Goal: Task Accomplishment & Management: Manage account settings

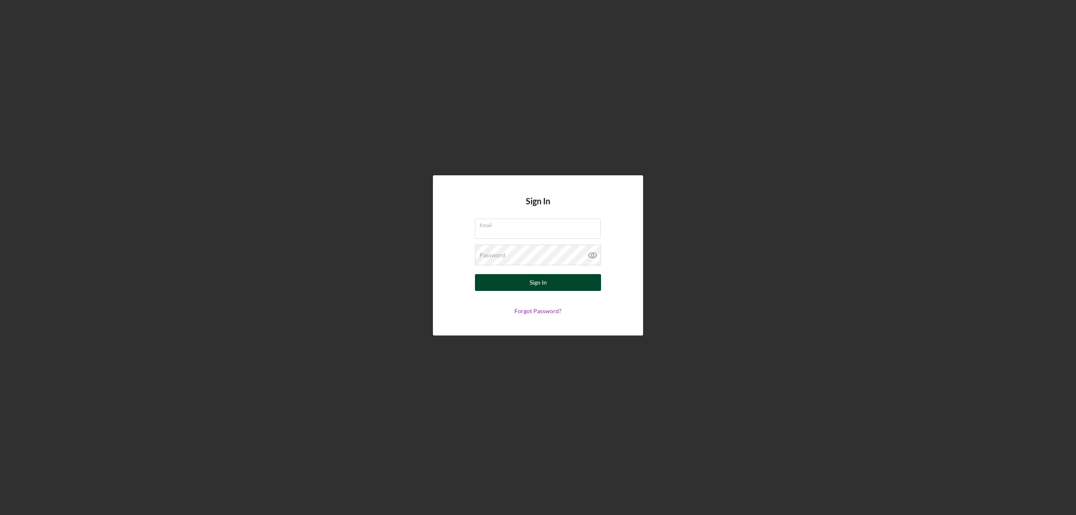
type input "aenriquez@pcvmail.org"
click at [518, 282] on button "Sign In" at bounding box center [538, 282] width 126 height 17
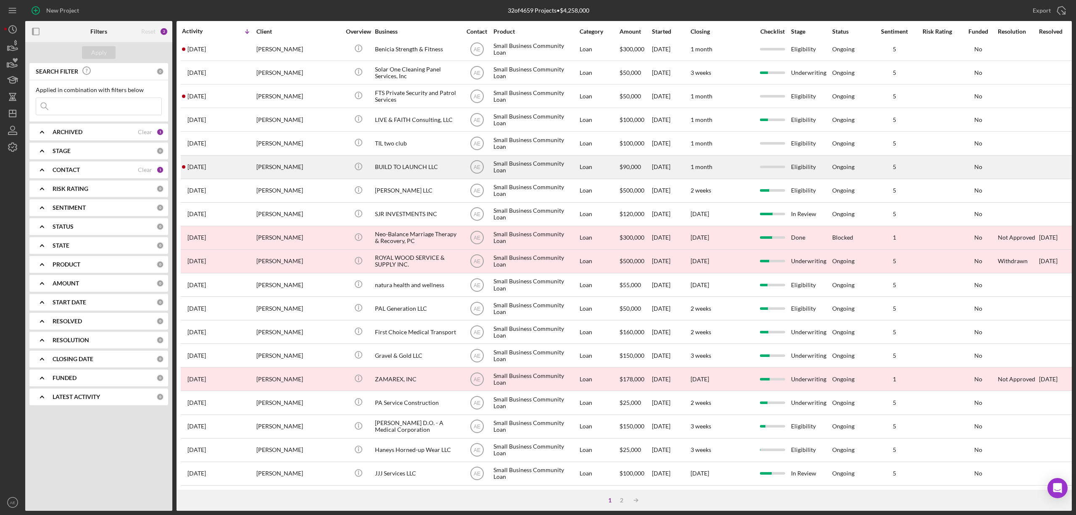
scroll to position [154, 0]
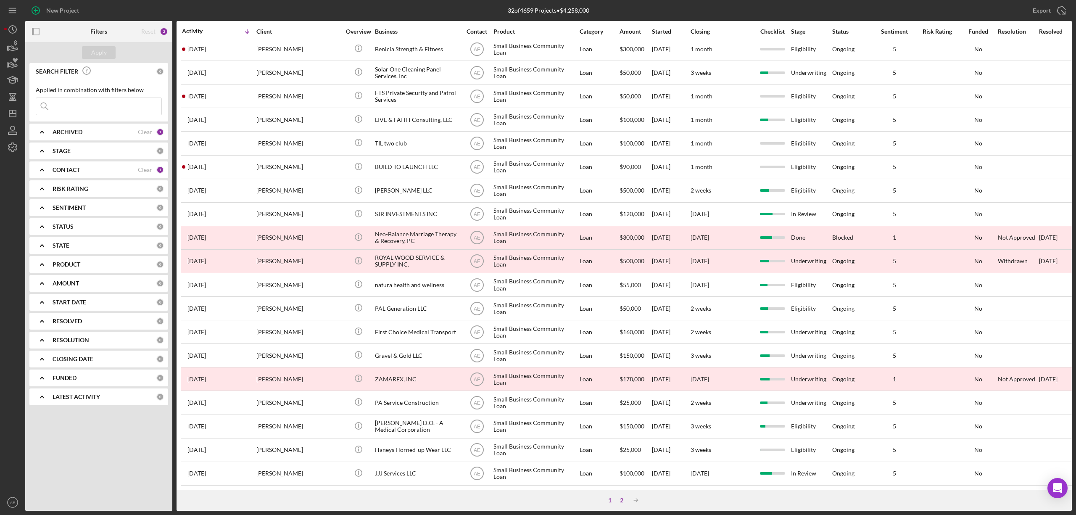
click at [619, 501] on div "2" at bounding box center [622, 500] width 12 height 7
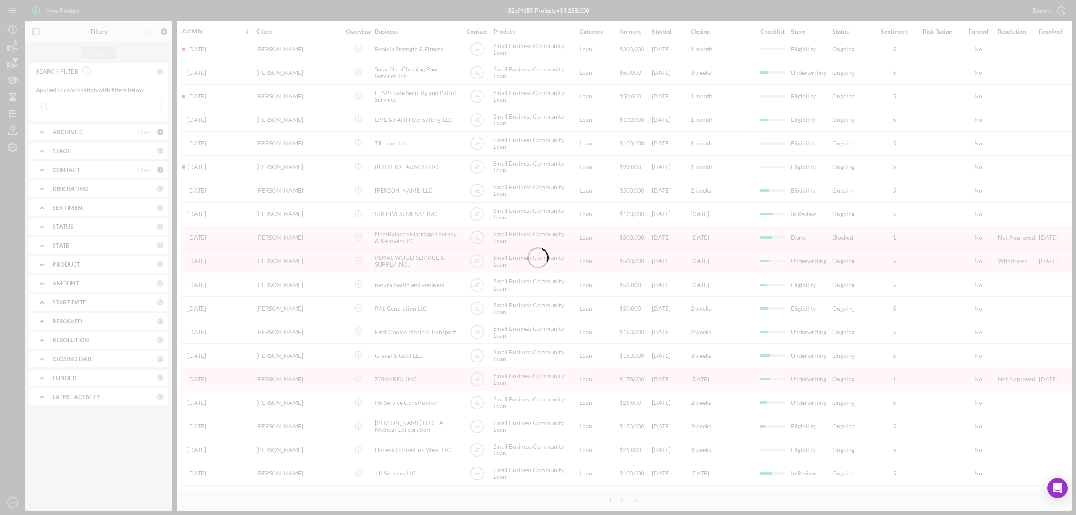
scroll to position [0, 0]
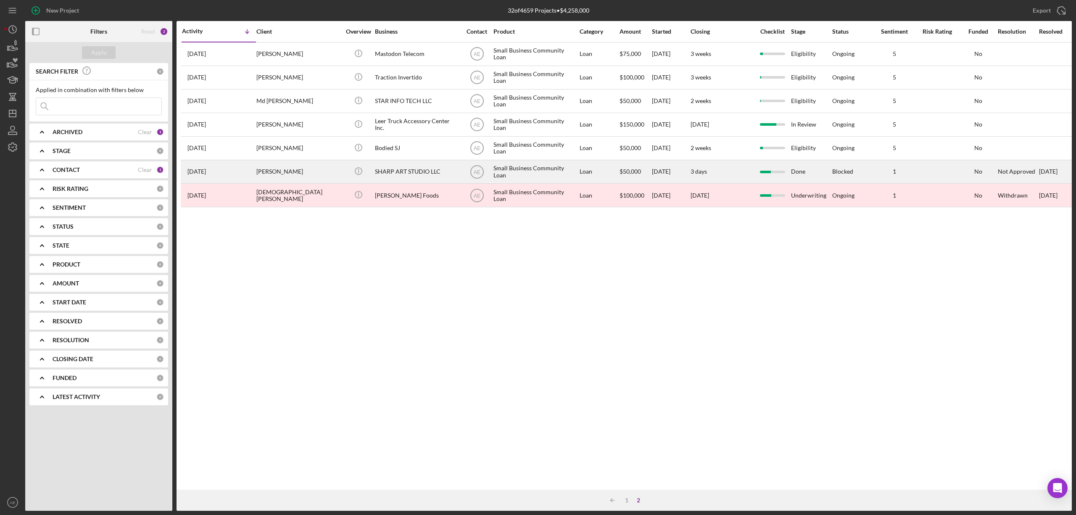
click at [409, 170] on div "SHARP ART STUDIO LLC" at bounding box center [417, 172] width 84 height 22
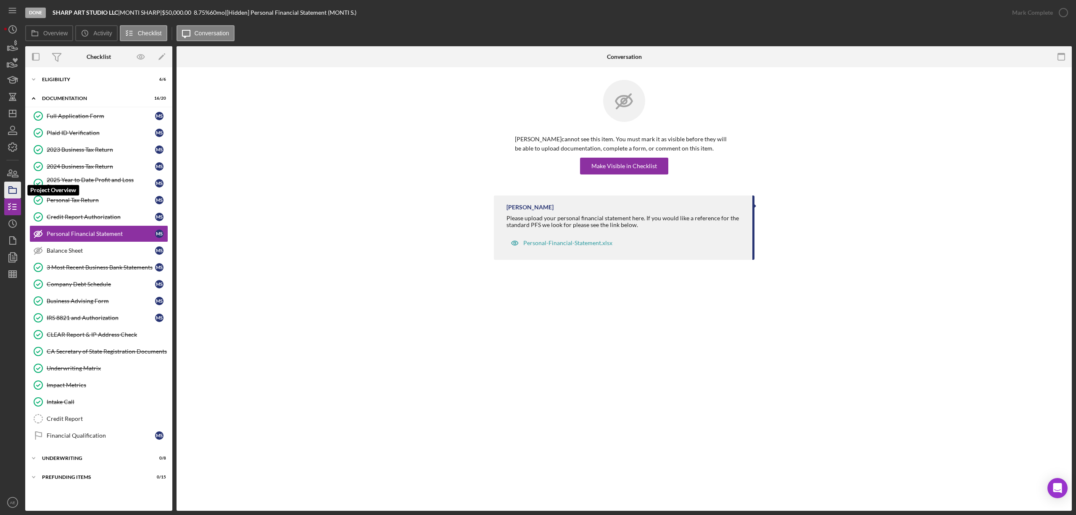
click at [14, 185] on icon "button" at bounding box center [12, 189] width 21 height 21
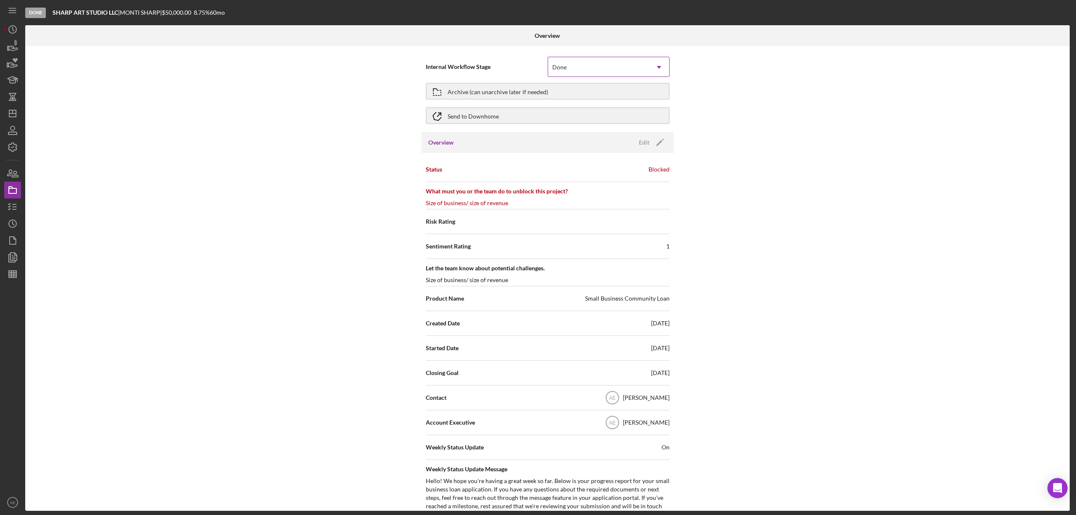
click at [606, 64] on div "Done" at bounding box center [598, 67] width 101 height 19
click at [501, 90] on div "Archive (can unarchive later if needed)" at bounding box center [498, 91] width 100 height 15
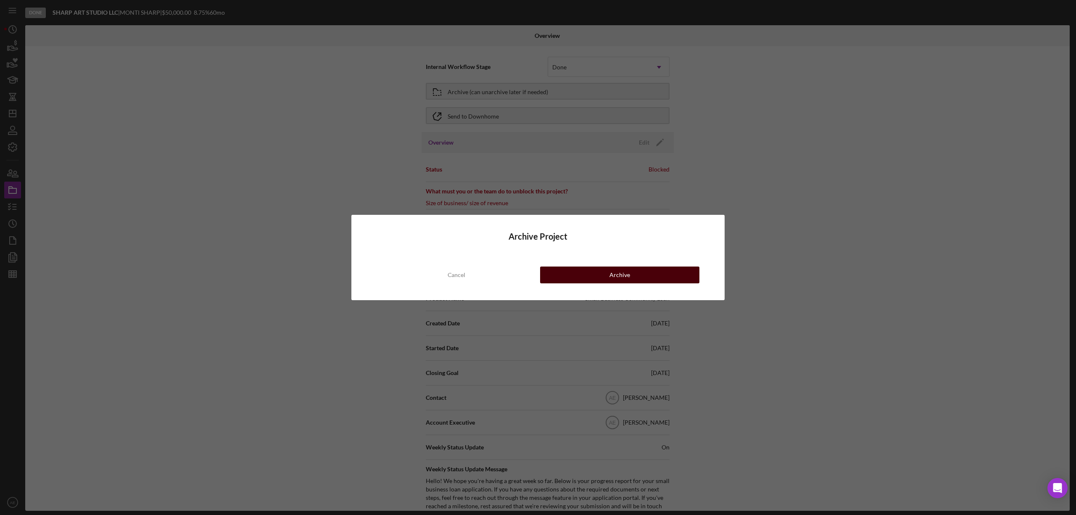
click at [642, 271] on button "Archive" at bounding box center [619, 274] width 159 height 17
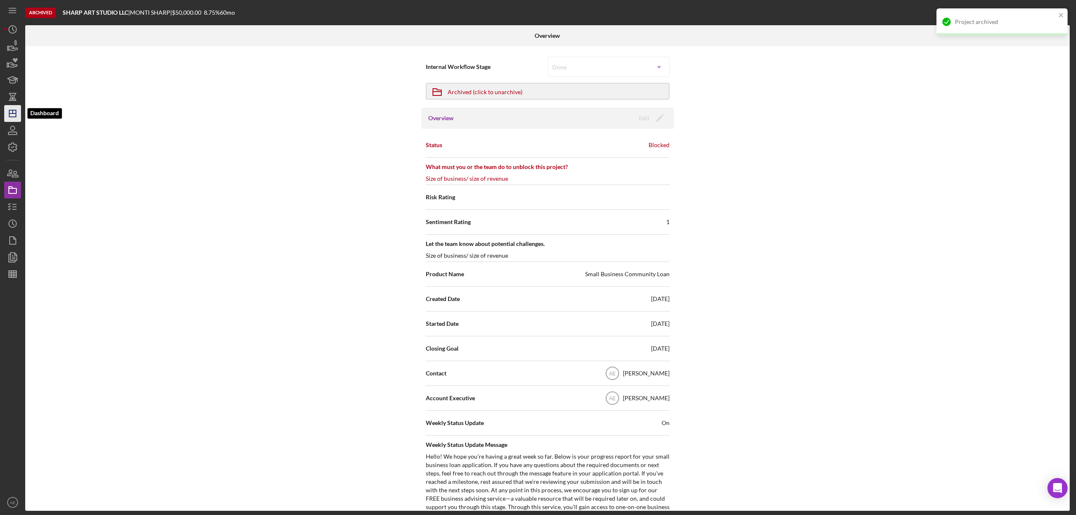
click at [15, 113] on line "button" at bounding box center [12, 113] width 7 height 0
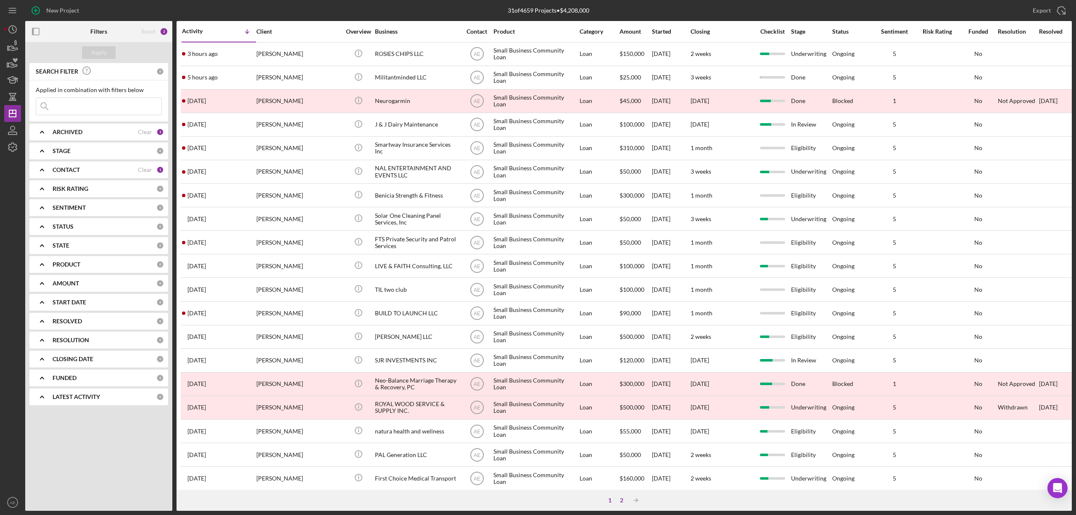
click at [621, 497] on div "2" at bounding box center [622, 500] width 12 height 7
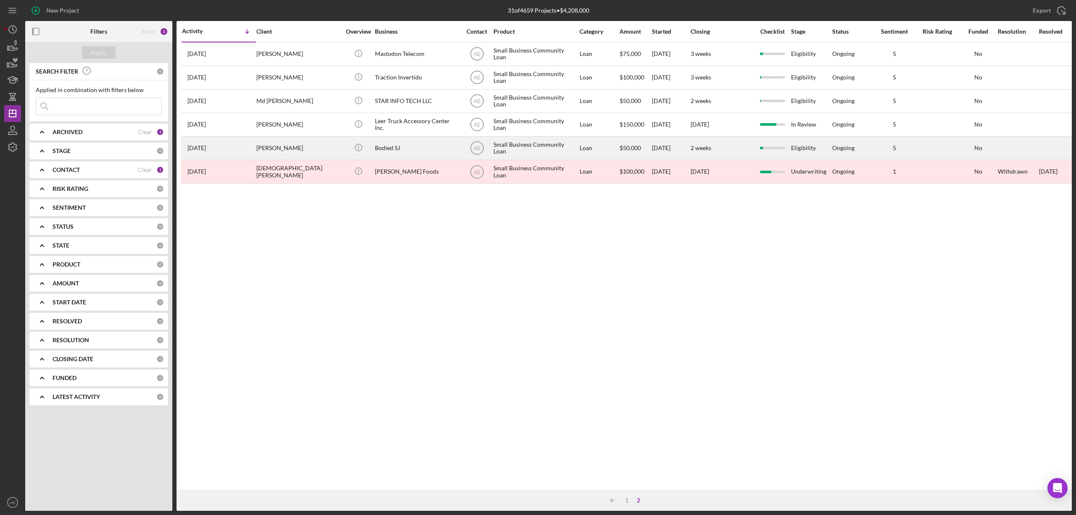
click at [300, 144] on div "Cindy Pinheiro" at bounding box center [298, 148] width 84 height 22
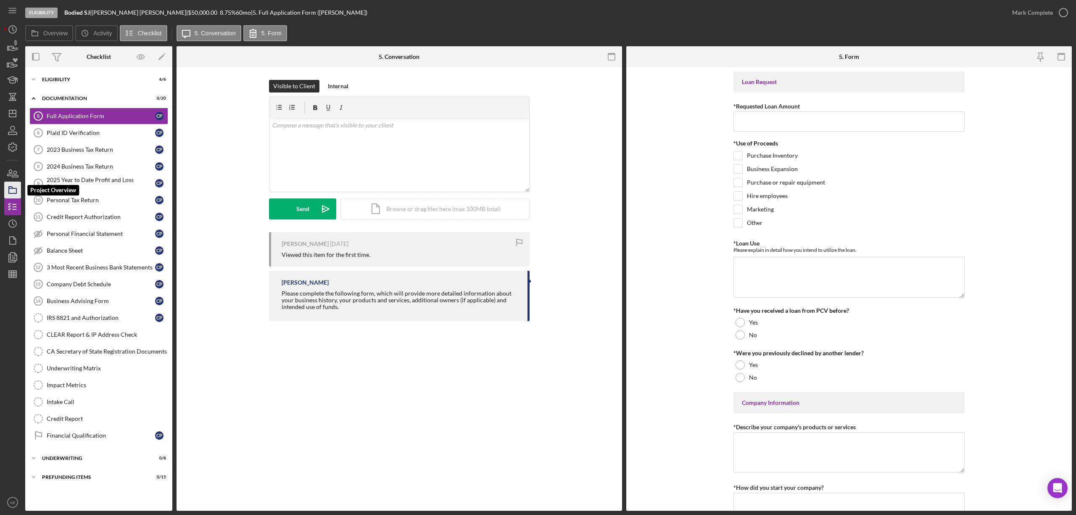
click at [9, 188] on polygon "button" at bounding box center [11, 188] width 4 height 2
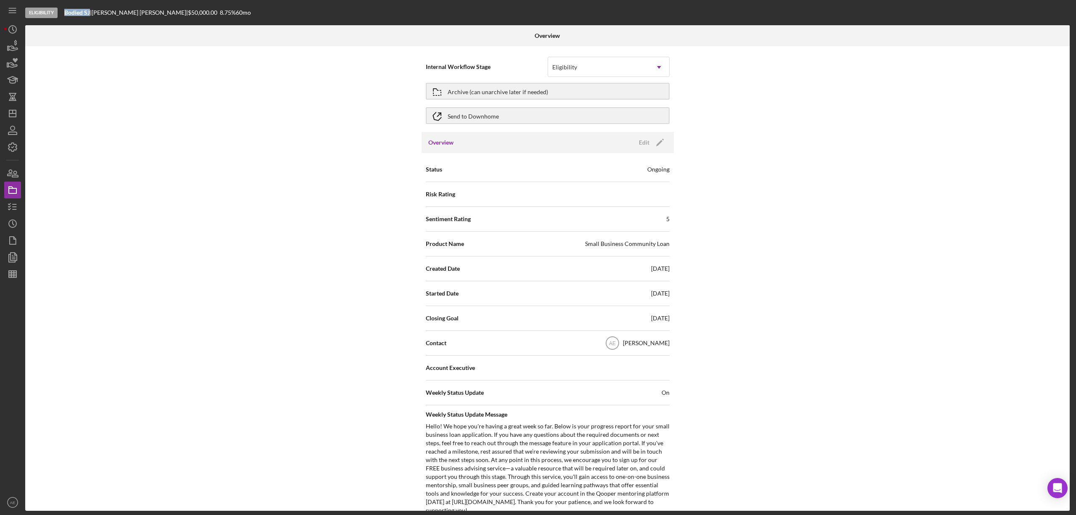
drag, startPoint x: 64, startPoint y: 14, endPoint x: 89, endPoint y: 14, distance: 25.2
click at [89, 14] on div "Eligibility Bodied SJ | Cindy Pinheiro | $50,000.00 8.75 % 60 mo" at bounding box center [548, 12] width 1046 height 25
copy b "Bodied SJ"
click at [600, 47] on div "Internal Workflow Stage Eligibility Icon/Dropdown Arrow Archive (can unarchive …" at bounding box center [547, 278] width 1044 height 464
click at [596, 61] on div "Eligibility" at bounding box center [598, 67] width 101 height 19
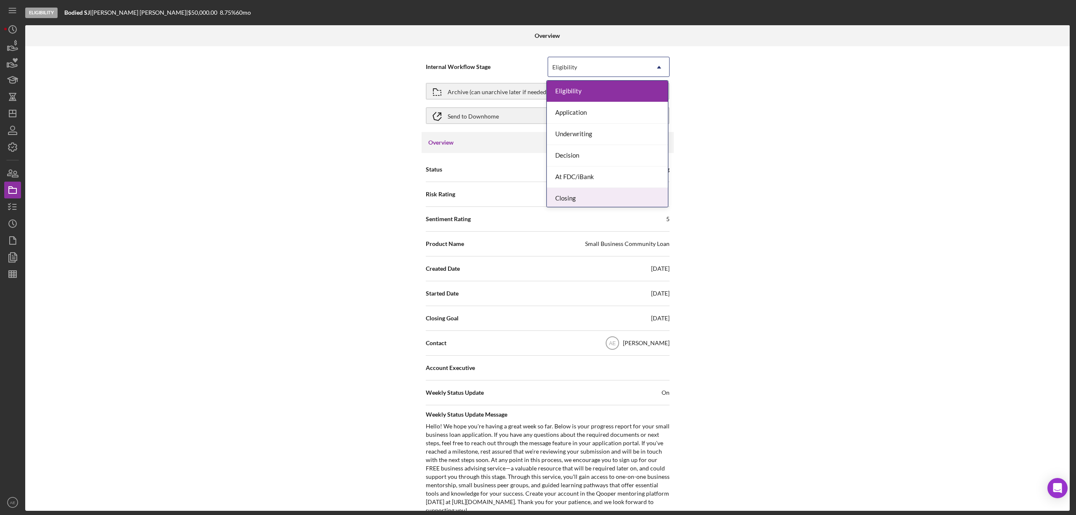
scroll to position [25, 0]
click at [582, 191] on div "Done" at bounding box center [607, 195] width 121 height 21
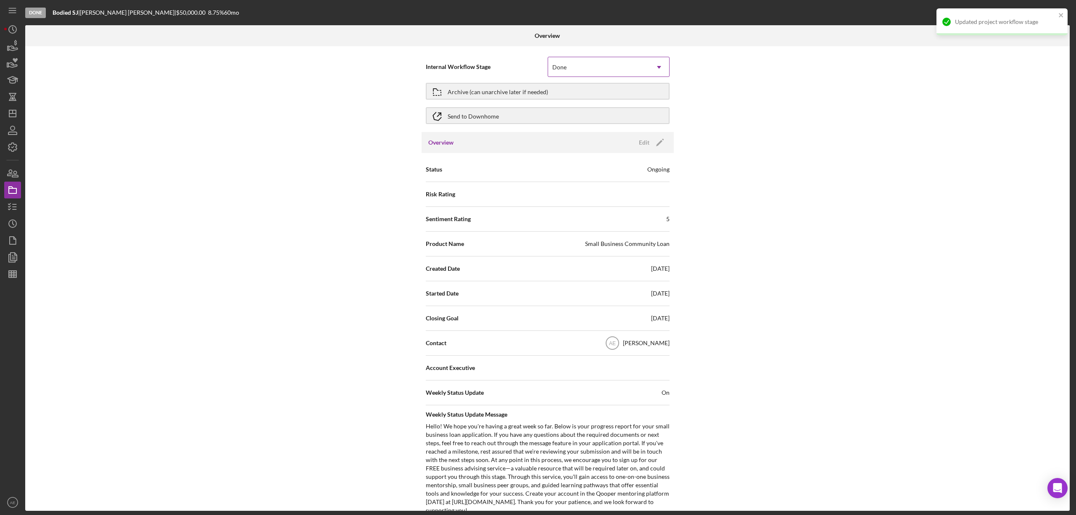
click at [569, 66] on div "Done" at bounding box center [598, 67] width 101 height 19
click at [784, 132] on div "Internal Workflow Stage option Done, selected. 7 results available. Use Up and …" at bounding box center [547, 278] width 1044 height 464
drag, startPoint x: 647, startPoint y: 150, endPoint x: 646, endPoint y: 143, distance: 6.8
click at [646, 147] on div "Overview Edit Icon/Edit" at bounding box center [547, 142] width 252 height 21
click at [646, 143] on div "Edit" at bounding box center [644, 142] width 11 height 13
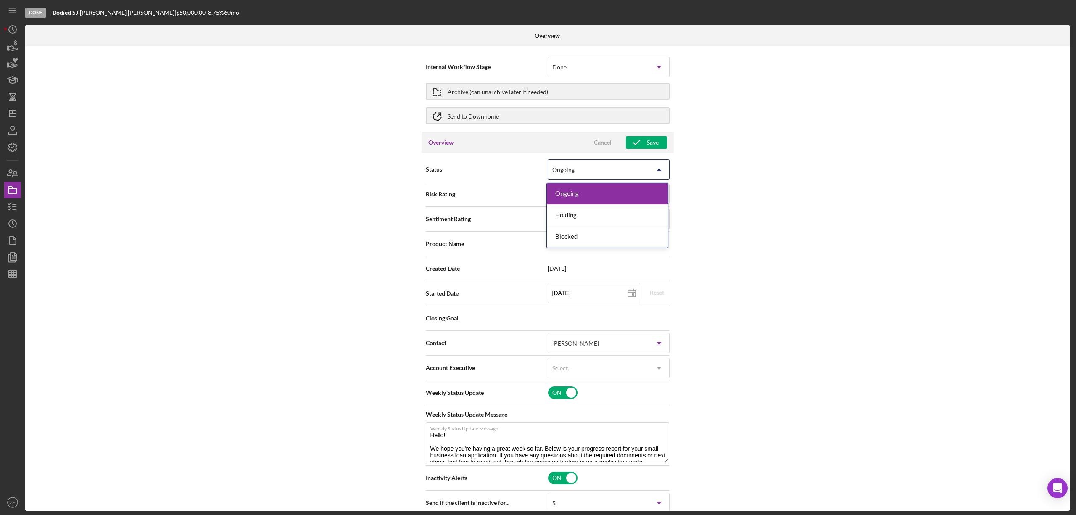
click at [587, 173] on div "Ongoing" at bounding box center [598, 169] width 101 height 19
click at [582, 234] on div "Blocked" at bounding box center [607, 236] width 121 height 21
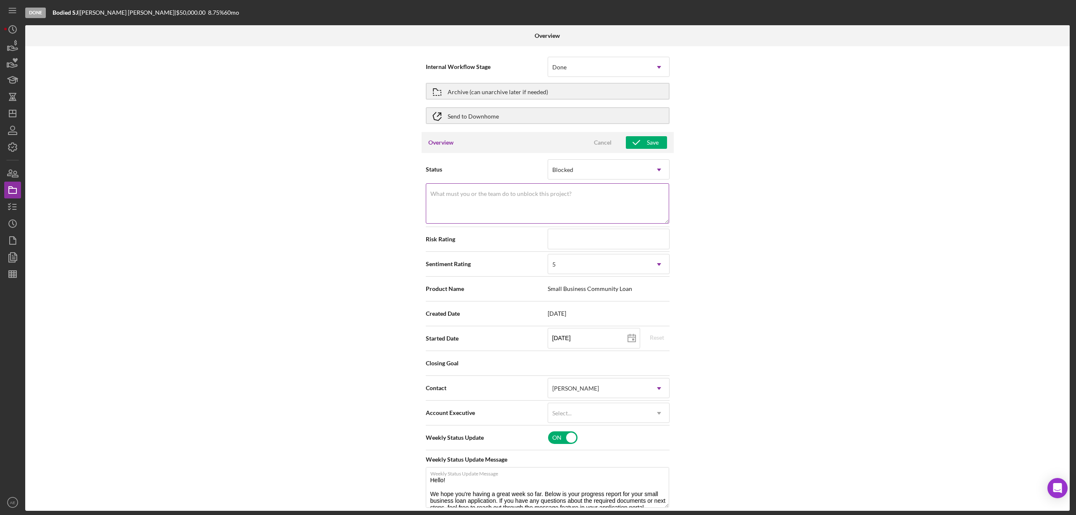
click at [571, 205] on textarea "What must you or the team do to unblock this project?" at bounding box center [547, 203] width 243 height 40
type textarea "Inactivity"
click at [793, 239] on div "Internal Workflow Stage Done Icon/Dropdown Arrow Archive (can unarchive later i…" at bounding box center [547, 278] width 1044 height 464
click at [595, 269] on div "5" at bounding box center [598, 264] width 101 height 19
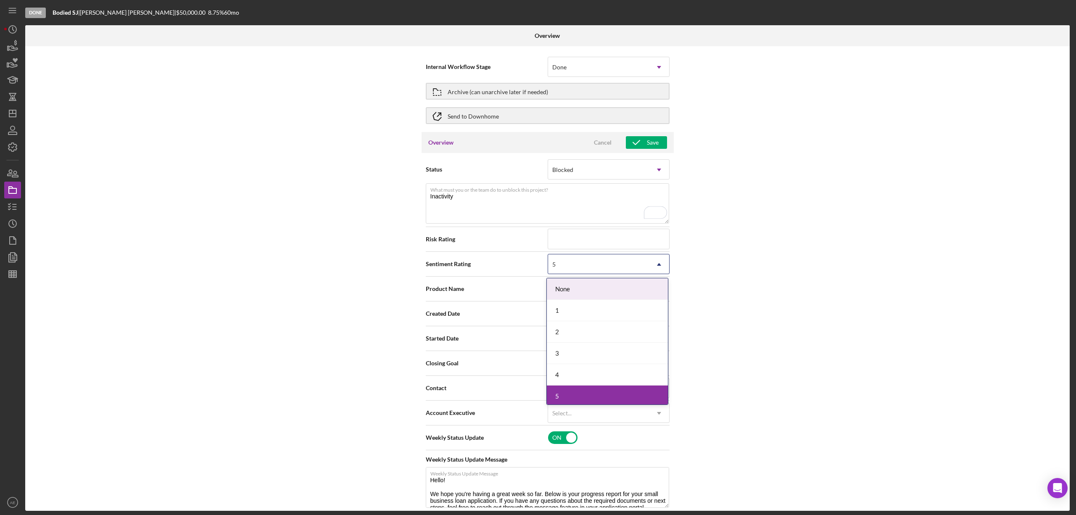
click at [581, 284] on div "None" at bounding box center [607, 288] width 121 height 21
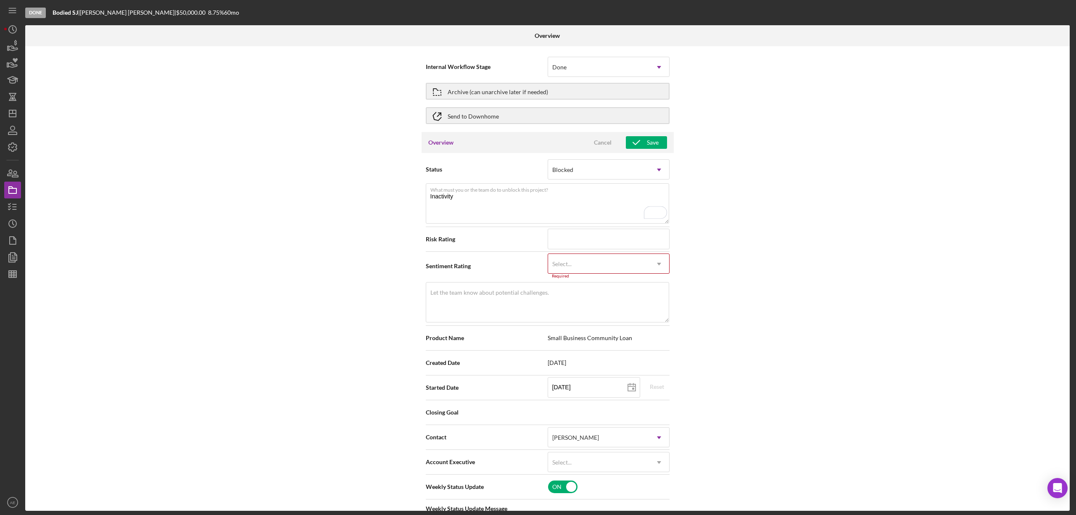
click at [571, 269] on div "Select..." at bounding box center [598, 263] width 101 height 19
click at [574, 303] on div "1" at bounding box center [607, 309] width 121 height 21
click at [531, 302] on textarea "Let the team know about potential challenges." at bounding box center [547, 298] width 243 height 40
click at [695, 310] on div "Internal Workflow Stage Done Icon/Dropdown Arrow Archive (can unarchive later i…" at bounding box center [547, 278] width 1044 height 464
drag, startPoint x: 457, startPoint y: 196, endPoint x: 407, endPoint y: 188, distance: 50.6
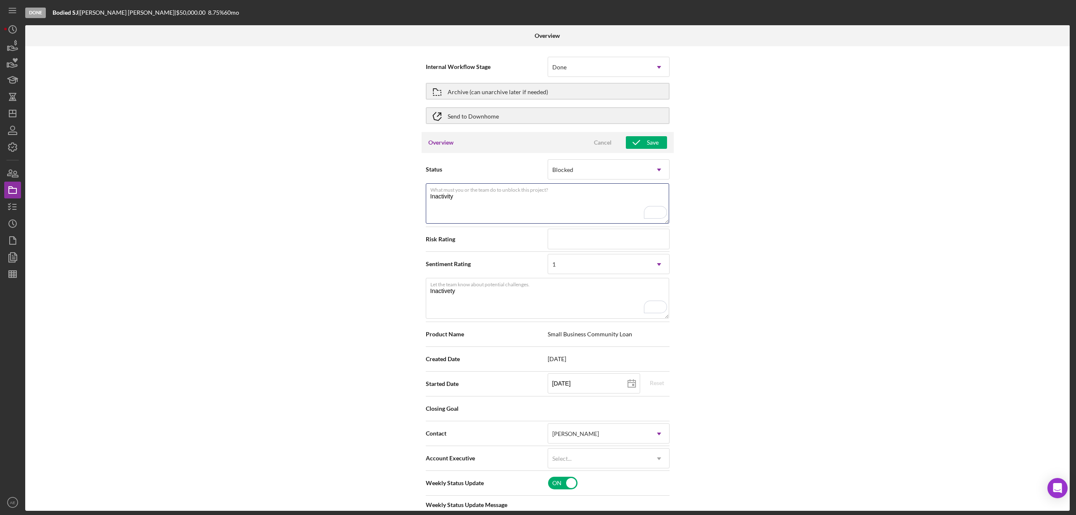
click at [407, 188] on div "Internal Workflow Stage Done Icon/Dropdown Arrow Archive (can unarchive later i…" at bounding box center [547, 278] width 1044 height 464
click at [478, 296] on textarea "Inactivety" at bounding box center [547, 298] width 243 height 40
drag, startPoint x: 425, startPoint y: 296, endPoint x: 377, endPoint y: 293, distance: 48.4
click at [377, 294] on div "Internal Workflow Stage Done Icon/Dropdown Arrow Archive (can unarchive later i…" at bounding box center [547, 278] width 1044 height 464
paste textarea "i"
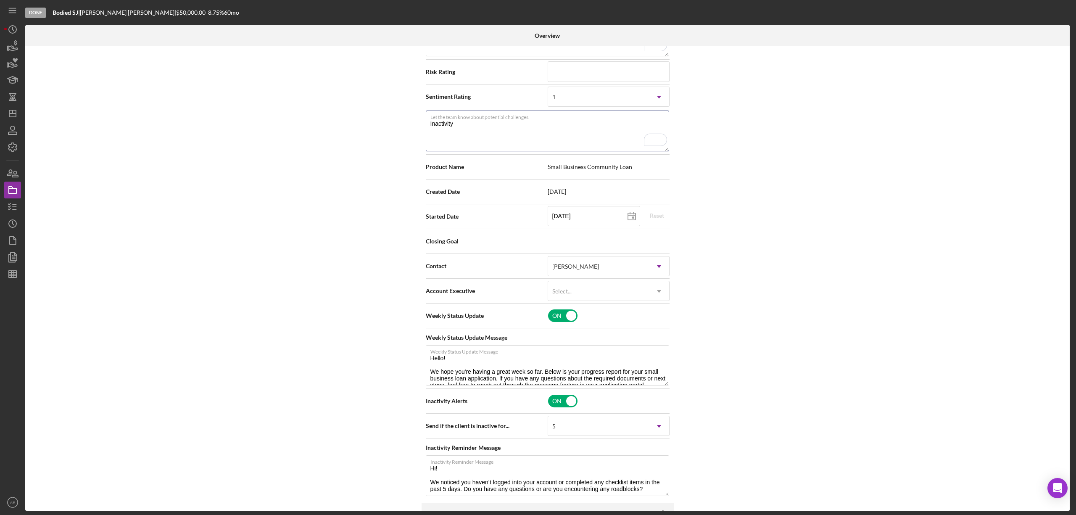
scroll to position [168, 0]
type textarea "Inactivity"
click at [579, 302] on div "Account Executive Select... Icon/Dropdown Arrow" at bounding box center [548, 290] width 244 height 25
click at [585, 290] on div "Select..." at bounding box center [598, 290] width 101 height 19
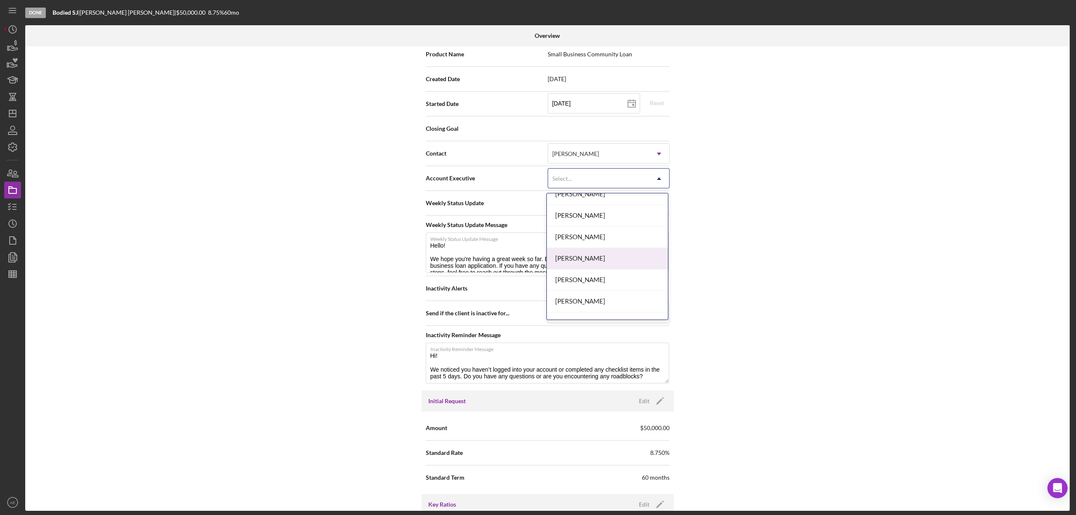
scroll to position [305, 0]
click at [600, 290] on div "[PERSON_NAME]" at bounding box center [607, 286] width 121 height 21
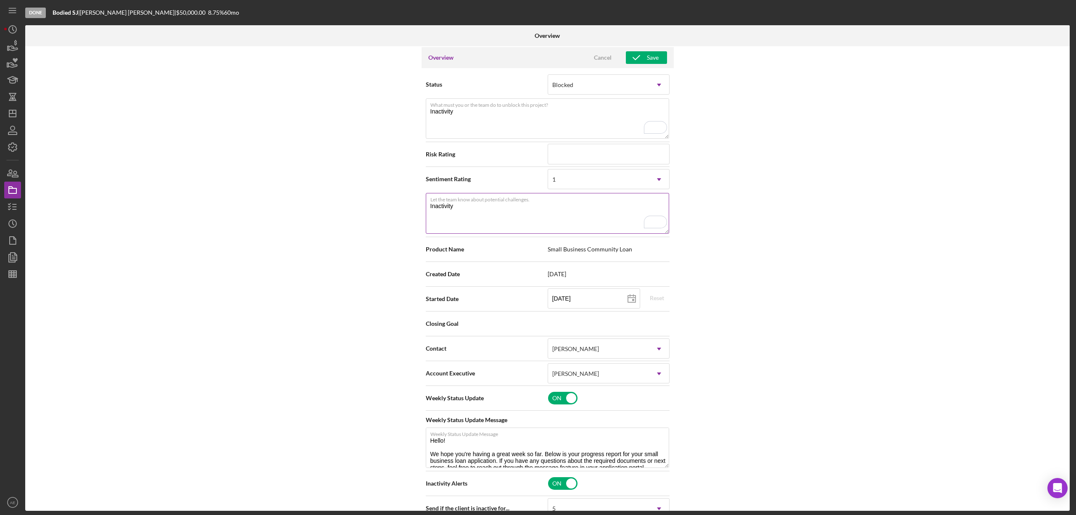
scroll to position [0, 0]
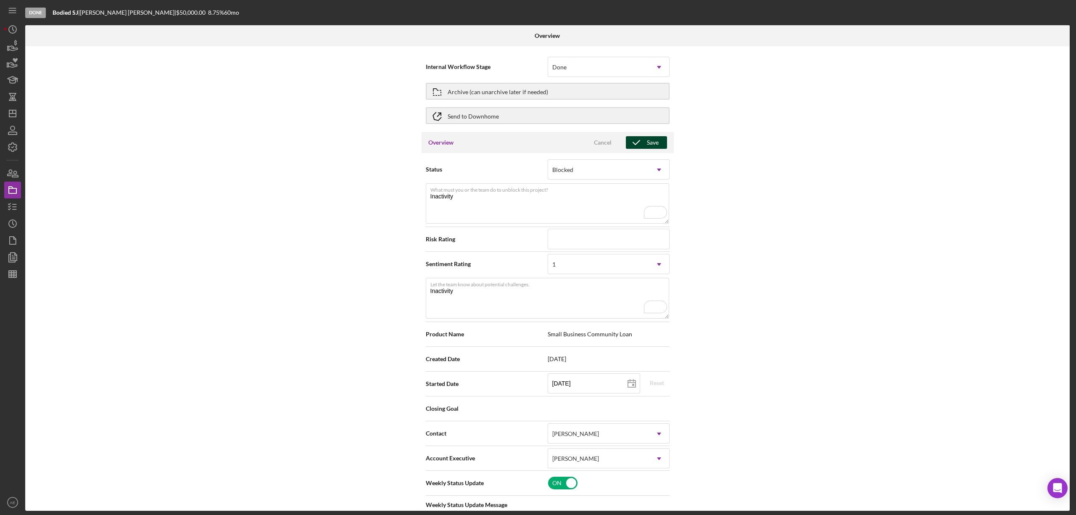
click at [648, 140] on div "Save" at bounding box center [653, 142] width 12 height 13
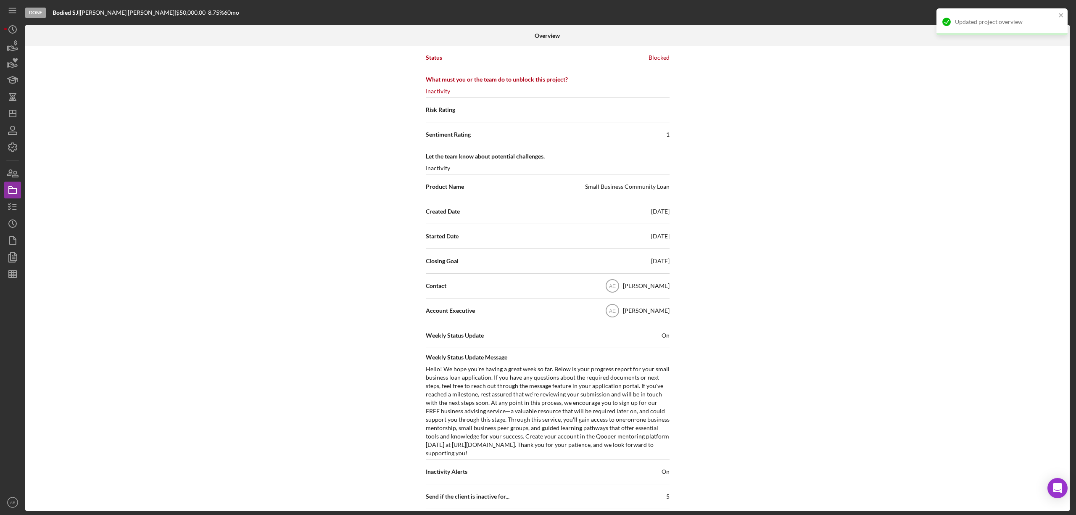
scroll to position [0, 0]
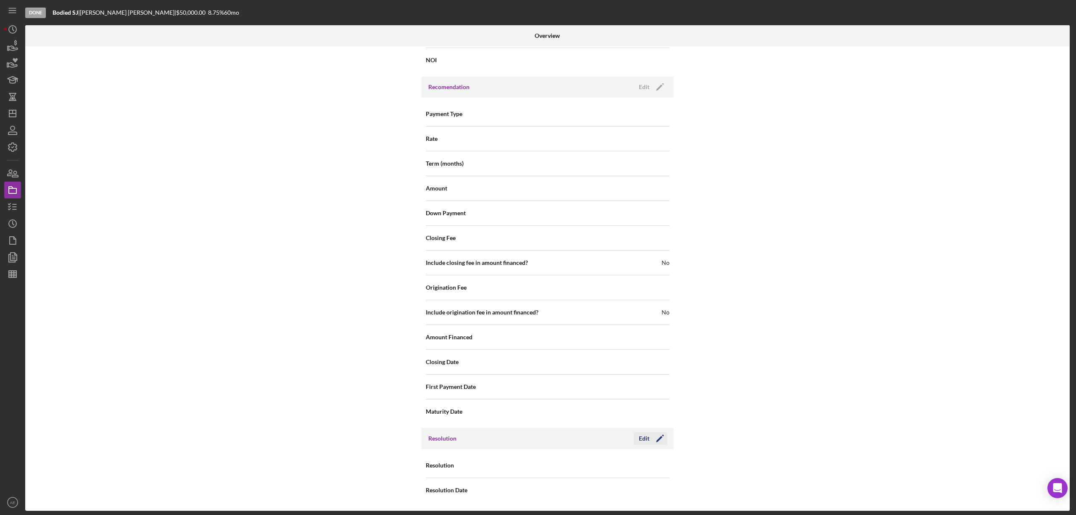
click at [649, 432] on icon "Icon/Edit" at bounding box center [659, 438] width 21 height 21
click at [590, 463] on div "Select..." at bounding box center [598, 465] width 101 height 19
click at [590, 438] on div "Withdrawn" at bounding box center [607, 440] width 121 height 21
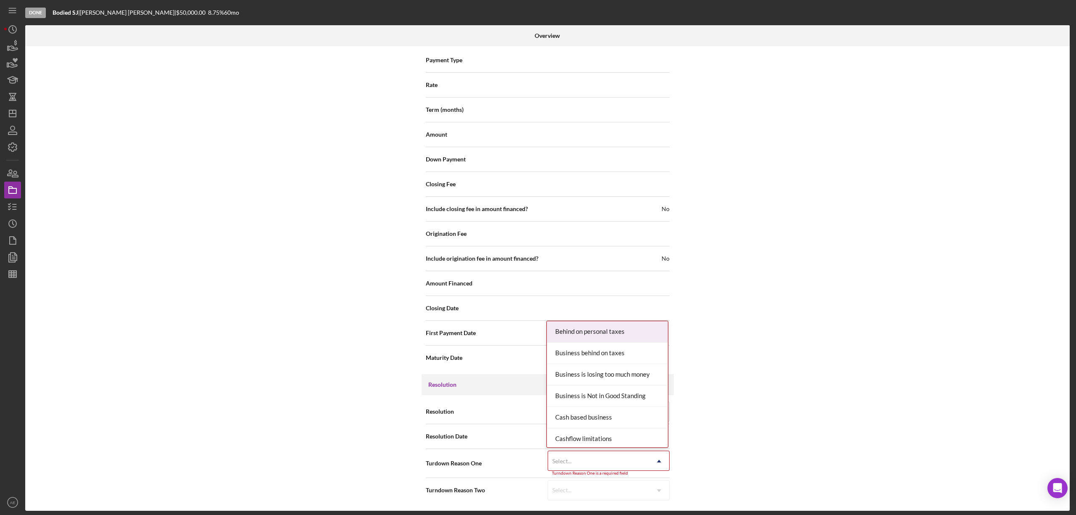
click at [595, 461] on div "Select..." at bounding box center [598, 460] width 101 height 19
click at [587, 374] on div "No Response" at bounding box center [607, 371] width 121 height 21
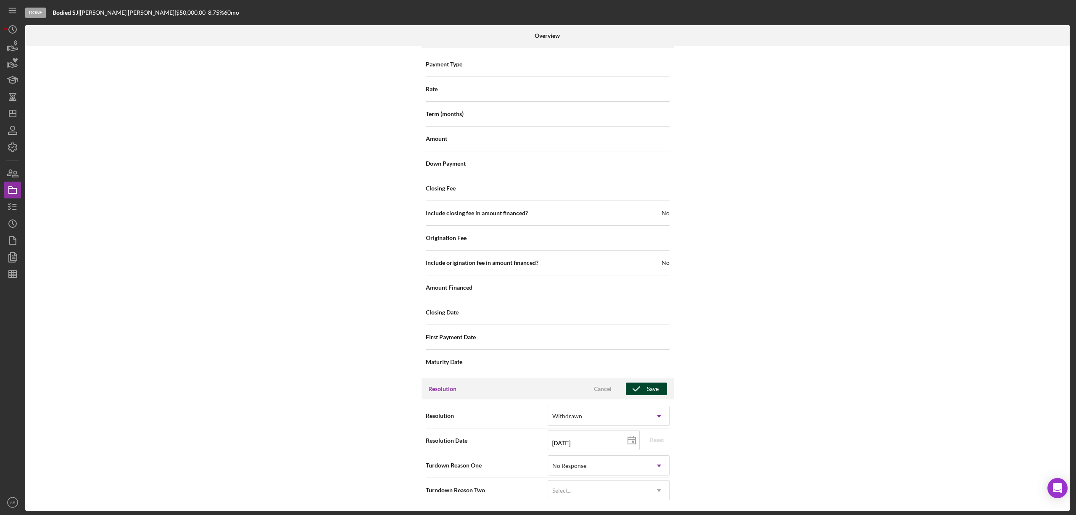
click at [641, 387] on icon "button" at bounding box center [636, 388] width 21 height 21
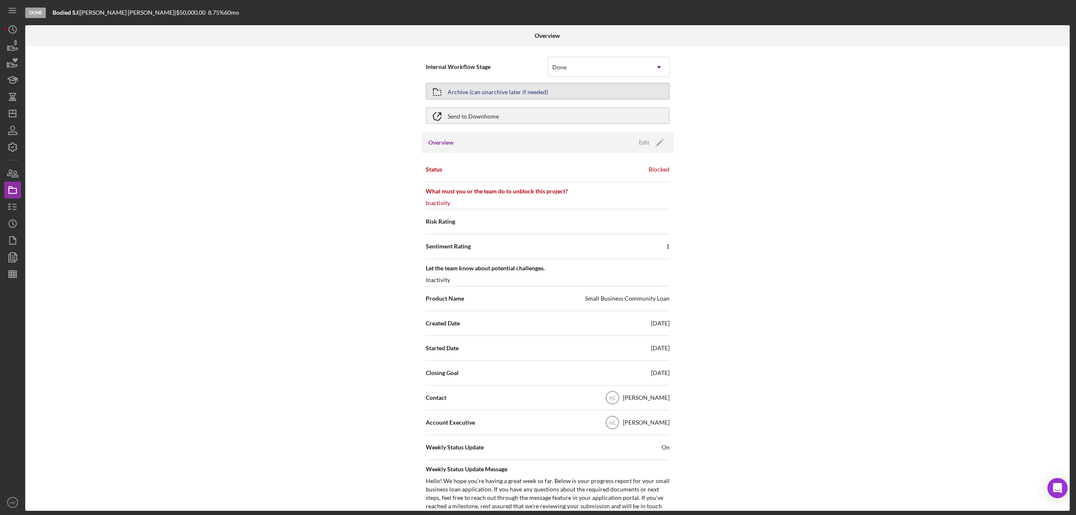
click at [493, 88] on div "Archive (can unarchive later if needed)" at bounding box center [498, 91] width 100 height 15
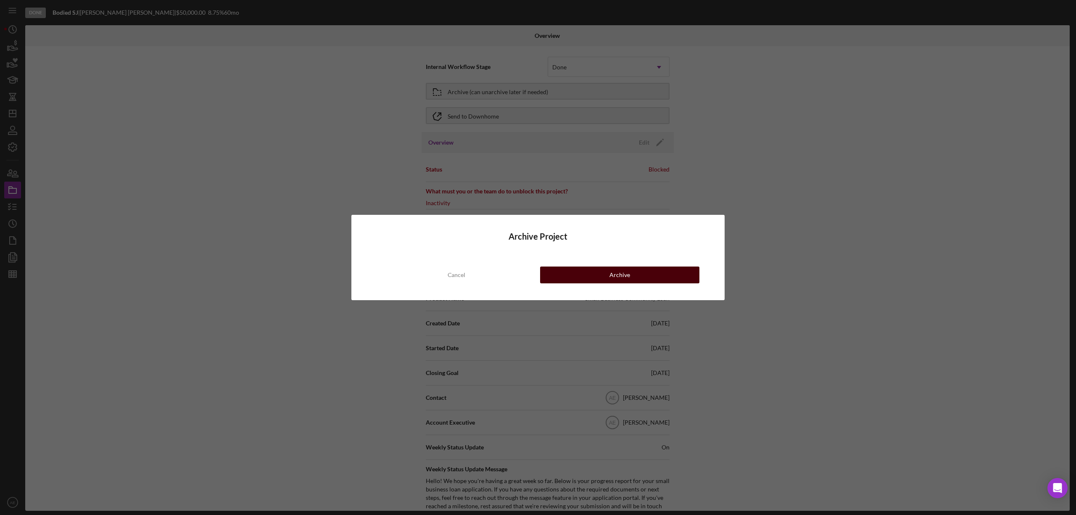
click at [616, 275] on div "Archive" at bounding box center [619, 274] width 21 height 17
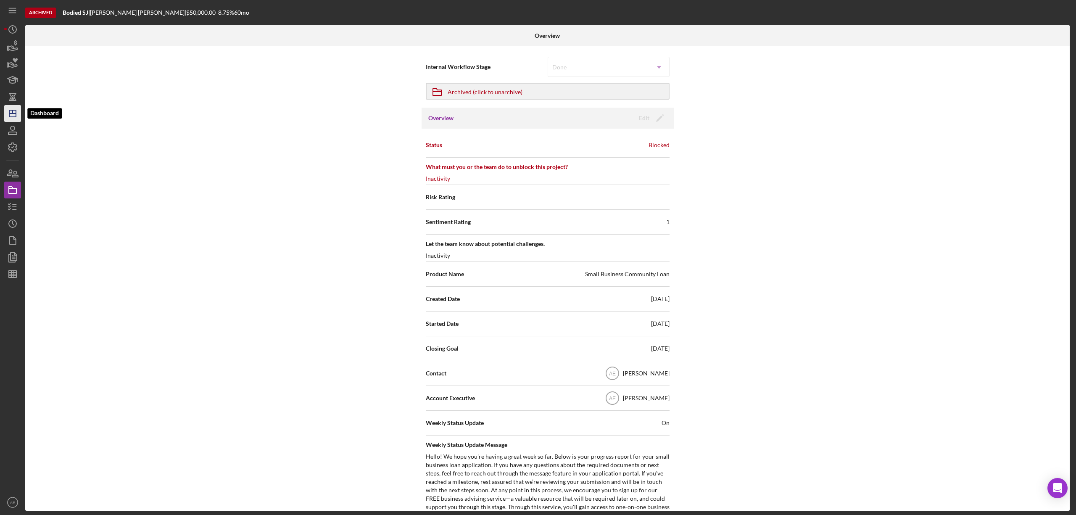
click at [8, 113] on icon "Icon/Dashboard" at bounding box center [12, 113] width 21 height 21
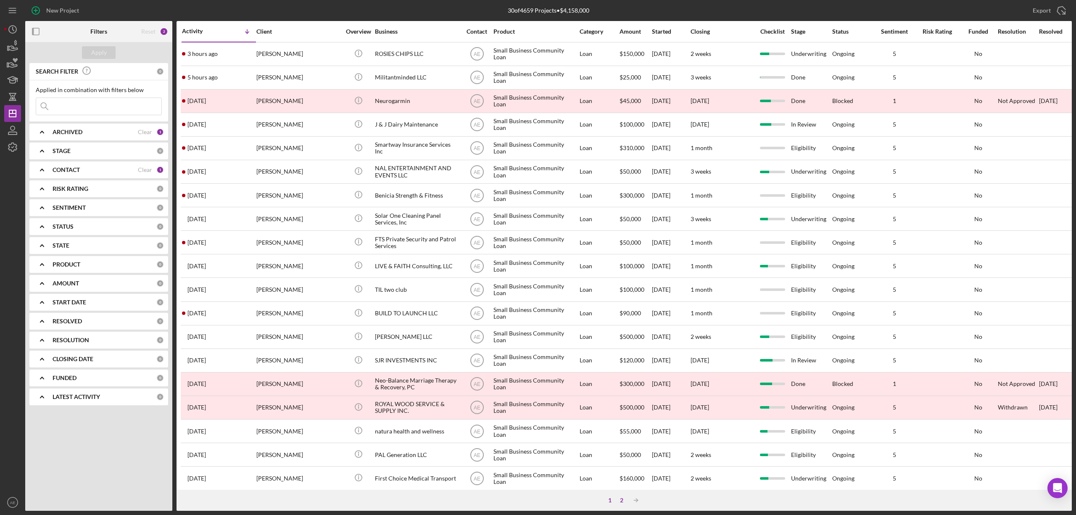
click at [619, 500] on div "2" at bounding box center [622, 500] width 12 height 7
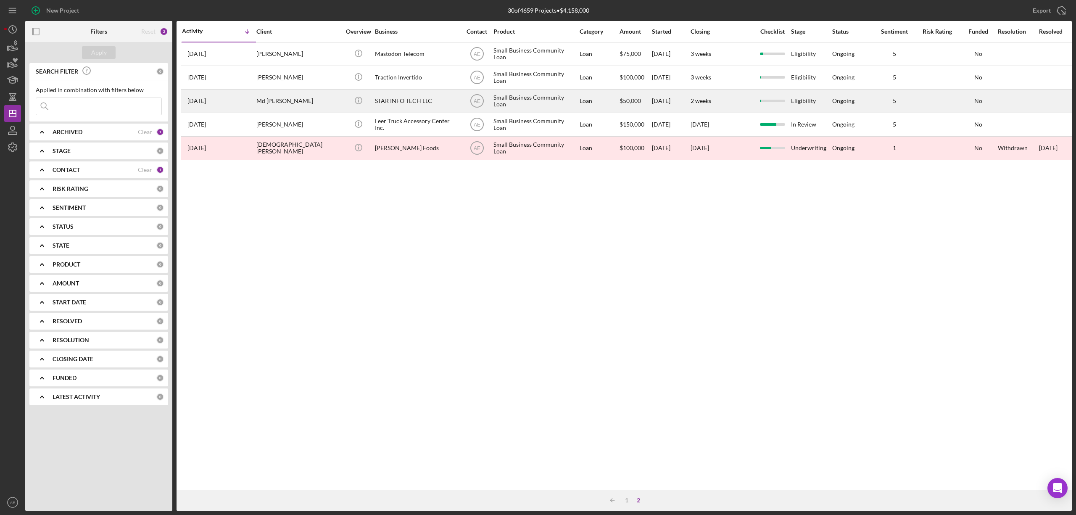
click at [312, 95] on div "Md [PERSON_NAME]" at bounding box center [298, 101] width 84 height 22
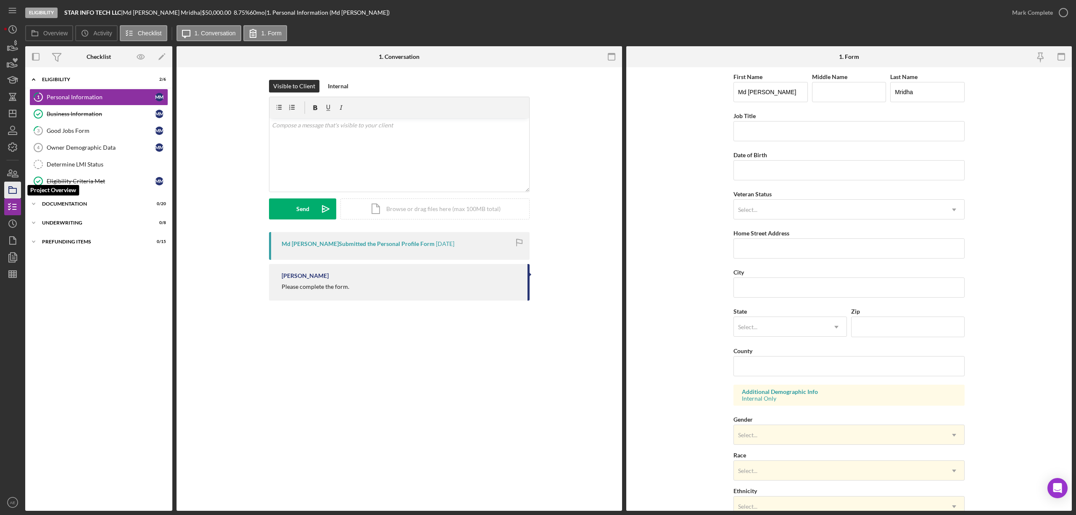
click at [9, 190] on icon "button" at bounding box center [12, 189] width 21 height 21
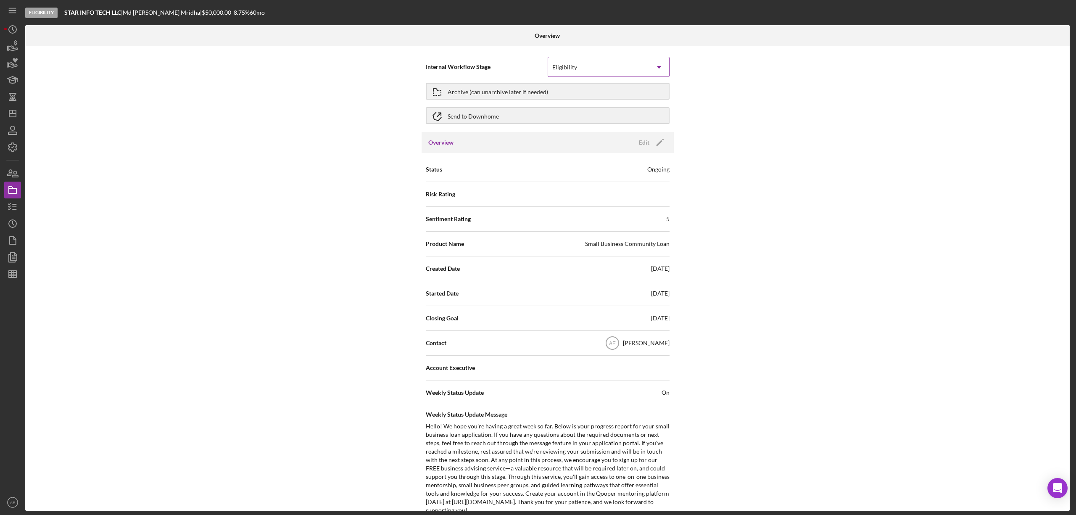
click at [613, 71] on div "Eligibility" at bounding box center [598, 67] width 101 height 19
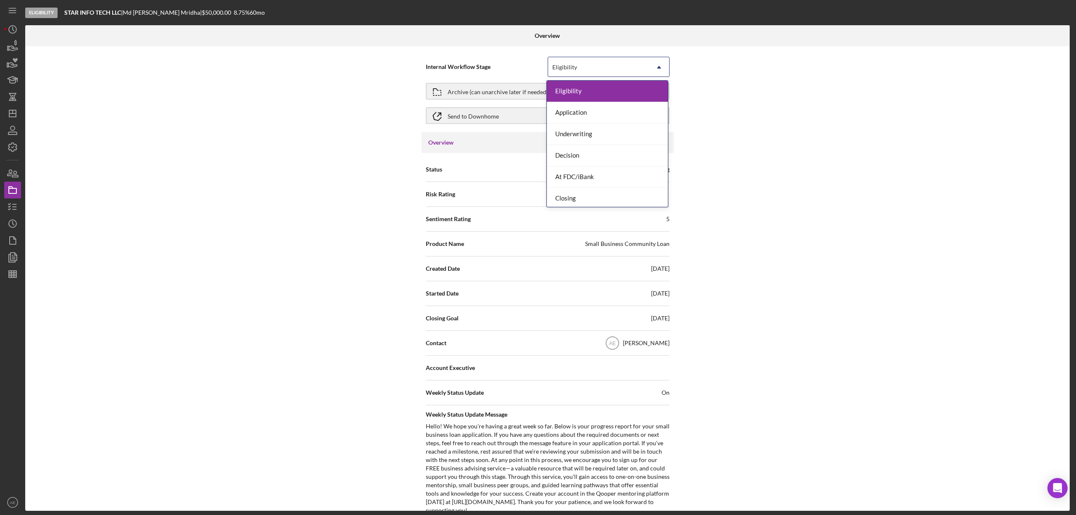
scroll to position [25, 0]
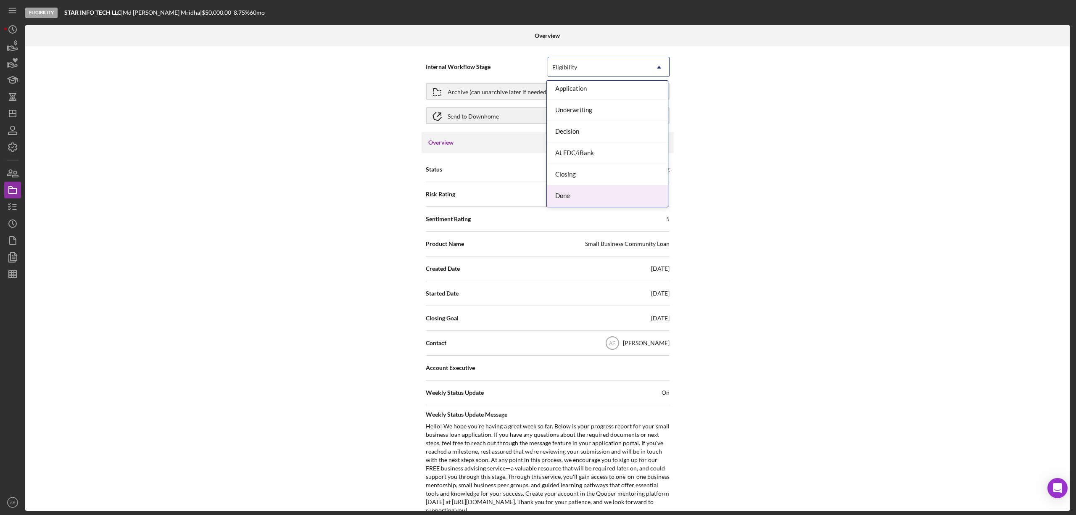
click at [579, 192] on div "Done" at bounding box center [607, 195] width 121 height 21
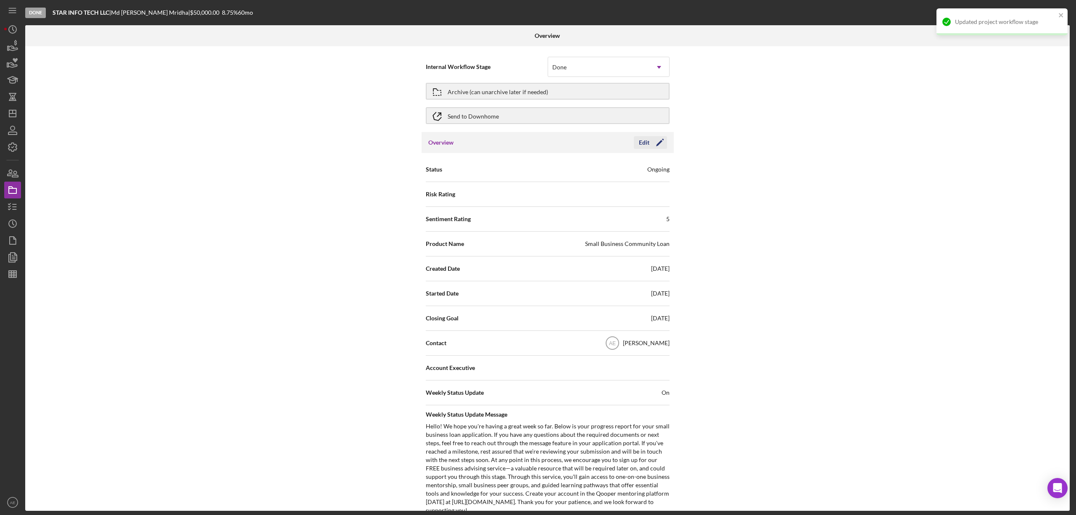
click at [645, 145] on div "Edit" at bounding box center [644, 142] width 11 height 13
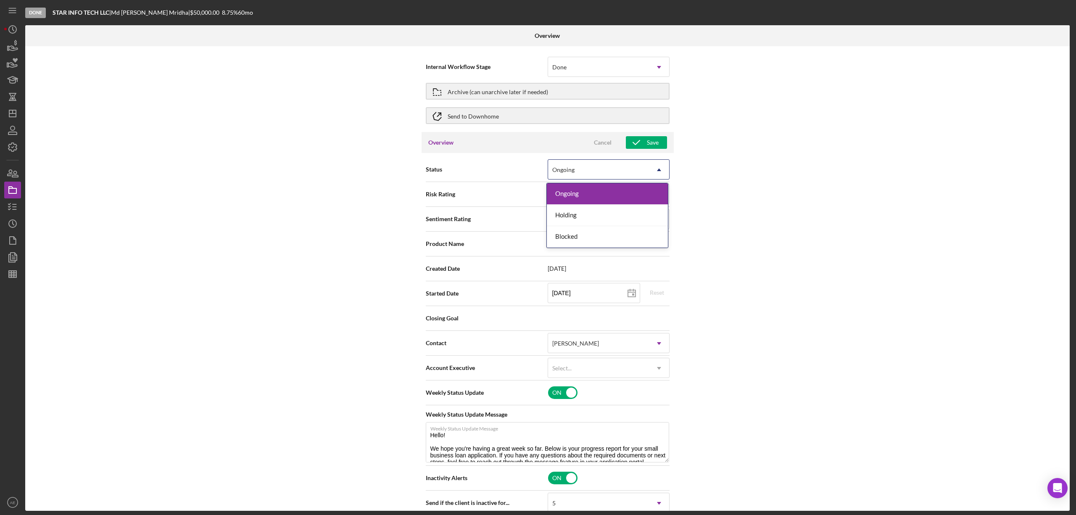
click at [609, 170] on div "Ongoing" at bounding box center [598, 169] width 101 height 19
click at [577, 235] on div "Blocked" at bounding box center [607, 236] width 121 height 21
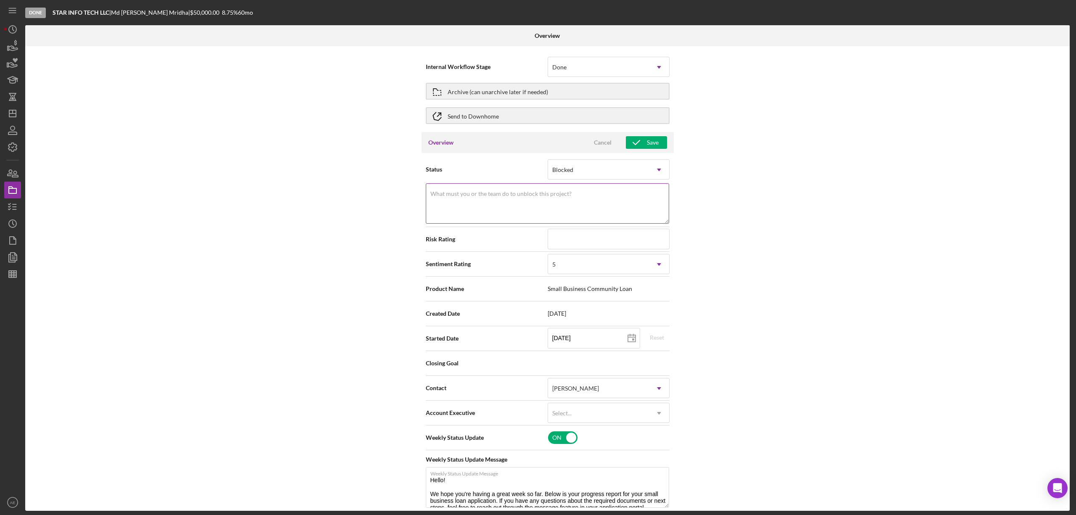
click at [567, 213] on textarea "What must you or the team do to unblock this project?" at bounding box center [547, 203] width 243 height 40
paste textarea "Bodied SJ"
type textarea "Bodied SJ"
type textarea "Inactivity"
click at [567, 236] on input at bounding box center [609, 239] width 122 height 20
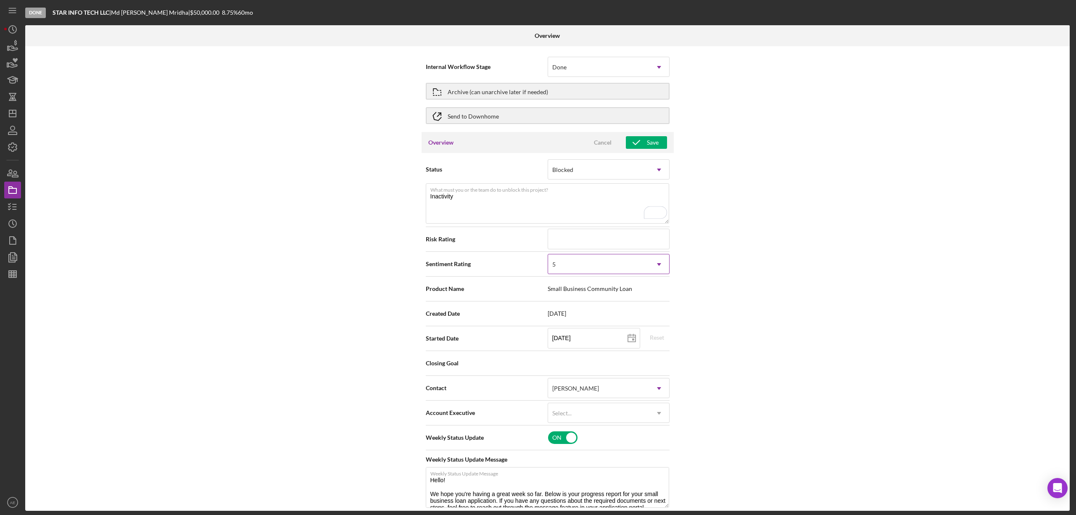
click at [581, 263] on div "5" at bounding box center [598, 264] width 101 height 19
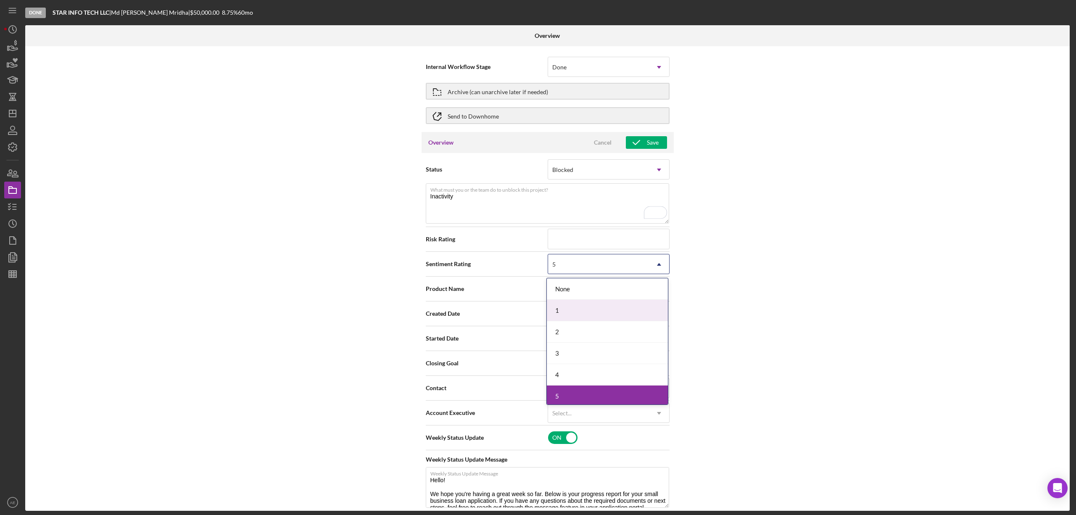
click at [572, 305] on div "1" at bounding box center [607, 310] width 121 height 21
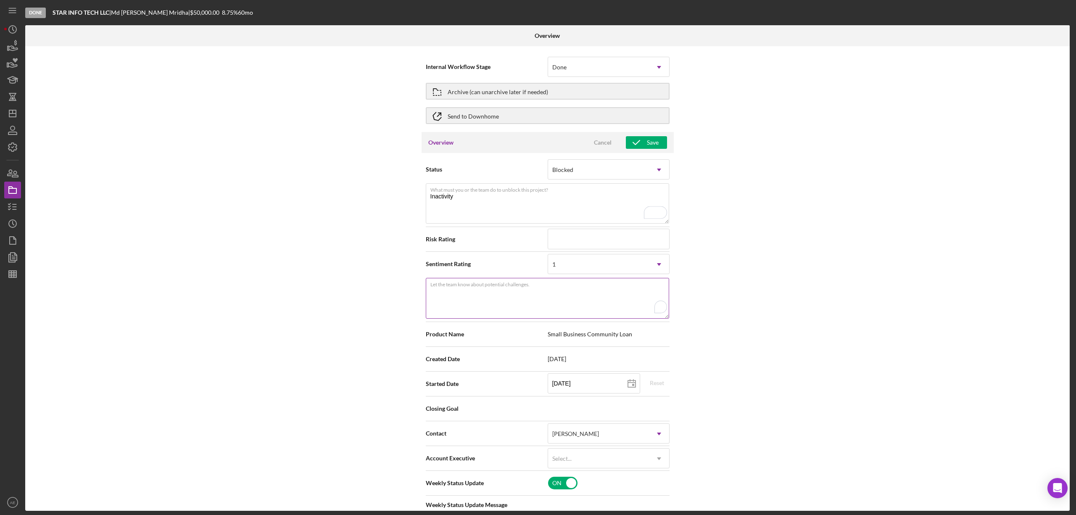
click at [579, 296] on textarea "Let the team know about potential challenges." at bounding box center [547, 298] width 243 height 40
drag, startPoint x: 474, startPoint y: 199, endPoint x: 417, endPoint y: 253, distance: 79.1
click at [352, 178] on div "Internal Workflow Stage Done Icon/Dropdown Arrow Archive (can unarchive later i…" at bounding box center [547, 278] width 1044 height 464
click at [460, 295] on textarea "Let the team know about potential challenges." at bounding box center [547, 298] width 243 height 40
paste textarea "Inactivity"
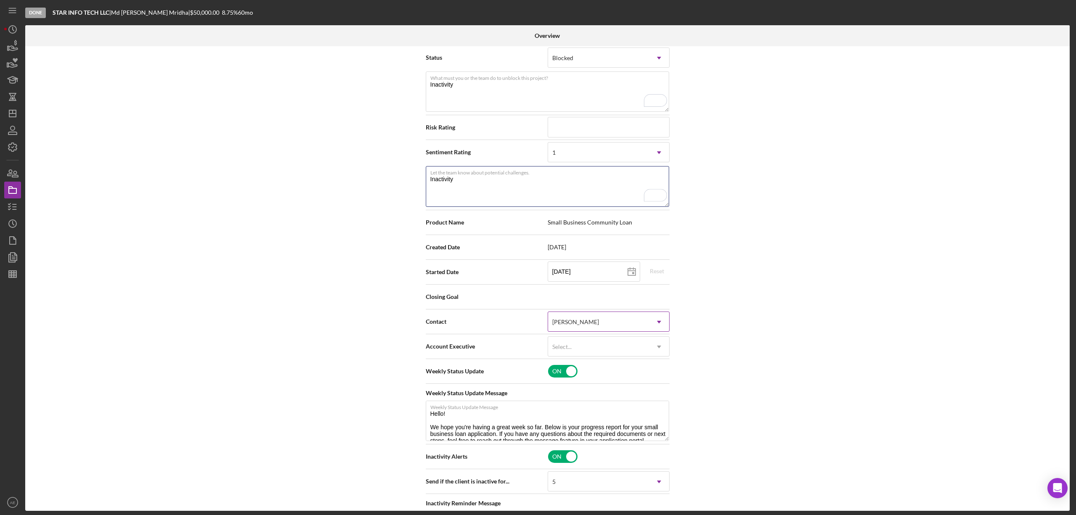
scroll to position [152, 0]
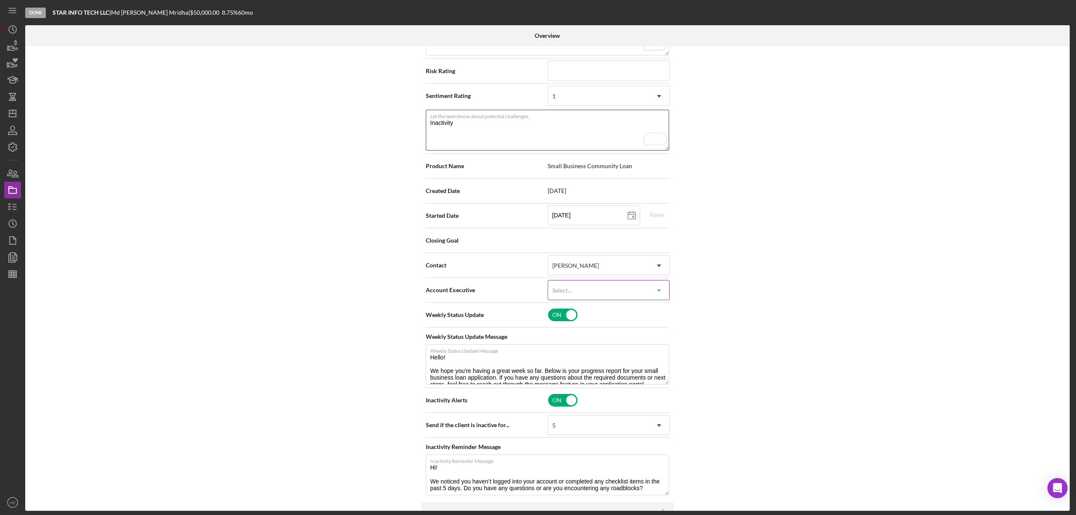
type textarea "Inactivity"
click at [570, 290] on div "Select..." at bounding box center [561, 290] width 19 height 7
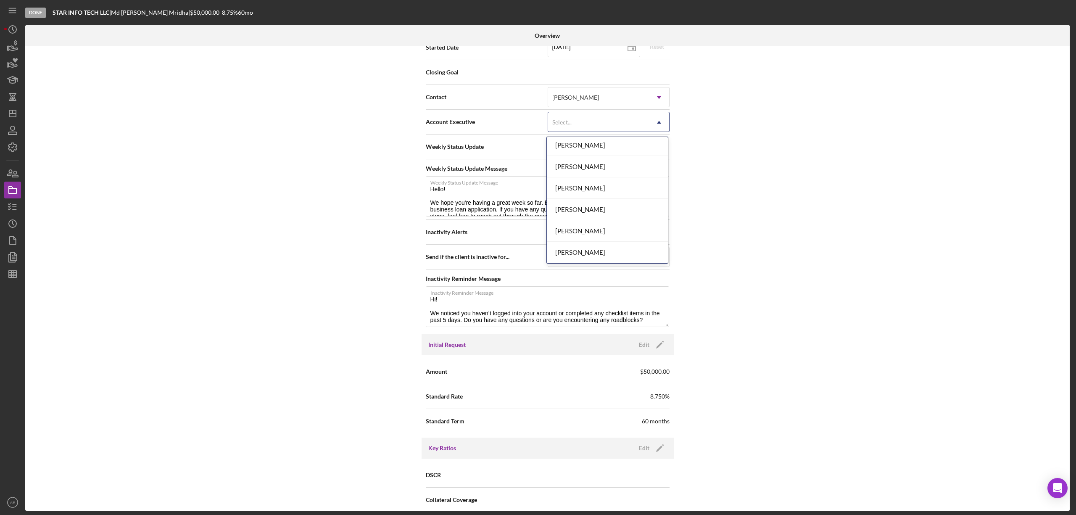
scroll to position [305, 0]
click at [584, 232] on div "[PERSON_NAME]" at bounding box center [607, 230] width 121 height 21
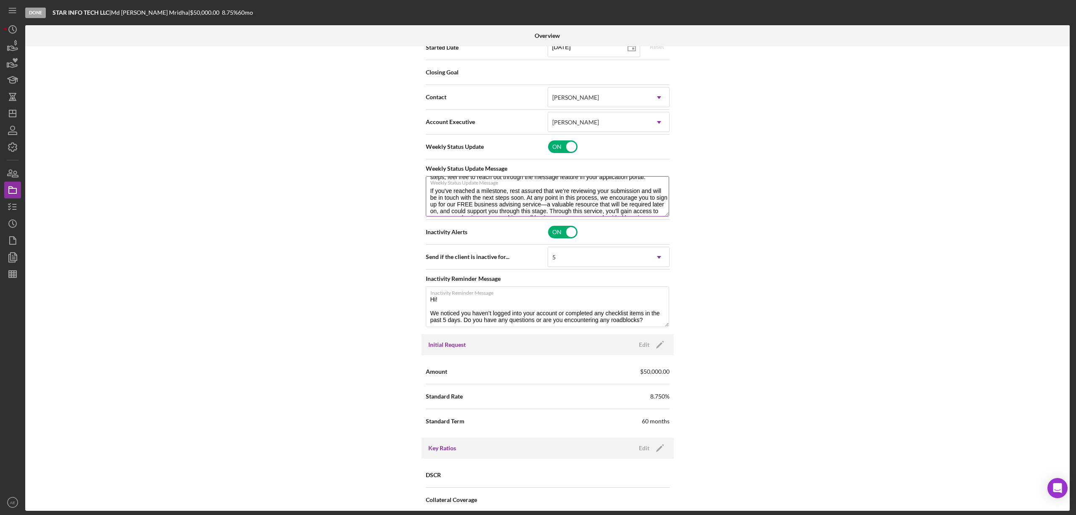
scroll to position [56, 0]
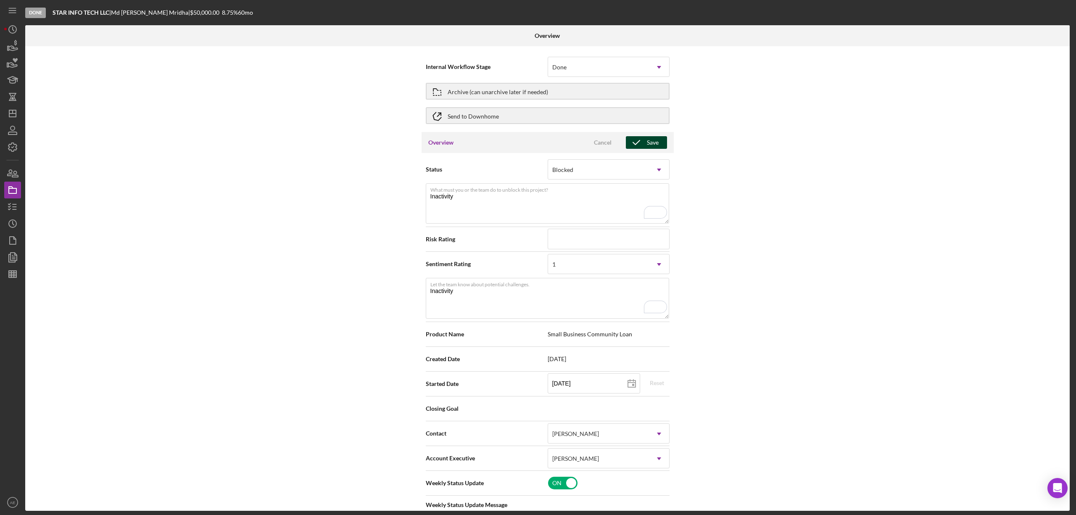
click at [640, 143] on icon "button" at bounding box center [636, 142] width 21 height 21
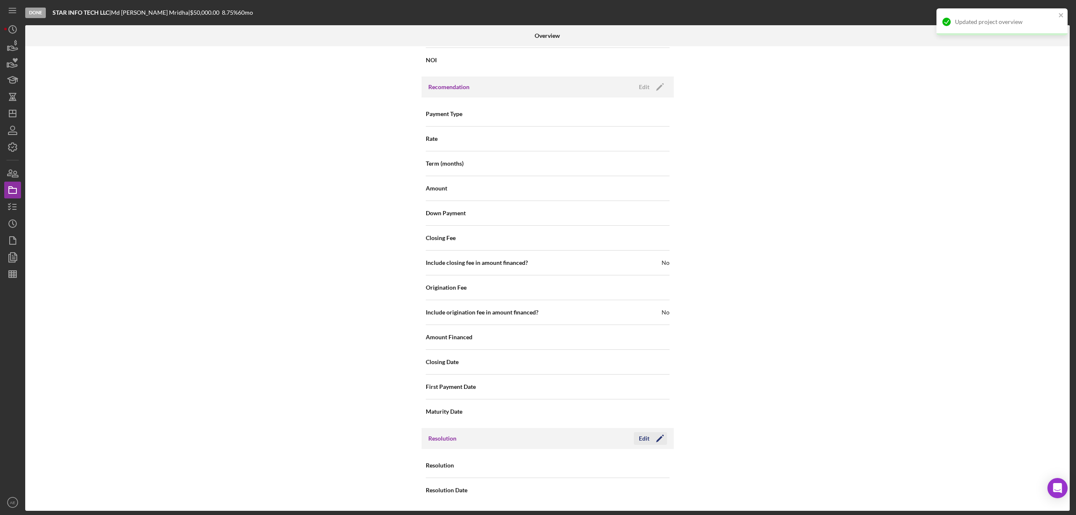
click at [639, 436] on div "Edit" at bounding box center [644, 438] width 11 height 13
click at [613, 476] on div "Resolution Select... Icon/Dropdown Arrow" at bounding box center [548, 465] width 244 height 25
click at [609, 469] on div "Select..." at bounding box center [598, 465] width 101 height 19
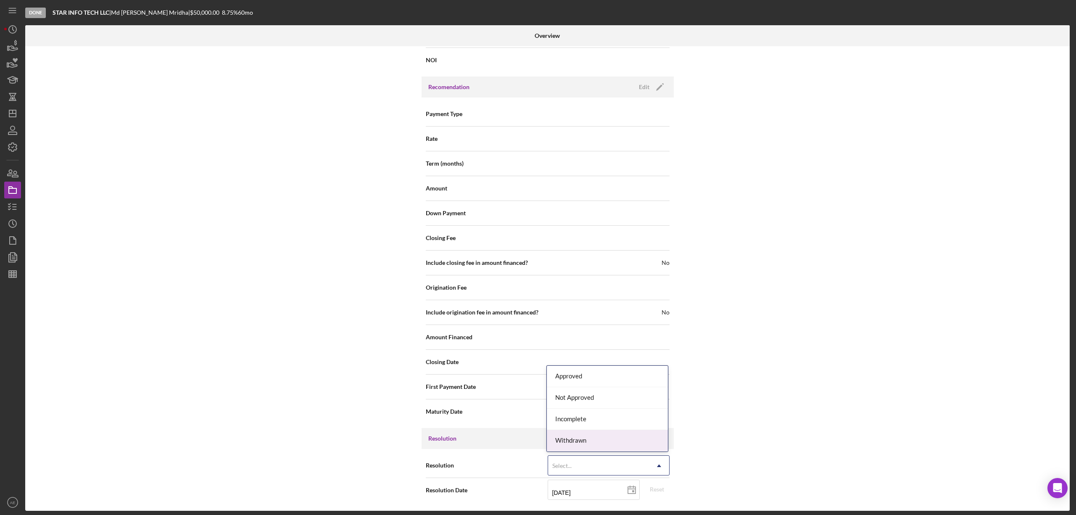
drag, startPoint x: 584, startPoint y: 442, endPoint x: 590, endPoint y: 453, distance: 12.6
click at [584, 441] on div "Withdrawn" at bounding box center [607, 440] width 121 height 21
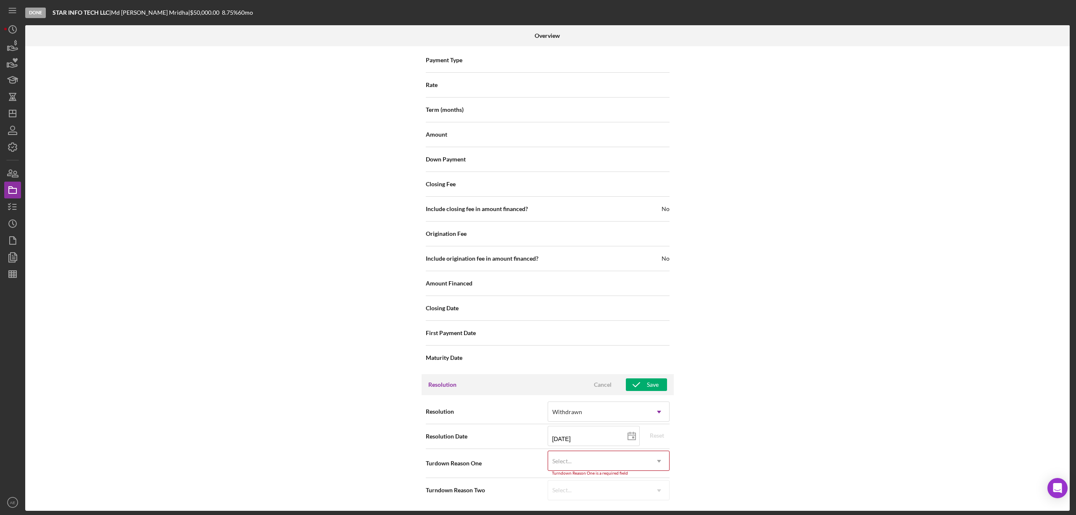
click at [600, 461] on div "Select..." at bounding box center [598, 460] width 101 height 19
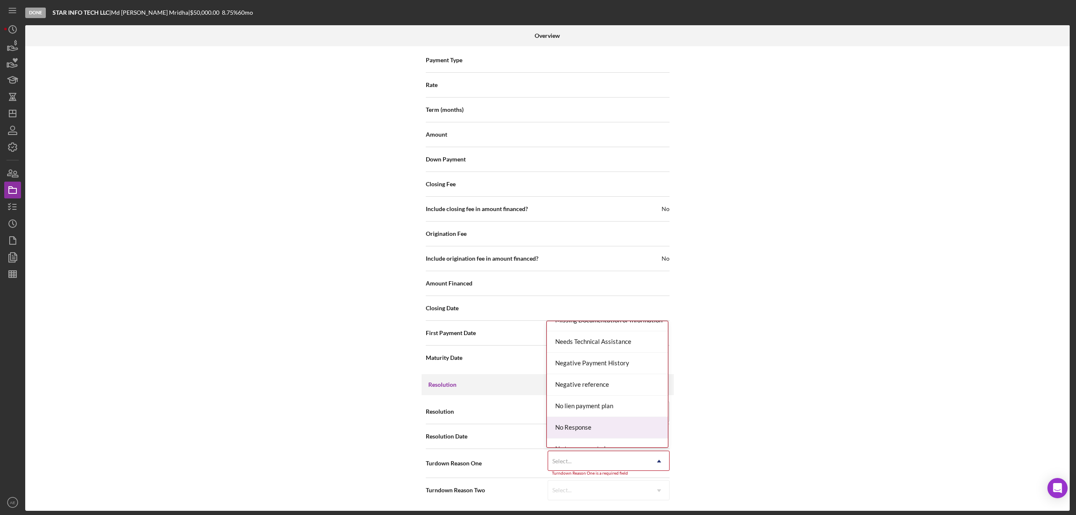
click at [597, 437] on div "No Response" at bounding box center [607, 427] width 121 height 21
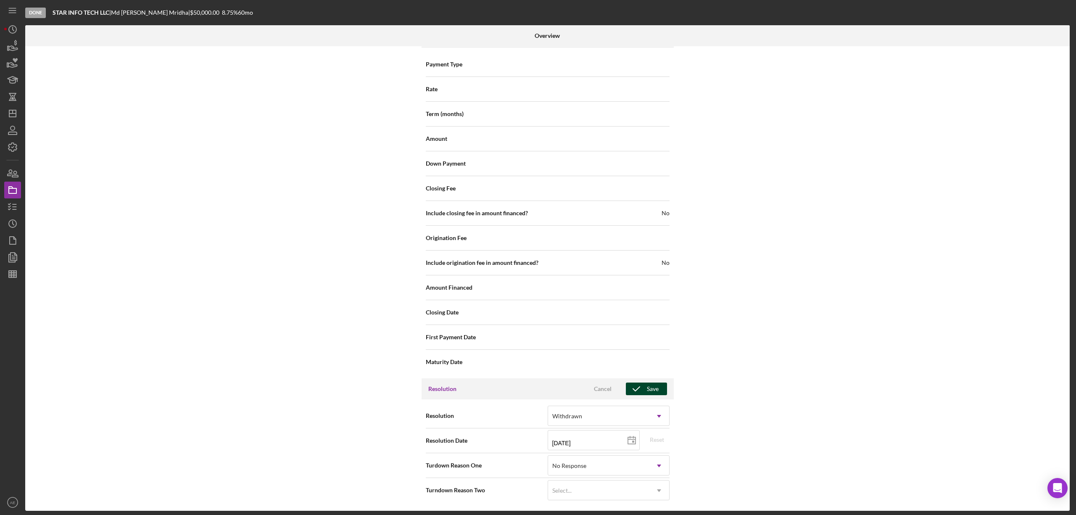
click at [633, 387] on icon "button" at bounding box center [636, 388] width 21 height 21
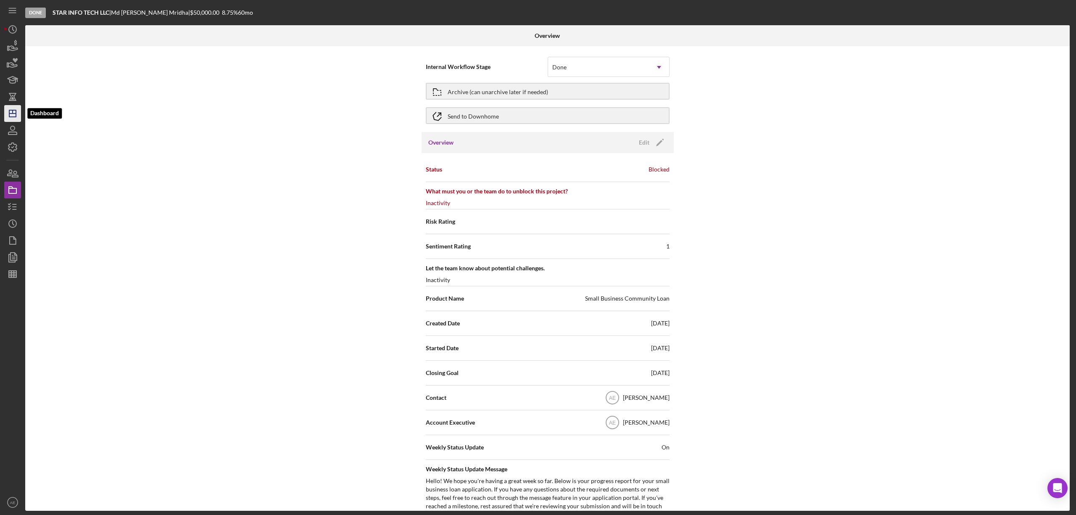
click at [20, 108] on icon "Icon/Dashboard" at bounding box center [12, 113] width 21 height 21
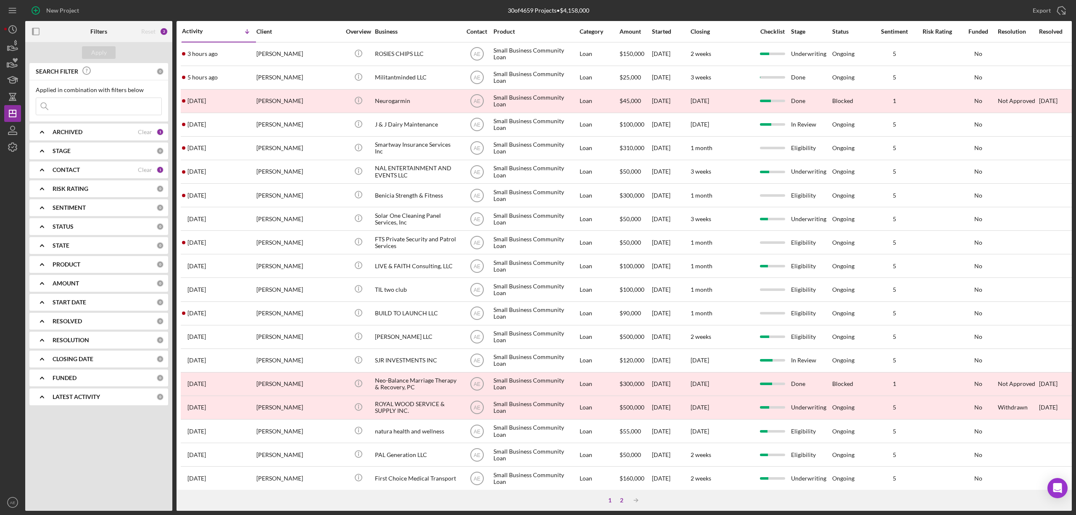
click at [621, 502] on div "2" at bounding box center [622, 500] width 12 height 7
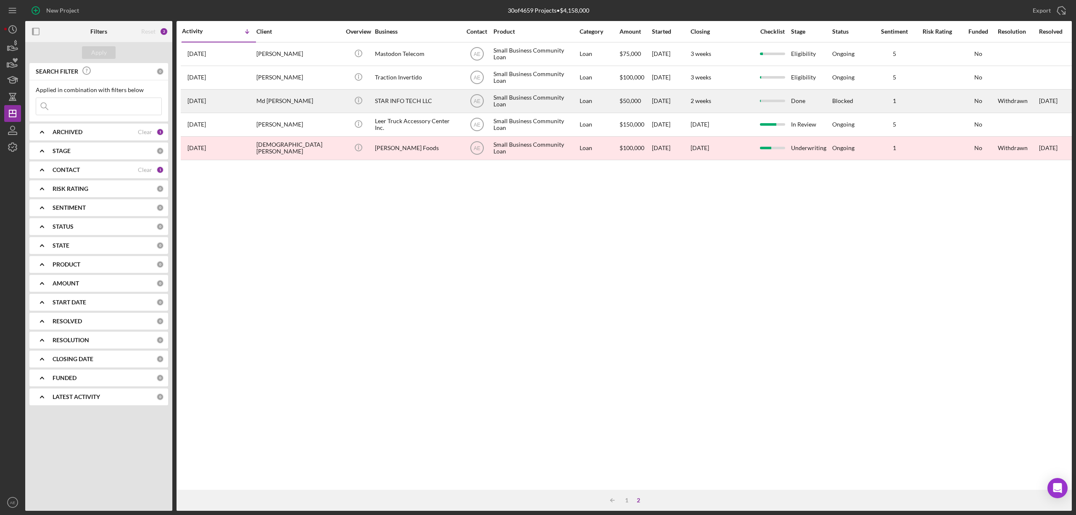
click at [407, 100] on div "STAR INFO TECH LLC" at bounding box center [417, 101] width 84 height 22
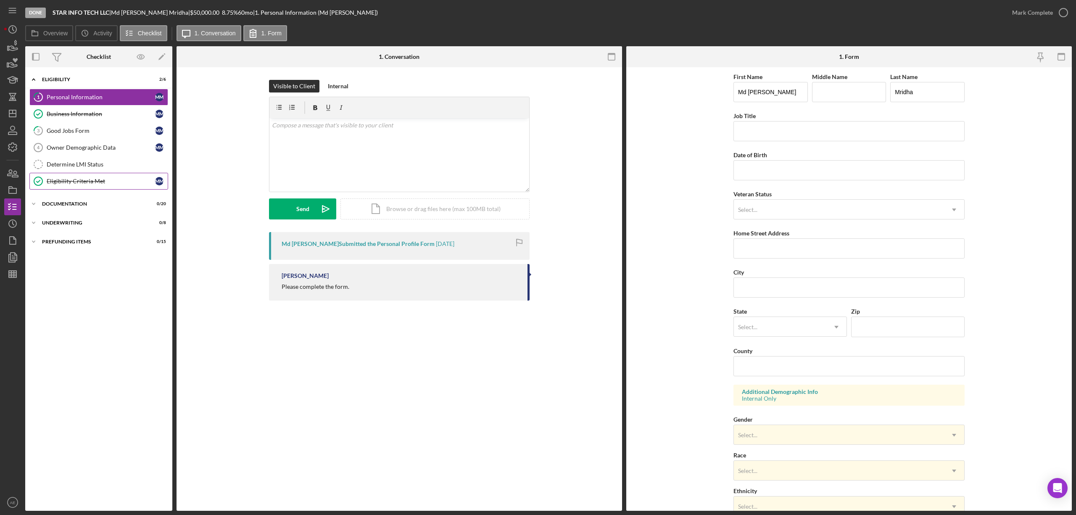
click at [78, 184] on div "Eligibility Criteria Met" at bounding box center [101, 181] width 108 height 7
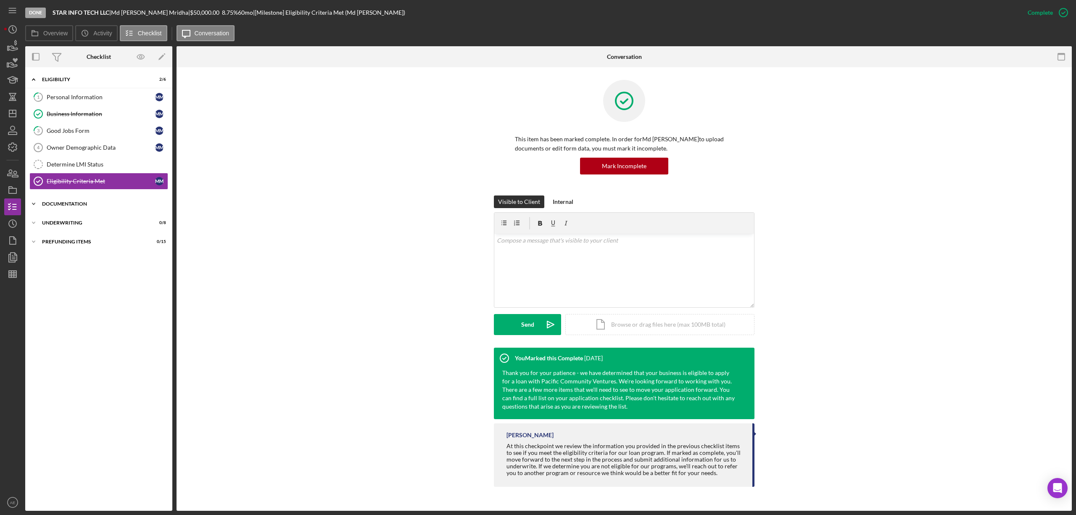
click at [94, 205] on div "Documentation" at bounding box center [102, 203] width 120 height 5
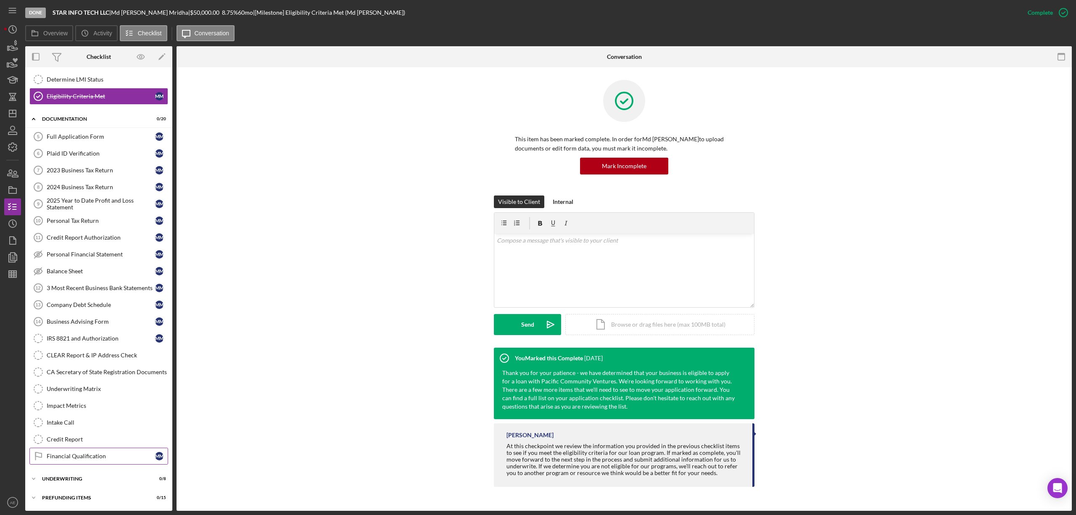
click at [101, 450] on link "Financial Qualification Financial Qualification M M" at bounding box center [98, 456] width 139 height 17
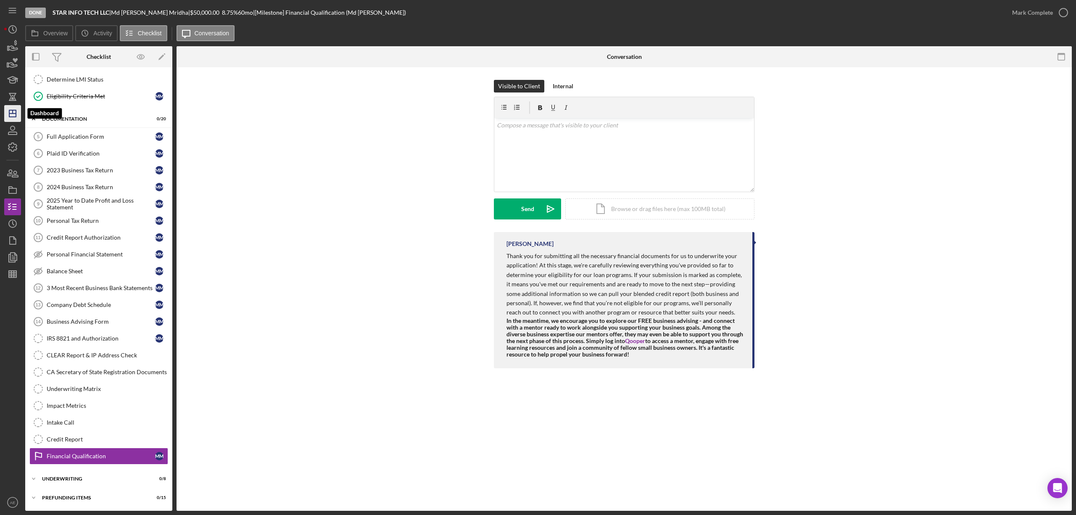
click at [16, 111] on polygon "button" at bounding box center [12, 113] width 7 height 7
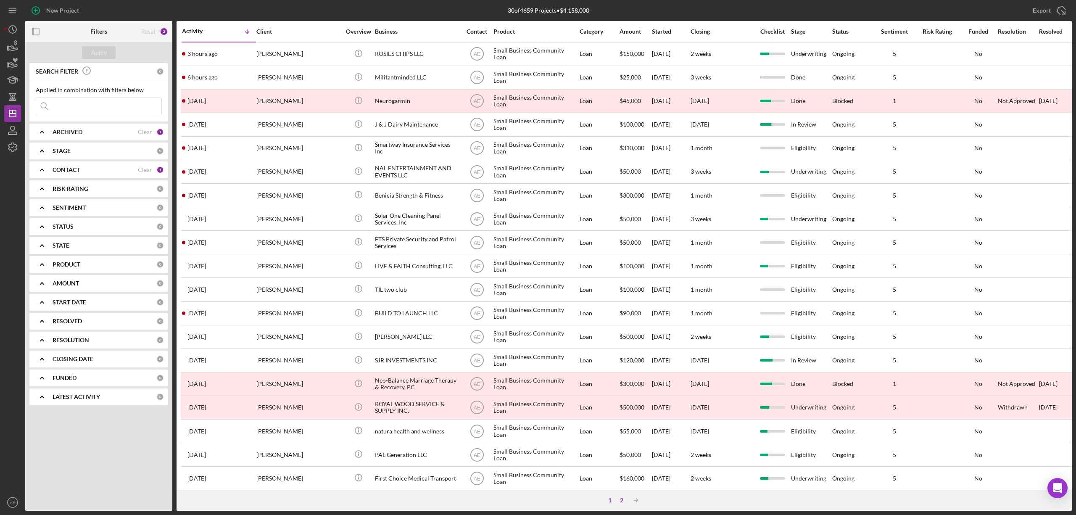
click at [621, 500] on div "2" at bounding box center [622, 500] width 12 height 7
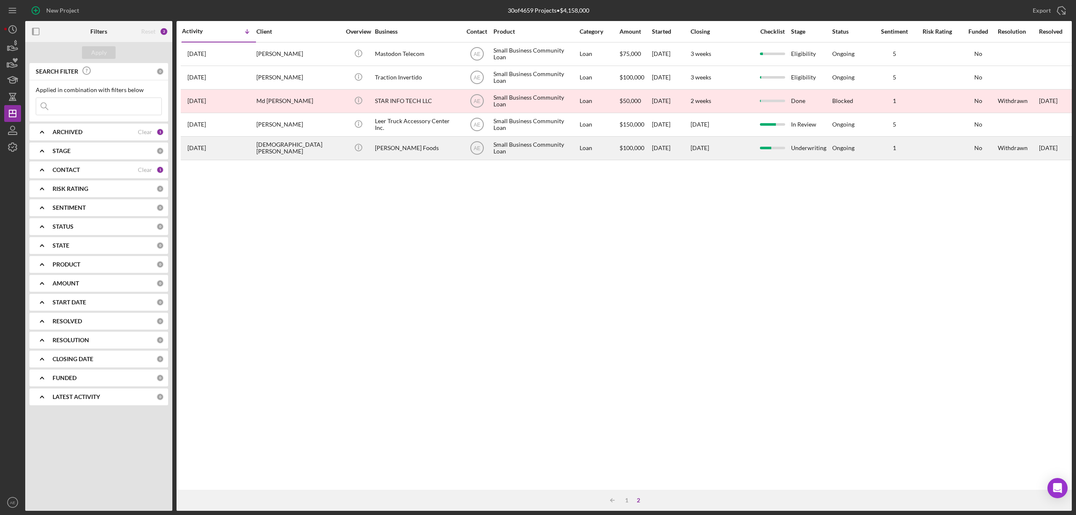
click at [330, 147] on div "[DEMOGRAPHIC_DATA][PERSON_NAME]" at bounding box center [298, 148] width 84 height 22
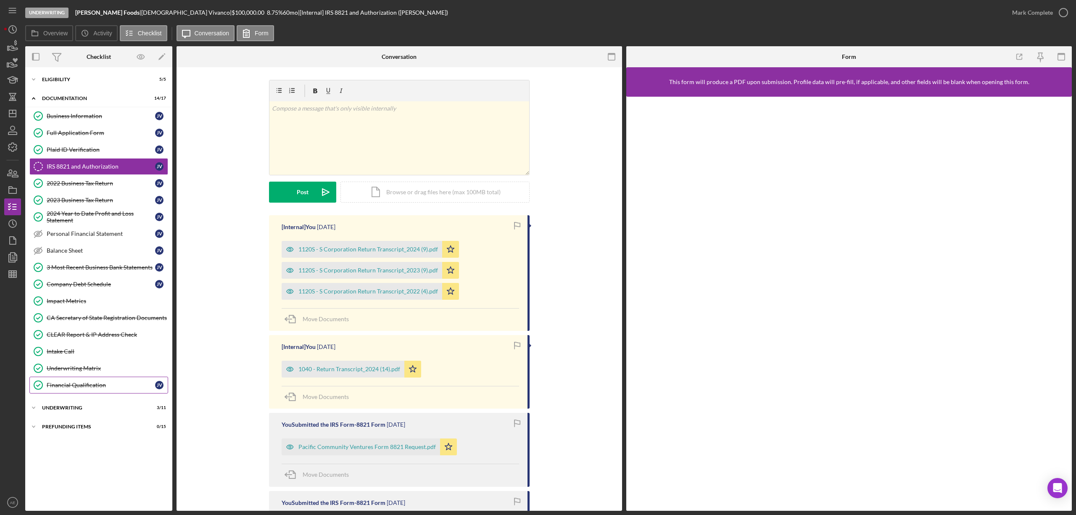
click at [119, 388] on div "Financial Qualification" at bounding box center [101, 385] width 108 height 7
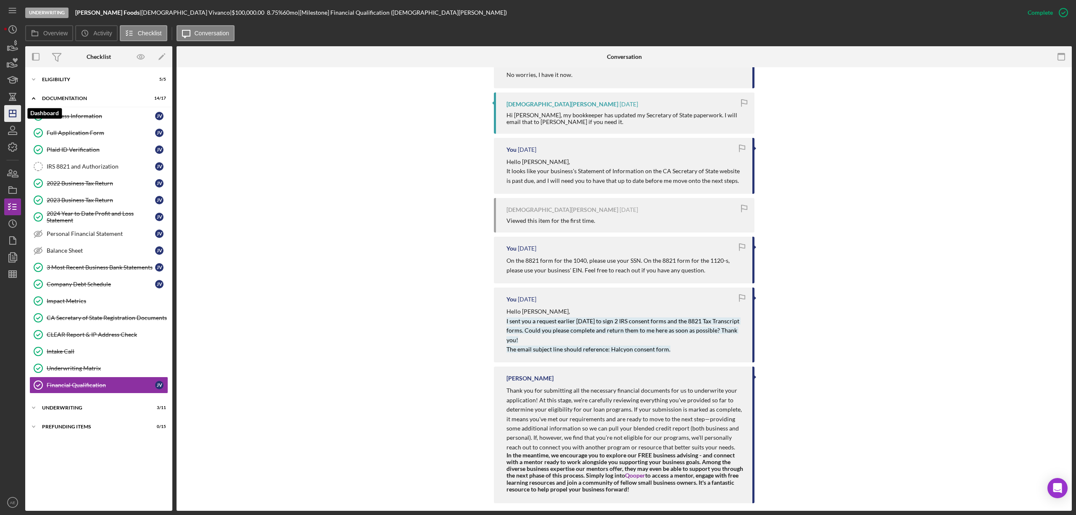
click at [15, 116] on icon "Icon/Dashboard" at bounding box center [12, 113] width 21 height 21
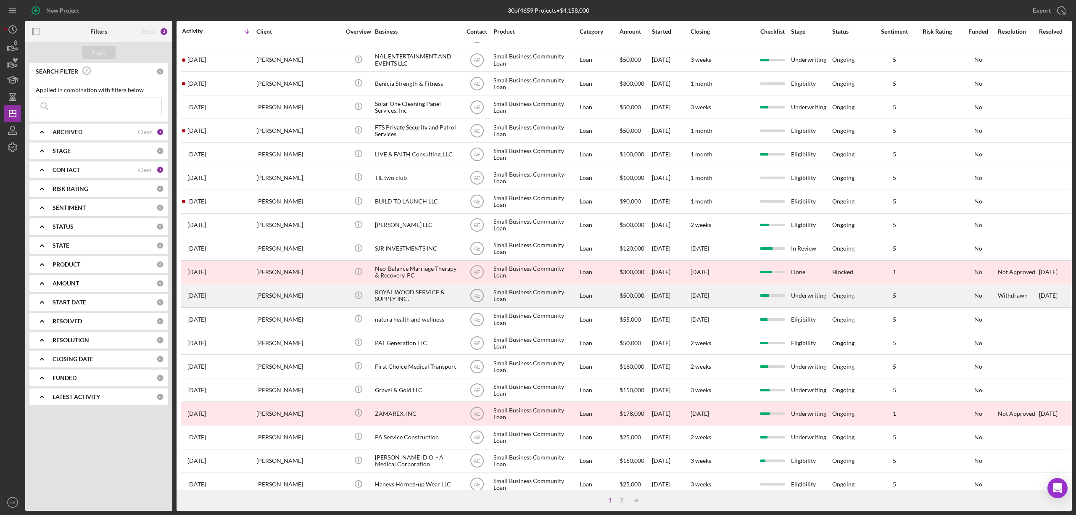
click at [300, 292] on div "[PERSON_NAME]" at bounding box center [298, 295] width 84 height 22
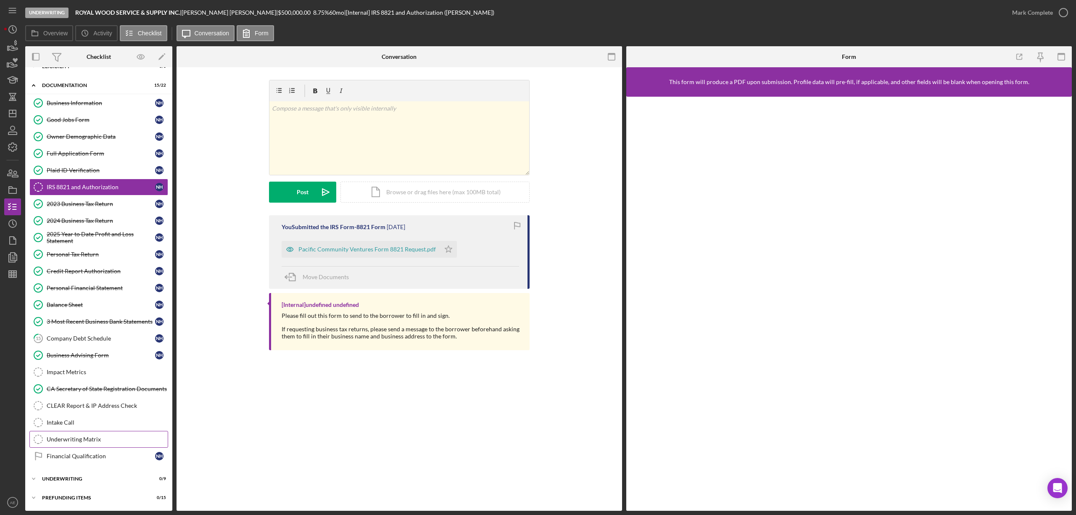
click at [111, 453] on div "Financial Qualification" at bounding box center [101, 456] width 108 height 7
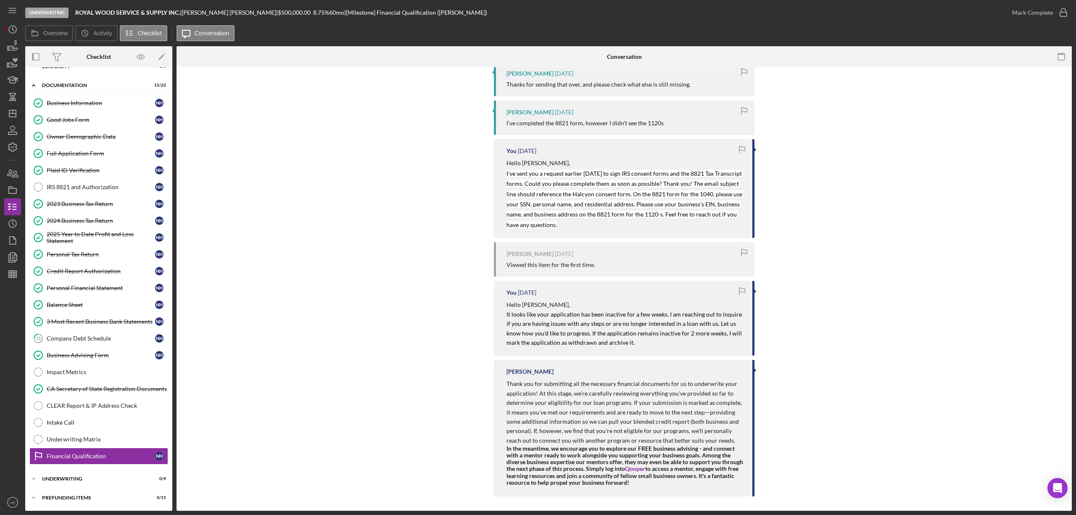
scroll to position [555, 0]
drag, startPoint x: 503, startPoint y: 312, endPoint x: 641, endPoint y: 340, distance: 140.3
click at [641, 340] on div "You 2 months ago Hello Nanjie, It looks like your application has been inactive…" at bounding box center [624, 316] width 261 height 75
copy mark "It looks like your application has been inactive for a few weeks. I am reaching…"
click at [18, 118] on icon "Icon/Dashboard" at bounding box center [12, 113] width 21 height 21
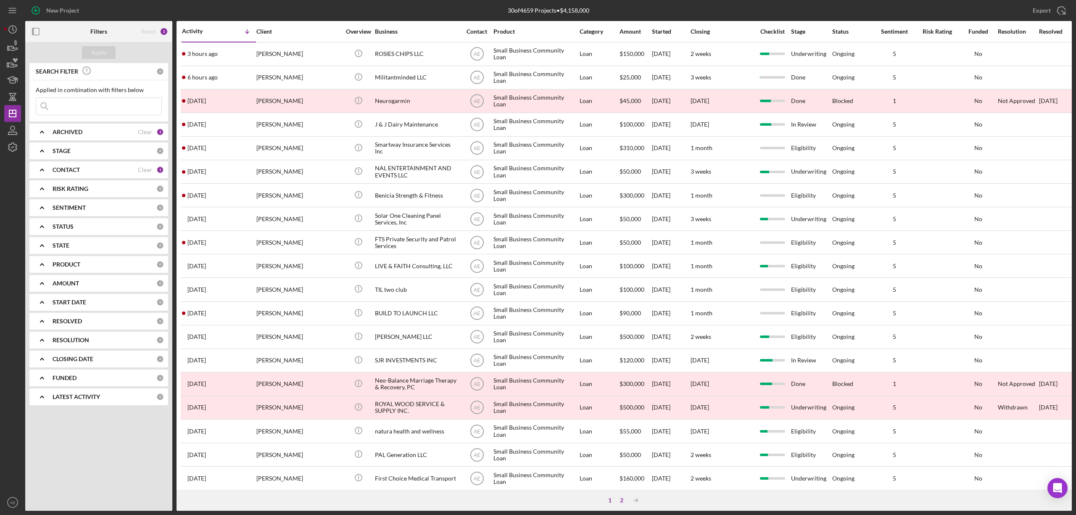
click at [619, 501] on div "2" at bounding box center [622, 500] width 12 height 7
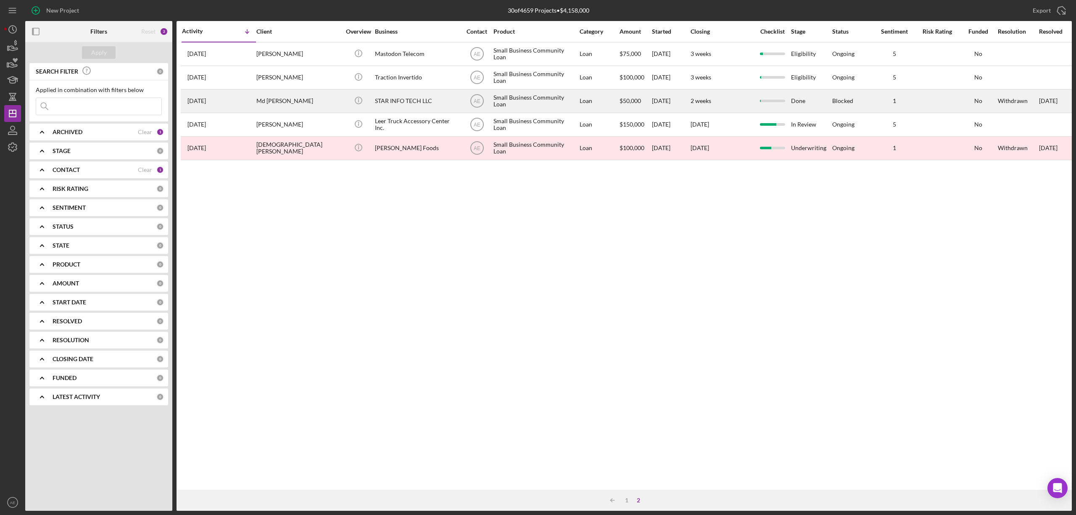
click at [299, 102] on div "Md [PERSON_NAME]" at bounding box center [298, 101] width 84 height 22
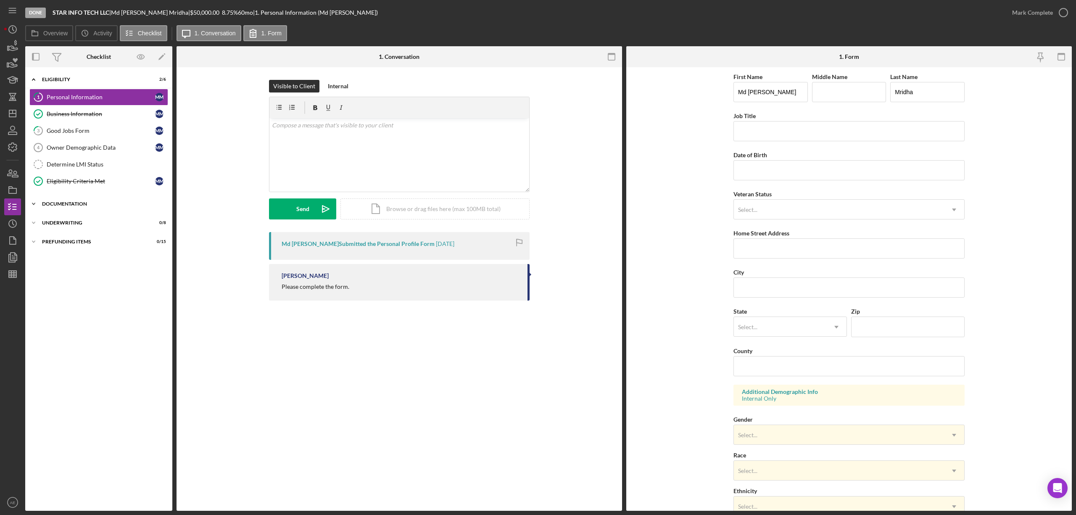
click at [79, 203] on div "Documentation" at bounding box center [102, 203] width 120 height 5
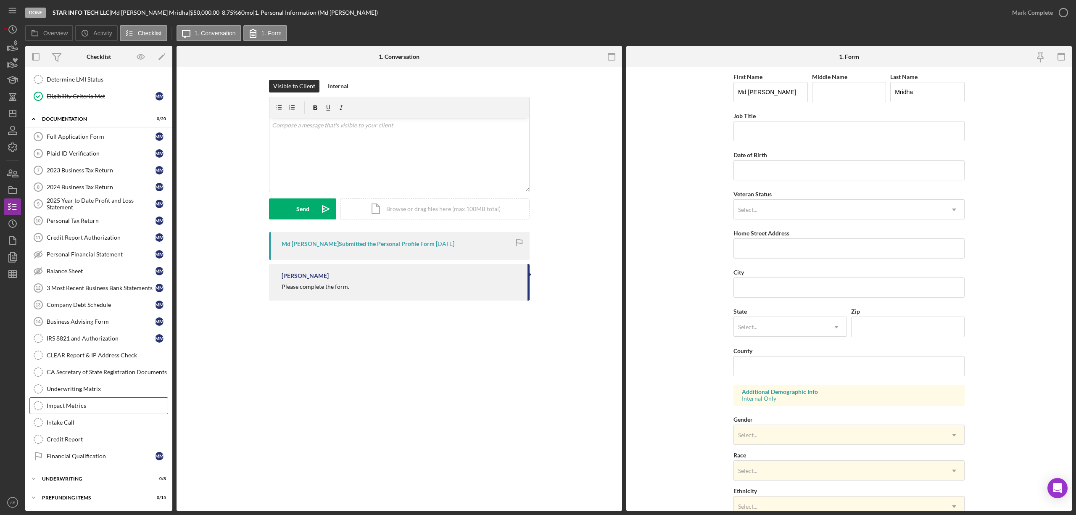
scroll to position [92, 0]
click at [109, 451] on link "Financial Qualification Financial Qualification M M" at bounding box center [98, 456] width 139 height 17
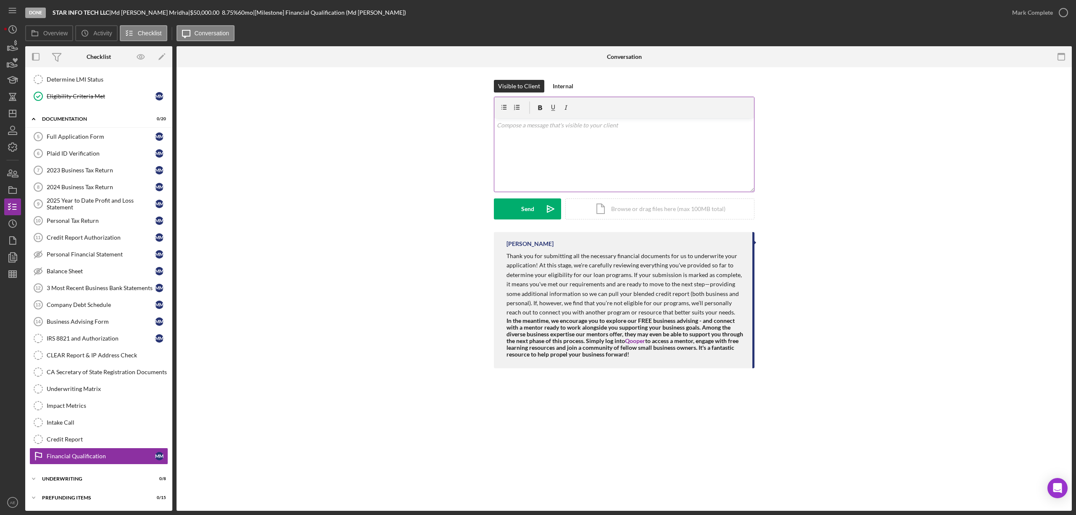
click at [570, 143] on div "v Color teal Color pink Remove color Add row above Add row below Add column bef…" at bounding box center [624, 155] width 260 height 74
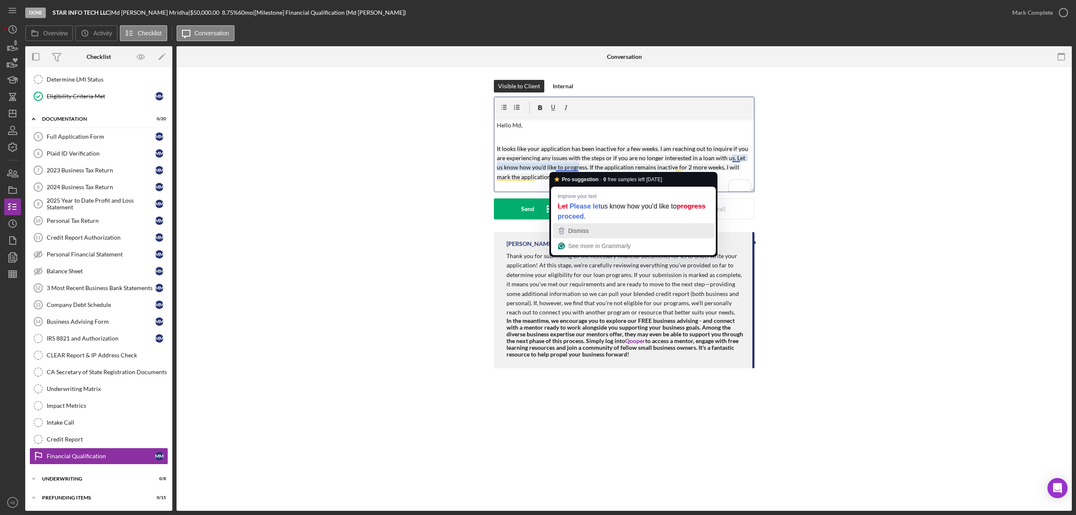
click at [610, 230] on div "Dismiss" at bounding box center [633, 230] width 154 height 13
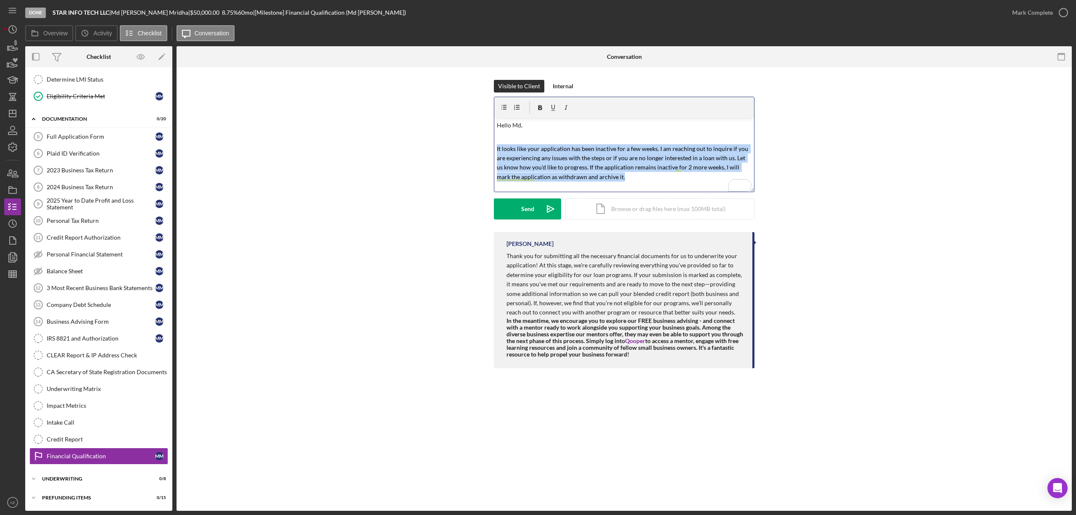
click at [491, 148] on html "Done STAR INFO TECH LLC | Md Rafel Mridha | $50,000.00 8.75 % 60 mo | [Mileston…" at bounding box center [538, 257] width 1076 height 515
copy mark "It looks like your application has been inactive for a few weeks. I am reaching…"
click at [638, 187] on div "v Color teal Color pink Remove color Add row above Add row below Add column bef…" at bounding box center [624, 155] width 260 height 74
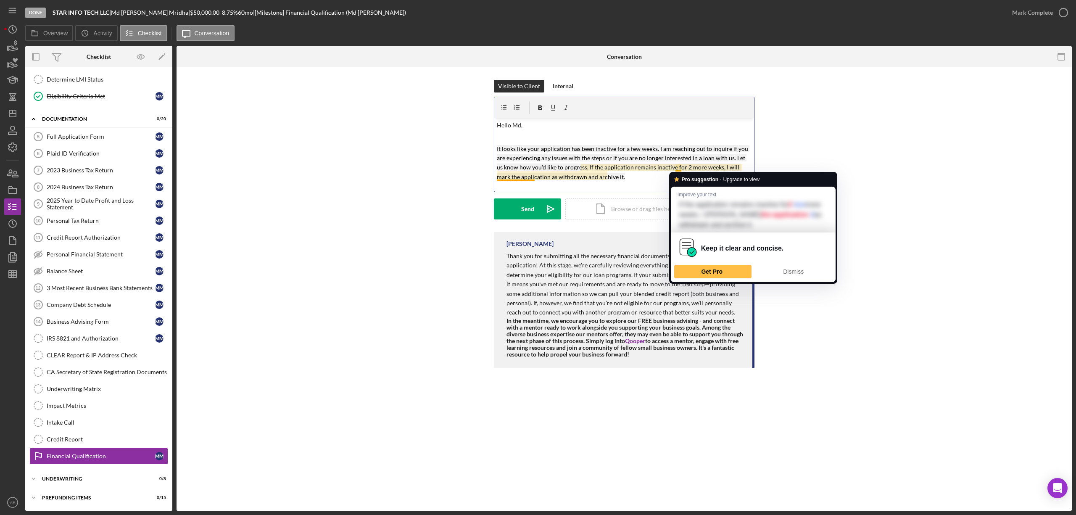
click at [679, 169] on mark "It looks like your application has been inactive for a few weeks. I am reaching…" at bounding box center [623, 162] width 253 height 35
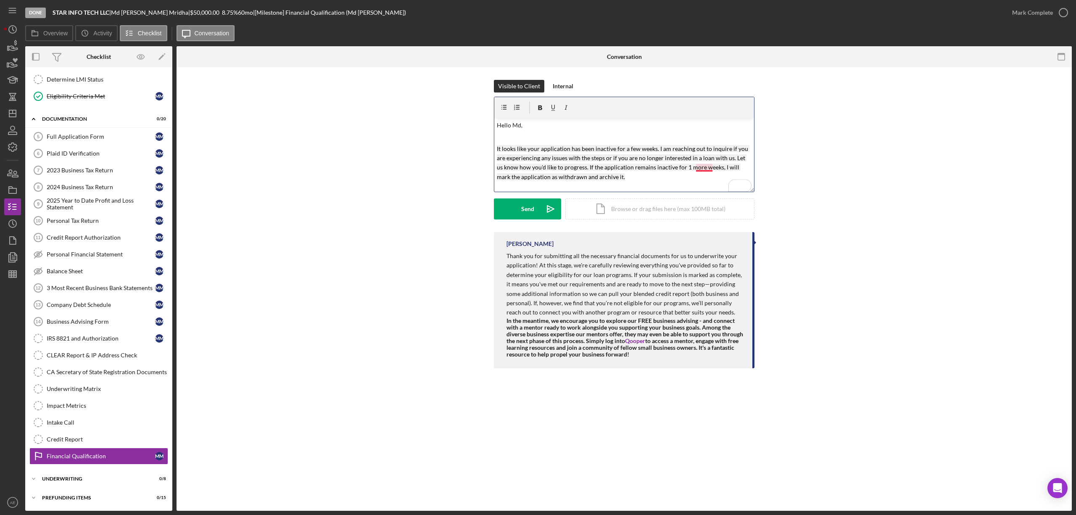
click at [703, 170] on mark "It looks like your application has been inactive for a few weeks. I am reaching…" at bounding box center [623, 162] width 253 height 35
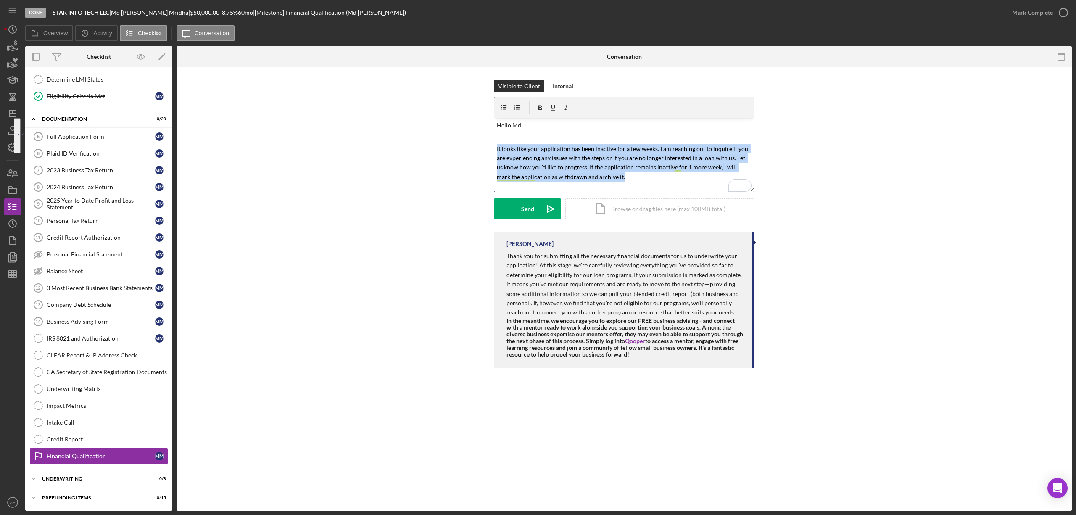
drag, startPoint x: 619, startPoint y: 176, endPoint x: 493, endPoint y: 145, distance: 129.1
click at [492, 145] on html "Done STAR INFO TECH LLC | Md Rafel Mridha | $50,000.00 8.75 % 60 mo | [Mileston…" at bounding box center [538, 257] width 1076 height 515
copy mark "It looks like your application has been inactive for a few weeks. I am reaching…"
click at [634, 184] on div "v Color teal Color pink Remove color Add row above Add row below Add column bef…" at bounding box center [624, 155] width 260 height 74
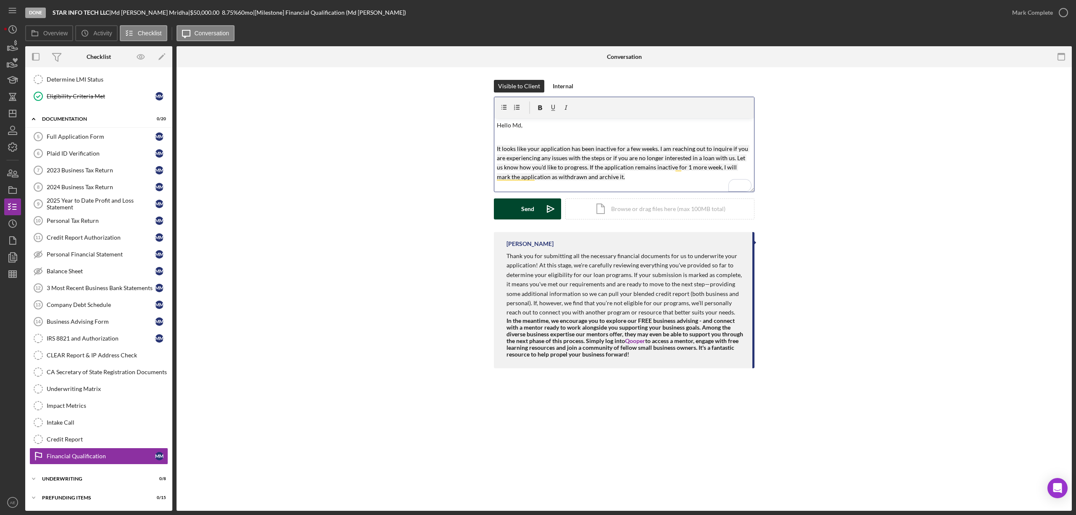
click at [530, 207] on div "Send" at bounding box center [527, 208] width 13 height 21
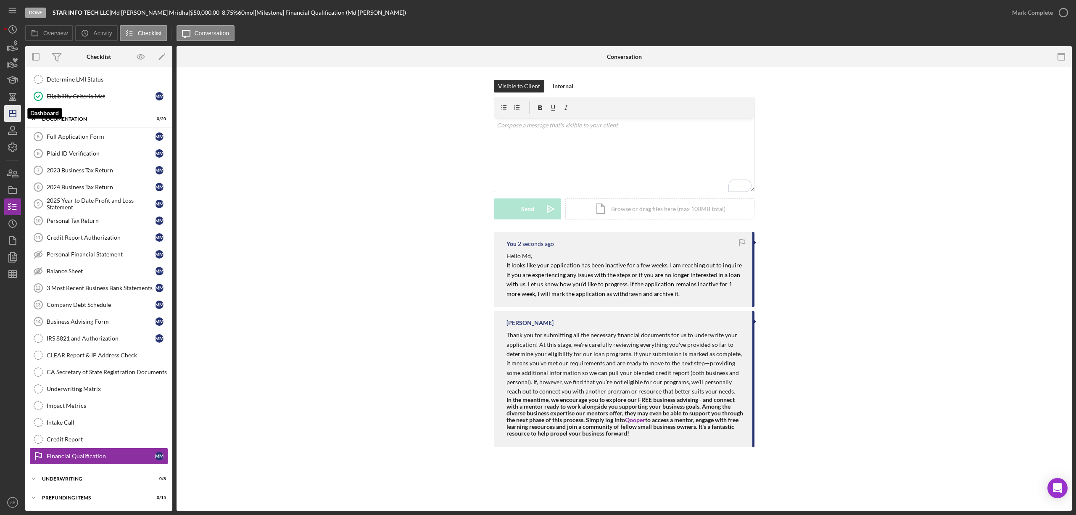
click at [13, 111] on icon "Icon/Dashboard" at bounding box center [12, 113] width 21 height 21
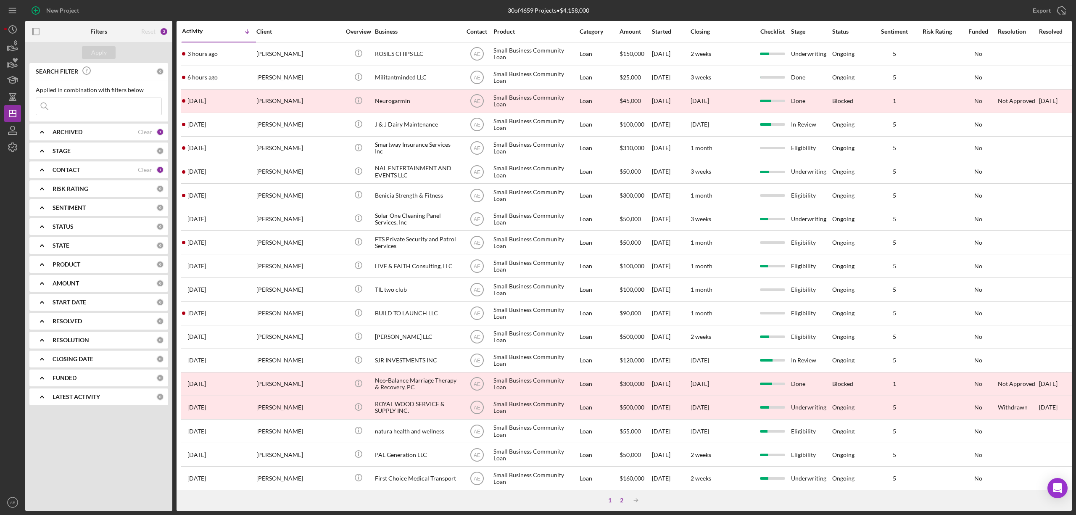
click at [625, 501] on div "2" at bounding box center [622, 500] width 12 height 7
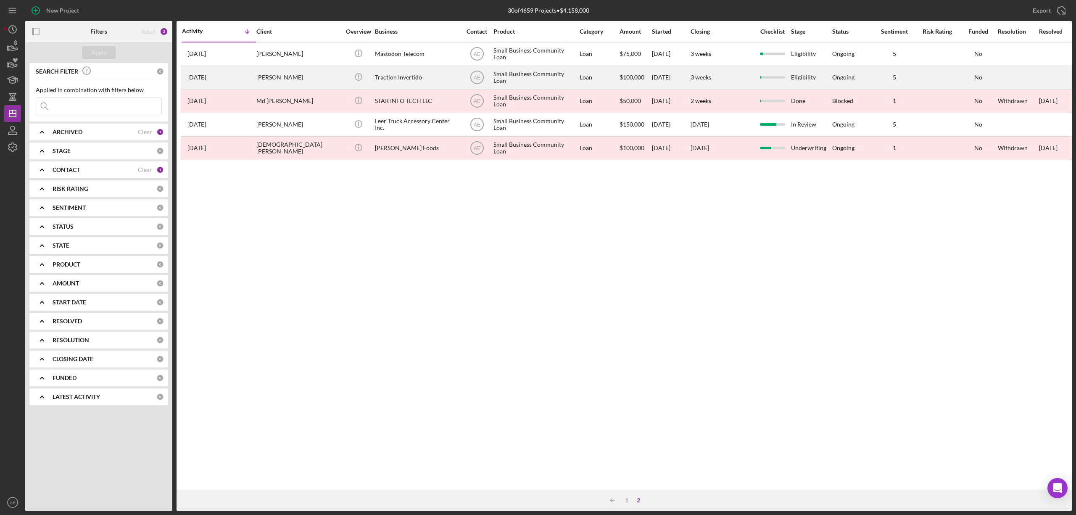
click at [401, 82] on div "Traction Invertido" at bounding box center [417, 77] width 84 height 22
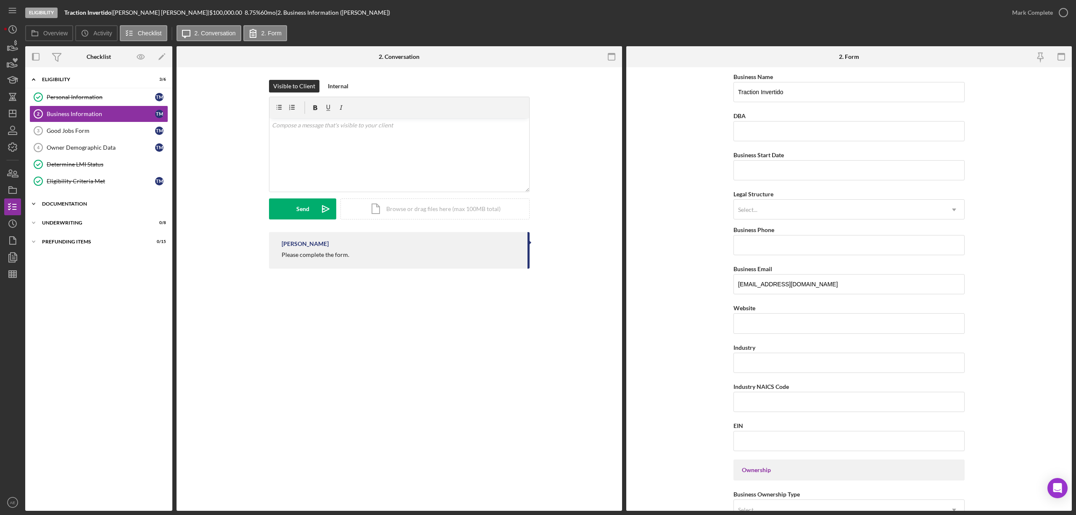
click at [82, 202] on div "Icon/Expander Documentation 0 / 20" at bounding box center [98, 203] width 147 height 17
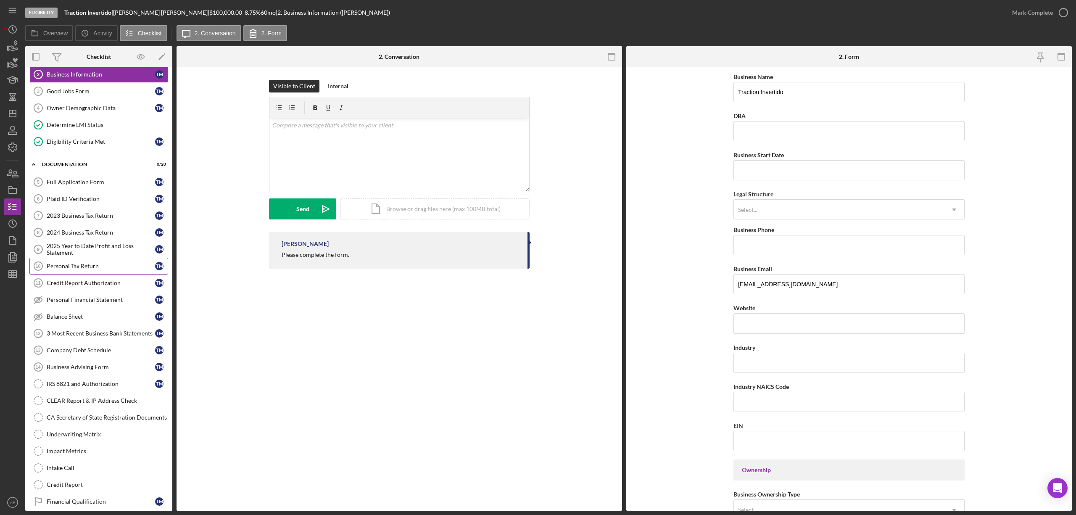
scroll to position [92, 0]
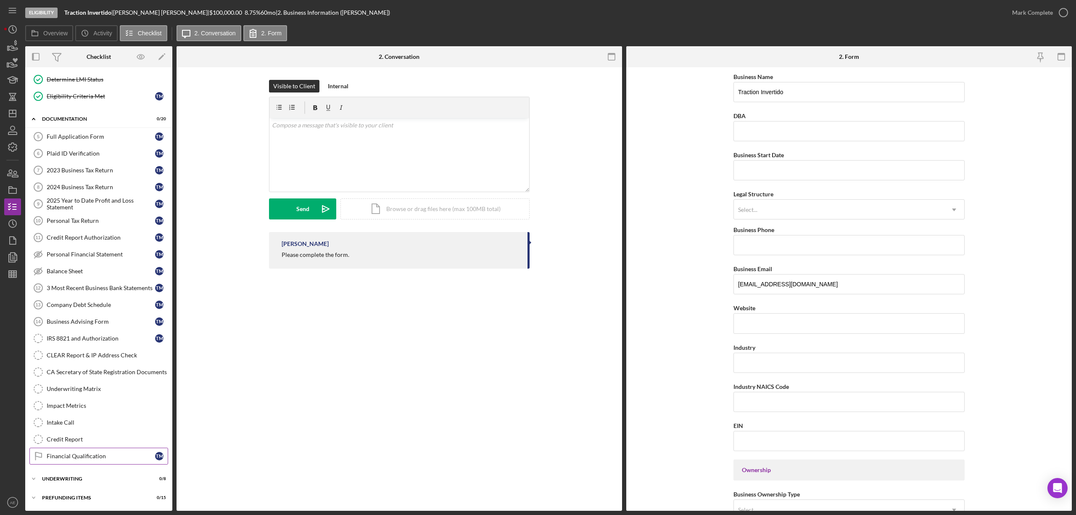
click at [120, 450] on link "Financial Qualification Financial Qualification T M" at bounding box center [98, 456] width 139 height 17
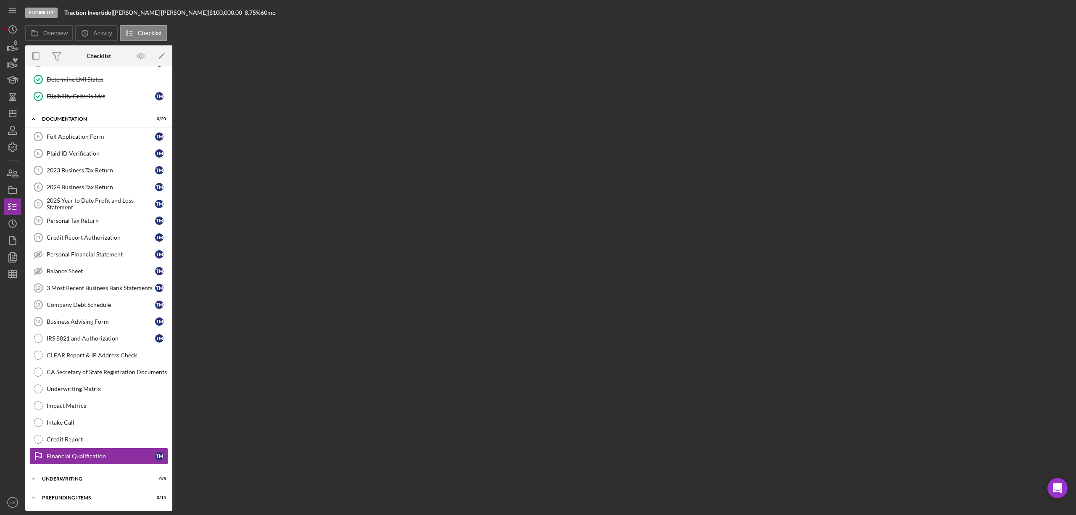
scroll to position [92, 0]
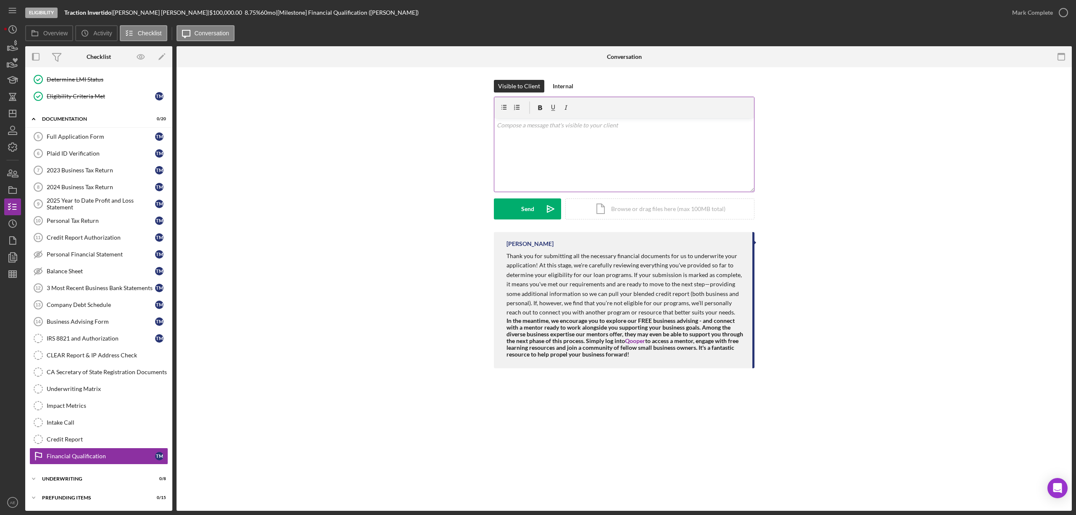
click at [577, 179] on div "v Color teal Color pink Remove color Add row above Add row below Add column bef…" at bounding box center [624, 155] width 260 height 74
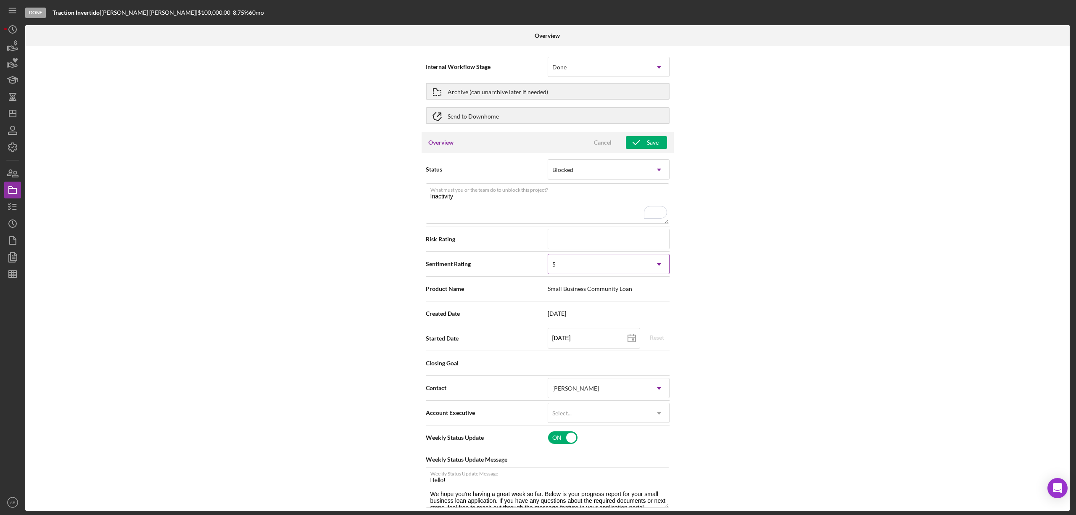
type textarea "Inactivity"
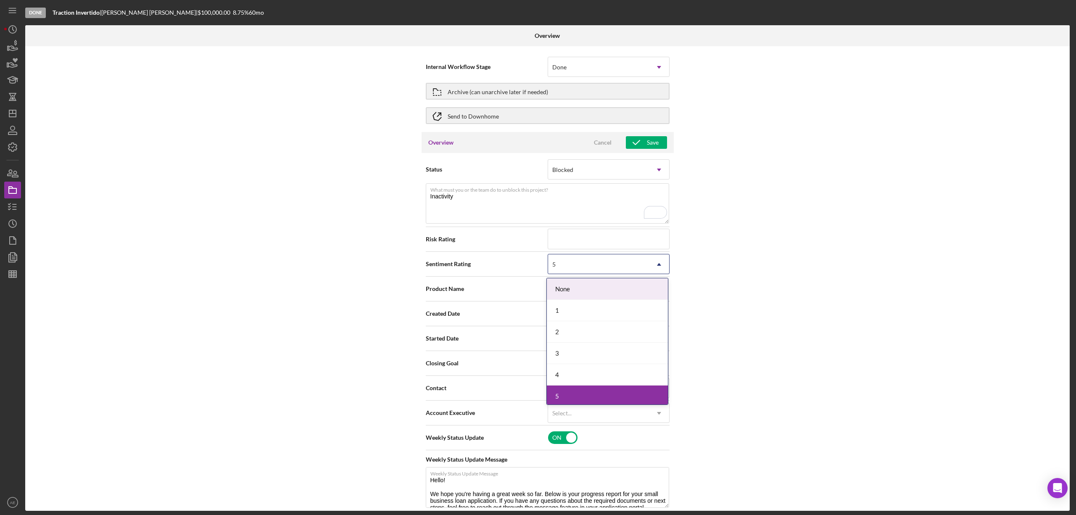
click at [575, 266] on div "5" at bounding box center [598, 264] width 101 height 19
click at [572, 311] on div "1" at bounding box center [607, 310] width 121 height 21
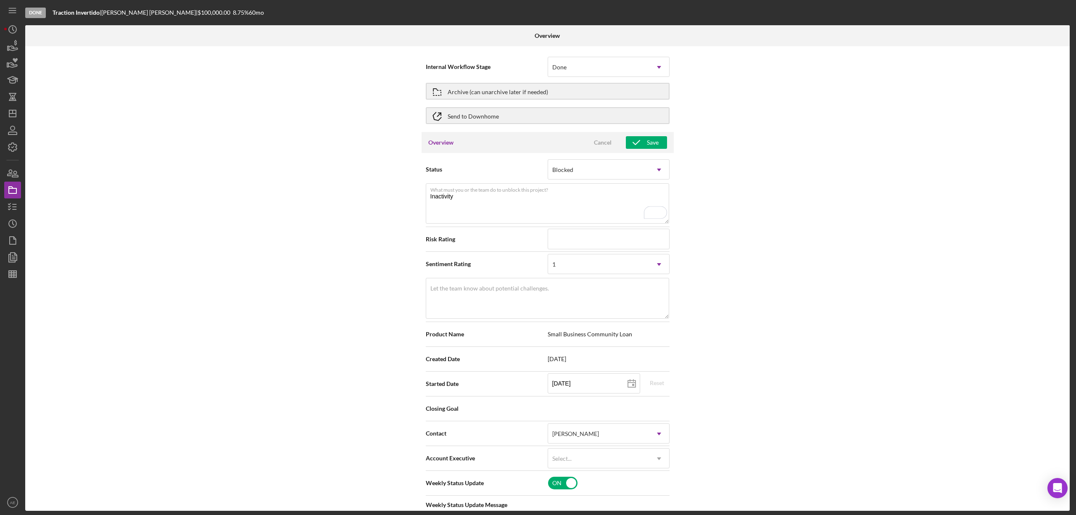
scroll to position [56, 0]
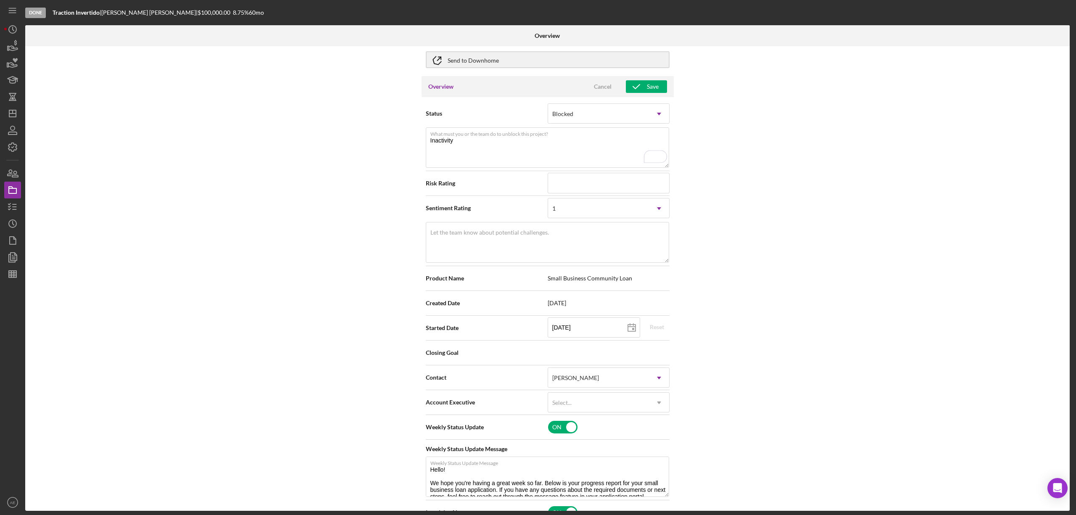
click at [535, 290] on div "Product Name Small Business Community Loan" at bounding box center [548, 278] width 244 height 25
click at [517, 248] on textarea "Let the team know about potential challenges." at bounding box center [547, 242] width 243 height 40
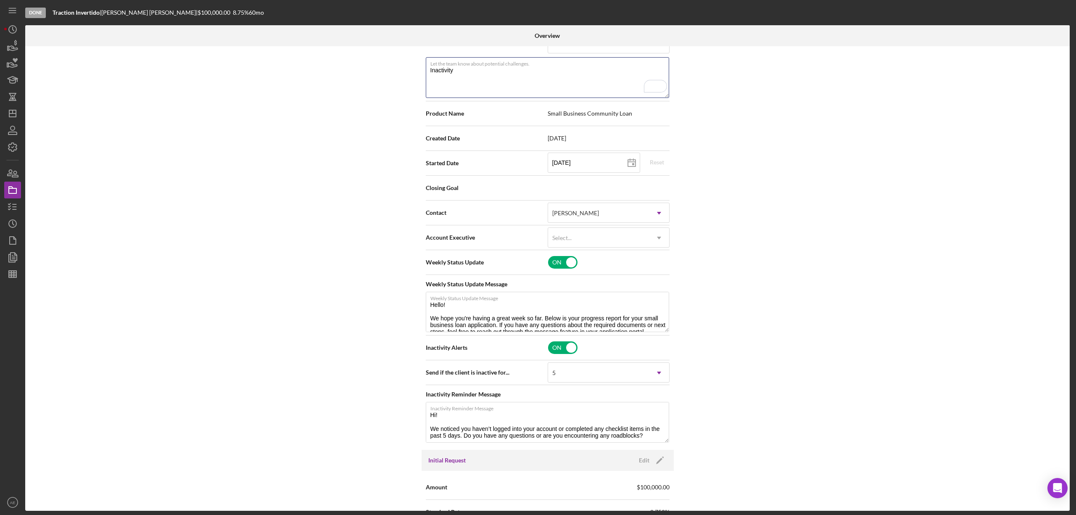
scroll to position [224, 0]
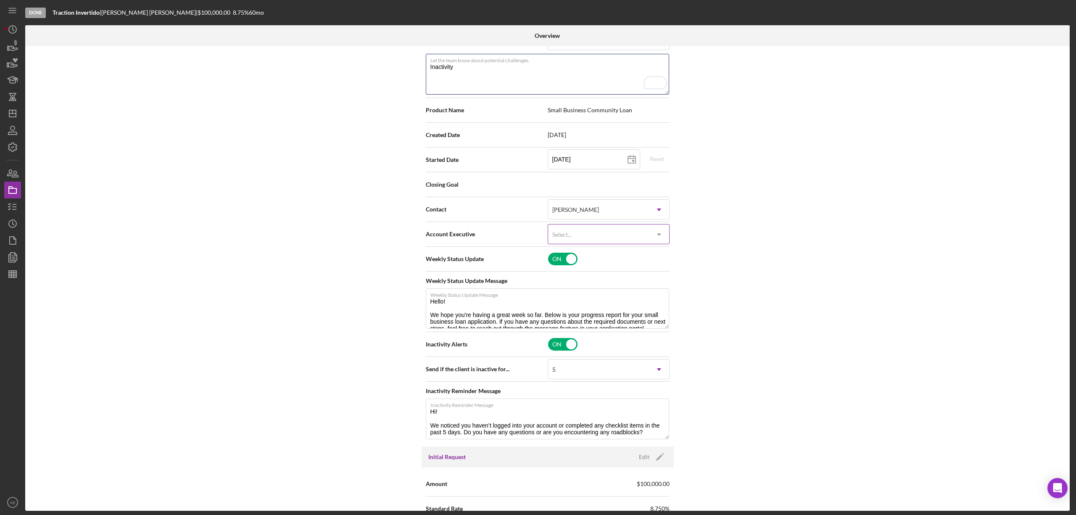
type textarea "Inactivity"
click at [590, 244] on div "Select..." at bounding box center [598, 234] width 101 height 19
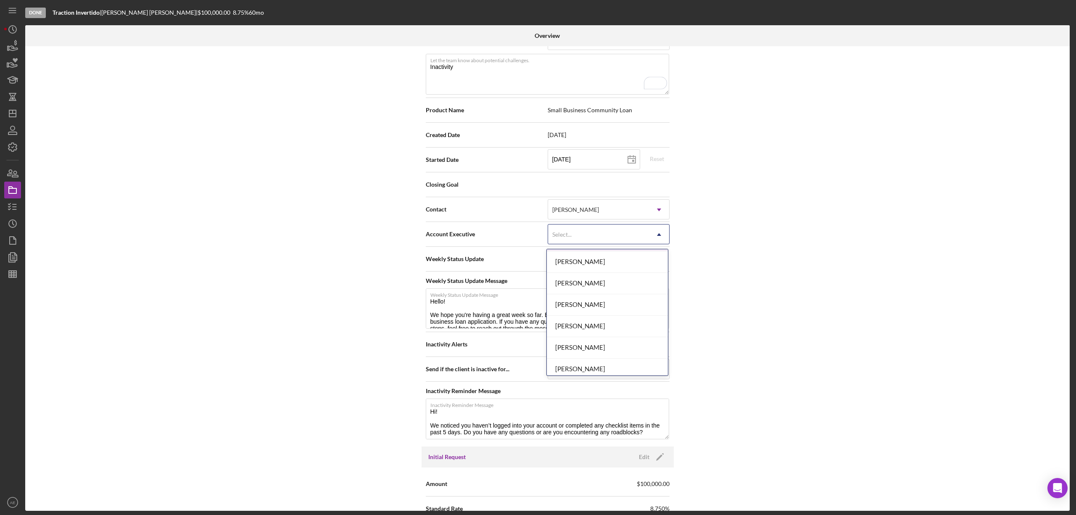
scroll to position [305, 0]
click at [587, 337] on div "[PERSON_NAME]" at bounding box center [607, 342] width 121 height 21
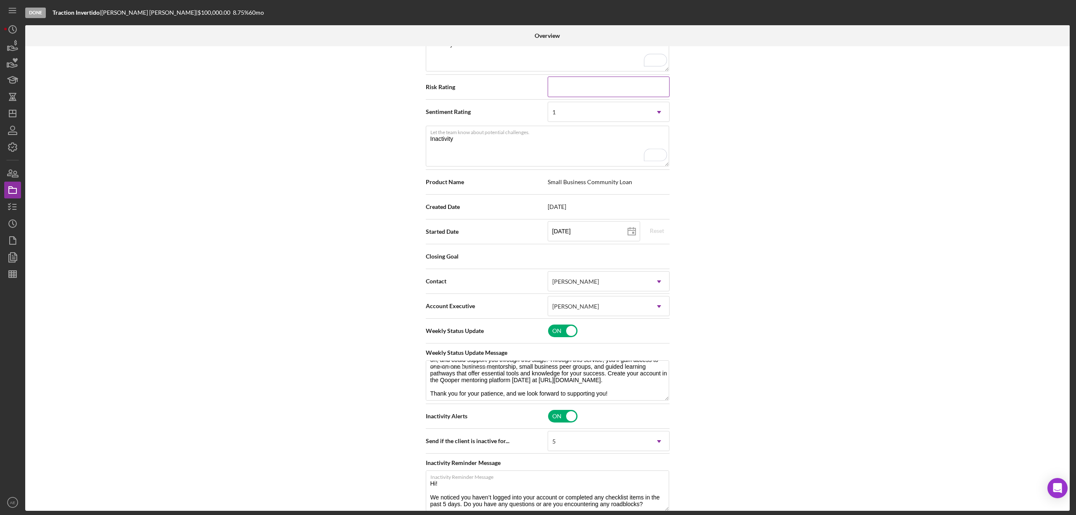
scroll to position [0, 0]
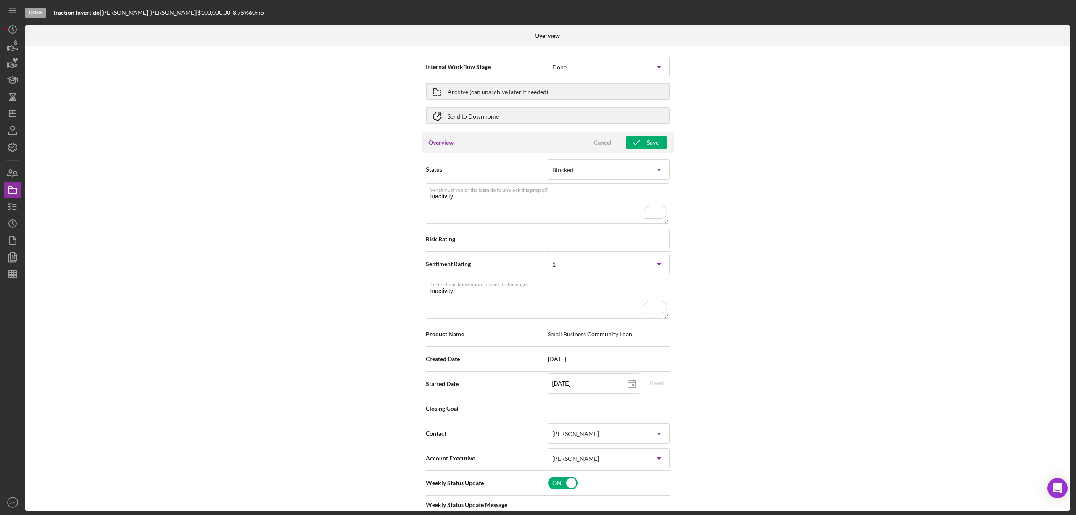
click at [646, 133] on div "Overview Cancel Save" at bounding box center [547, 142] width 252 height 21
click at [647, 137] on div "Save" at bounding box center [653, 142] width 12 height 13
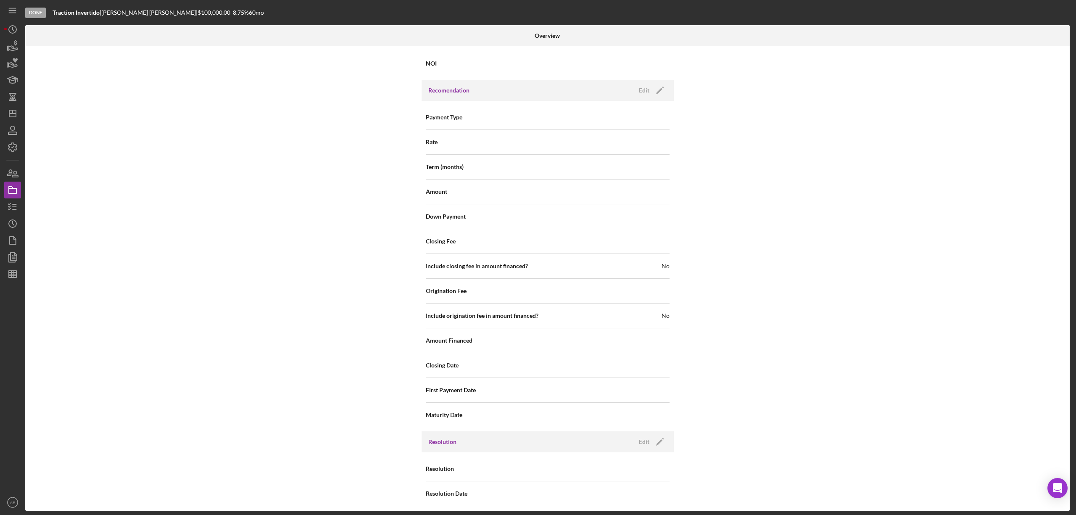
scroll to position [928, 0]
click at [646, 432] on div "Edit" at bounding box center [644, 438] width 11 height 13
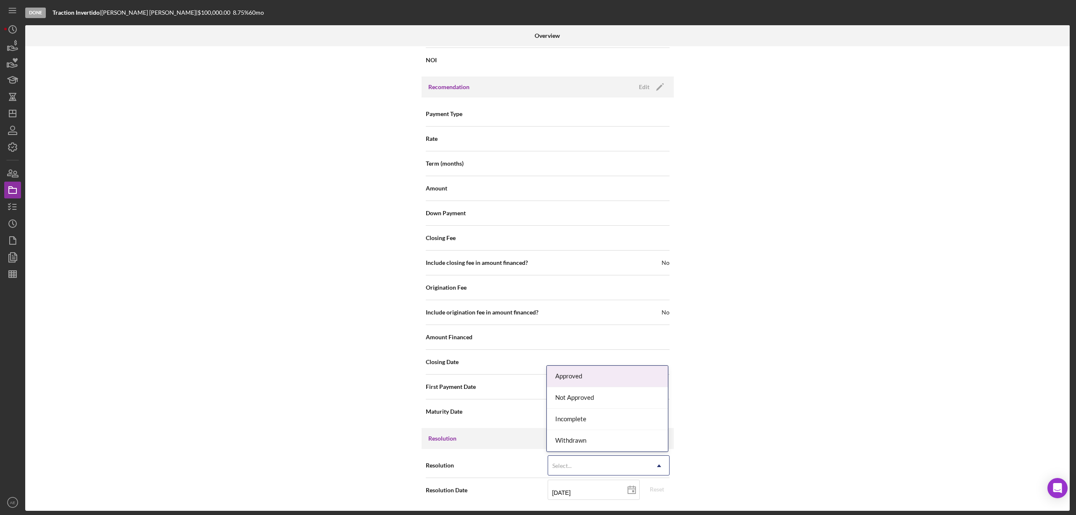
click at [612, 463] on div "Select..." at bounding box center [598, 465] width 101 height 19
click at [584, 444] on div "Withdrawn" at bounding box center [607, 440] width 121 height 21
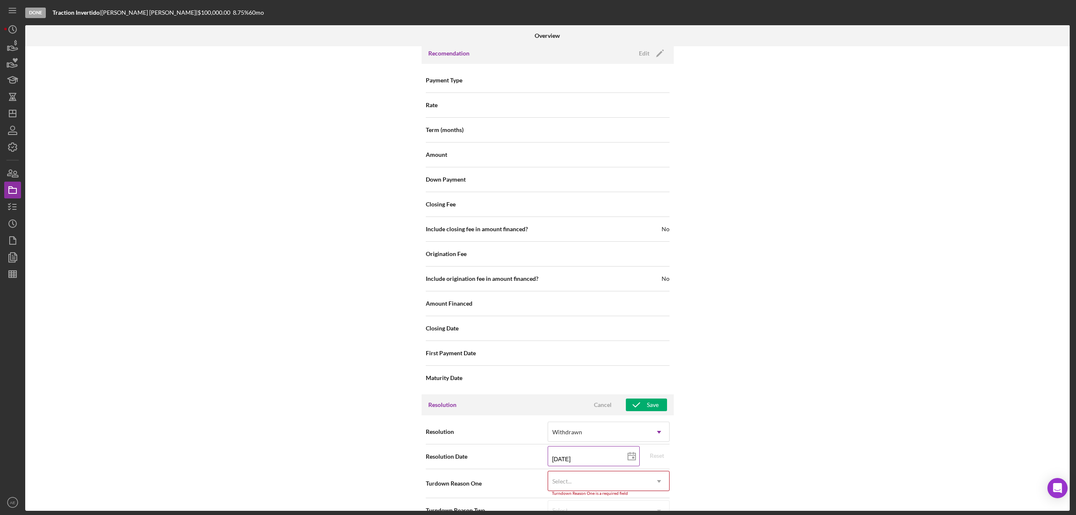
scroll to position [982, 0]
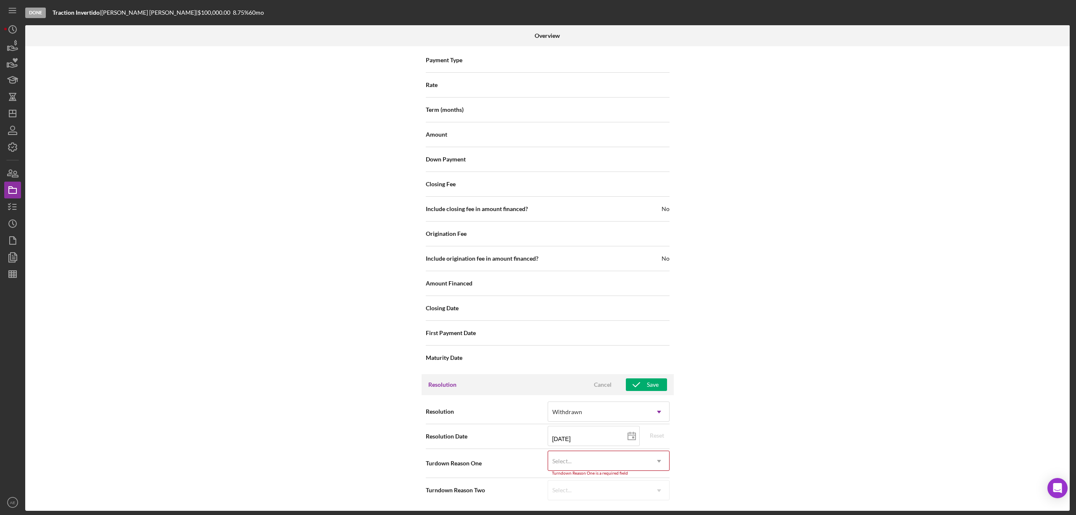
click at [603, 462] on div "Select..." at bounding box center [598, 460] width 101 height 19
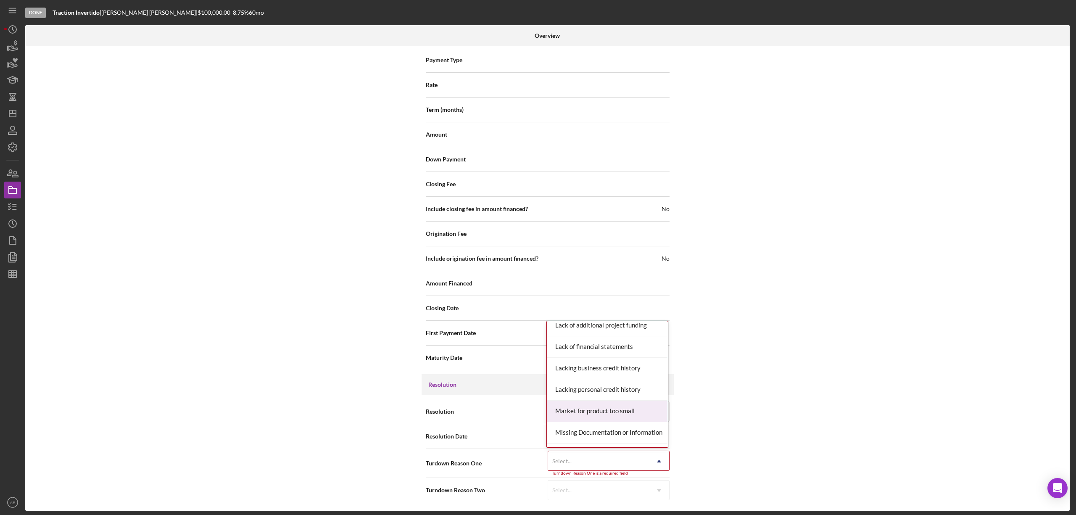
scroll to position [504, 0]
click at [587, 434] on div "No Response" at bounding box center [607, 427] width 121 height 21
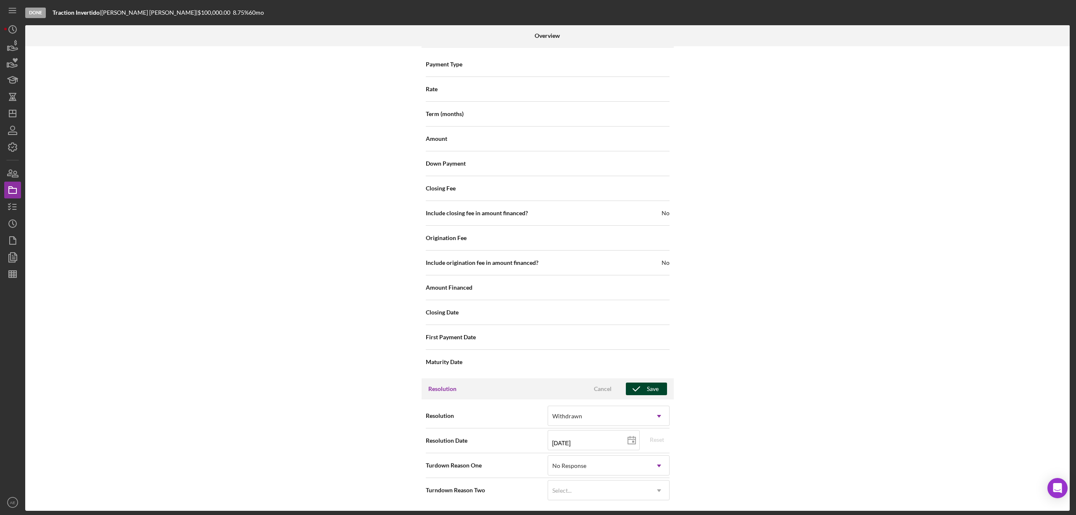
click at [635, 389] on polyline "button" at bounding box center [636, 389] width 7 height 4
click at [10, 205] on icon "button" at bounding box center [12, 206] width 21 height 21
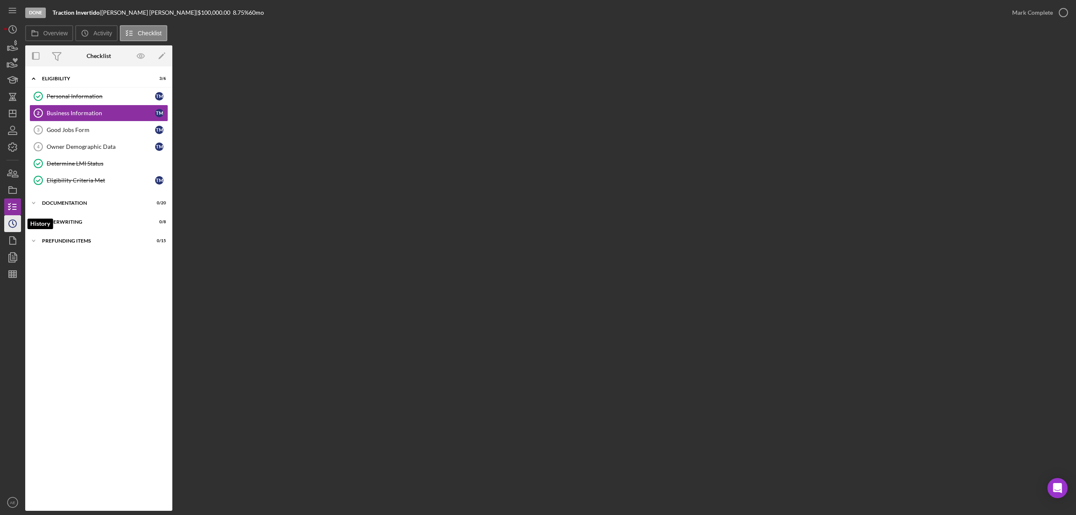
click at [13, 224] on icon "Icon/History" at bounding box center [12, 223] width 21 height 21
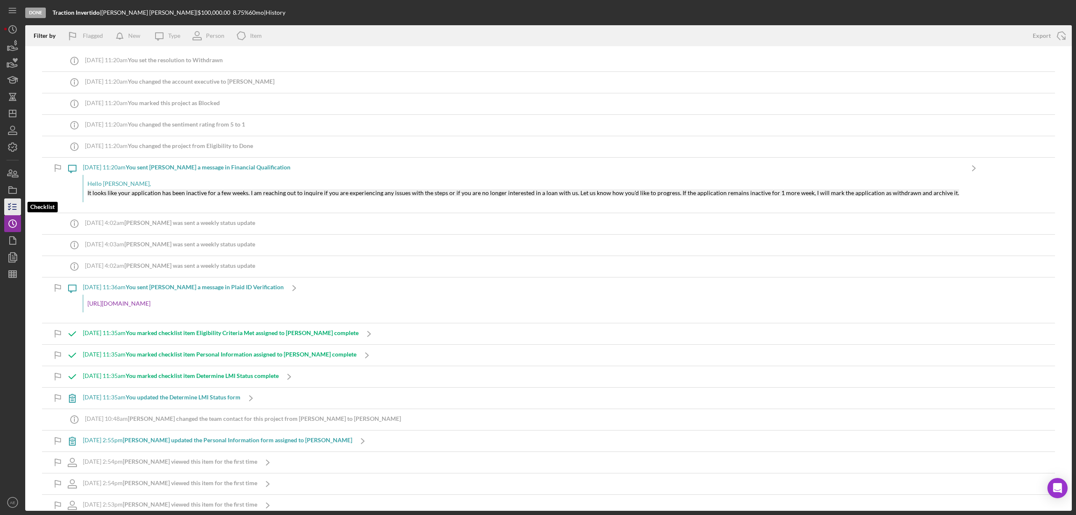
click at [16, 207] on icon "button" at bounding box center [12, 206] width 21 height 21
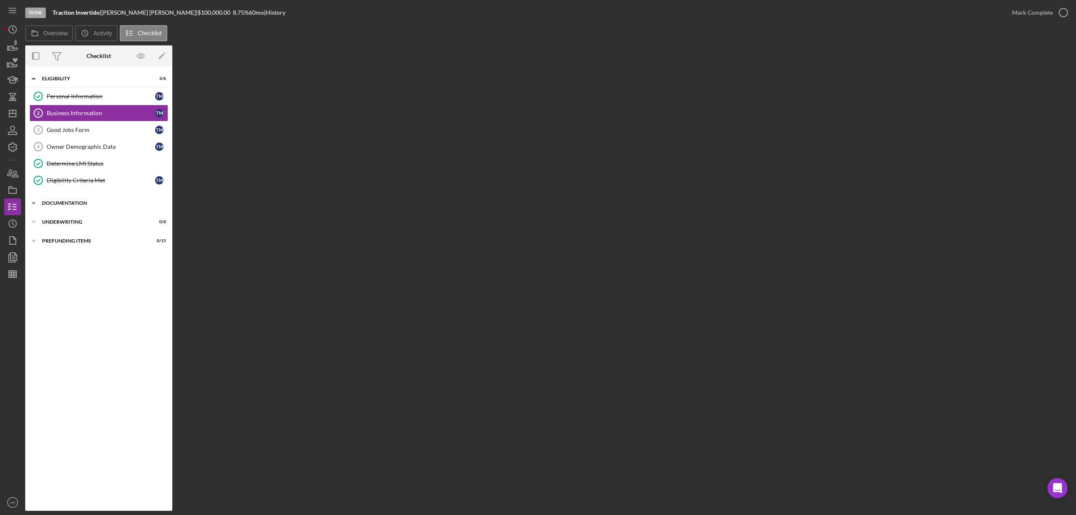
click at [91, 205] on div "Documentation" at bounding box center [102, 202] width 120 height 5
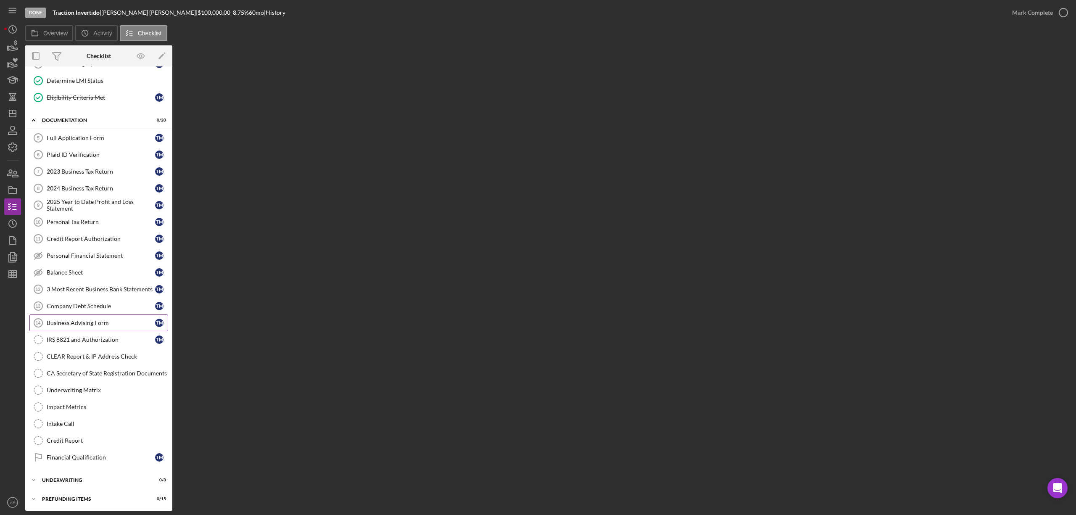
scroll to position [91, 0]
click at [115, 454] on div "Financial Qualification" at bounding box center [101, 456] width 108 height 7
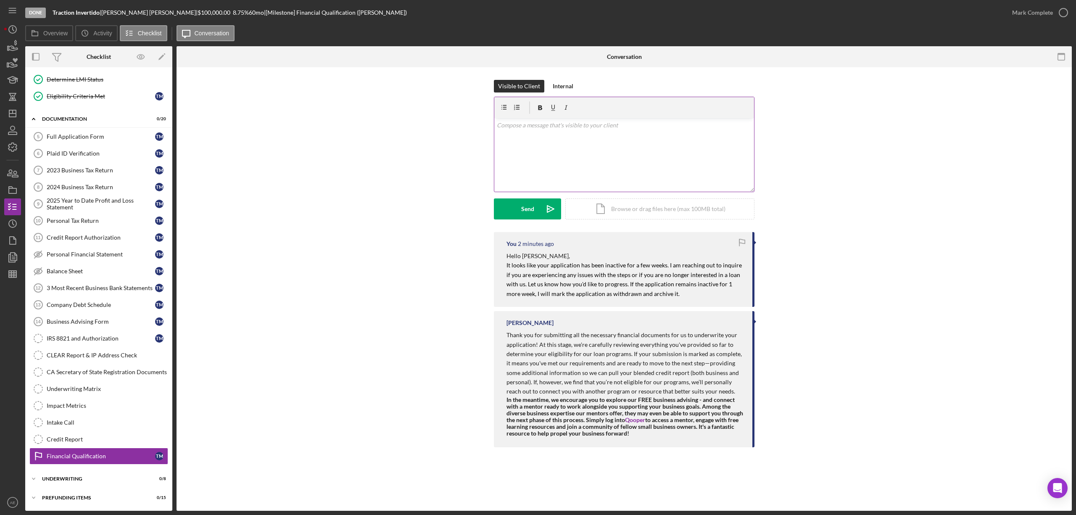
click at [545, 153] on div "v Color teal Color pink Remove color Add row above Add row below Add column bef…" at bounding box center [624, 155] width 260 height 74
click at [15, 108] on icon "Icon/Dashboard" at bounding box center [12, 113] width 21 height 21
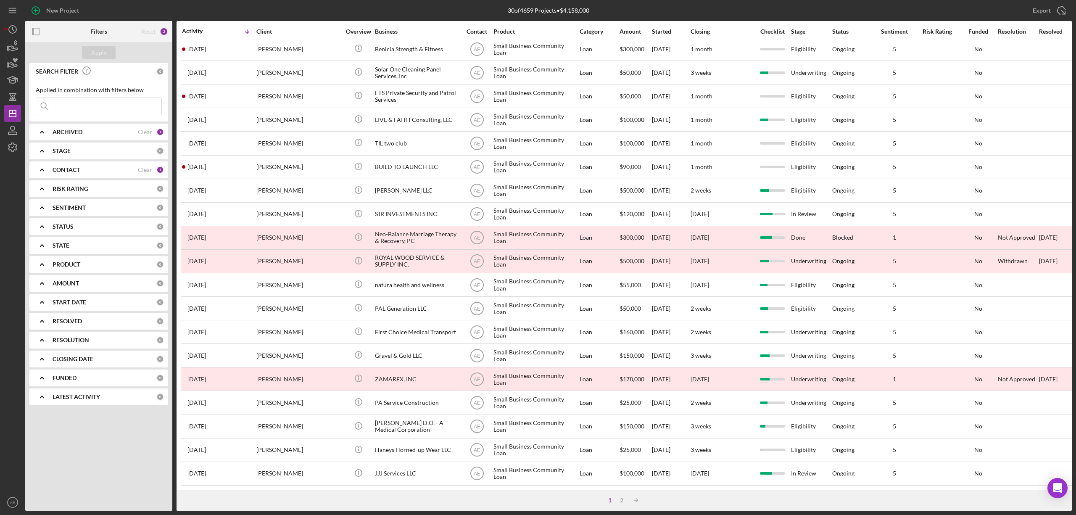
scroll to position [154, 0]
click at [622, 501] on div "2" at bounding box center [622, 500] width 12 height 7
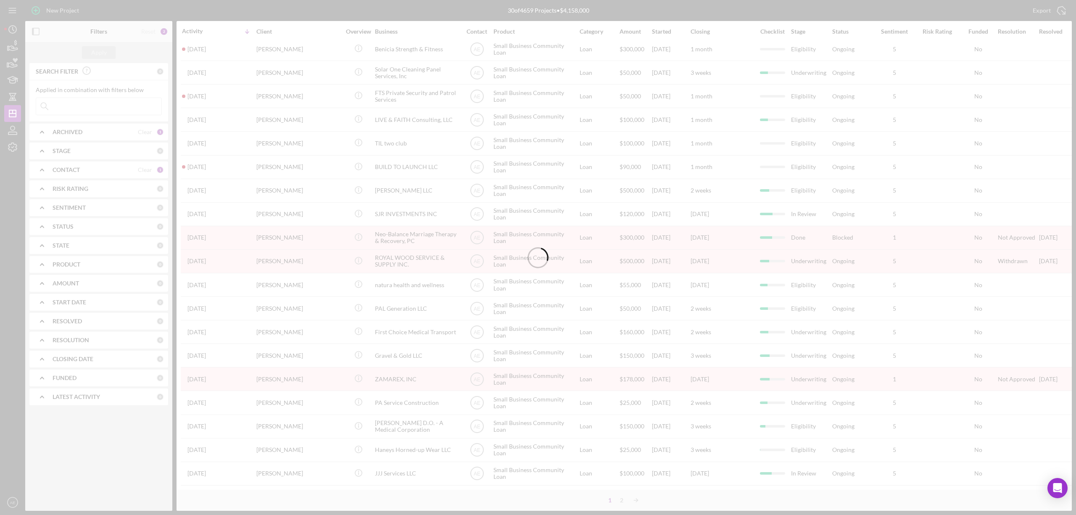
scroll to position [0, 0]
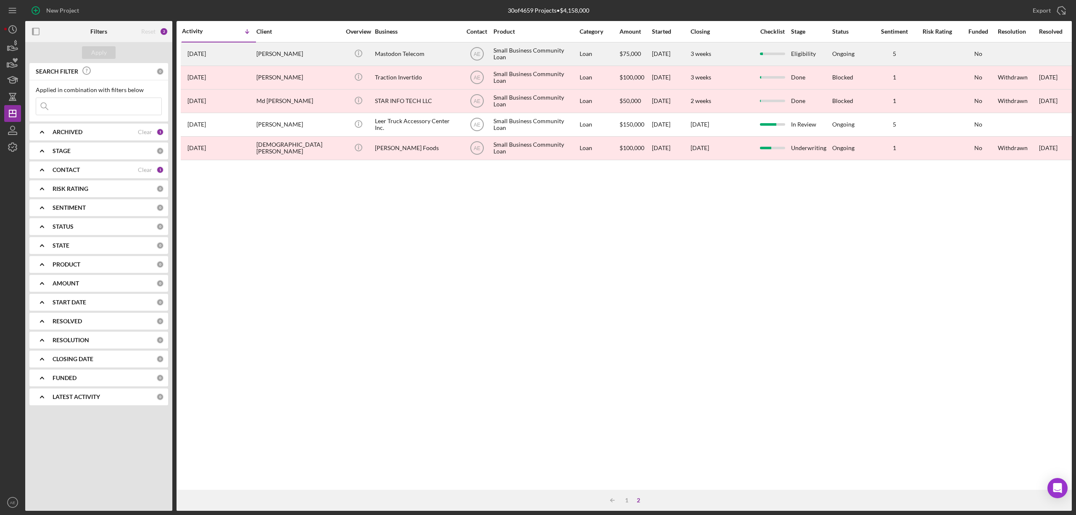
click at [313, 58] on div "[PERSON_NAME]" at bounding box center [298, 54] width 84 height 22
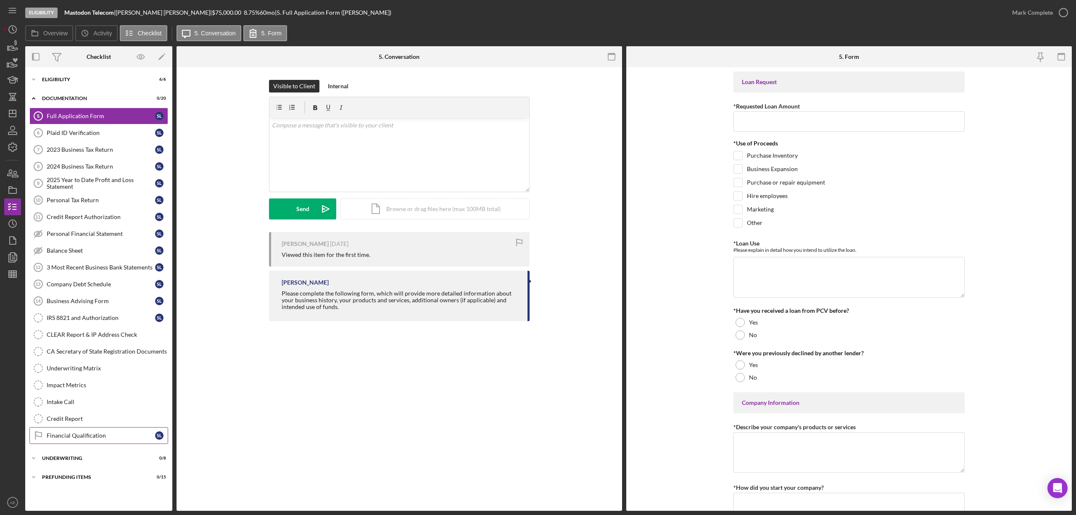
click at [96, 439] on div "Financial Qualification" at bounding box center [101, 435] width 108 height 7
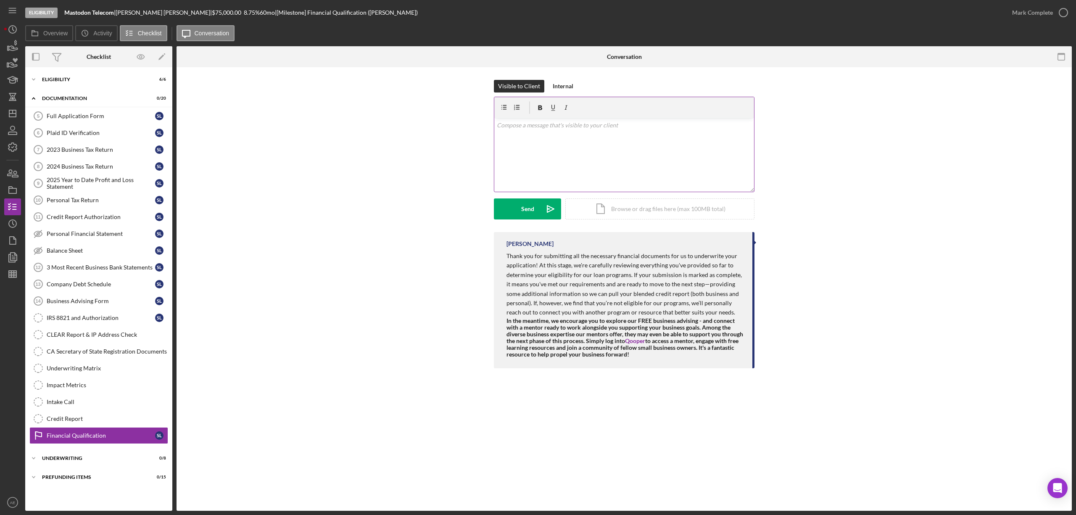
click at [558, 176] on div "v Color teal Color pink Remove color Add row above Add row below Add column bef…" at bounding box center [624, 155] width 260 height 74
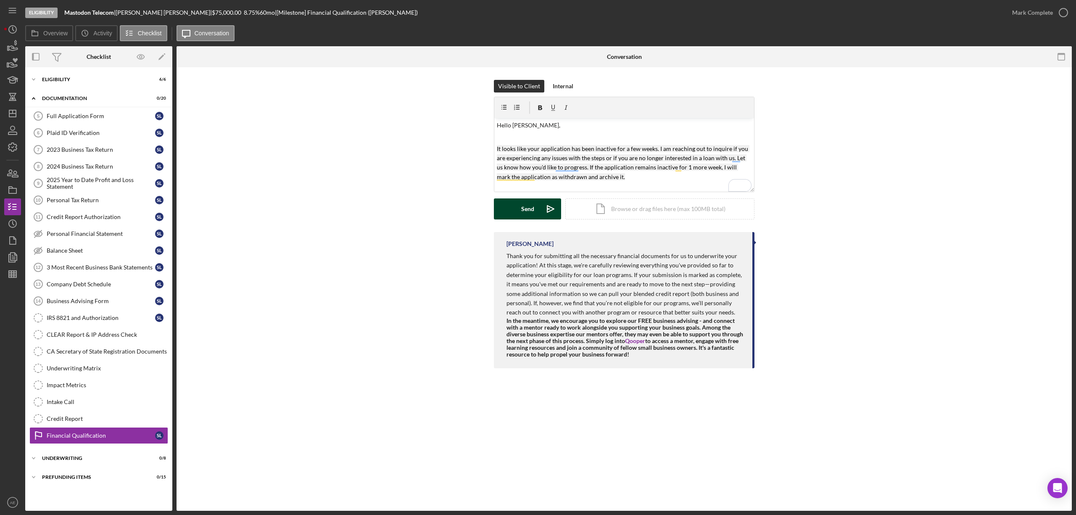
click at [533, 213] on div "Send" at bounding box center [527, 208] width 13 height 21
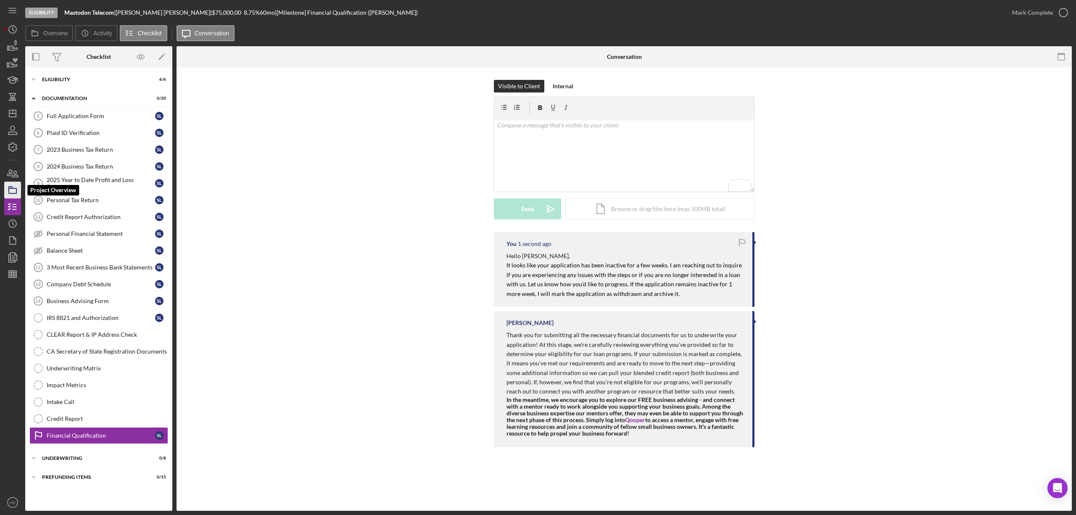
click at [11, 187] on polygon "button" at bounding box center [11, 188] width 4 height 2
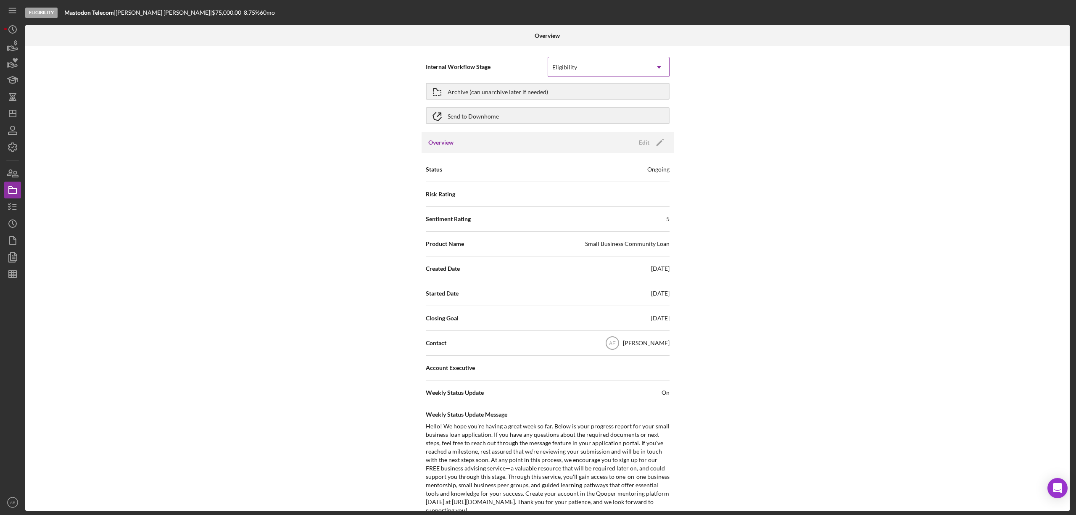
click at [571, 69] on div "Eligibility" at bounding box center [564, 67] width 25 height 7
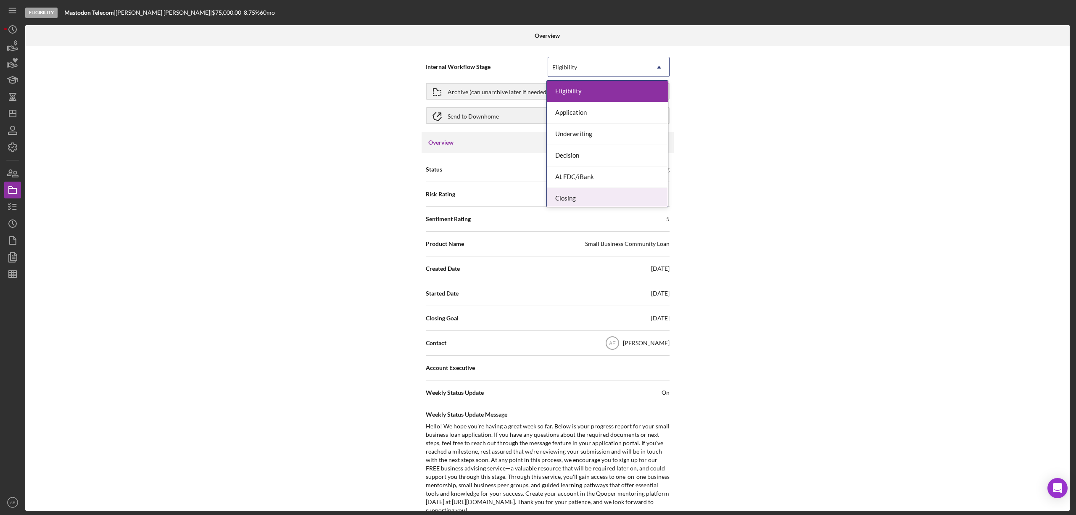
scroll to position [25, 0]
click at [607, 196] on div "Done" at bounding box center [607, 195] width 121 height 21
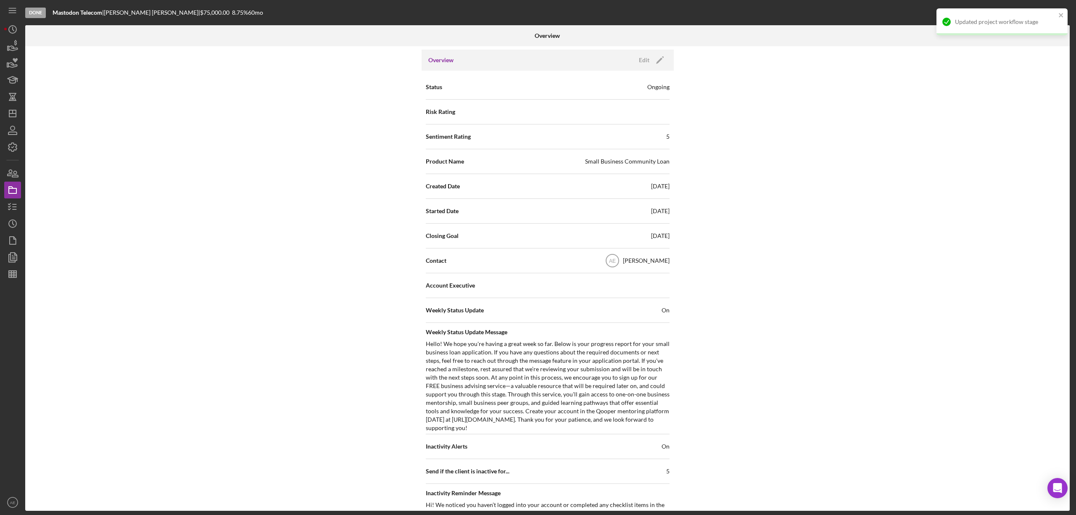
scroll to position [0, 0]
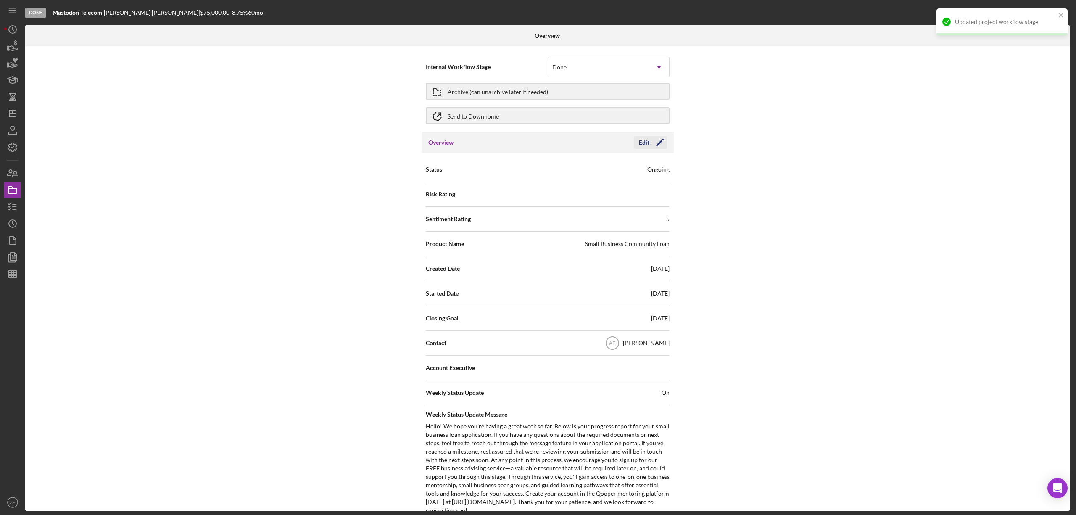
click at [639, 147] on div "Edit" at bounding box center [644, 142] width 11 height 13
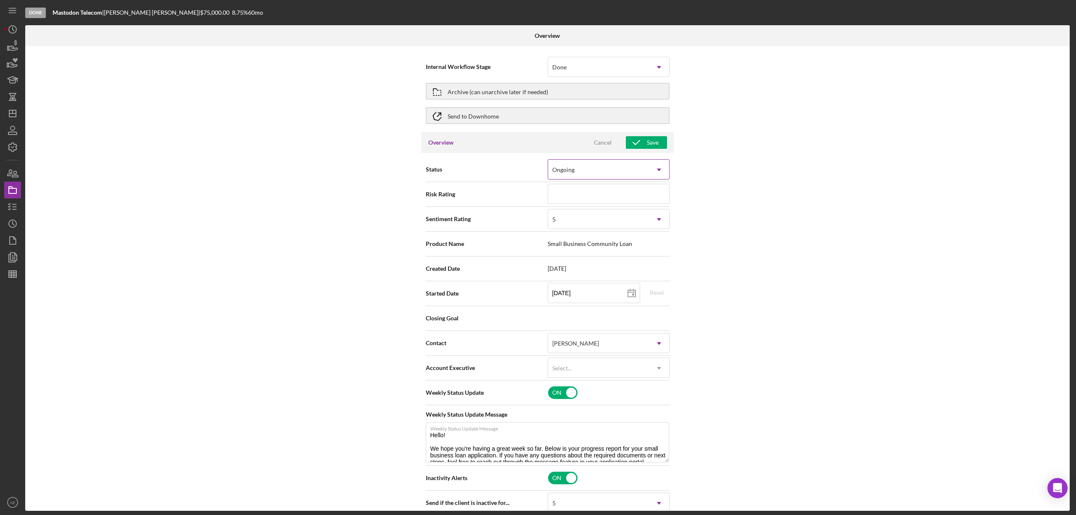
click at [559, 171] on div "Ongoing" at bounding box center [563, 169] width 22 height 7
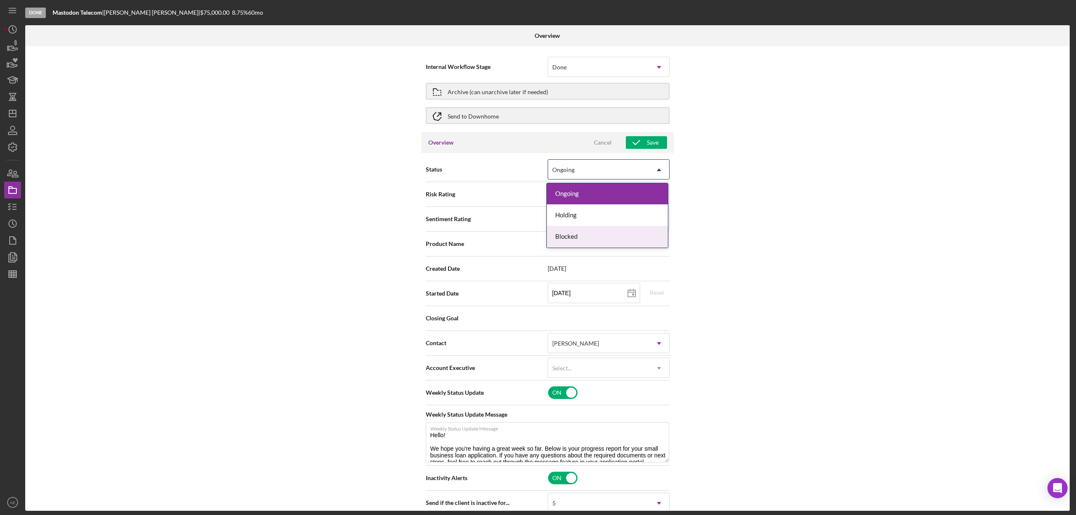
click at [585, 236] on div "Blocked" at bounding box center [607, 236] width 121 height 21
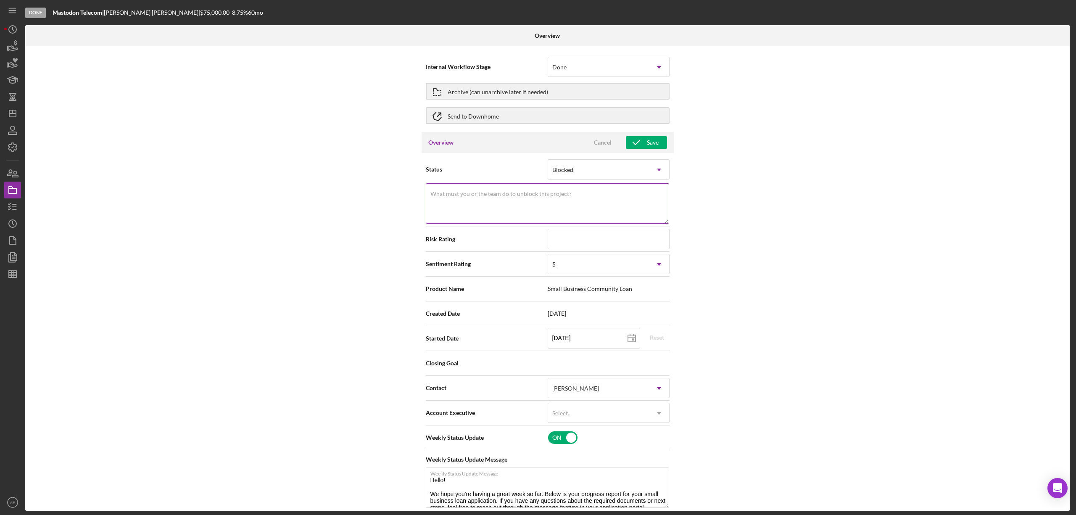
click at [537, 195] on label "What must you or the team do to unblock this project?" at bounding box center [500, 193] width 141 height 7
click at [537, 195] on textarea "What must you or the team do to unblock this project?" at bounding box center [547, 203] width 243 height 40
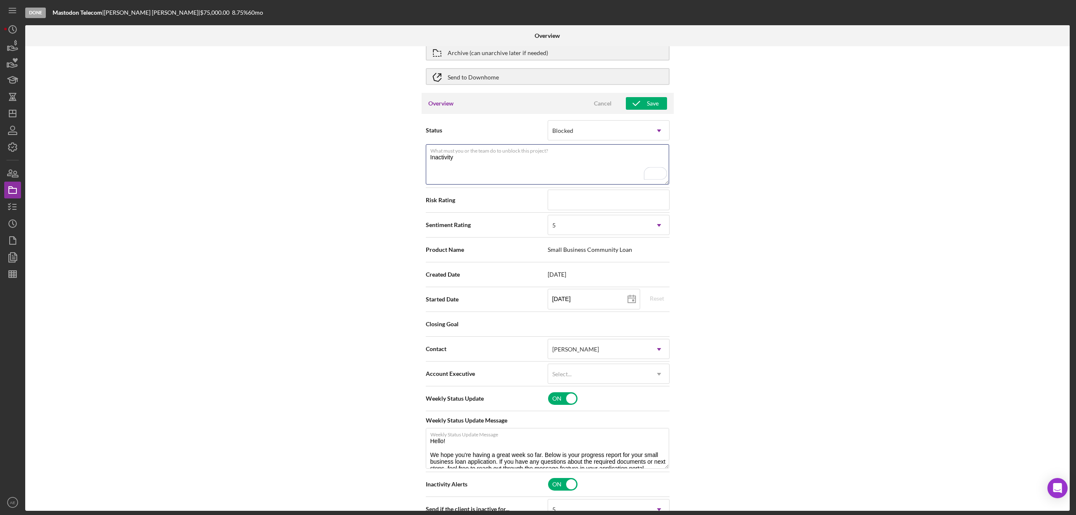
scroll to position [56, 0]
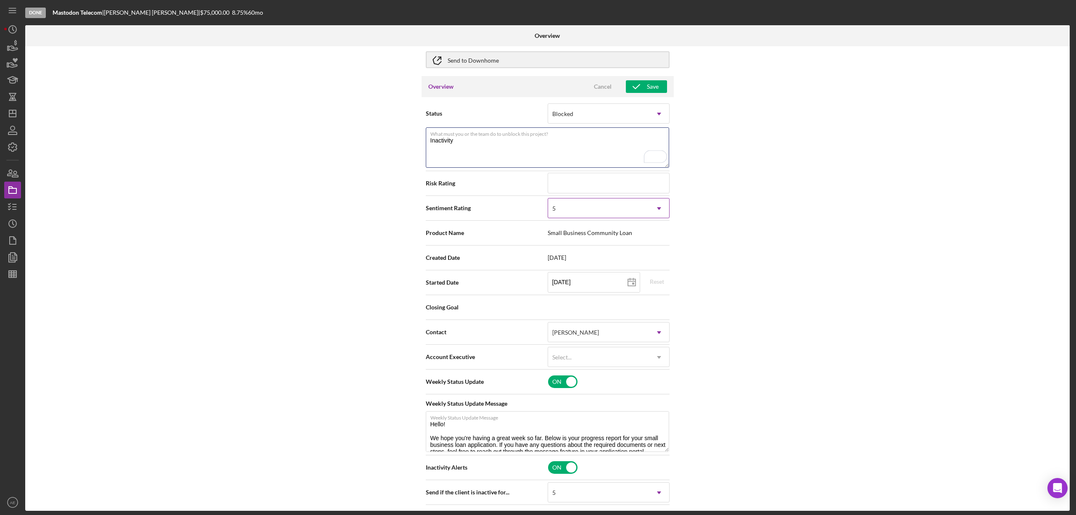
type textarea "Inactivity"
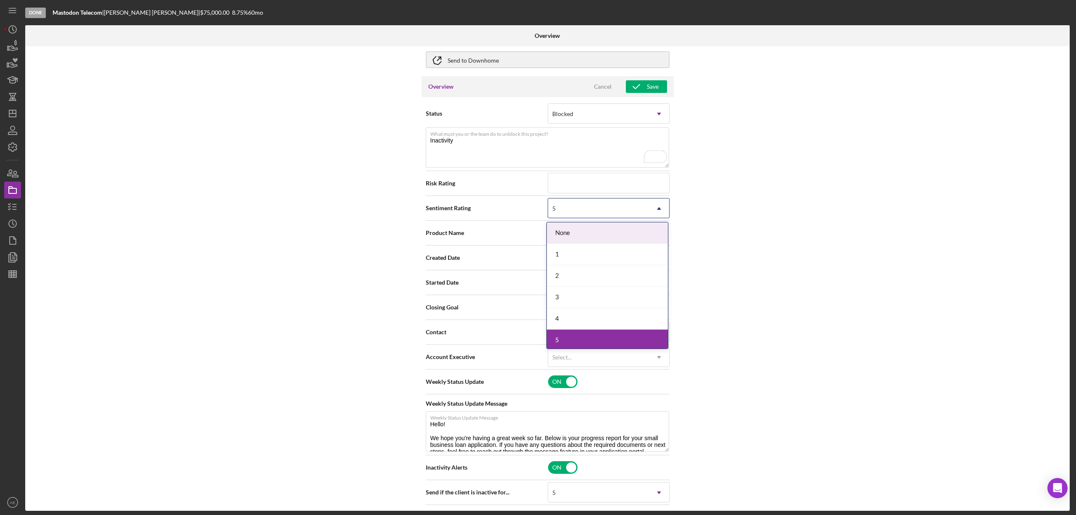
click at [575, 211] on div "5" at bounding box center [598, 208] width 101 height 19
click at [574, 258] on div "1" at bounding box center [607, 254] width 121 height 21
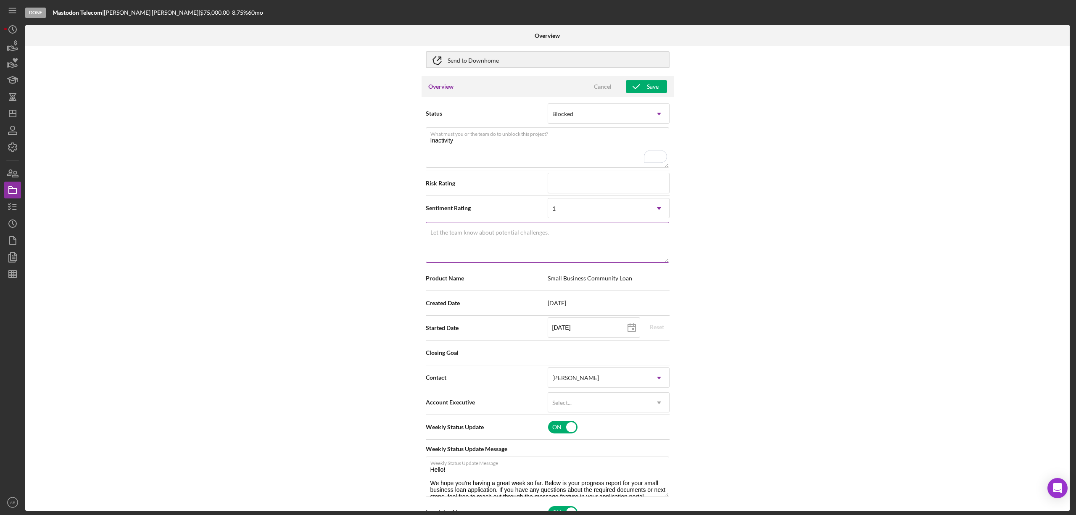
click at [574, 250] on textarea "Let the team know about potential challenges." at bounding box center [547, 242] width 243 height 40
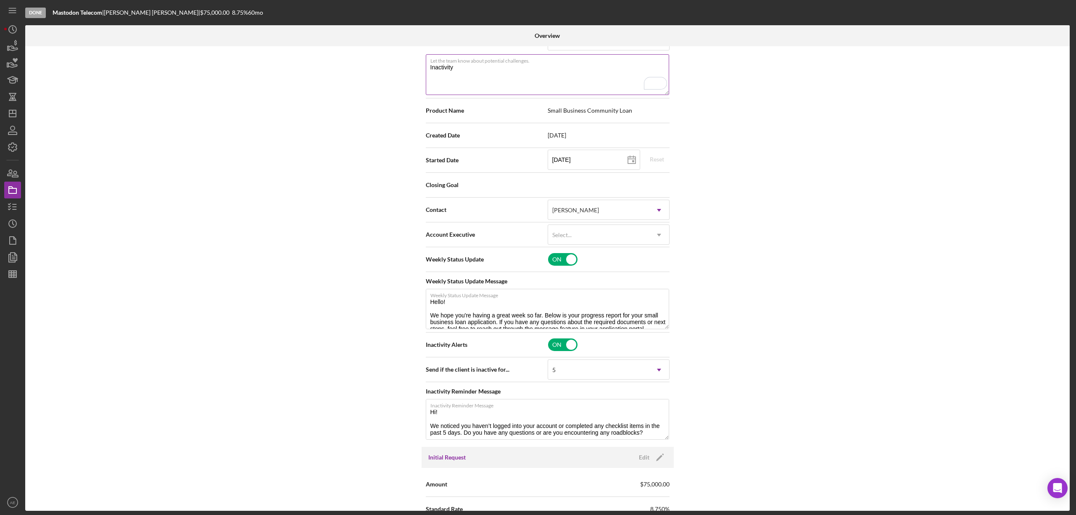
scroll to position [224, 0]
type textarea "Inactivity"
click at [582, 236] on div "Select..." at bounding box center [598, 234] width 101 height 19
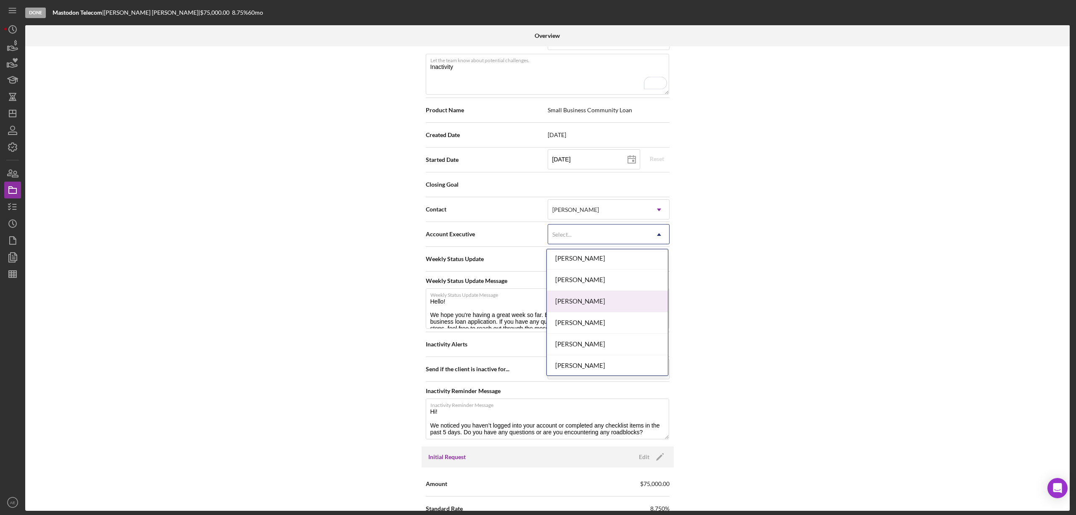
scroll to position [305, 0]
click at [604, 340] on div "[PERSON_NAME]" at bounding box center [607, 342] width 121 height 21
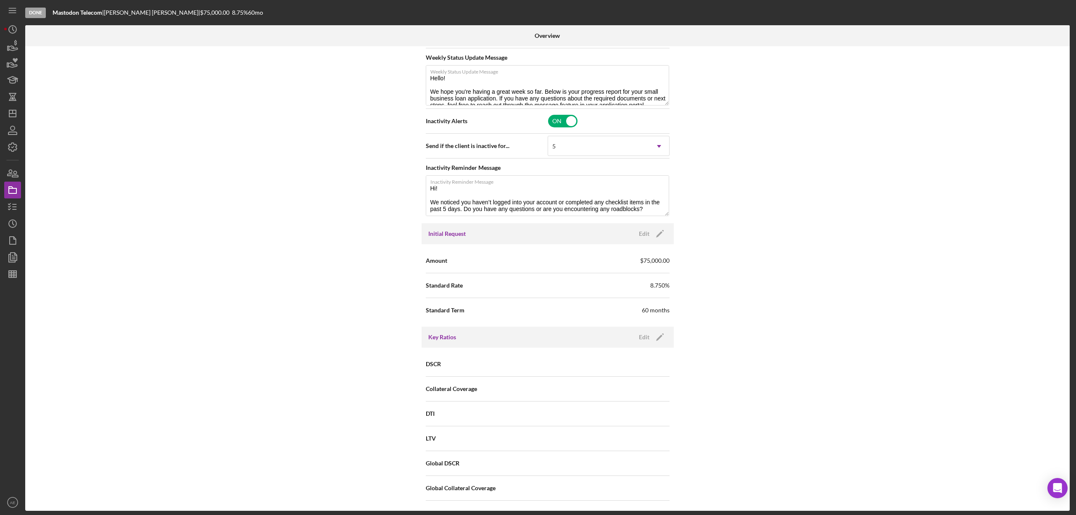
scroll to position [0, 0]
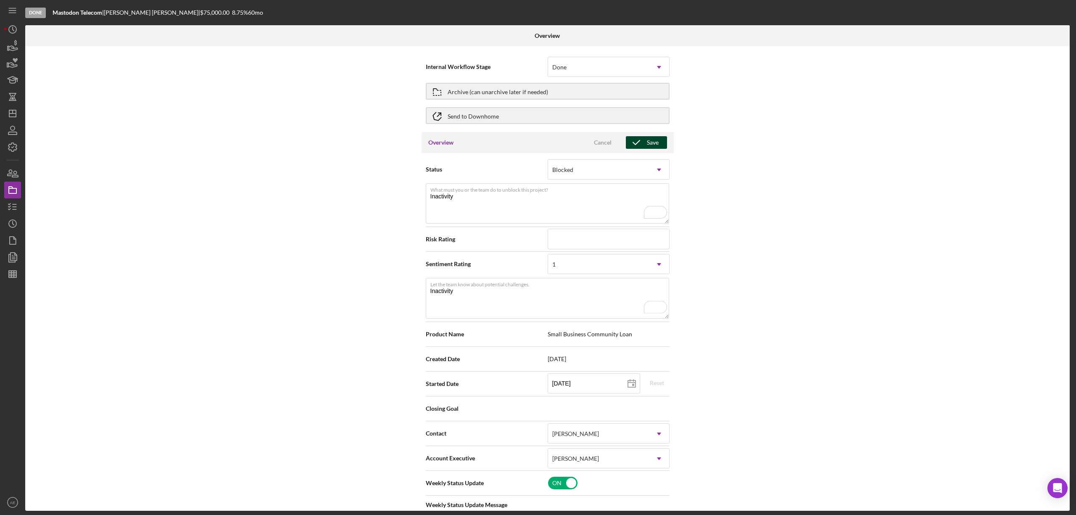
click at [633, 145] on icon "button" at bounding box center [636, 142] width 21 height 21
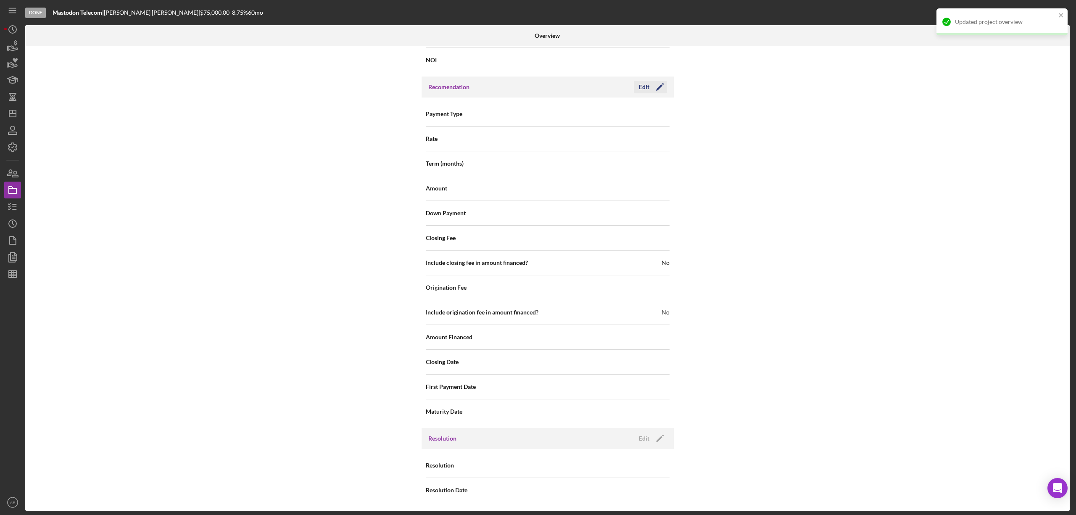
click at [649, 85] on icon "Icon/Edit" at bounding box center [659, 86] width 21 height 21
click at [606, 81] on div "Cancel" at bounding box center [603, 87] width 18 height 13
click at [639, 440] on div "Edit" at bounding box center [644, 438] width 11 height 13
click at [616, 466] on div "Select..." at bounding box center [598, 465] width 101 height 19
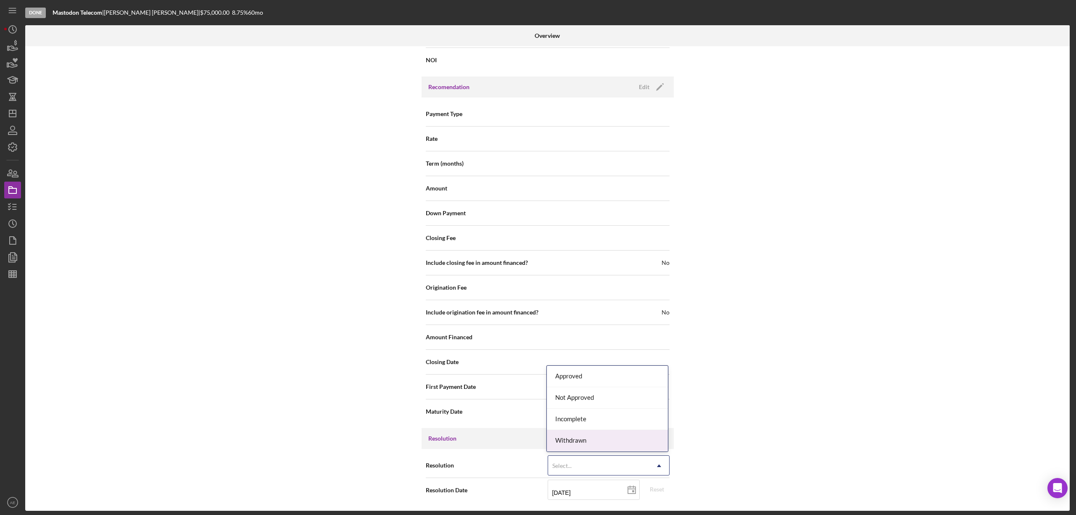
click at [596, 436] on div "Withdrawn" at bounding box center [607, 440] width 121 height 21
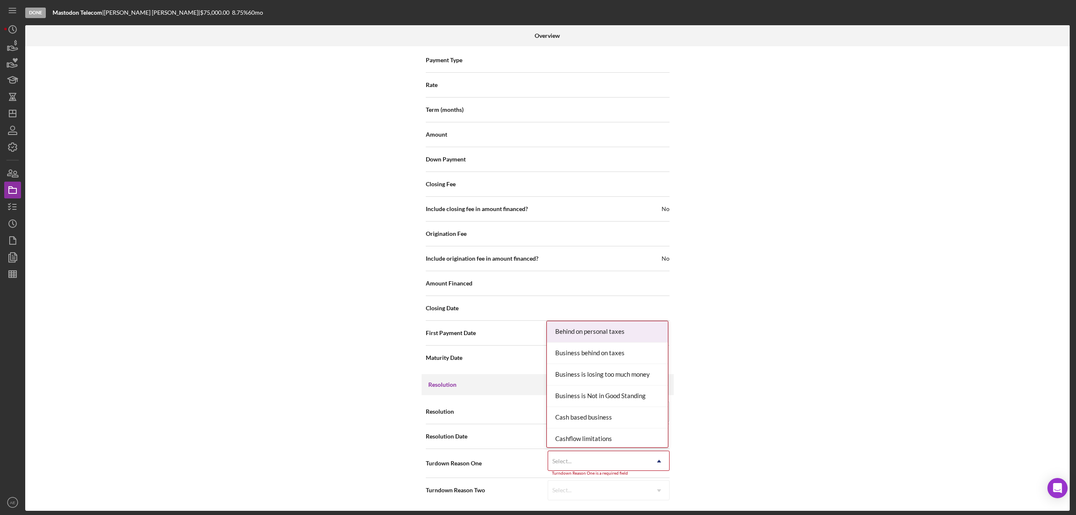
click at [603, 461] on div "Select..." at bounding box center [598, 460] width 101 height 19
click at [593, 377] on div "No Response" at bounding box center [607, 371] width 121 height 21
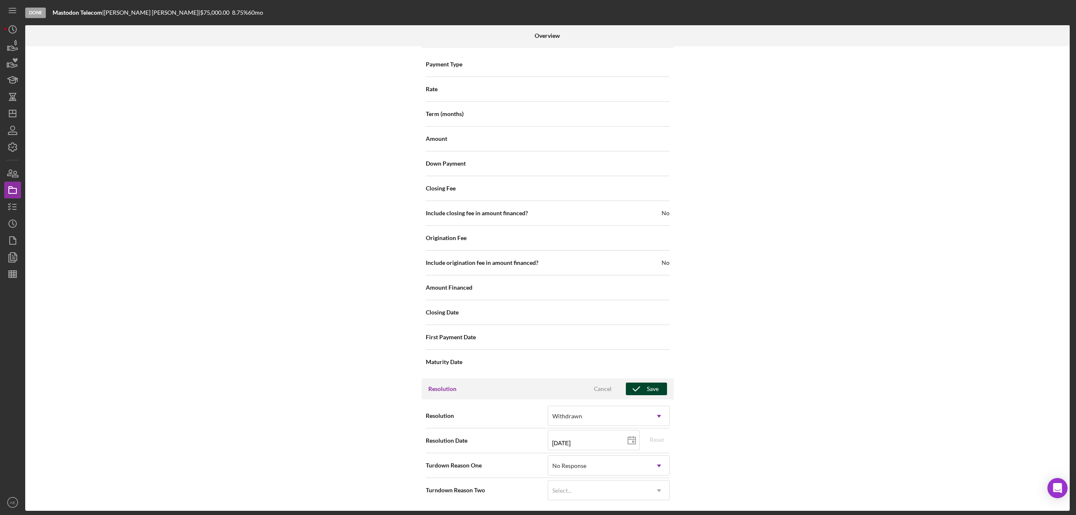
click at [642, 389] on icon "button" at bounding box center [636, 388] width 21 height 21
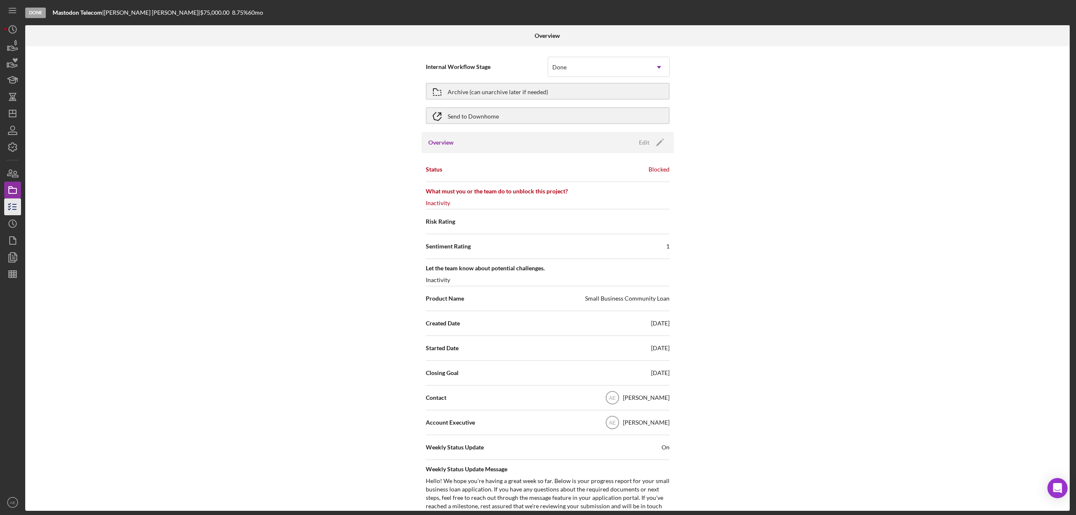
click at [13, 208] on icon "button" at bounding box center [12, 206] width 21 height 21
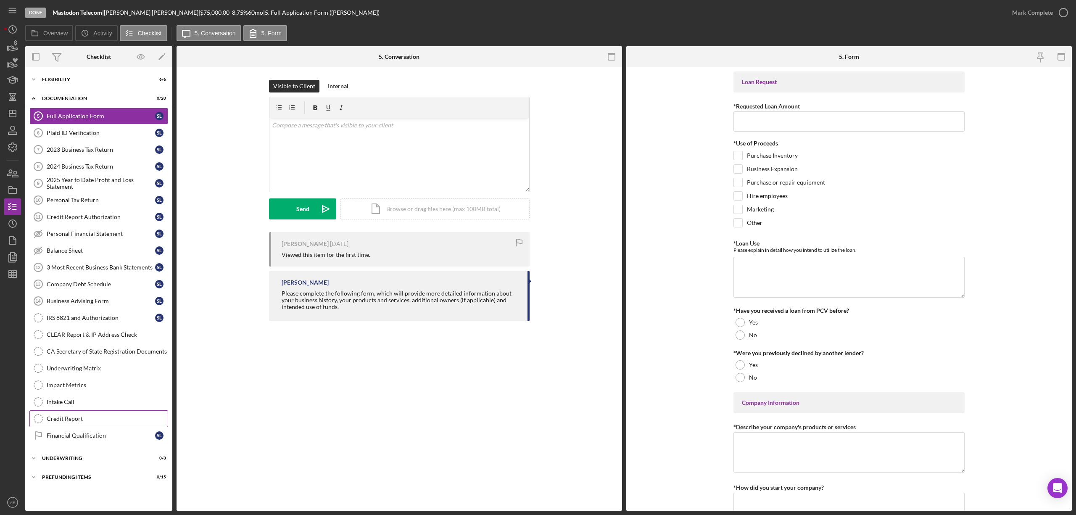
click at [107, 437] on div "Financial Qualification" at bounding box center [101, 435] width 108 height 7
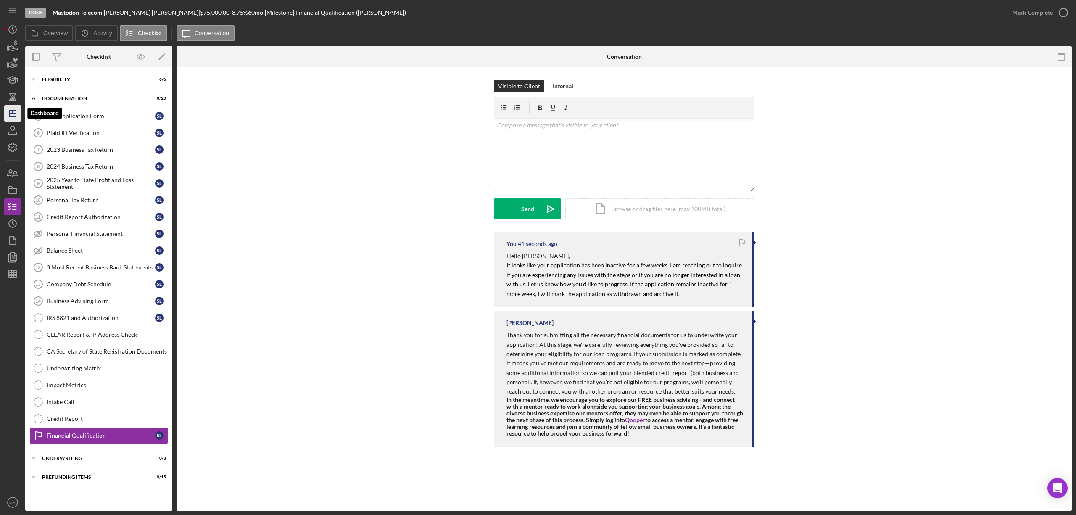
click at [7, 113] on icon "Icon/Dashboard" at bounding box center [12, 113] width 21 height 21
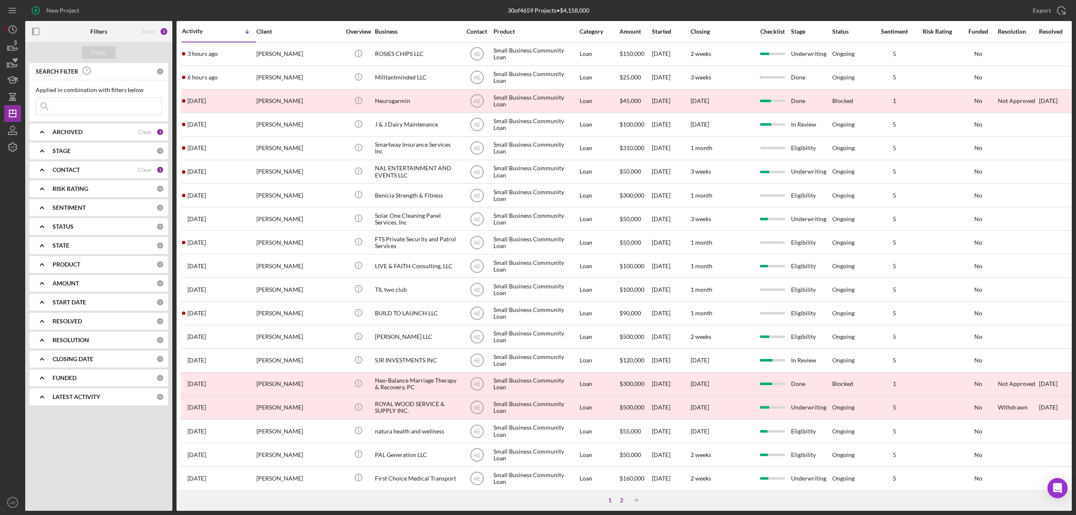
click at [621, 499] on div "2" at bounding box center [622, 500] width 12 height 7
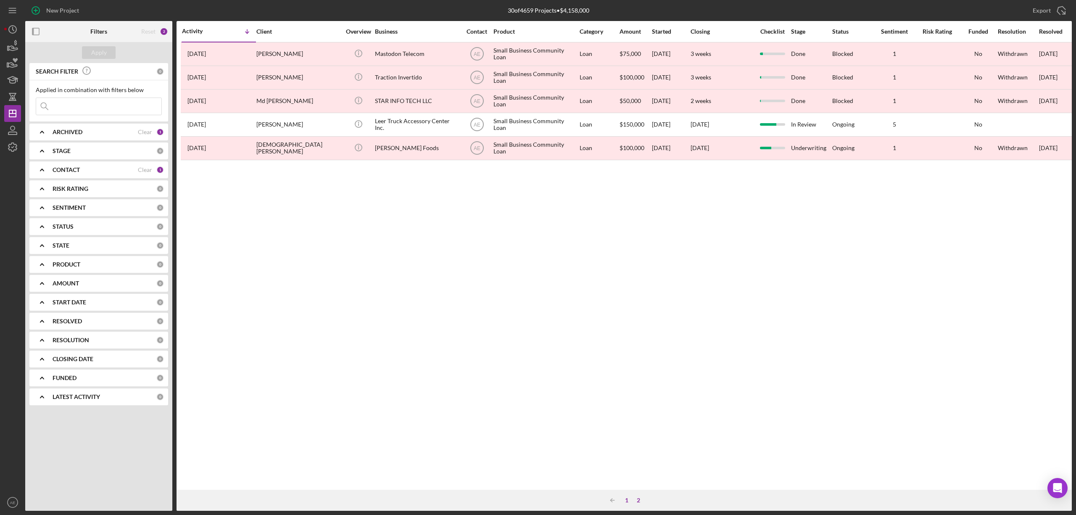
click at [624, 500] on div "1" at bounding box center [627, 500] width 12 height 7
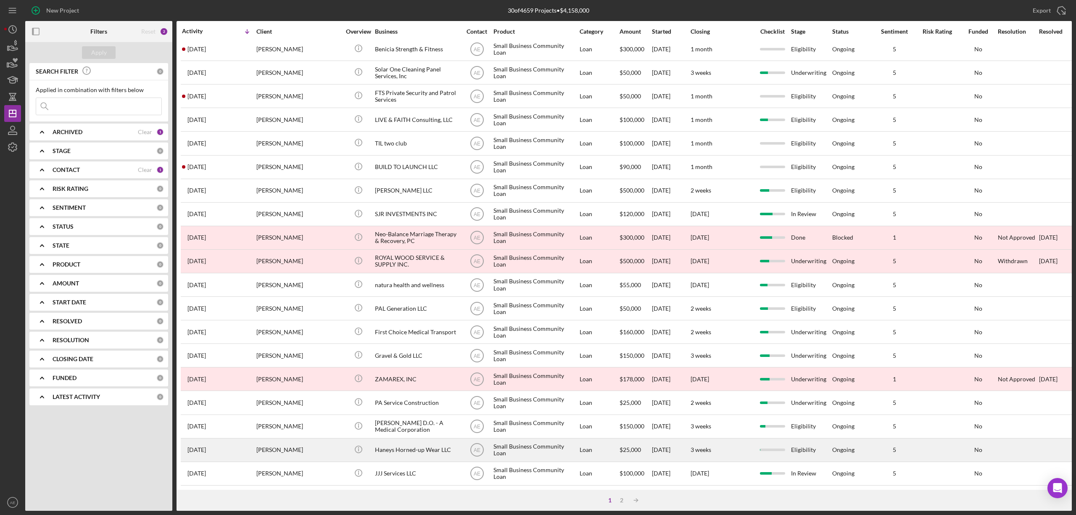
click at [329, 439] on div "[PERSON_NAME]" at bounding box center [298, 450] width 84 height 22
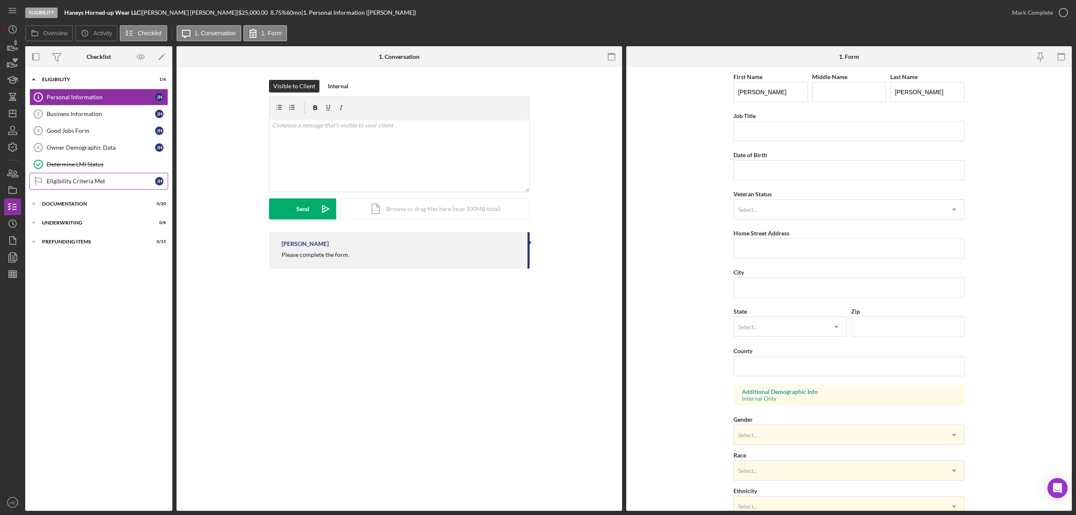
click at [93, 183] on div "Eligibility Criteria Met" at bounding box center [101, 181] width 108 height 7
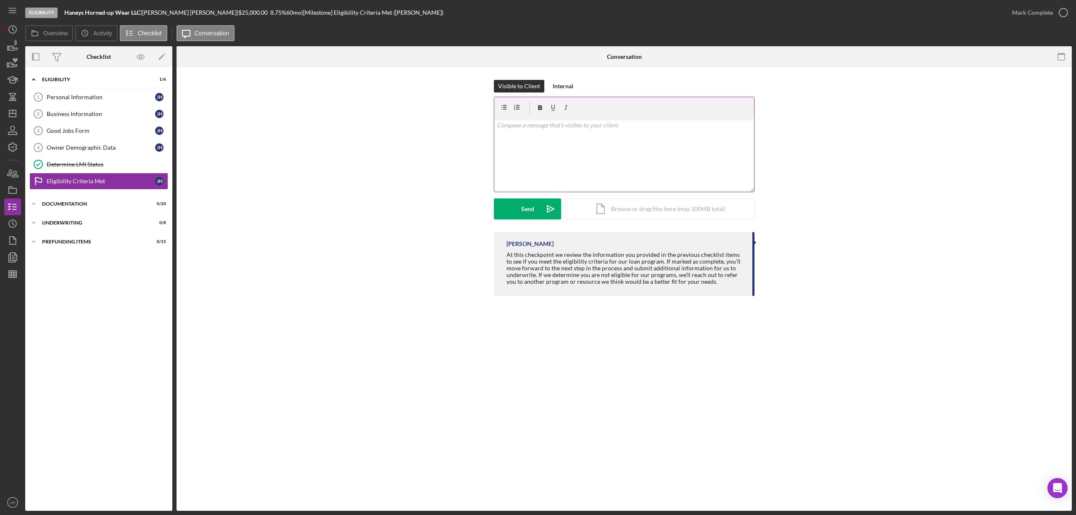
click at [602, 147] on div "v Color teal Color pink Remove color Add row above Add row below Add column bef…" at bounding box center [624, 155] width 260 height 74
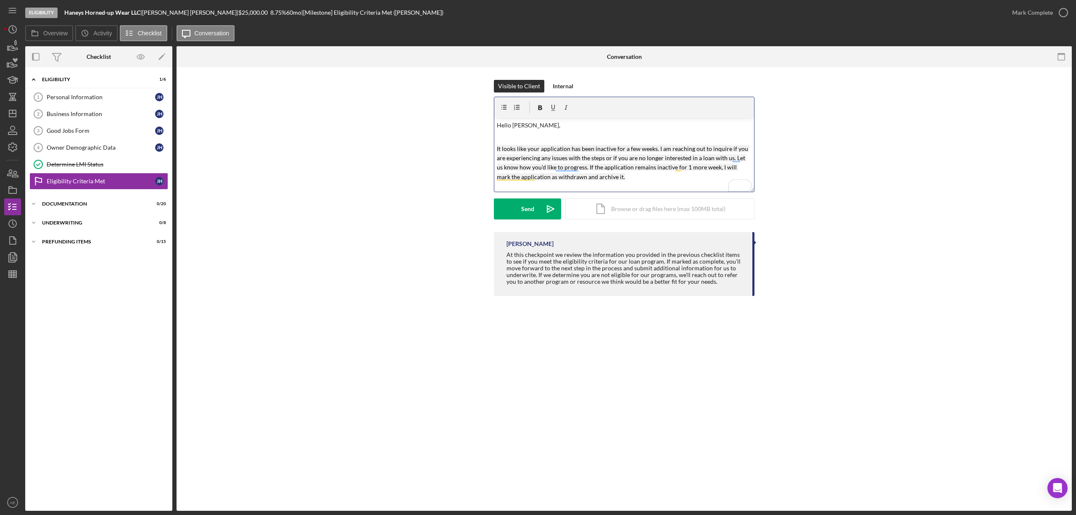
click at [558, 168] on mark "It looks like your application has been inactive for a few weeks. I am reaching…" at bounding box center [623, 162] width 253 height 35
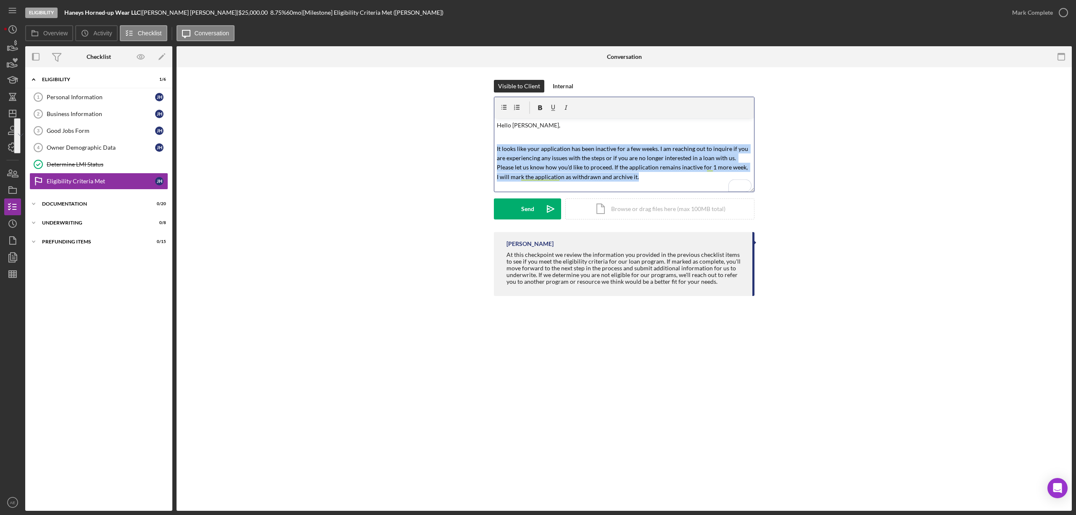
drag, startPoint x: 635, startPoint y: 180, endPoint x: 495, endPoint y: 148, distance: 143.6
click at [495, 148] on div "v Color teal Color pink Remove color Add row above Add row below Add column bef…" at bounding box center [624, 155] width 260 height 74
copy mark "It looks like your application has been inactive for a few weeks. I am reaching…"
click at [656, 182] on div "v Color teal Color pink Remove color Add row above Add row below Add column bef…" at bounding box center [624, 155] width 260 height 74
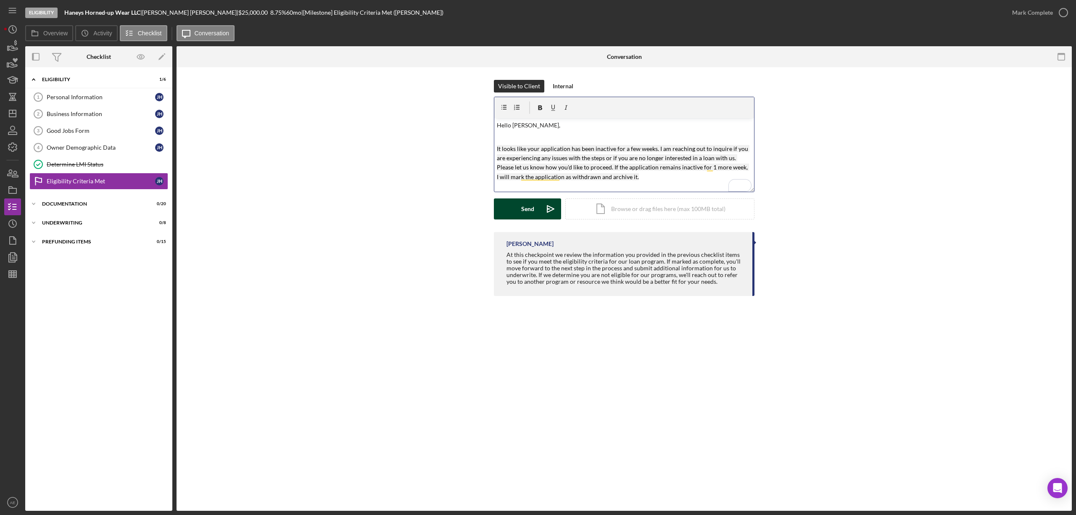
click at [527, 209] on div "Send" at bounding box center [527, 208] width 13 height 21
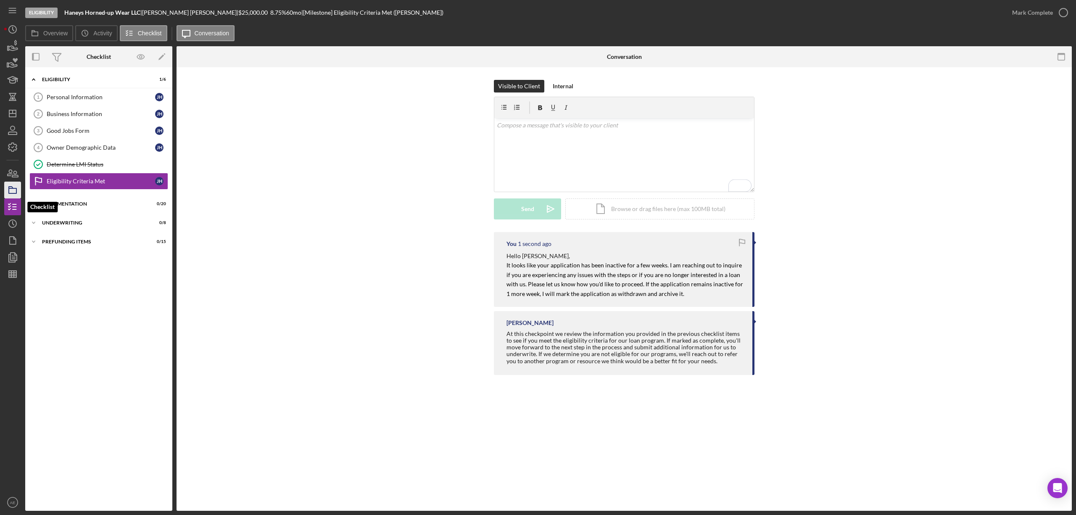
click at [12, 195] on icon "button" at bounding box center [12, 189] width 21 height 21
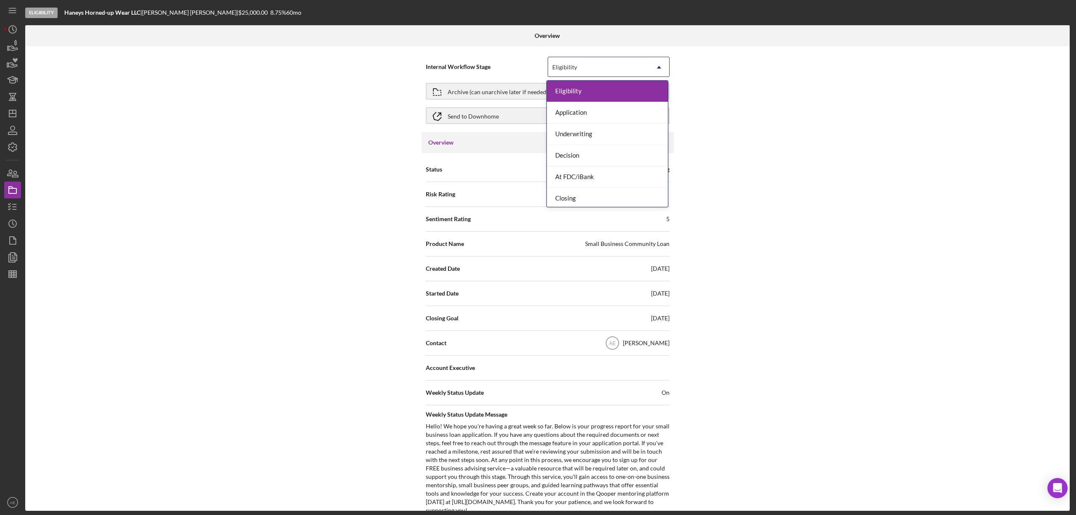
click at [584, 66] on div "Eligibility" at bounding box center [598, 67] width 101 height 19
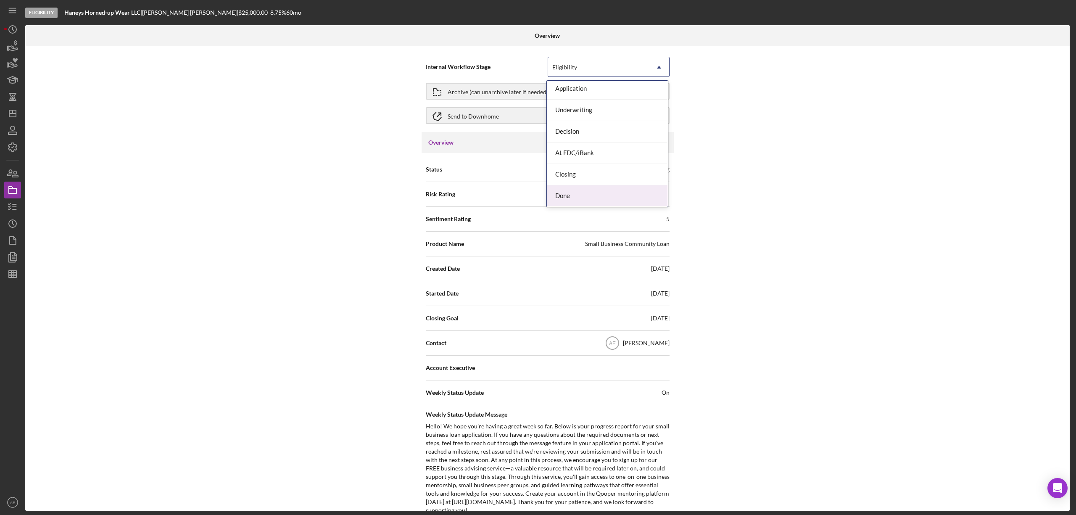
click at [587, 193] on div "Done" at bounding box center [607, 195] width 121 height 21
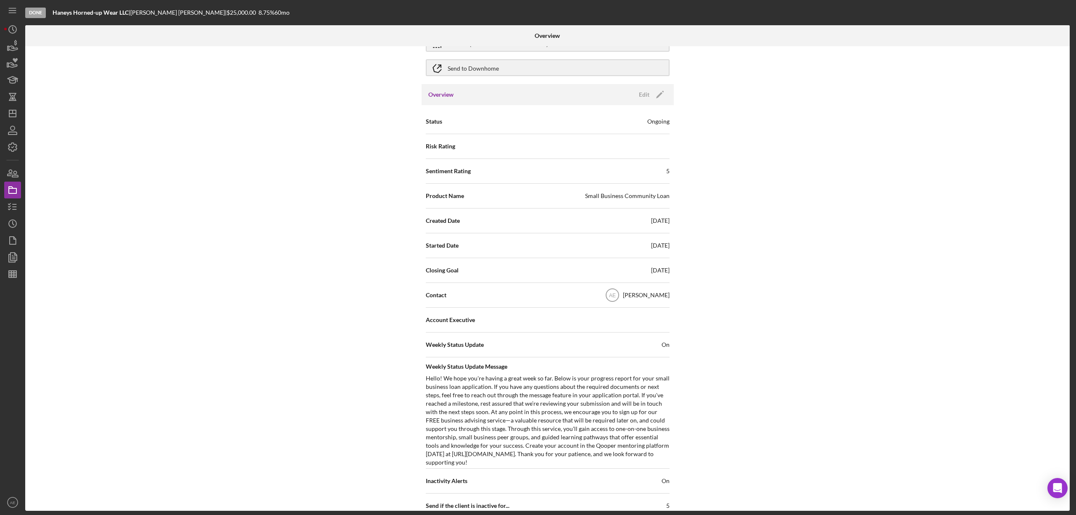
scroll to position [0, 0]
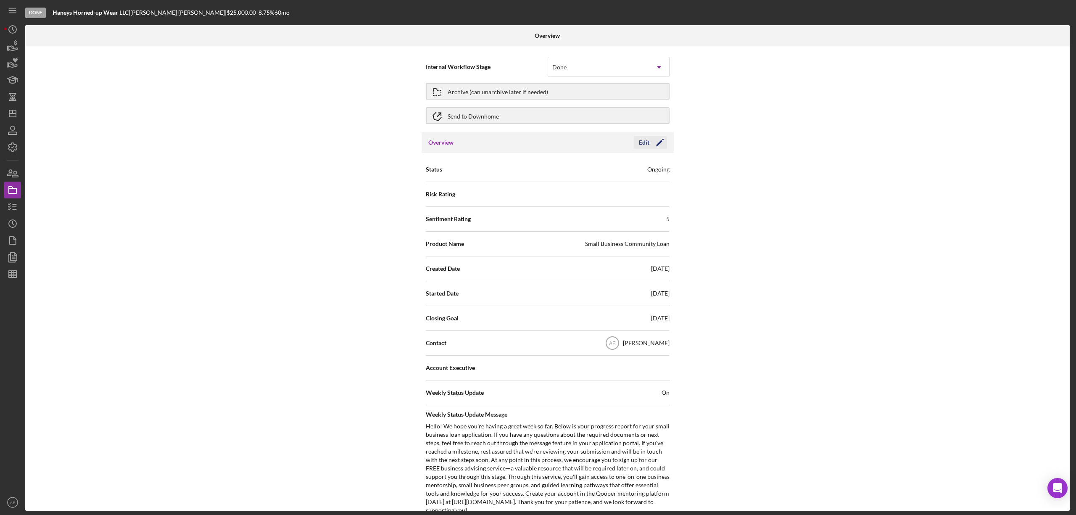
click at [643, 141] on div "Edit" at bounding box center [644, 142] width 11 height 13
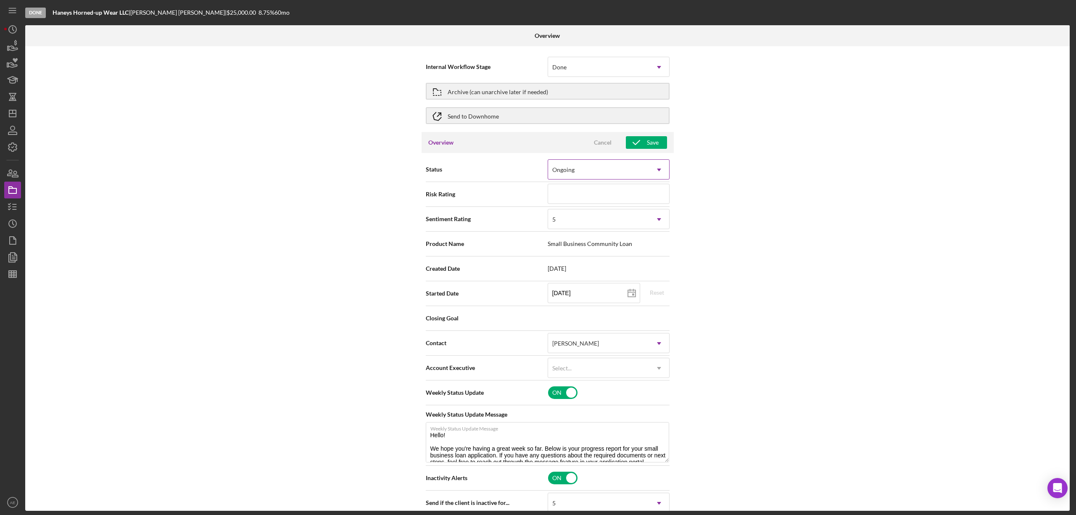
click at [587, 175] on div "Ongoing" at bounding box center [598, 169] width 101 height 19
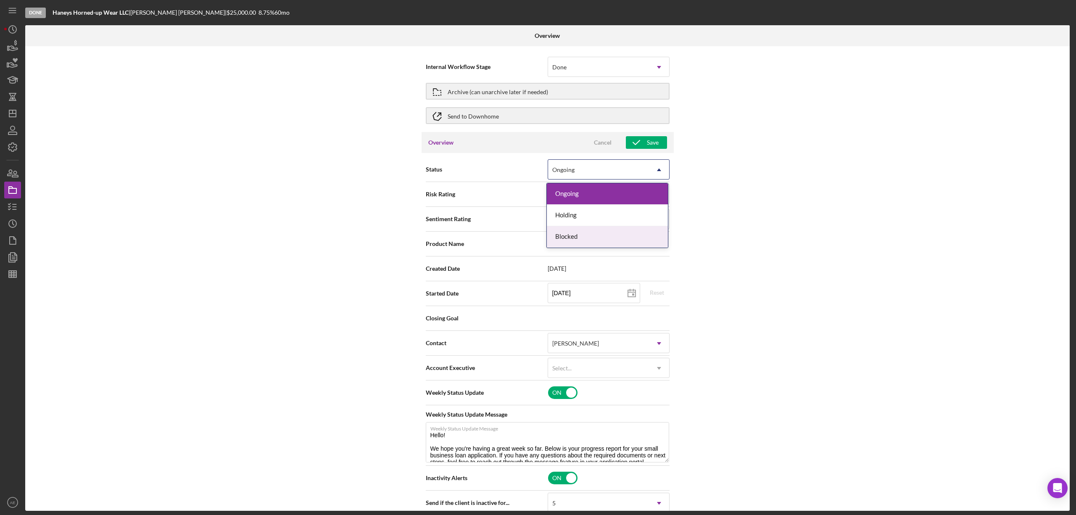
click at [582, 237] on div "Blocked" at bounding box center [607, 236] width 121 height 21
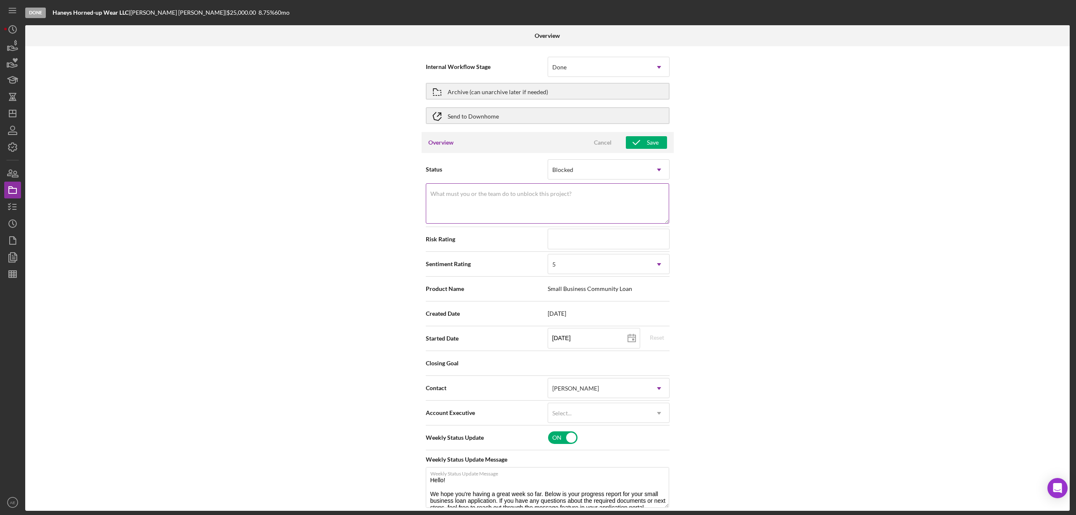
click at [545, 202] on textarea "What must you or the team do to unblock this project?" at bounding box center [547, 203] width 243 height 40
type textarea "Inactivity"
click at [575, 267] on div "5" at bounding box center [598, 264] width 101 height 19
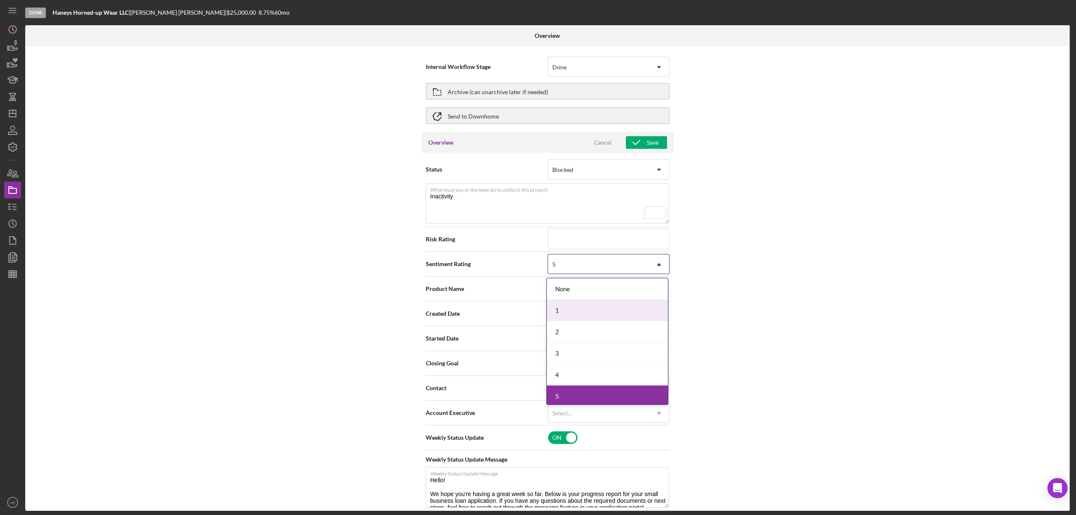
click at [572, 303] on div "1" at bounding box center [607, 310] width 121 height 21
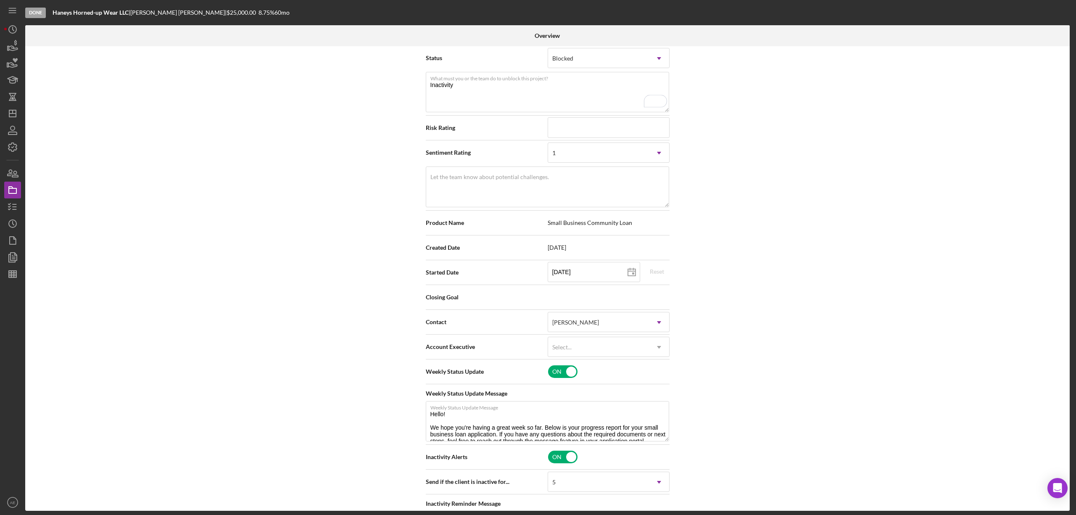
scroll to position [112, 0]
click at [481, 190] on textarea "Let the team know about potential challenges." at bounding box center [547, 186] width 243 height 40
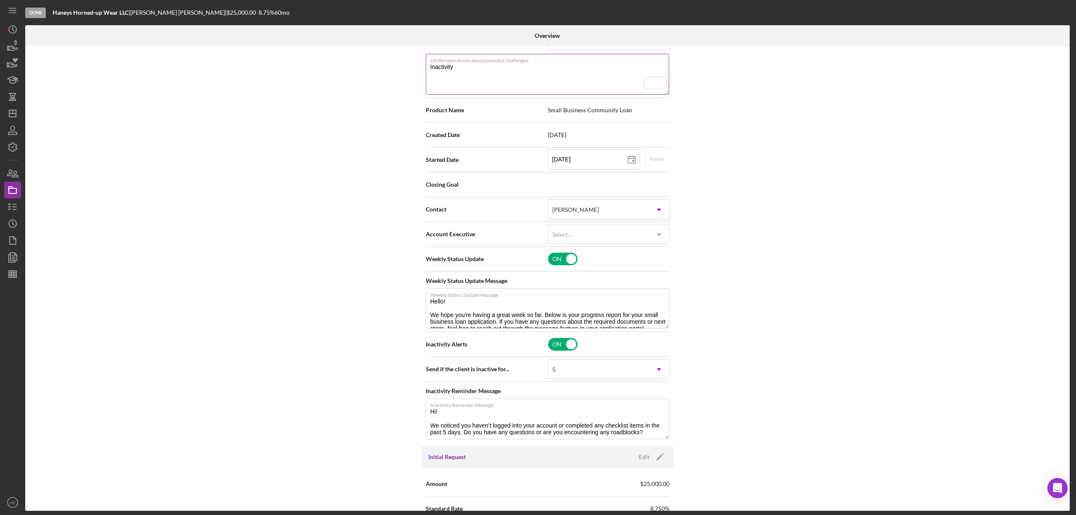
scroll to position [280, 0]
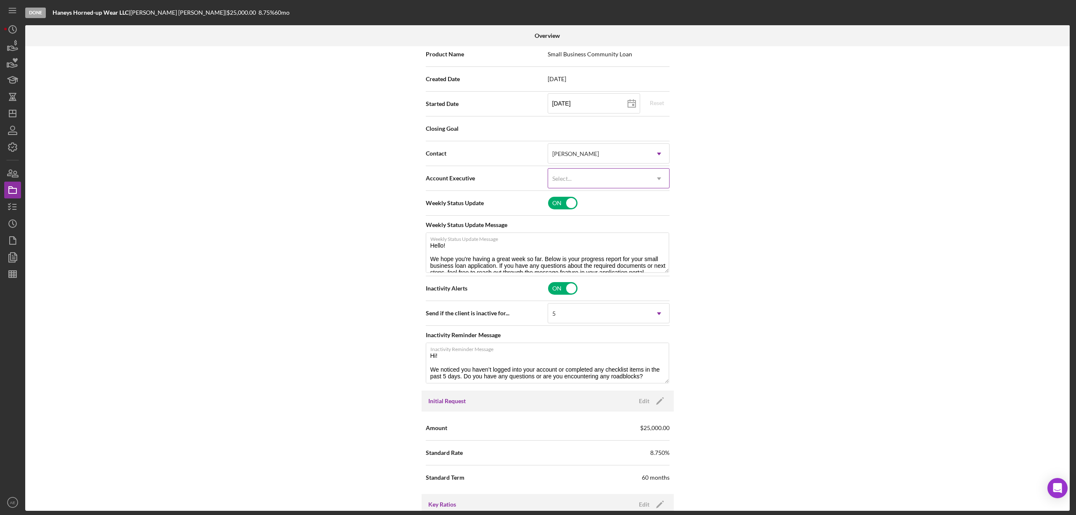
type textarea "Inactivity"
click at [558, 168] on div "Select... Icon/Dropdown Arrow" at bounding box center [609, 178] width 122 height 20
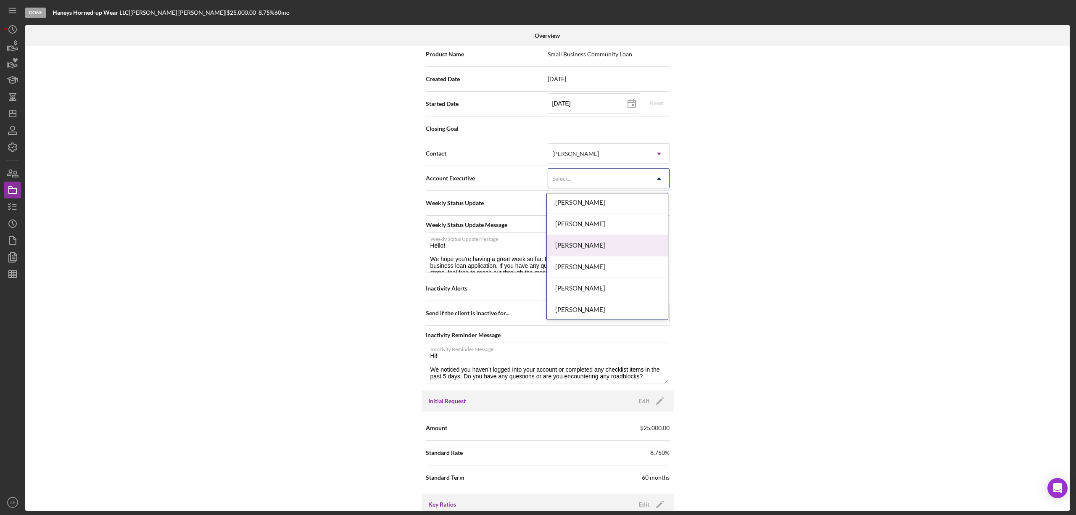
scroll to position [305, 0]
click at [586, 283] on div "[PERSON_NAME]" at bounding box center [607, 286] width 121 height 21
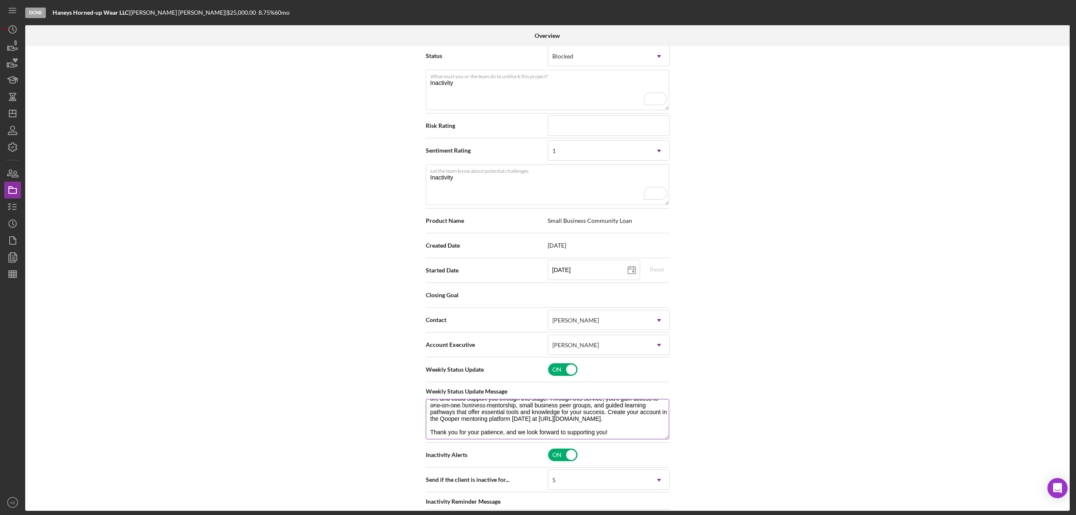
scroll to position [0, 0]
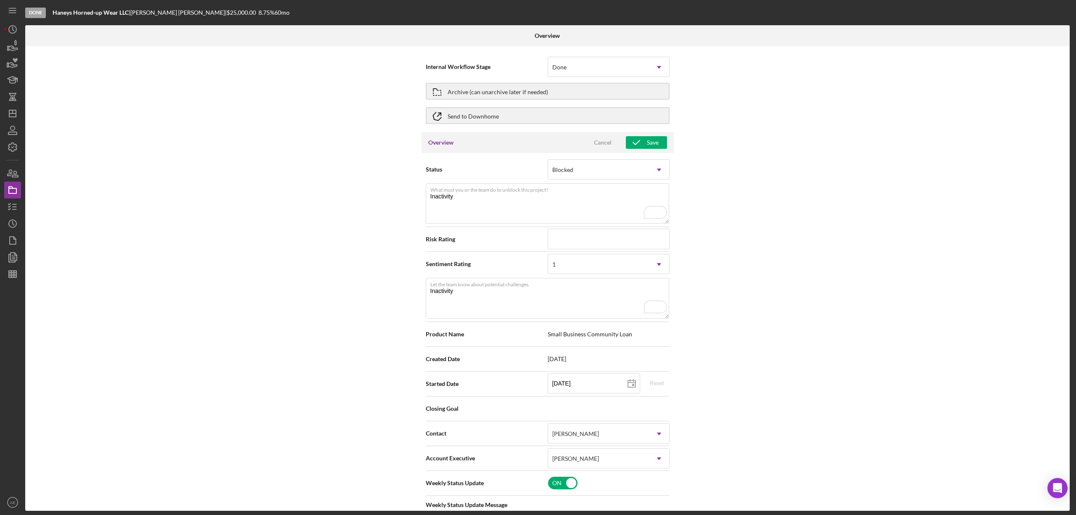
click at [629, 132] on div "Overview Cancel Save" at bounding box center [547, 142] width 252 height 21
click at [632, 140] on icon "button" at bounding box center [636, 142] width 21 height 21
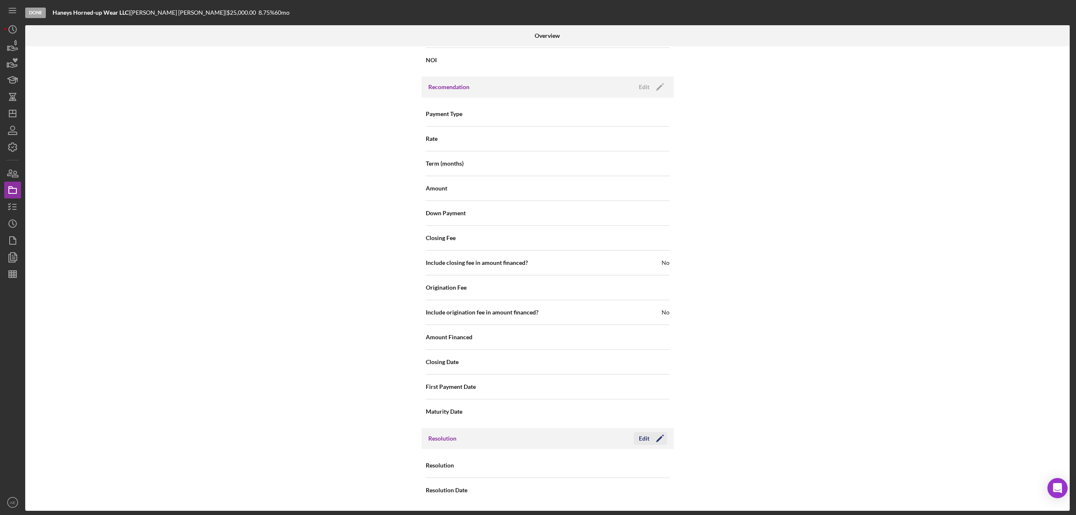
click at [649, 437] on icon "Icon/Edit" at bounding box center [659, 438] width 21 height 21
click at [587, 469] on div "Select..." at bounding box center [598, 465] width 101 height 19
click at [575, 441] on div "Withdrawn" at bounding box center [607, 440] width 121 height 21
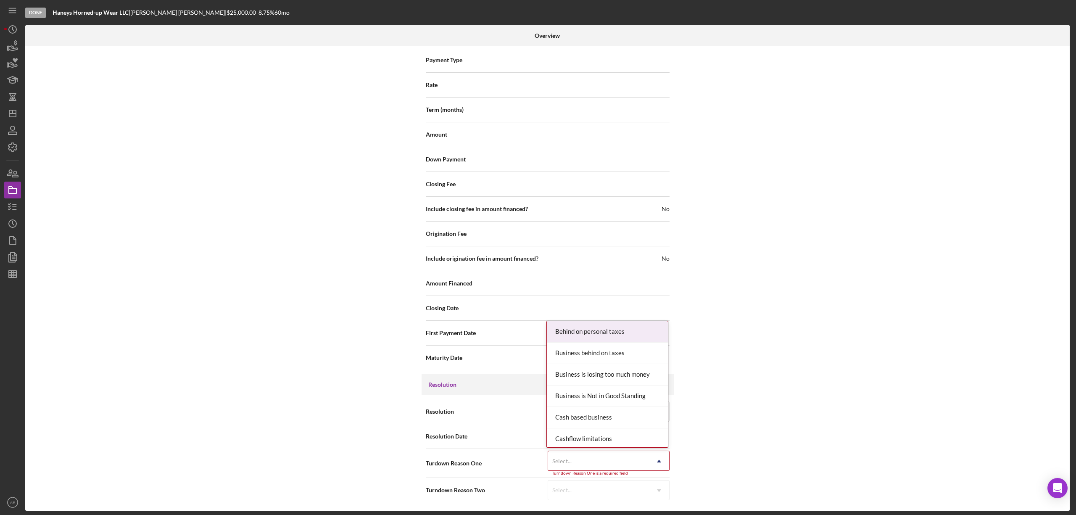
click at [590, 464] on div "Select..." at bounding box center [598, 460] width 101 height 19
click at [584, 374] on div "No Response" at bounding box center [607, 371] width 121 height 21
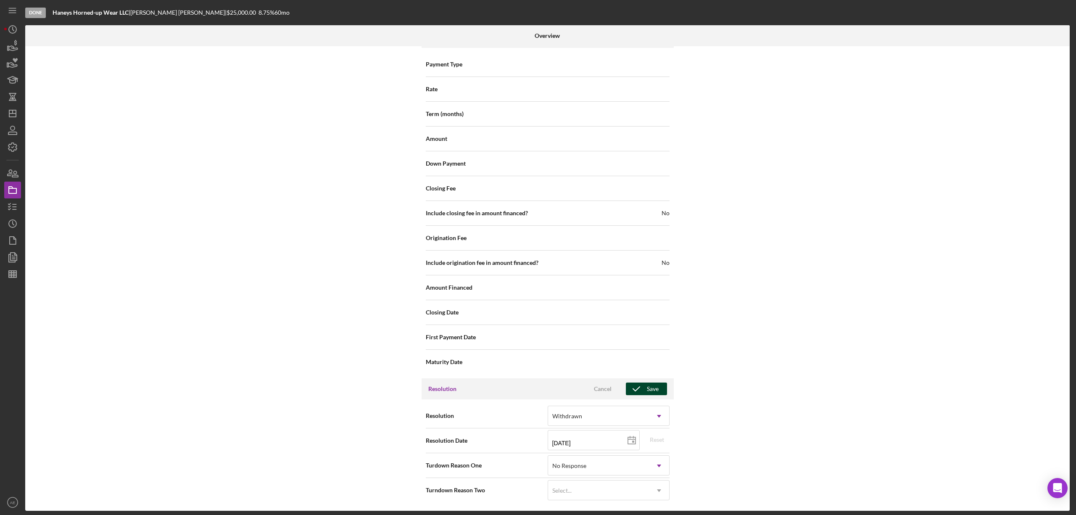
click at [640, 387] on icon "button" at bounding box center [636, 388] width 21 height 21
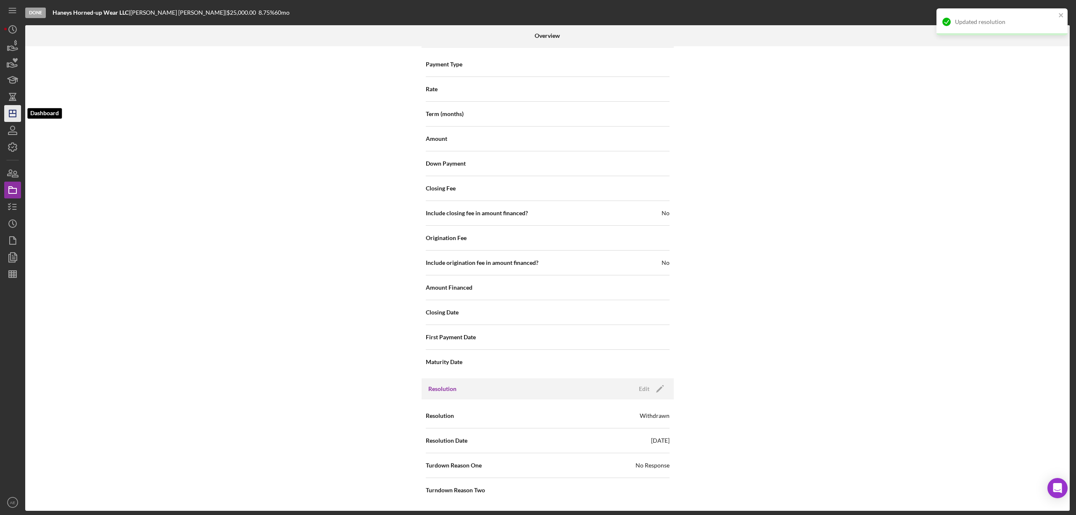
click at [15, 114] on icon "Icon/Dashboard" at bounding box center [12, 113] width 21 height 21
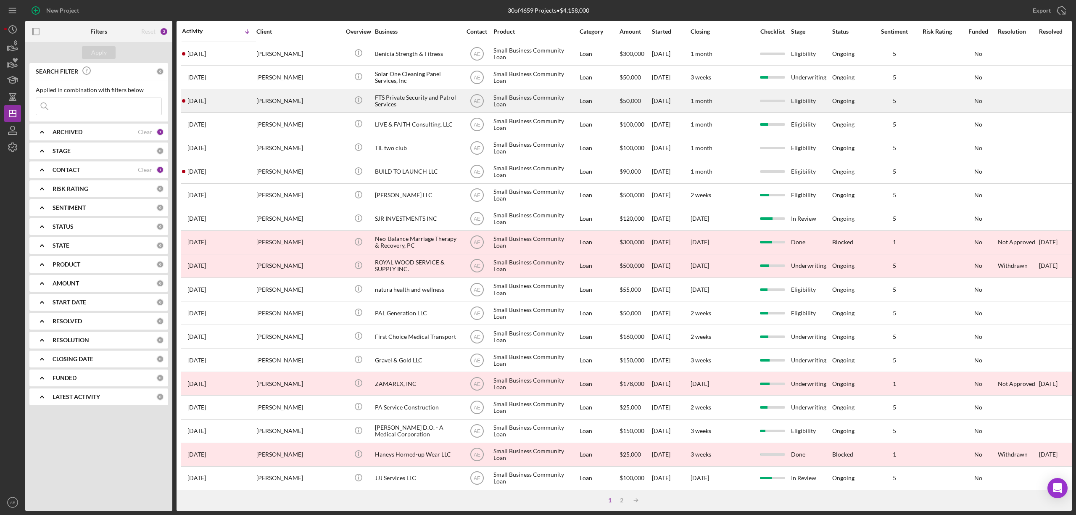
scroll to position [154, 0]
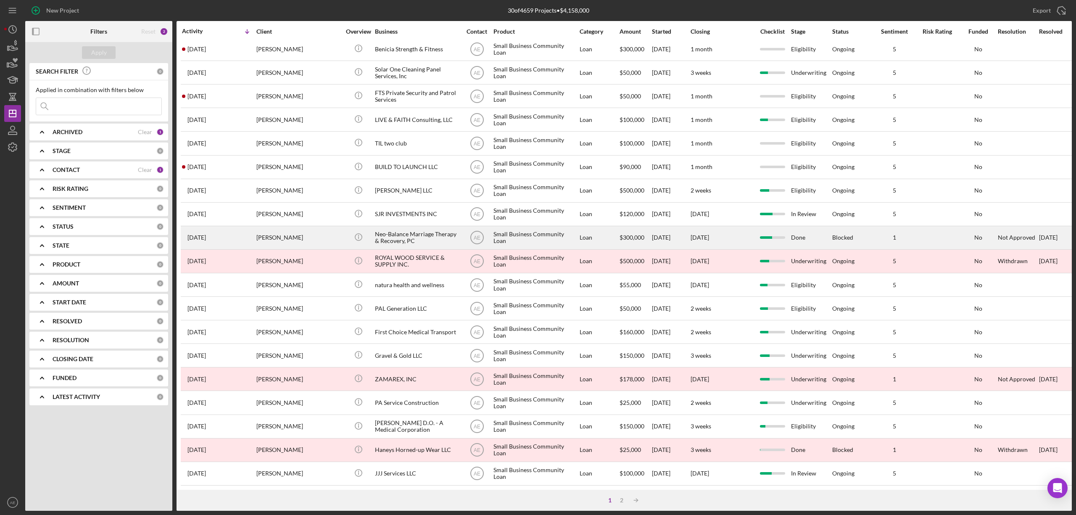
click at [411, 226] on div "Neo-Balance Marriage Therapy & Recovery, PC" at bounding box center [417, 237] width 84 height 22
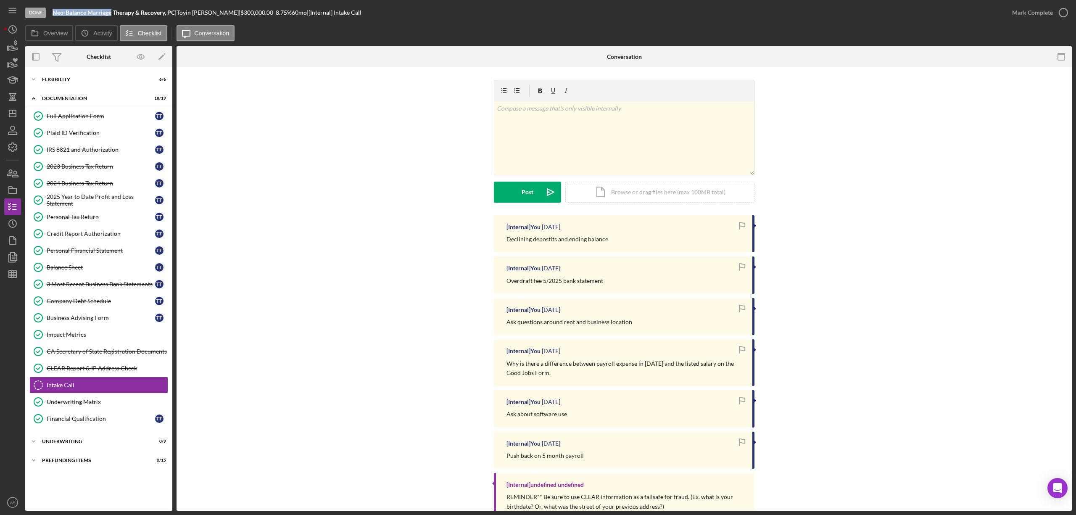
drag, startPoint x: 51, startPoint y: 13, endPoint x: 111, endPoint y: 13, distance: 60.1
click at [111, 13] on div "Done Neo-Balance Marriage Therapy & Recovery, PC | Toyin Thompson | $300,000.00…" at bounding box center [514, 12] width 978 height 25
copy b "Neo-Balance Marriage"
drag, startPoint x: 182, startPoint y: 9, endPoint x: 195, endPoint y: 9, distance: 13.5
click at [195, 9] on div "Toyin Thompson |" at bounding box center [208, 12] width 64 height 7
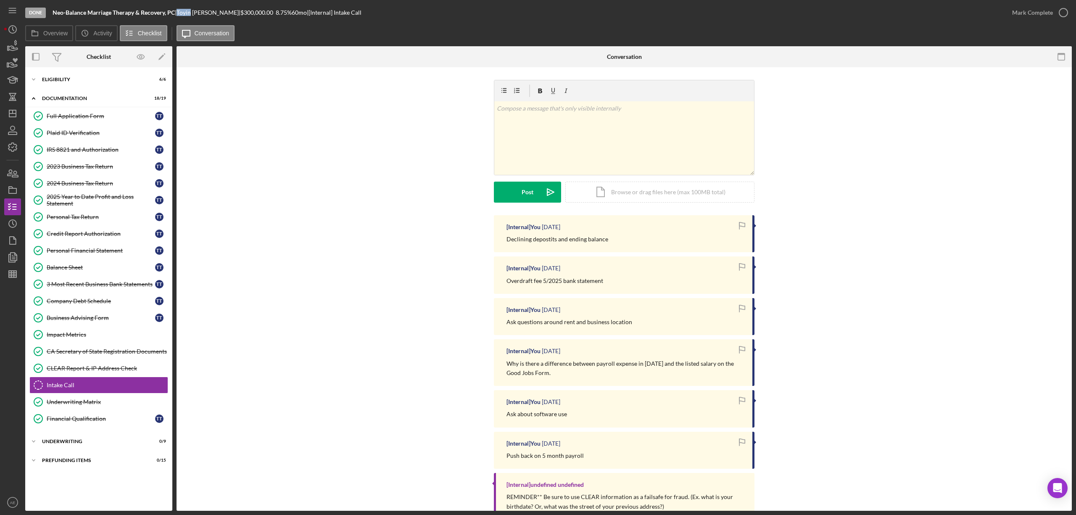
copy div "Toyin"
click at [14, 188] on rect "button" at bounding box center [13, 190] width 8 height 5
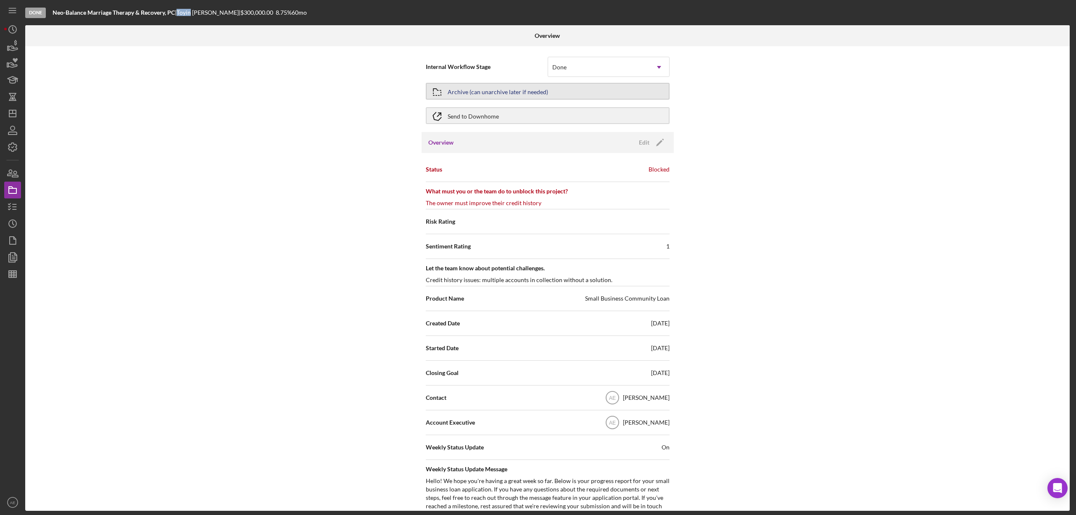
click at [534, 90] on div "Archive (can unarchive later if needed)" at bounding box center [498, 91] width 100 height 15
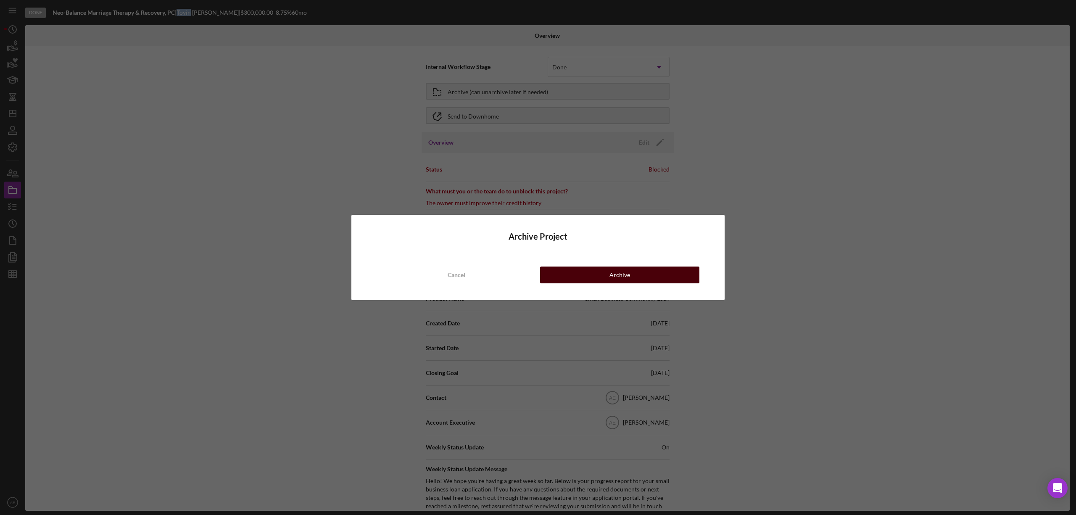
click at [631, 275] on button "Archive" at bounding box center [619, 274] width 159 height 17
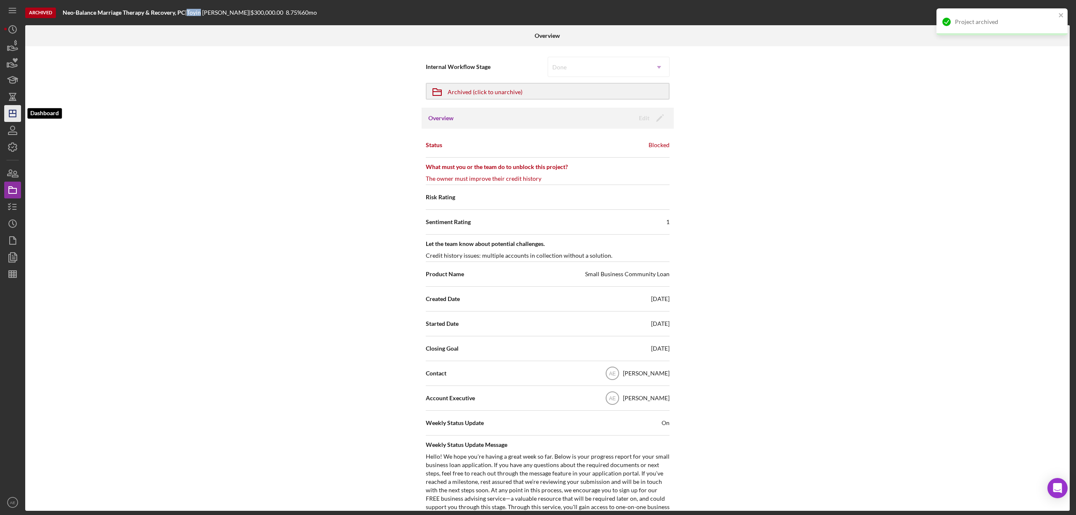
click at [14, 113] on line "button" at bounding box center [12, 113] width 7 height 0
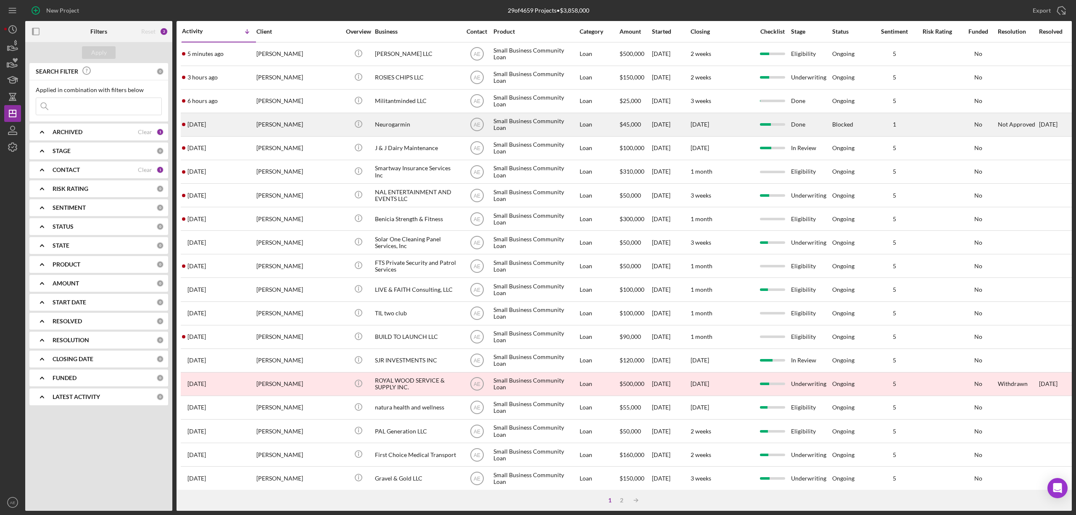
click at [425, 125] on div "Neurogarmin" at bounding box center [417, 124] width 84 height 22
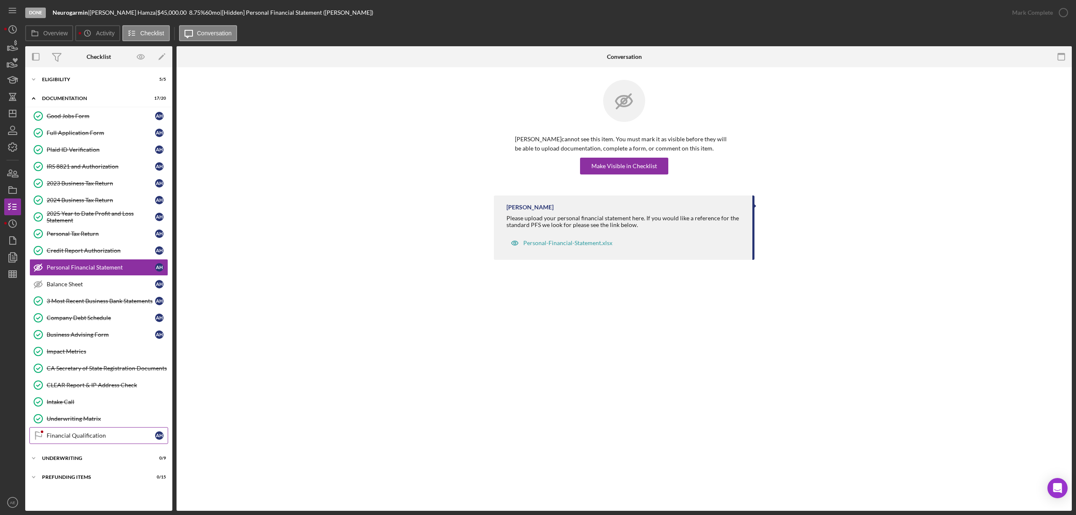
click at [108, 444] on link "Financial Qualification Financial Qualification A H" at bounding box center [98, 435] width 139 height 17
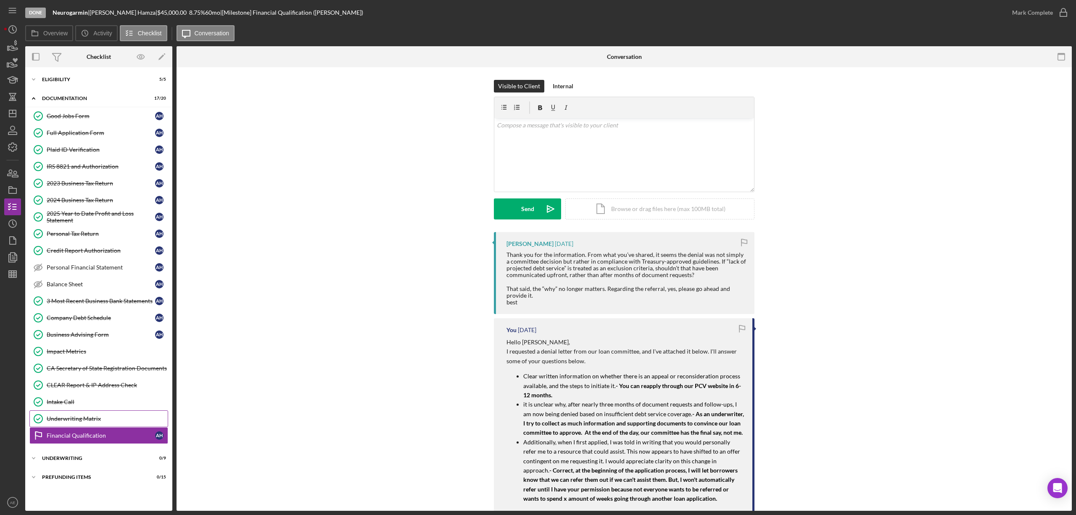
click at [100, 416] on link "Underwriting Matrix Underwriting Matrix" at bounding box center [98, 418] width 139 height 17
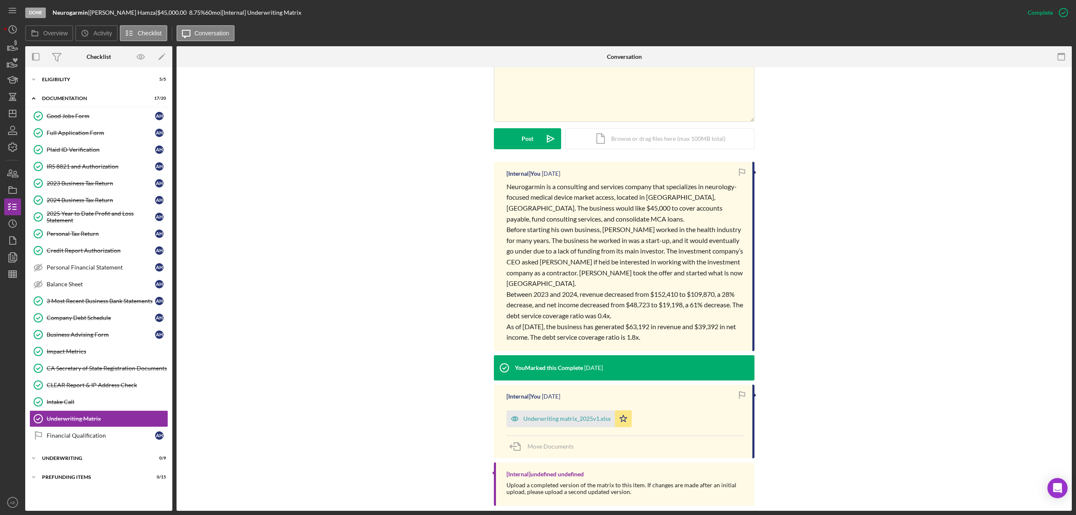
scroll to position [170, 0]
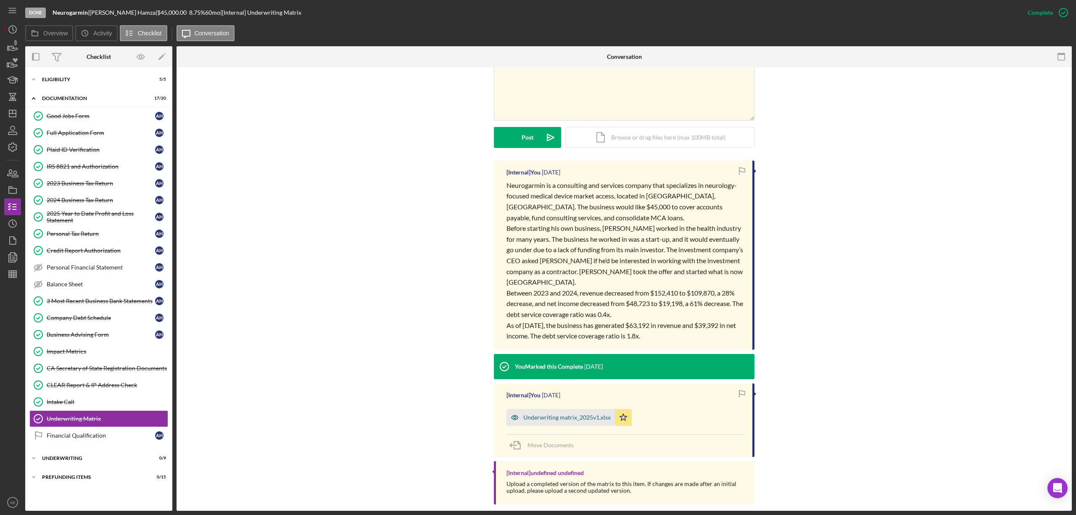
click at [506, 409] on icon "button" at bounding box center [514, 417] width 17 height 17
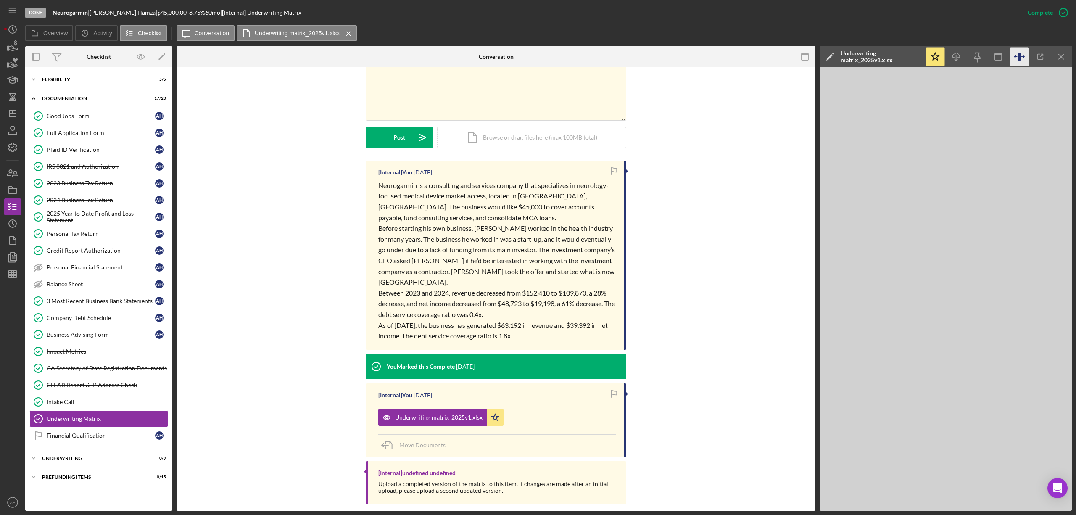
click at [1014, 54] on icon "button" at bounding box center [1019, 56] width 19 height 19
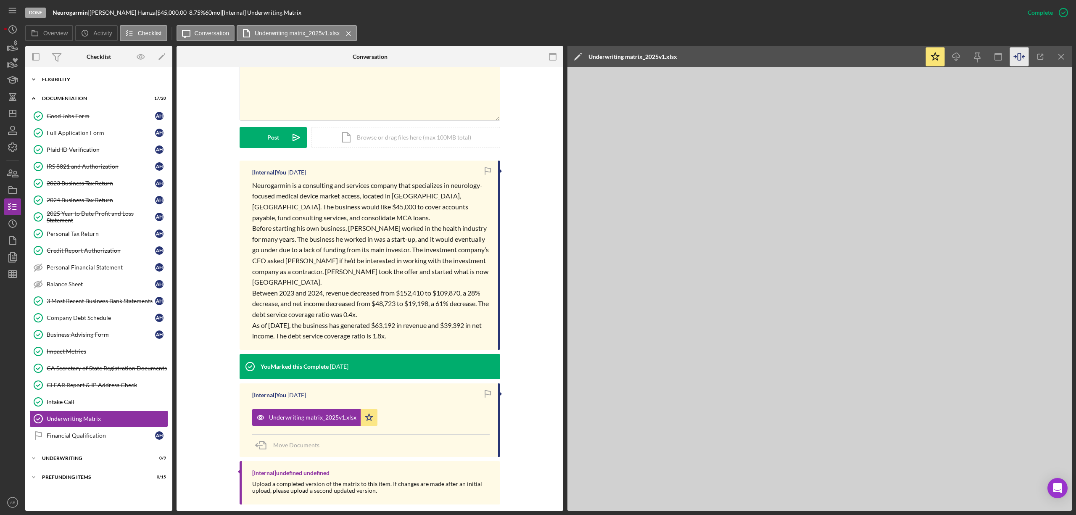
click at [71, 81] on div "Eligibility" at bounding box center [102, 79] width 120 height 5
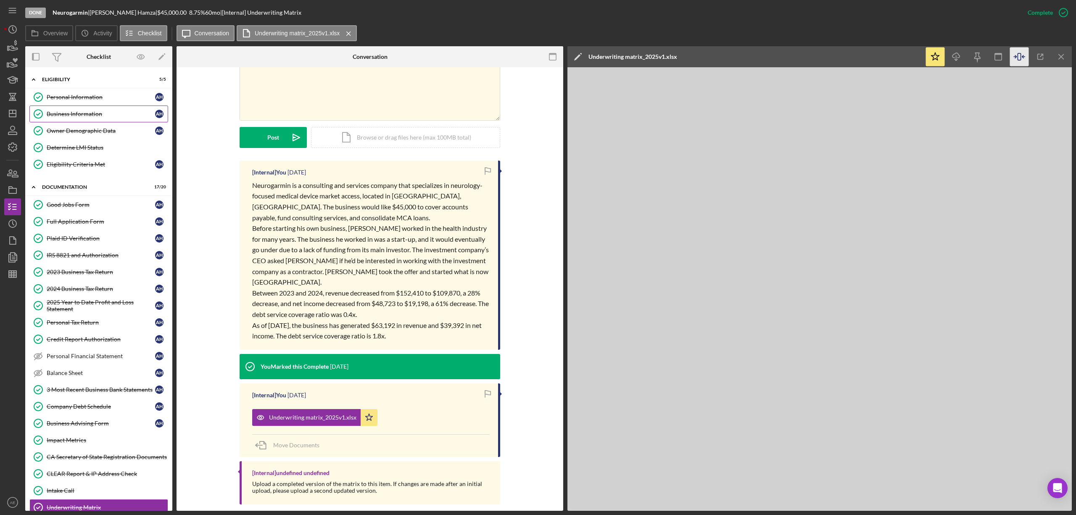
click at [90, 117] on div "Business Information" at bounding box center [101, 114] width 108 height 7
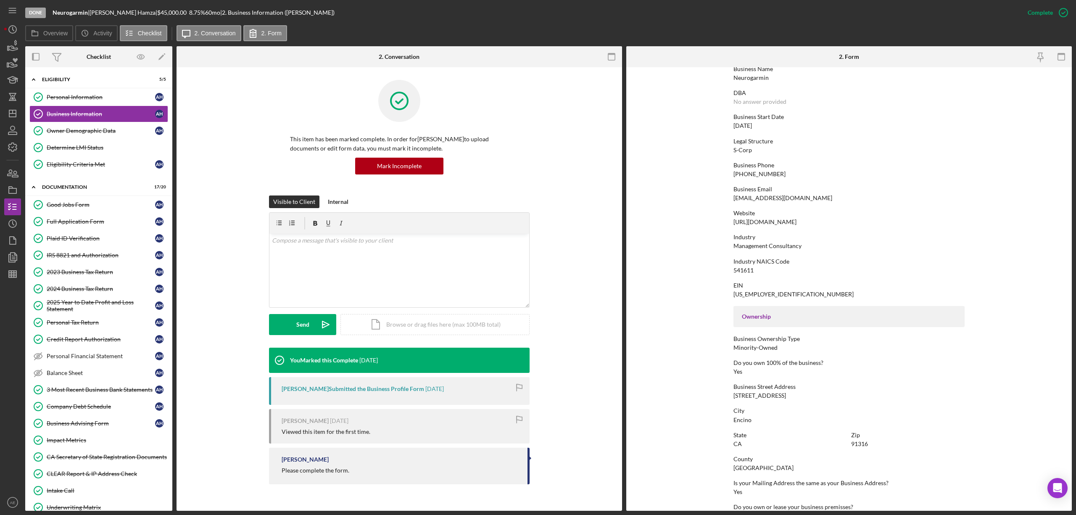
scroll to position [168, 0]
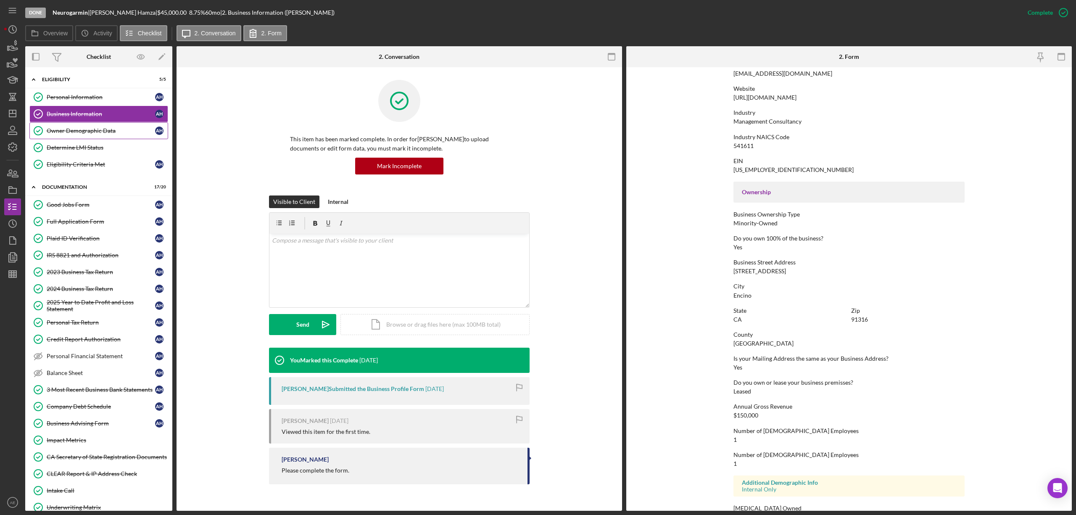
click at [105, 134] on div "Owner Demographic Data" at bounding box center [101, 130] width 108 height 7
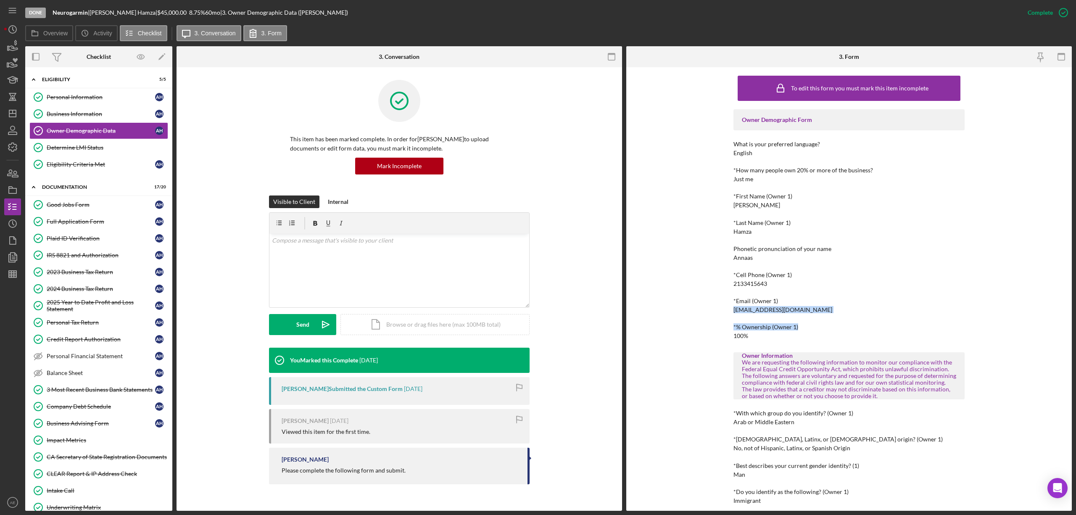
drag, startPoint x: 732, startPoint y: 310, endPoint x: 839, endPoint y: 313, distance: 107.6
copy div "admin@neurogarmin.com *% Ownership (Owner 1)"
click at [568, 316] on div "Visible to Client Internal v Color teal Color pink Remove color Add row above A…" at bounding box center [399, 271] width 420 height 152
drag, startPoint x: 731, startPoint y: 309, endPoint x: 799, endPoint y: 310, distance: 67.7
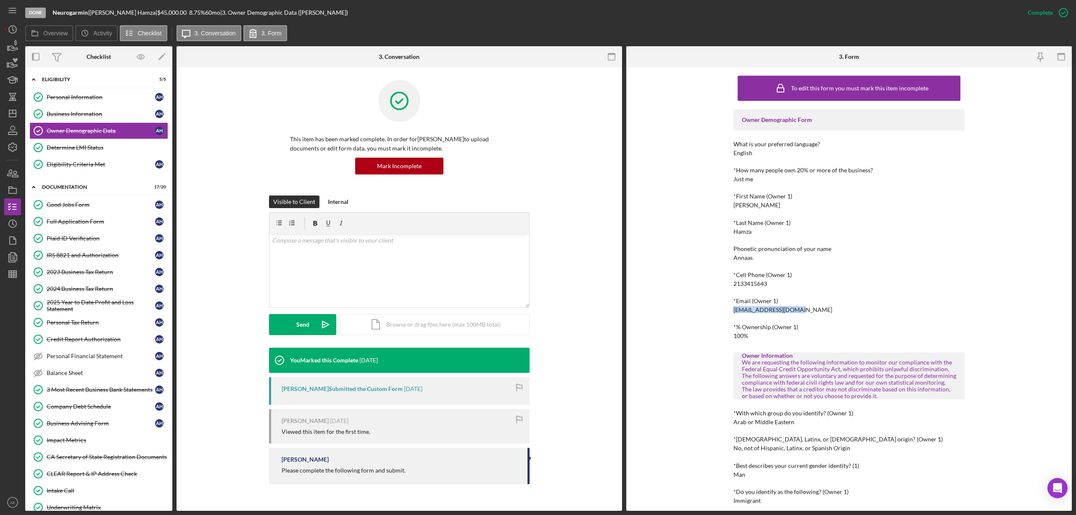
click at [799, 310] on div "To edit this form you must mark this item incomplete Owner Demographic Form Wha…" at bounding box center [848, 288] width 445 height 443
copy div "admin@neurogarmin.com"
click at [116, 219] on link "Full Application Form Full Application Form A H" at bounding box center [98, 221] width 139 height 17
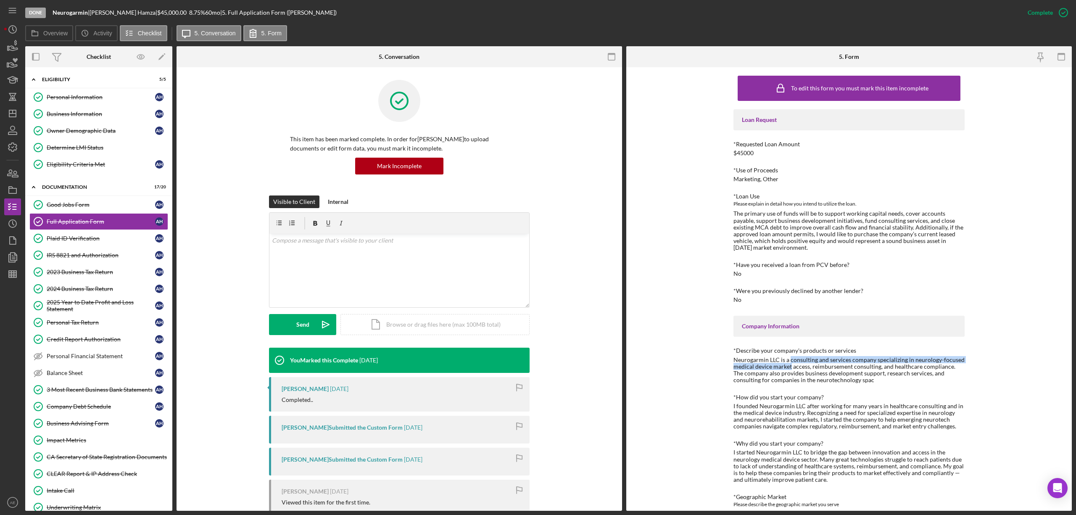
drag, startPoint x: 787, startPoint y: 358, endPoint x: 788, endPoint y: 366, distance: 8.0
click at [788, 366] on div "Neurogarmin LLC is a consulting and services company specializing in neurology-…" at bounding box center [848, 369] width 231 height 27
copy div "consulting and services company specializing in neurology-focused medical devic…"
click at [108, 111] on div "Business Information" at bounding box center [101, 114] width 108 height 7
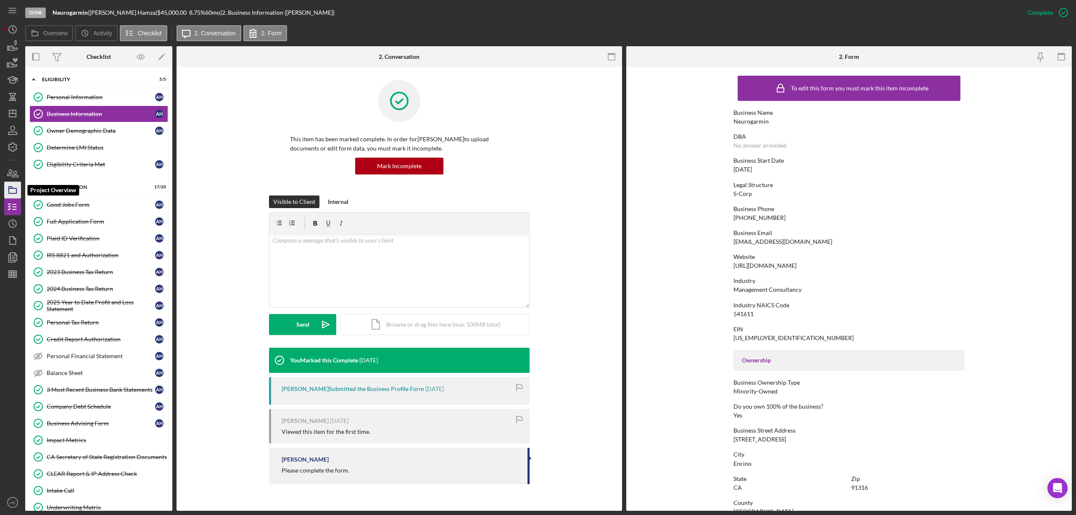
click at [11, 188] on polygon "button" at bounding box center [11, 188] width 4 height 2
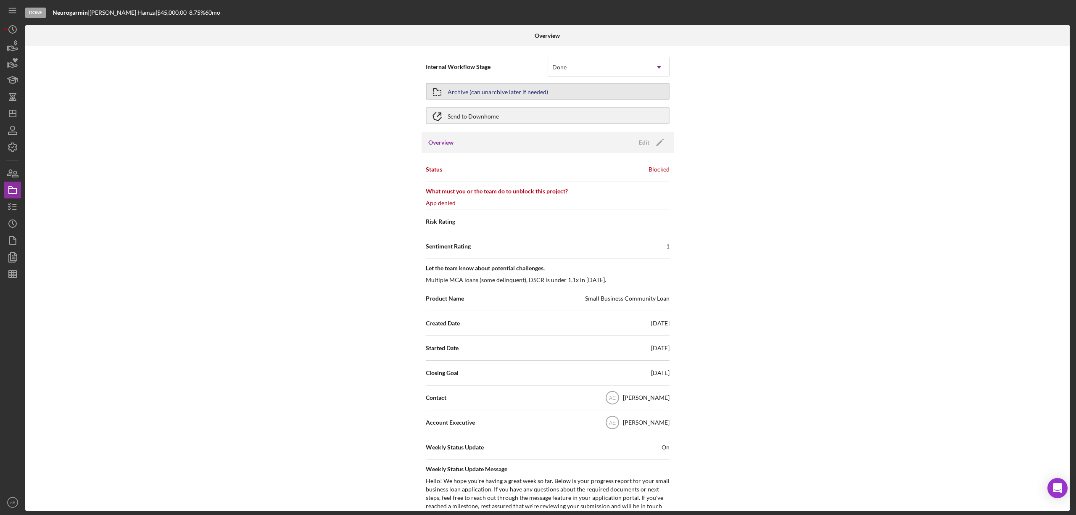
click at [503, 84] on div "Archive (can unarchive later if needed)" at bounding box center [498, 91] width 100 height 15
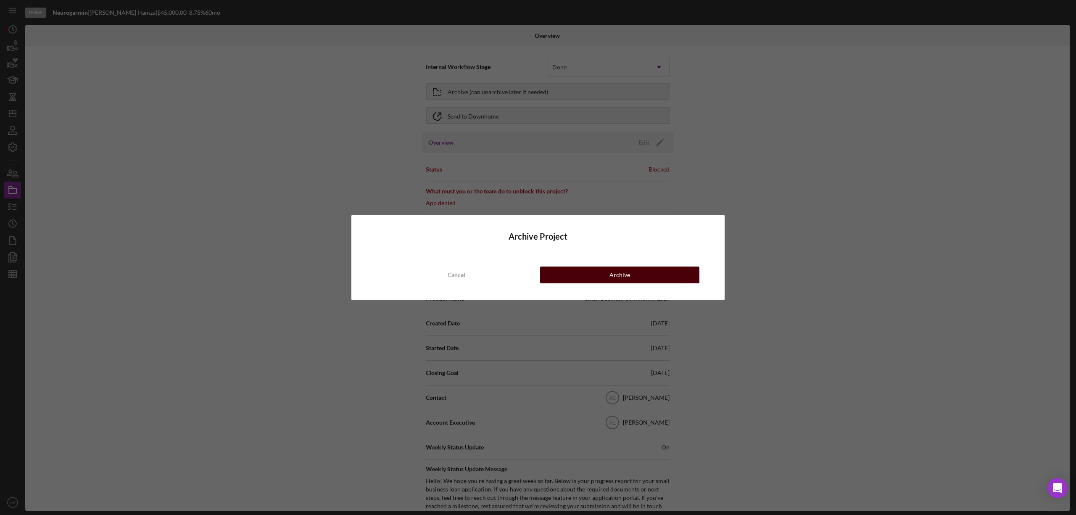
click at [633, 269] on button "Archive" at bounding box center [619, 274] width 159 height 17
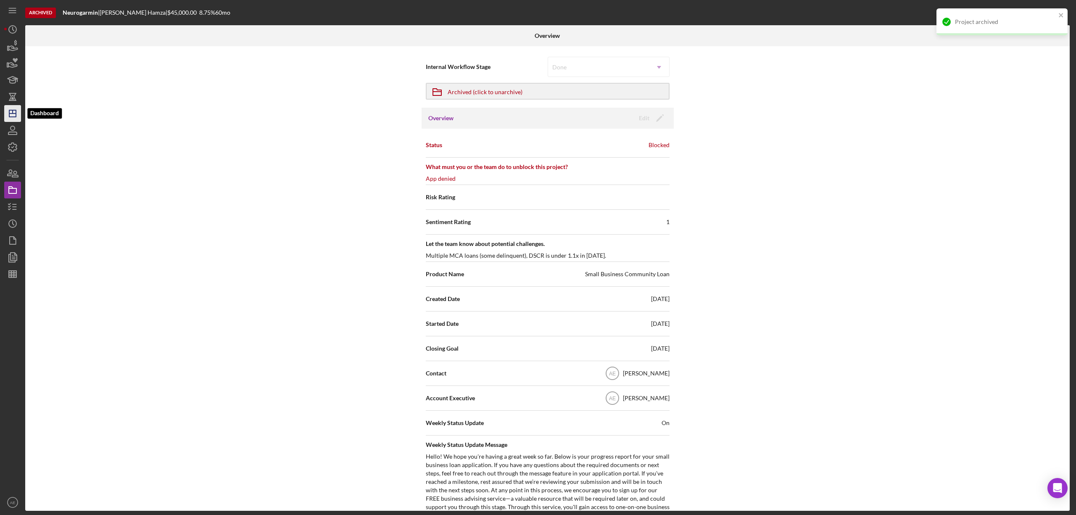
click at [15, 108] on icon "Icon/Dashboard" at bounding box center [12, 113] width 21 height 21
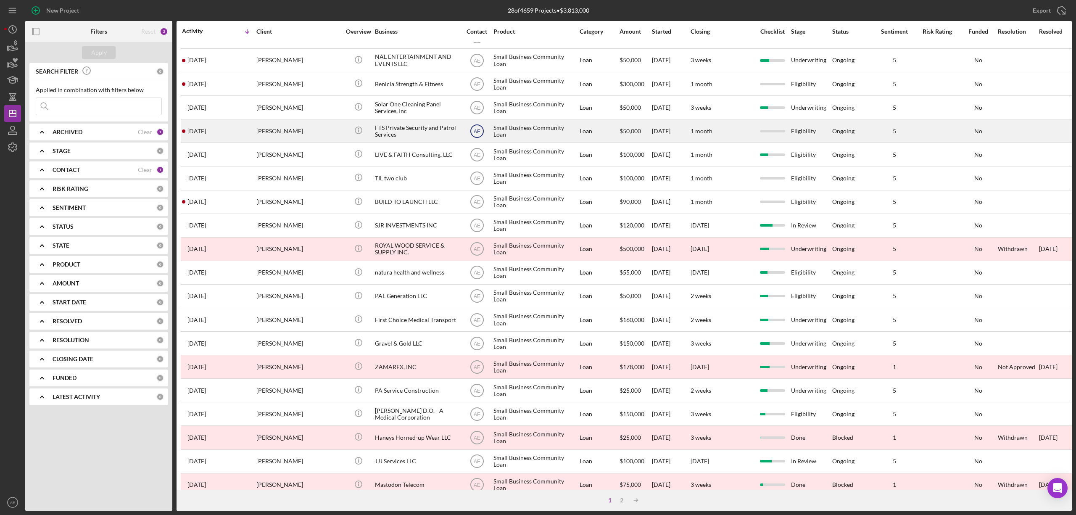
scroll to position [112, 0]
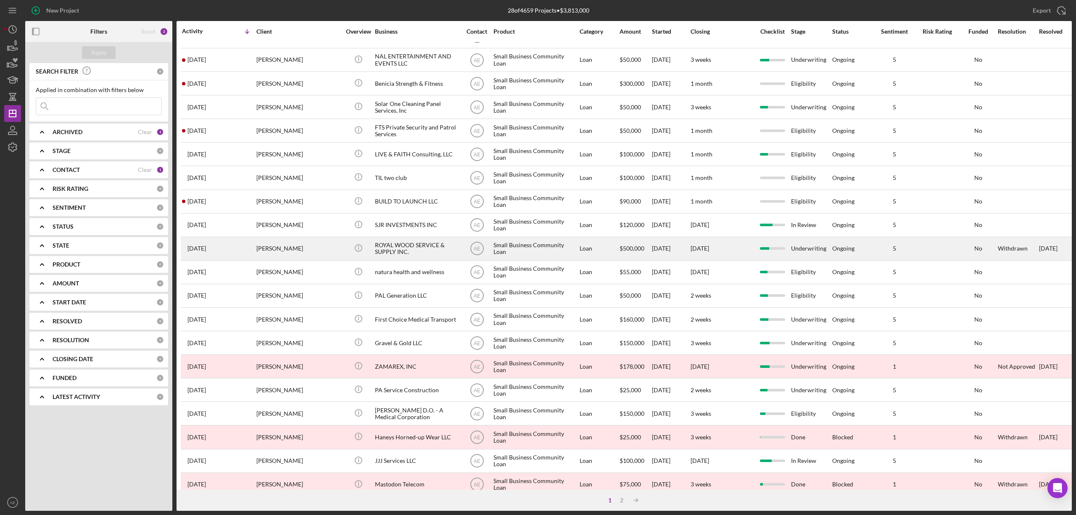
click at [392, 245] on div "ROYAL WOOD SERVICE & SUPPLY INC." at bounding box center [417, 248] width 84 height 22
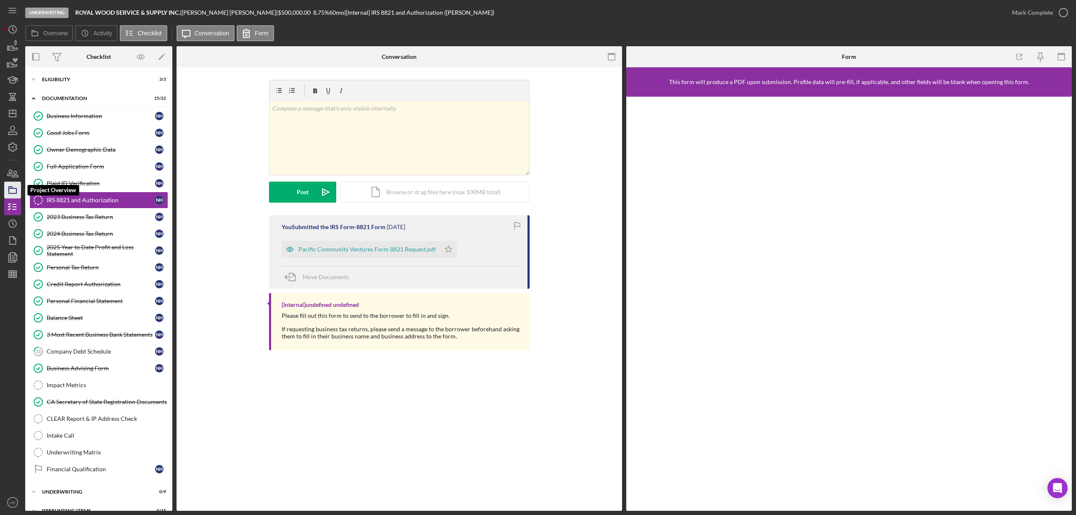
click at [11, 190] on icon "button" at bounding box center [12, 189] width 21 height 21
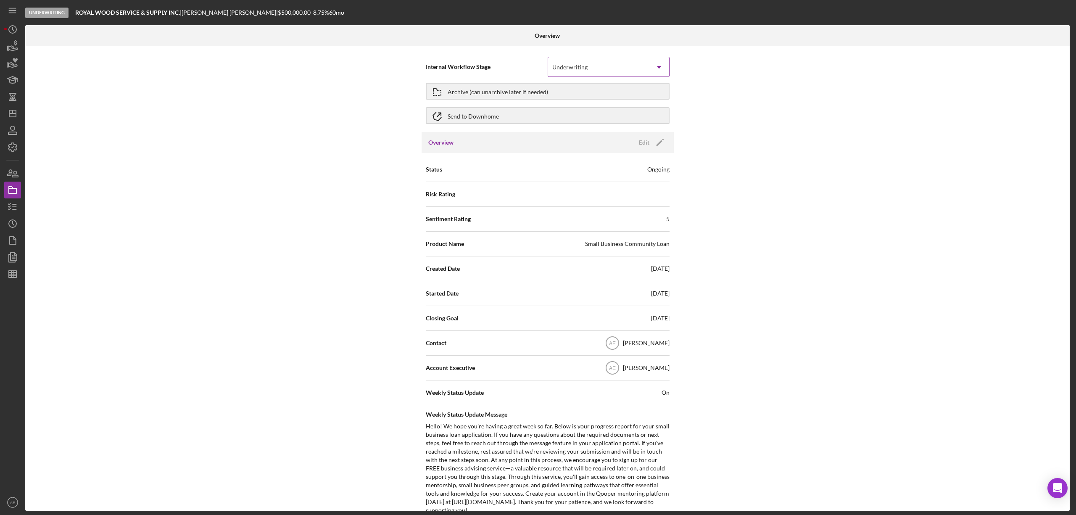
click at [583, 61] on div "Underwriting" at bounding box center [598, 67] width 101 height 19
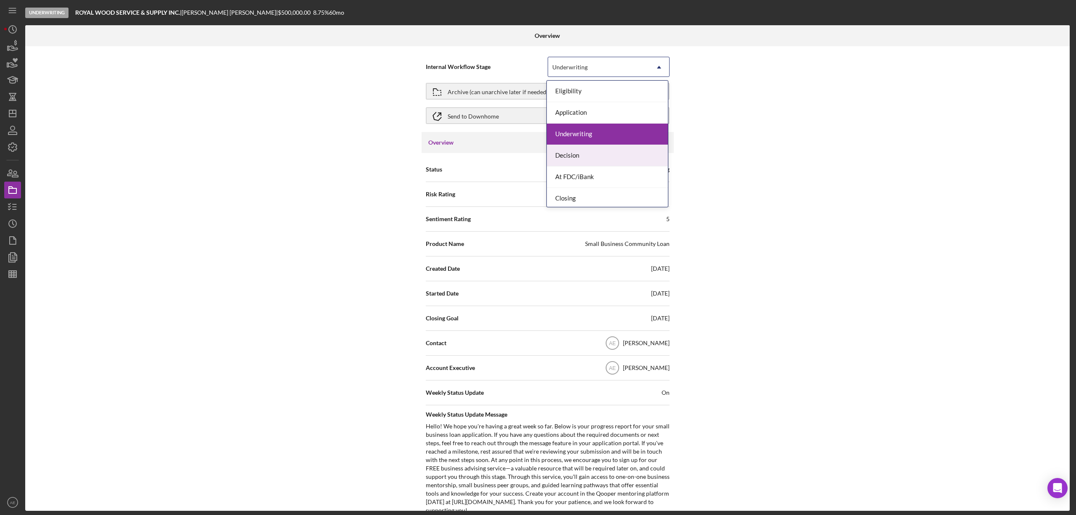
scroll to position [25, 0]
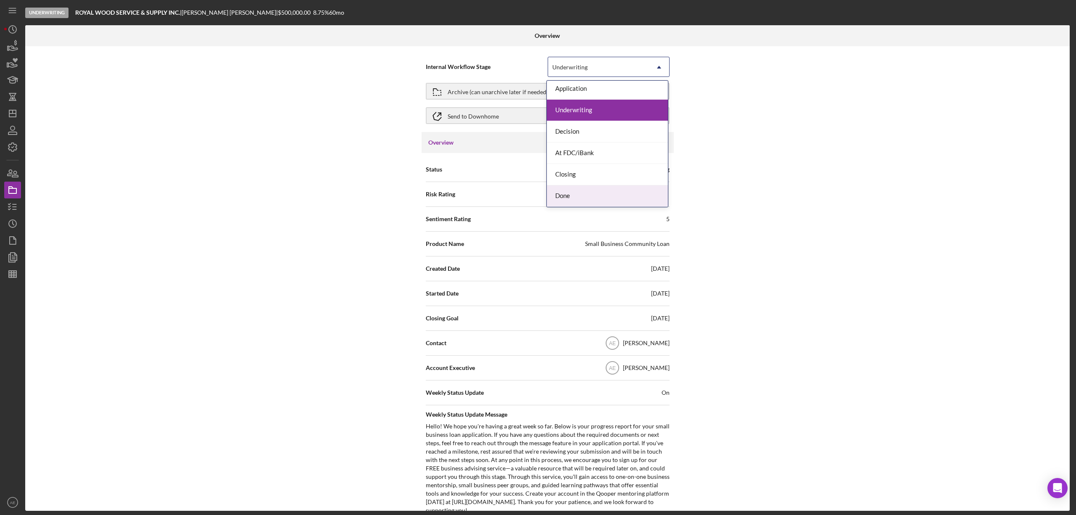
click at [588, 199] on div "Done" at bounding box center [607, 195] width 121 height 21
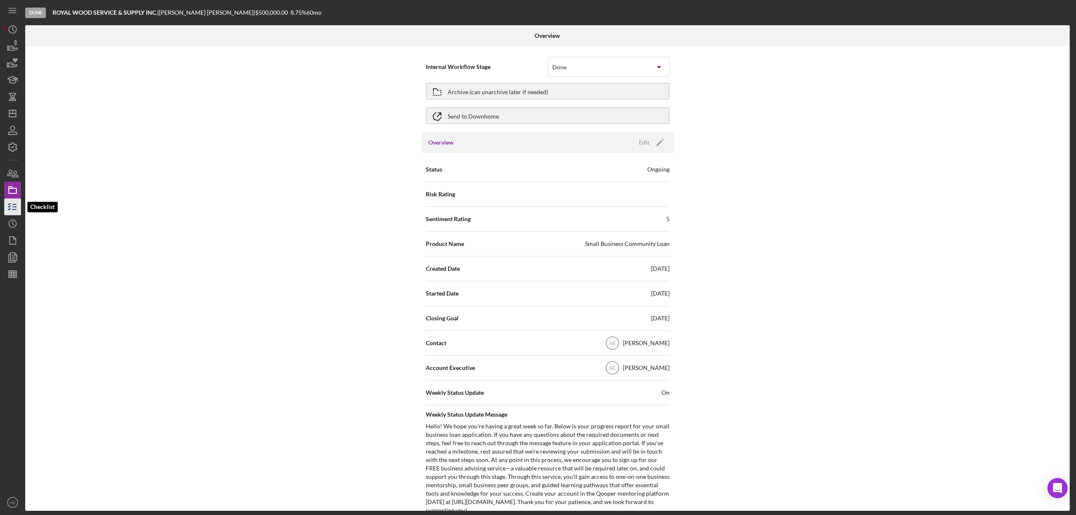
click at [18, 209] on icon "button" at bounding box center [12, 206] width 21 height 21
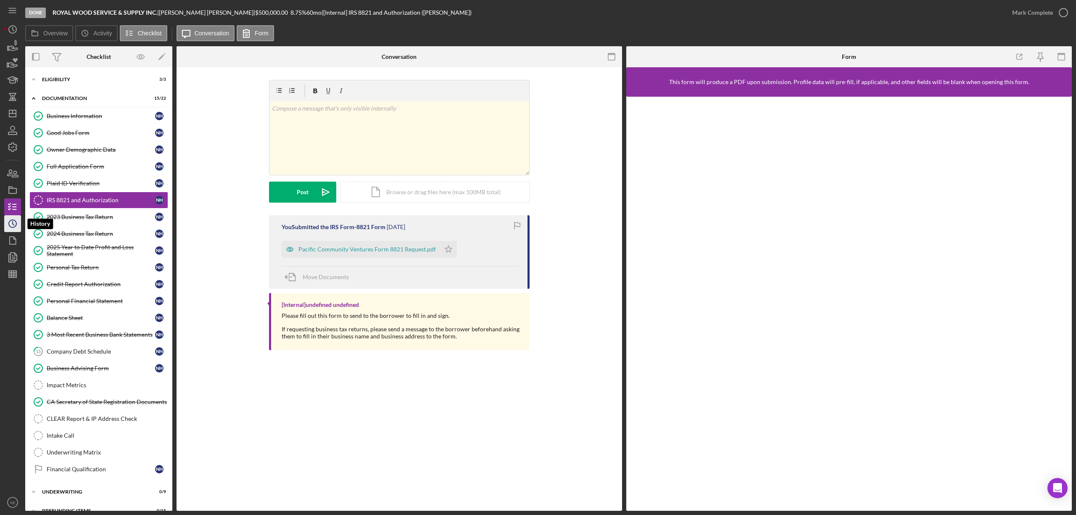
click at [9, 231] on icon "Icon/History" at bounding box center [12, 223] width 21 height 21
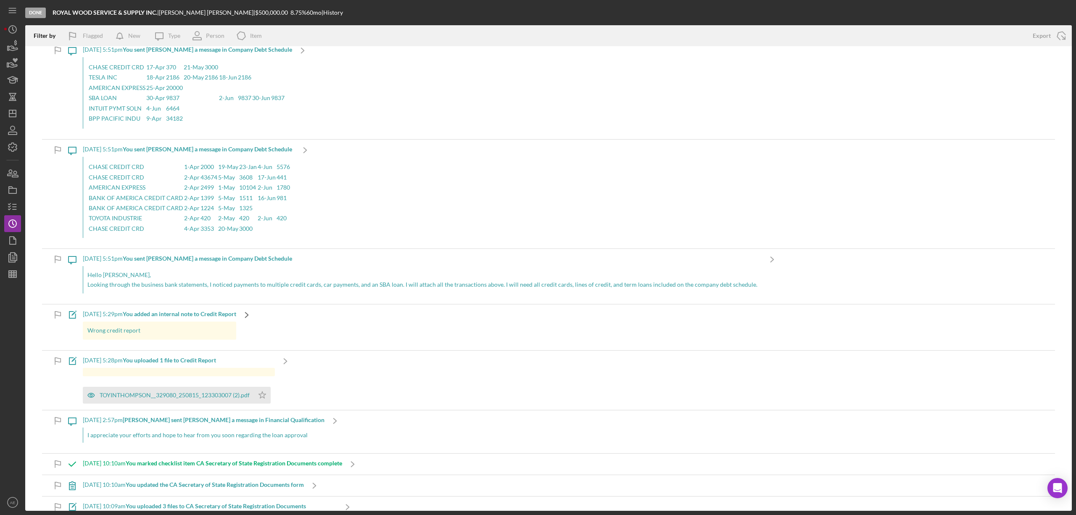
scroll to position [112, 0]
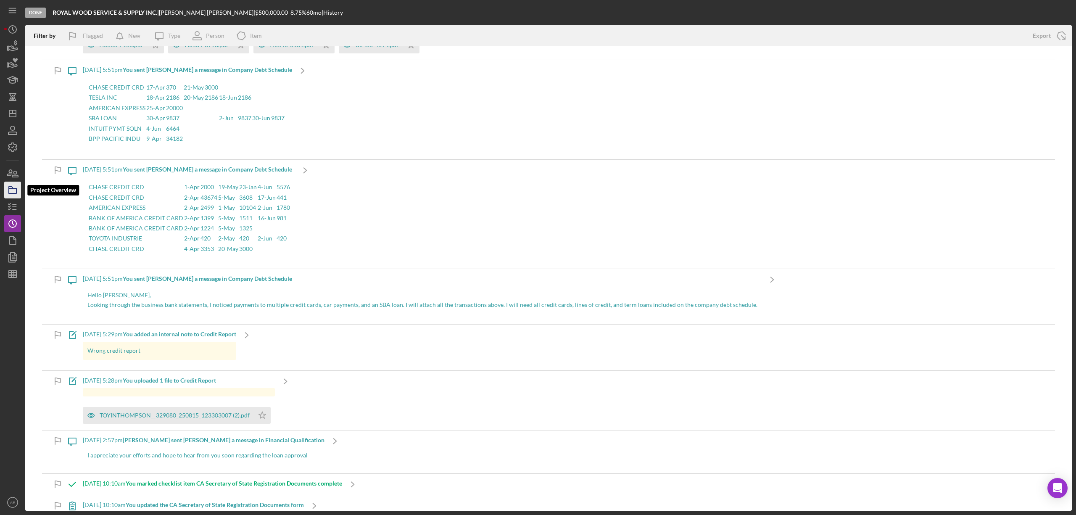
click at [11, 190] on icon "button" at bounding box center [12, 189] width 21 height 21
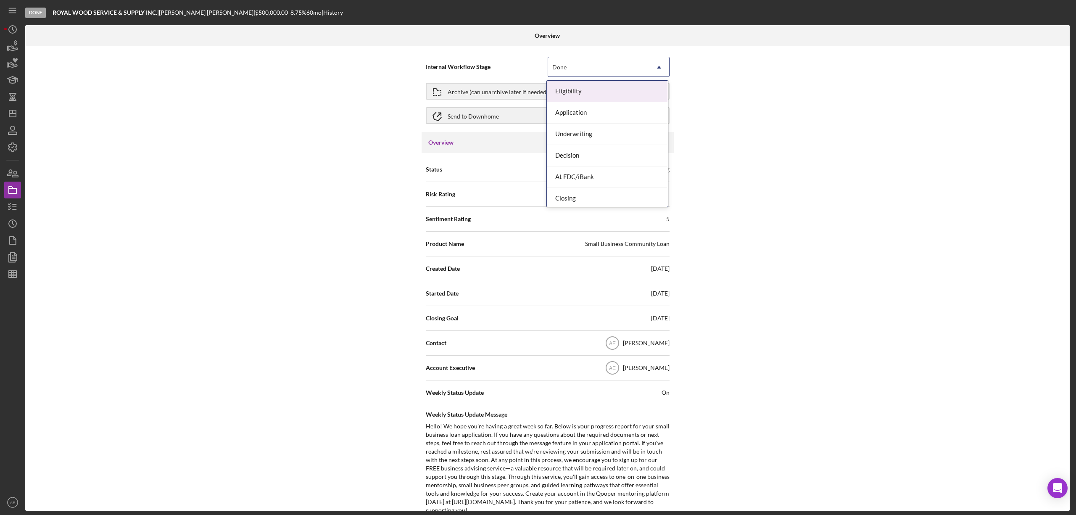
click at [581, 59] on div "Done" at bounding box center [598, 67] width 101 height 19
click at [587, 101] on div "Eligibility" at bounding box center [607, 91] width 121 height 21
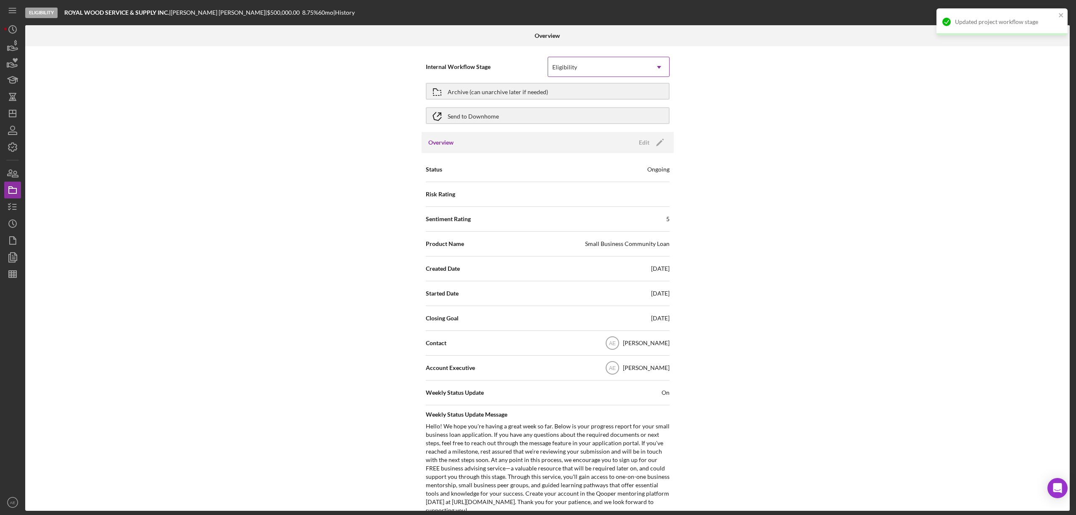
click at [579, 68] on div "Eligibility" at bounding box center [598, 67] width 101 height 19
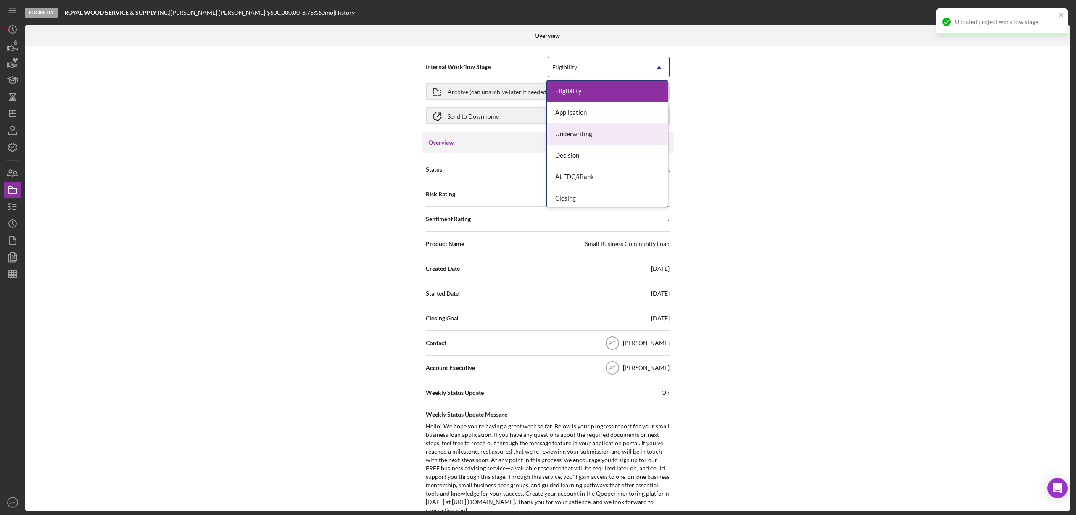
click at [594, 134] on div "Underwriting" at bounding box center [607, 134] width 121 height 21
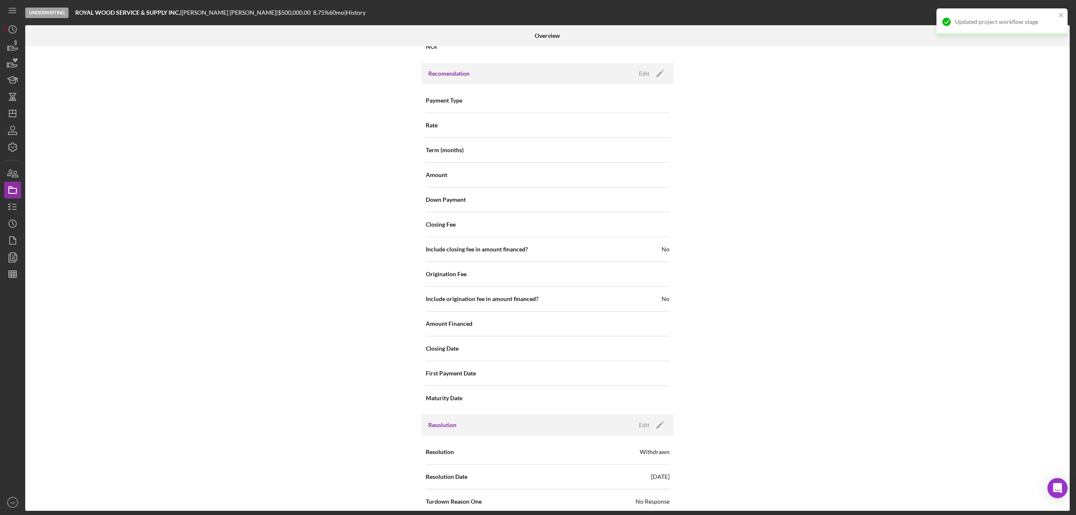
scroll to position [923, 0]
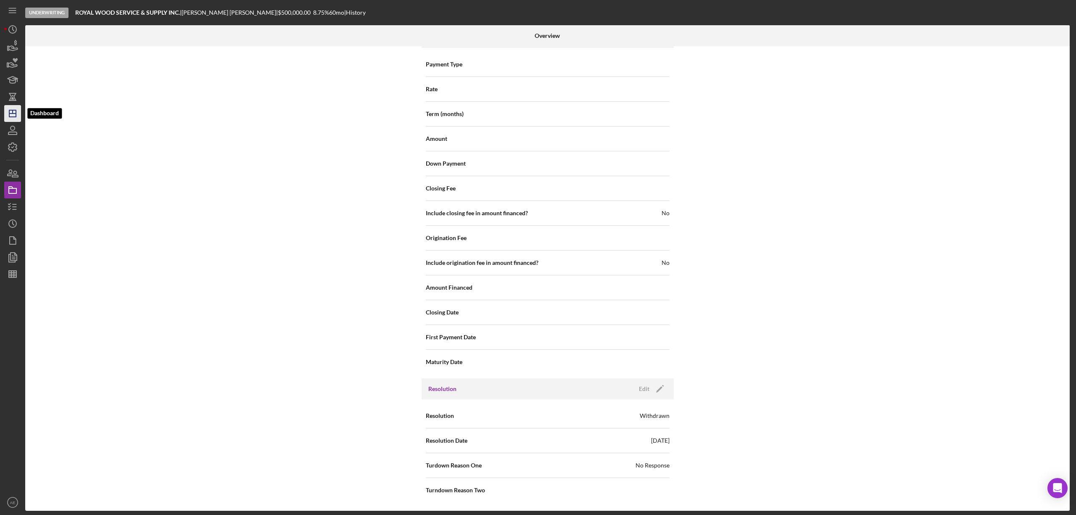
click at [13, 115] on icon "Icon/Dashboard" at bounding box center [12, 113] width 21 height 21
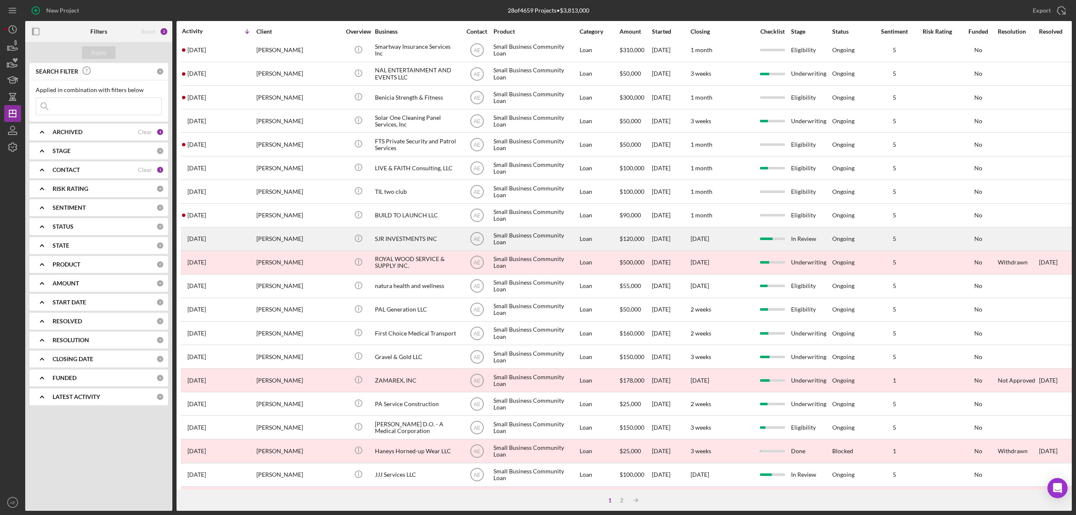
scroll to position [154, 0]
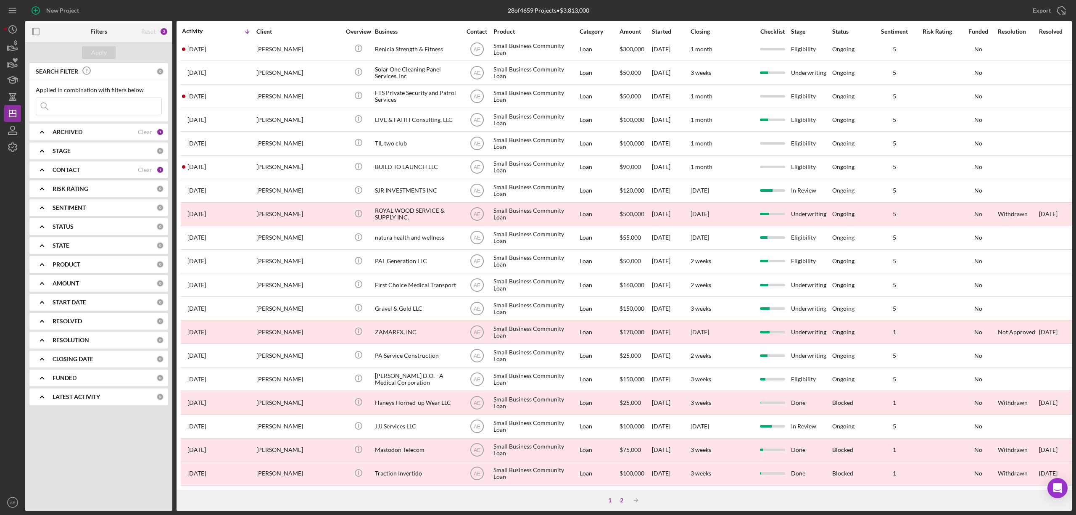
click at [617, 501] on div "2" at bounding box center [622, 500] width 12 height 7
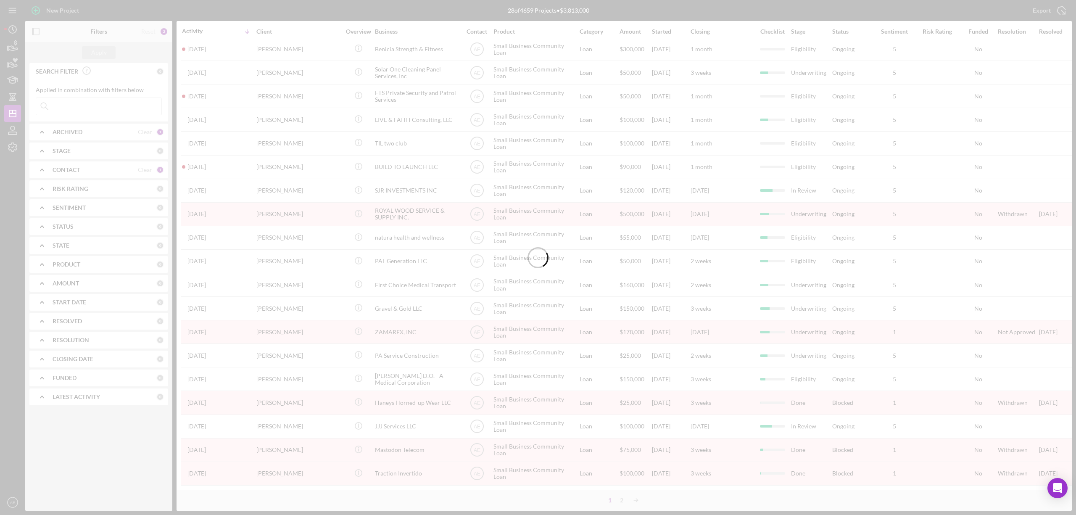
scroll to position [0, 0]
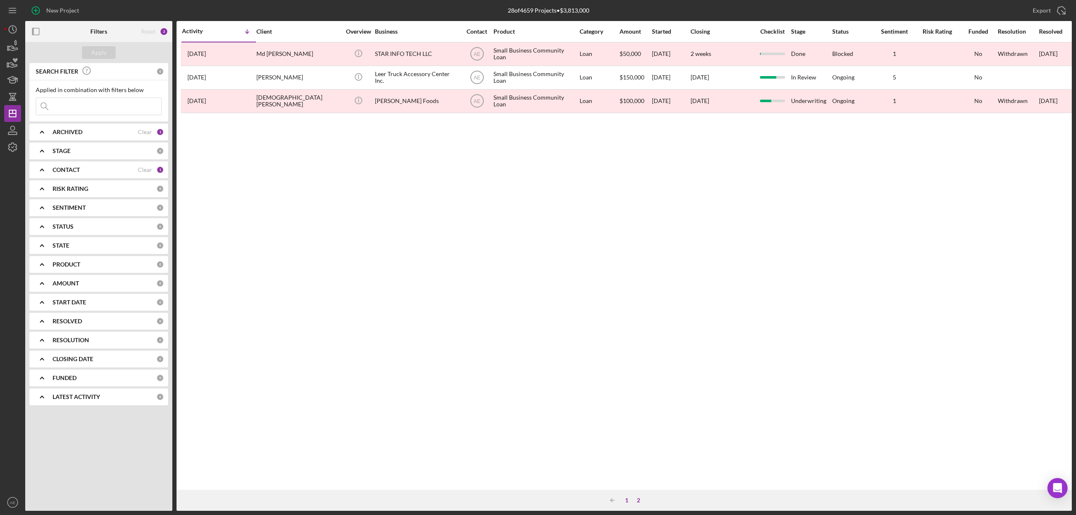
click at [626, 499] on div "1" at bounding box center [627, 500] width 12 height 7
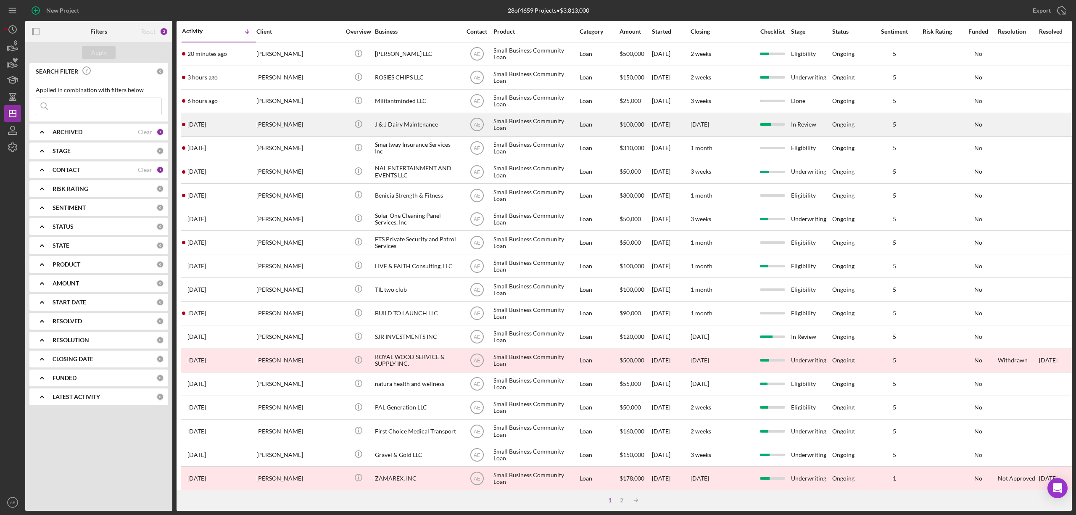
click at [302, 116] on div "[PERSON_NAME]" at bounding box center [298, 124] width 84 height 22
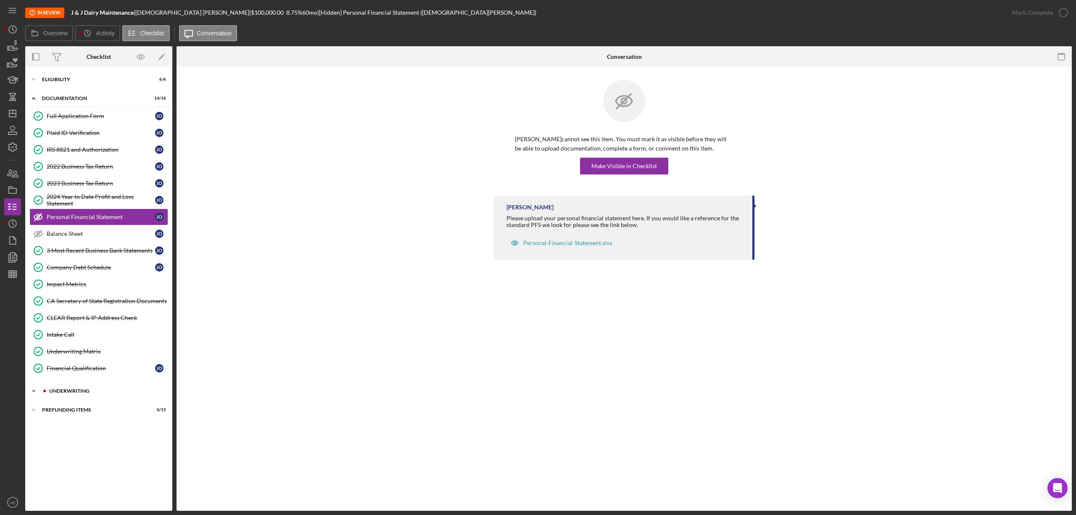
click at [111, 389] on div "Icon/Expander Underwriting 2 / 11" at bounding box center [98, 390] width 147 height 17
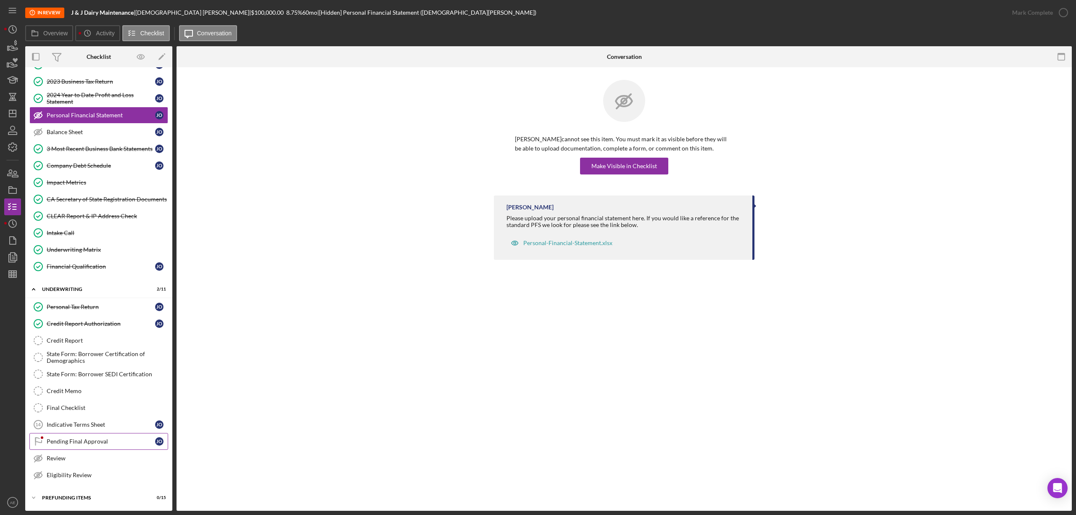
click at [89, 444] on div "Pending Final Approval" at bounding box center [101, 441] width 108 height 7
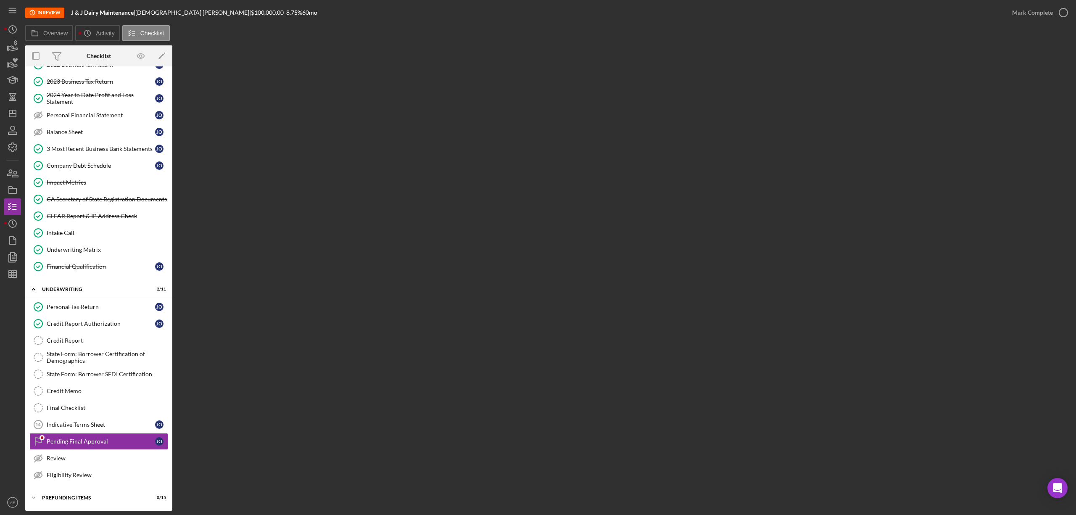
scroll to position [109, 0]
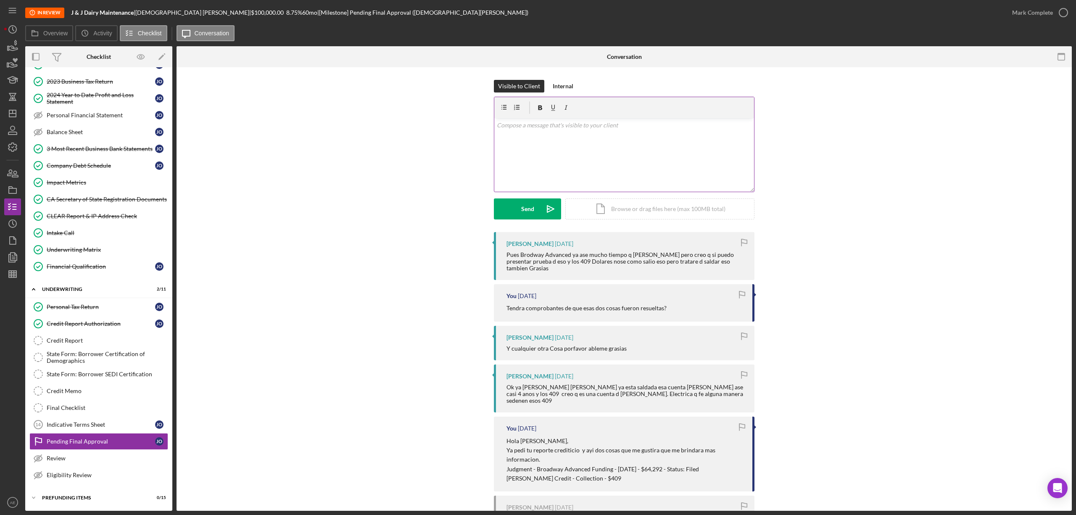
click at [558, 175] on div "v Color teal Color pink Remove color Add row above Add row below Add column bef…" at bounding box center [624, 155] width 260 height 74
drag, startPoint x: 530, startPoint y: 129, endPoint x: 478, endPoint y: 128, distance: 52.1
click at [478, 128] on div "Visible to Client Internal v Color teal Color pink Remove color Add row above A…" at bounding box center [624, 156] width 870 height 152
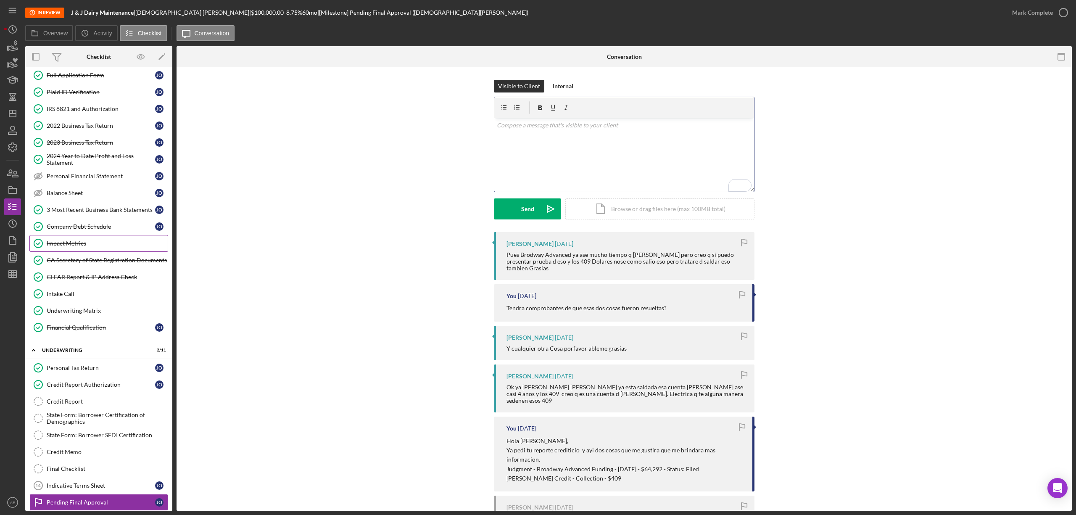
scroll to position [0, 0]
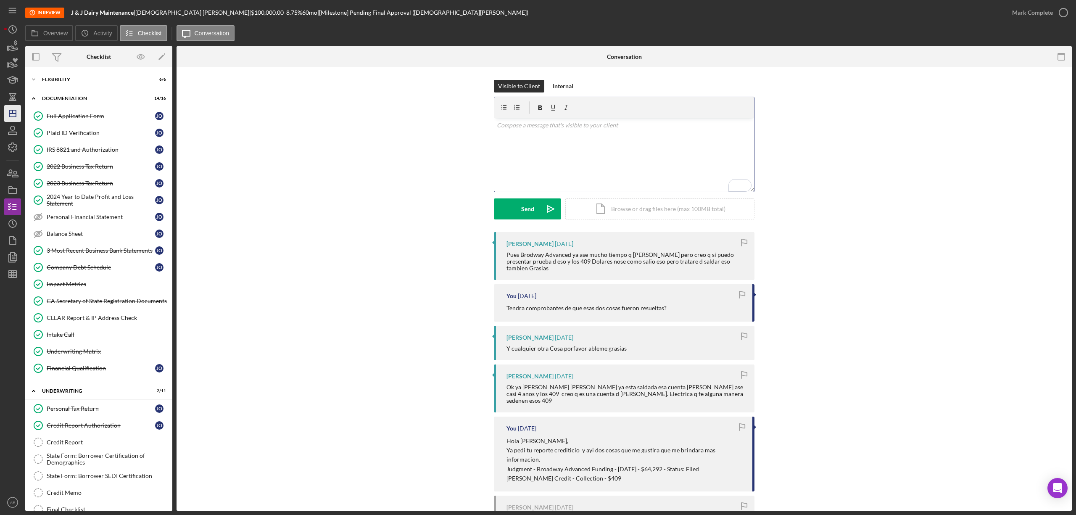
click at [12, 109] on icon "Icon/Dashboard" at bounding box center [12, 113] width 21 height 21
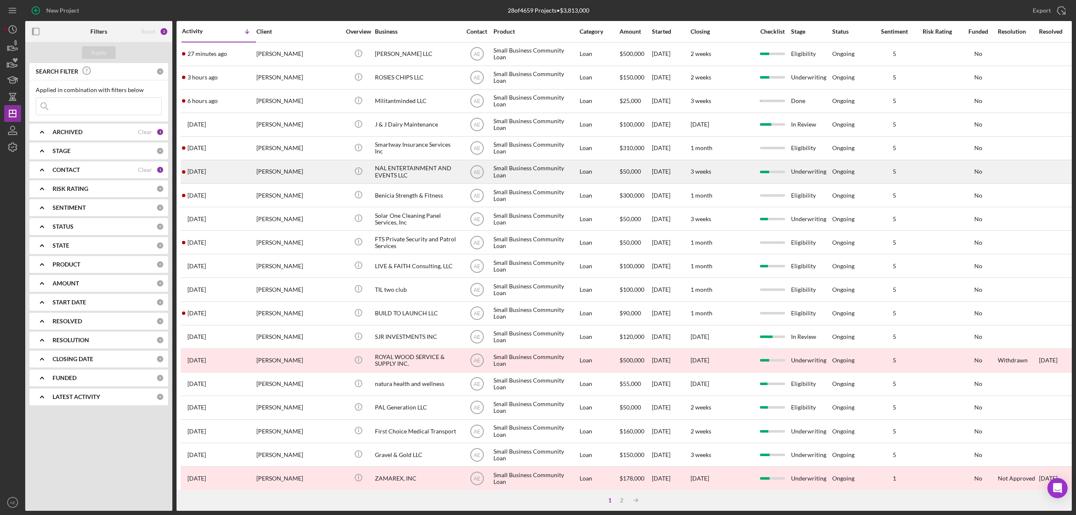
click at [310, 168] on div "[PERSON_NAME]" at bounding box center [298, 172] width 84 height 22
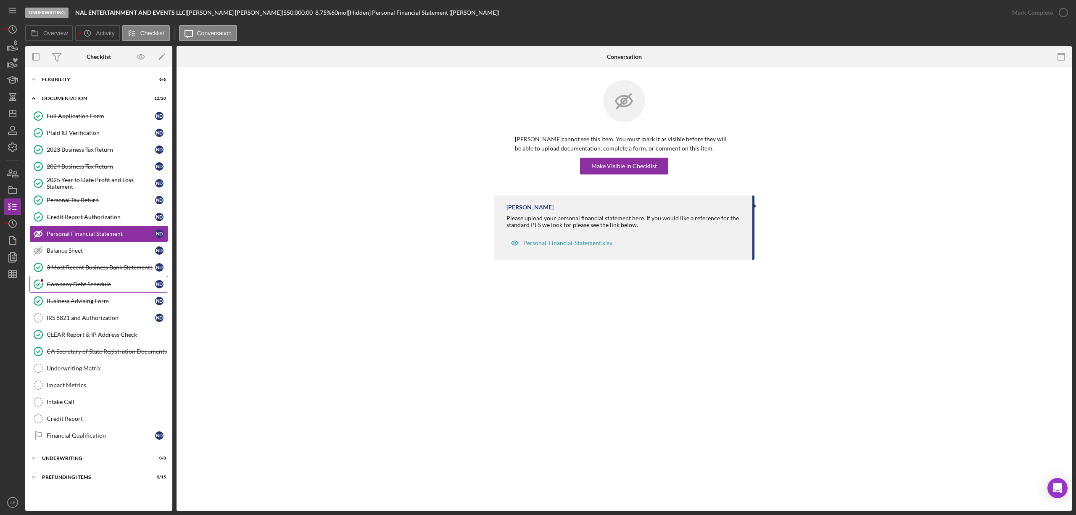
click at [97, 283] on div "Company Debt Schedule" at bounding box center [101, 284] width 108 height 7
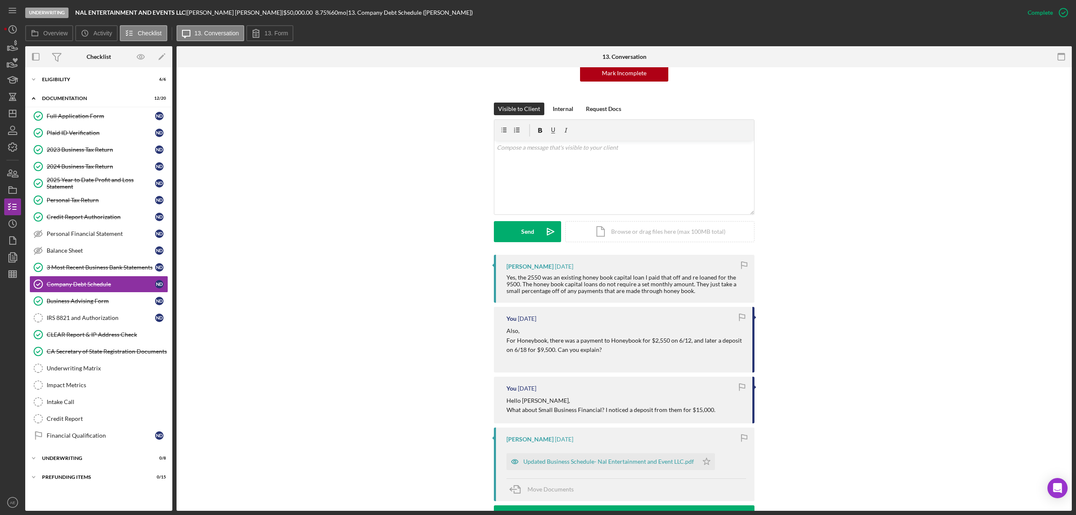
scroll to position [112, 0]
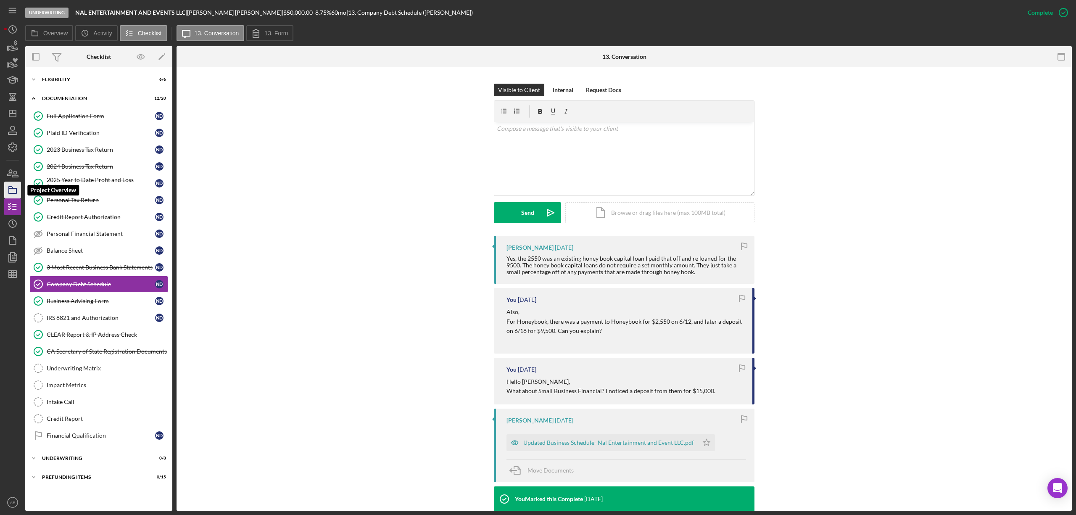
click at [16, 190] on rect "button" at bounding box center [13, 190] width 8 height 5
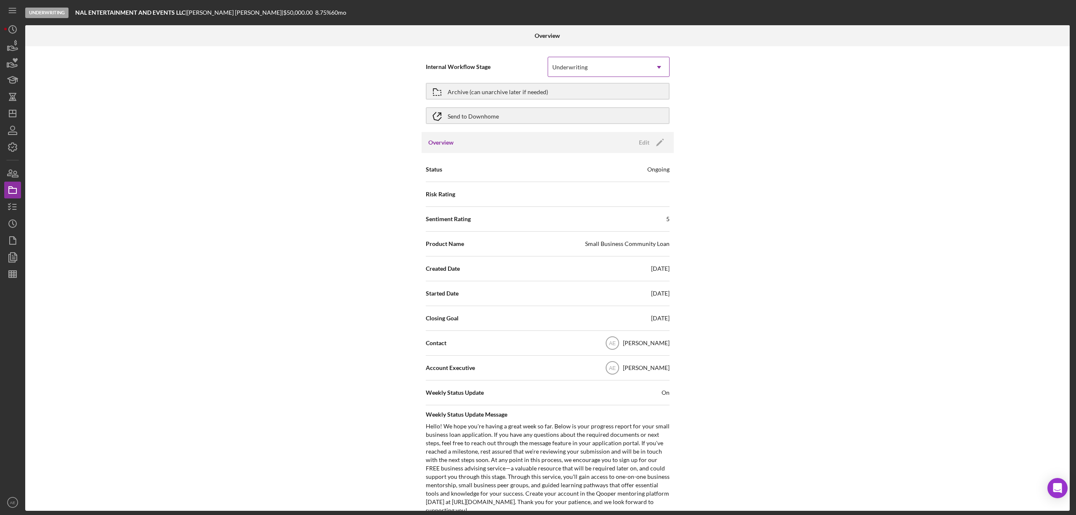
click at [581, 71] on div "Underwriting" at bounding box center [569, 67] width 35 height 7
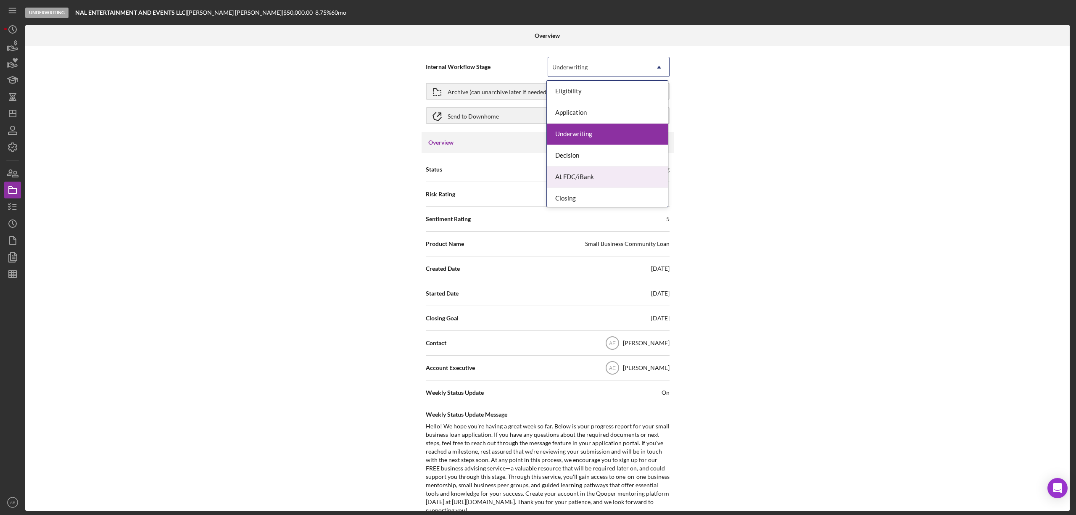
scroll to position [25, 0]
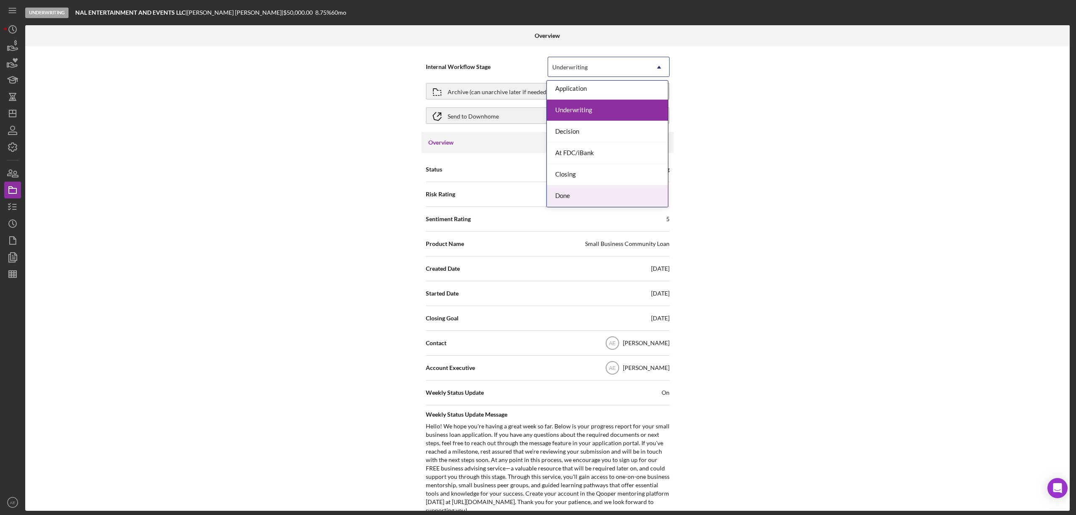
click at [592, 192] on div "Done" at bounding box center [607, 195] width 121 height 21
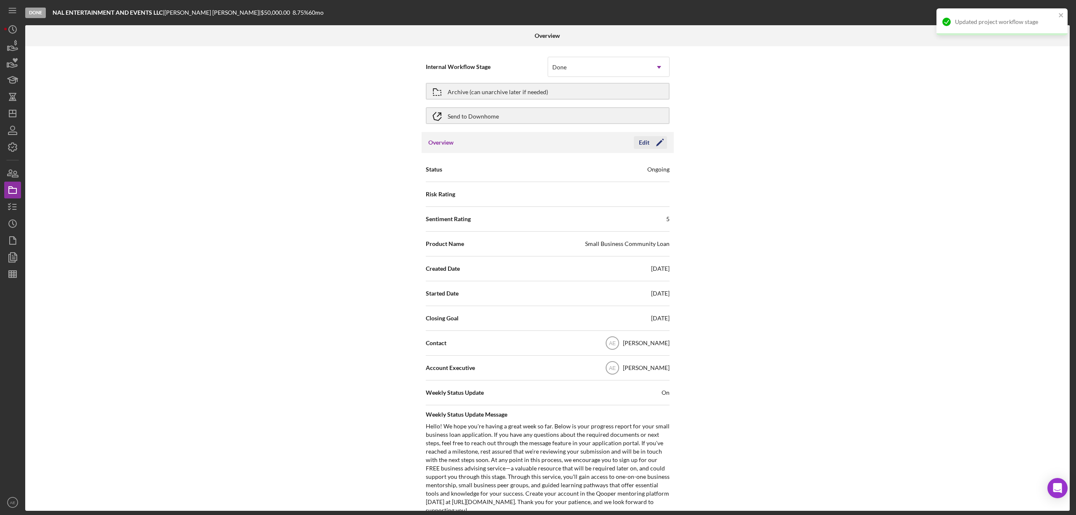
click at [640, 144] on div "Edit" at bounding box center [644, 142] width 11 height 13
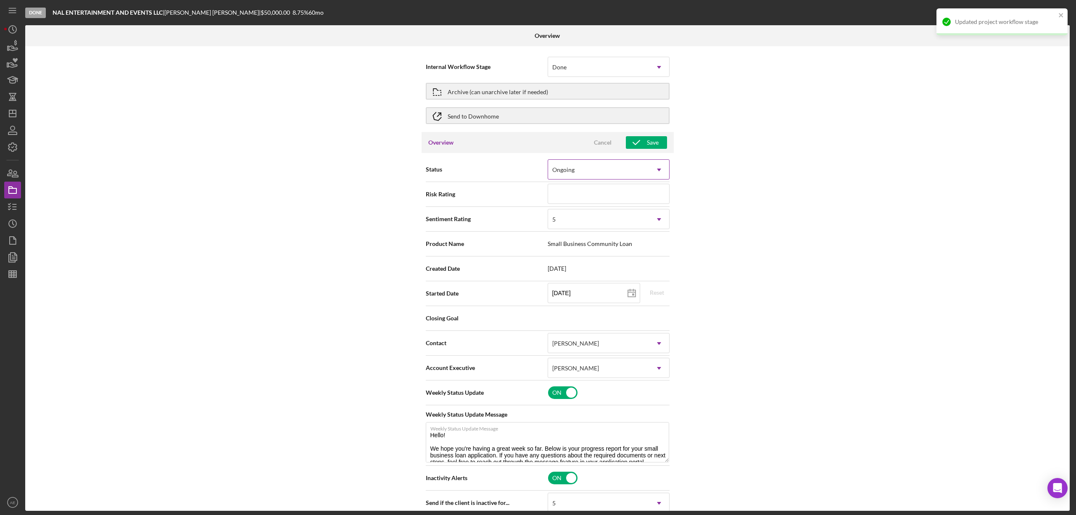
click at [614, 170] on div "Ongoing" at bounding box center [598, 169] width 101 height 19
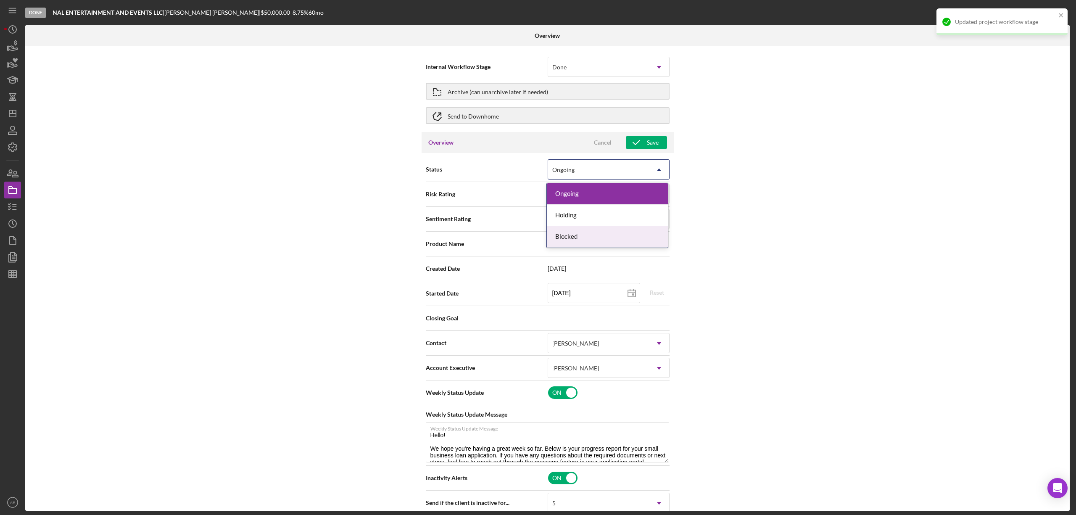
click at [580, 226] on div "Blocked" at bounding box center [607, 236] width 121 height 21
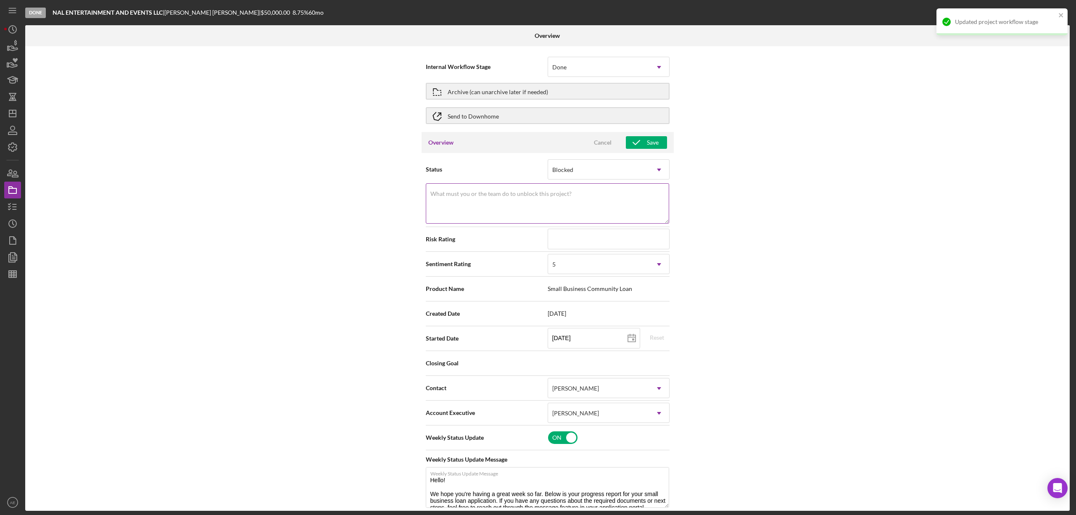
click at [541, 197] on textarea "What must you or the team do to unblock this project?" at bounding box center [547, 203] width 243 height 40
drag, startPoint x: 550, startPoint y: 203, endPoint x: 403, endPoint y: 197, distance: 146.3
click at [403, 197] on div "Internal Workflow Stage Done Icon/Dropdown Arrow Archive (can unarchive later i…" at bounding box center [547, 278] width 1044 height 464
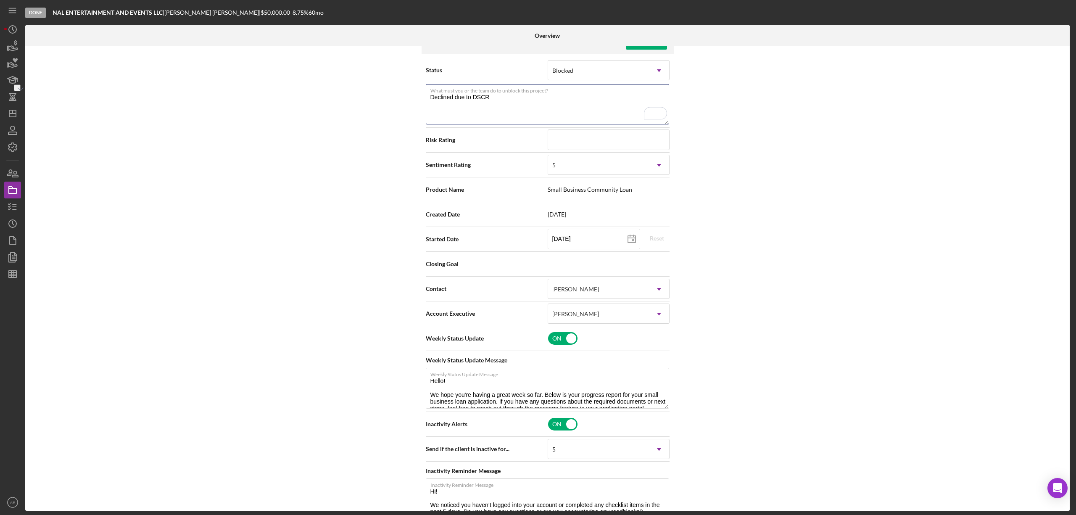
scroll to position [112, 0]
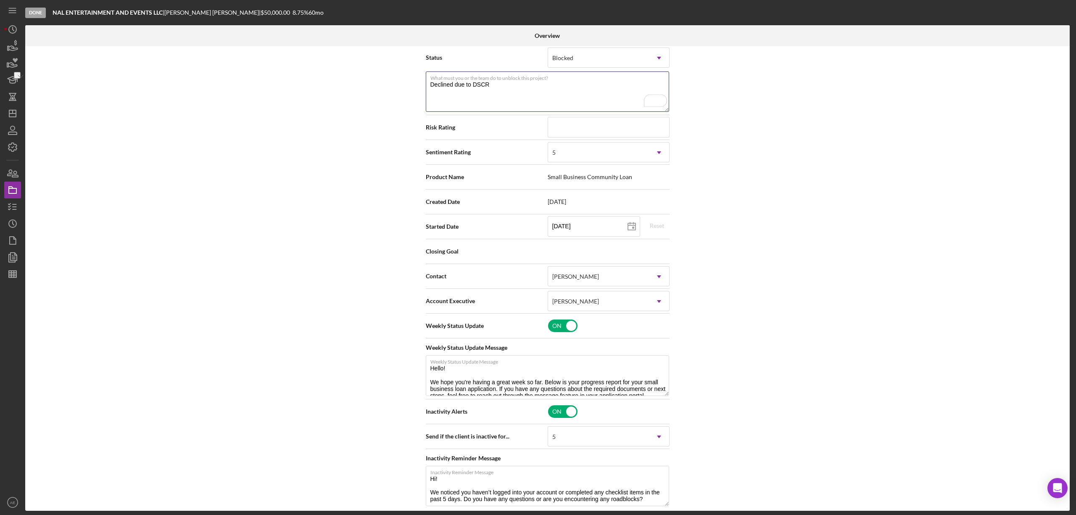
type textarea "Declined due to DSCR"
click at [569, 164] on div "Sentiment Rating 5 Icon/Dropdown Arrow" at bounding box center [548, 152] width 244 height 25
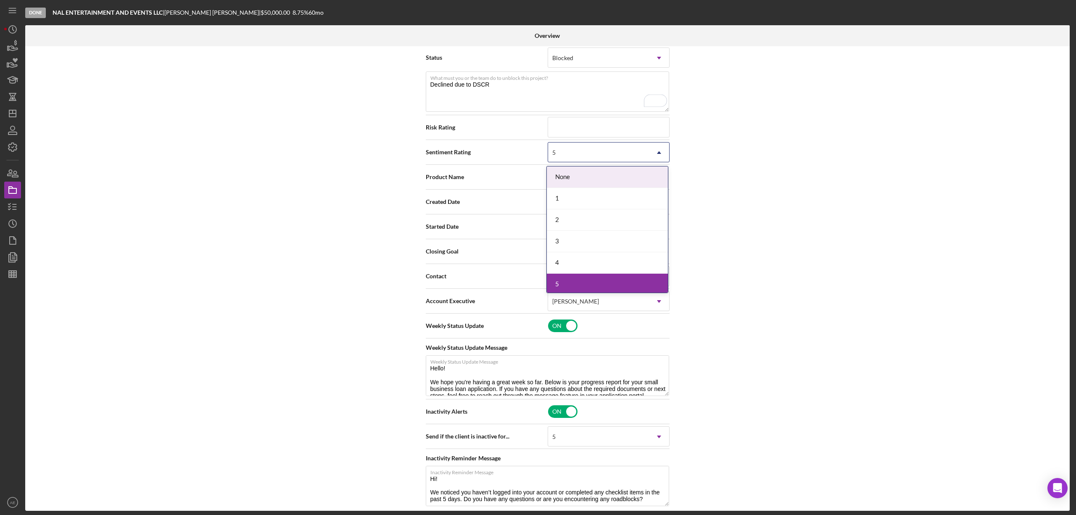
click at [574, 153] on div "5" at bounding box center [598, 152] width 101 height 19
click at [570, 192] on div "1" at bounding box center [607, 198] width 121 height 21
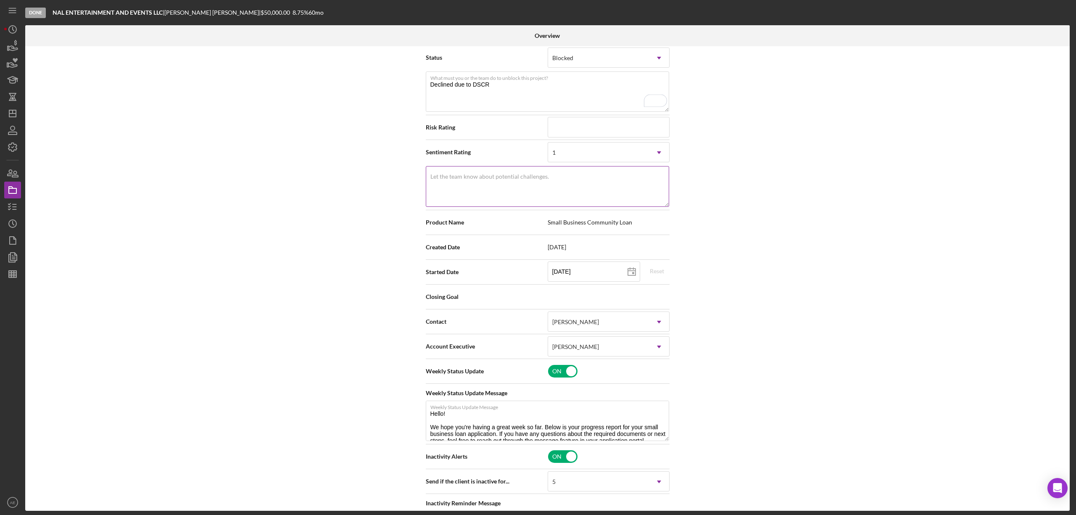
click at [565, 187] on textarea "Let the team know about potential challenges." at bounding box center [547, 186] width 243 height 40
paste textarea "Declined due to DSCR"
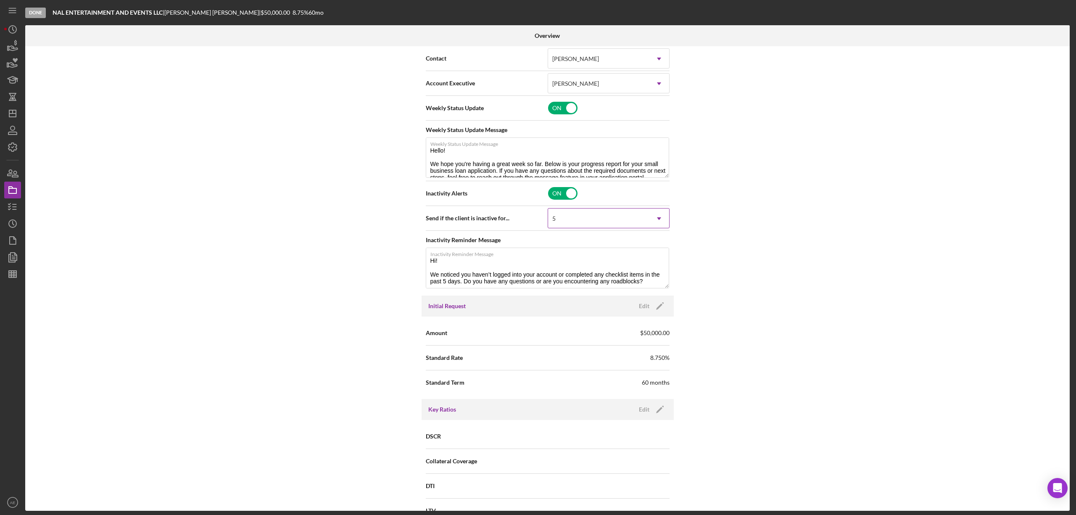
scroll to position [0, 0]
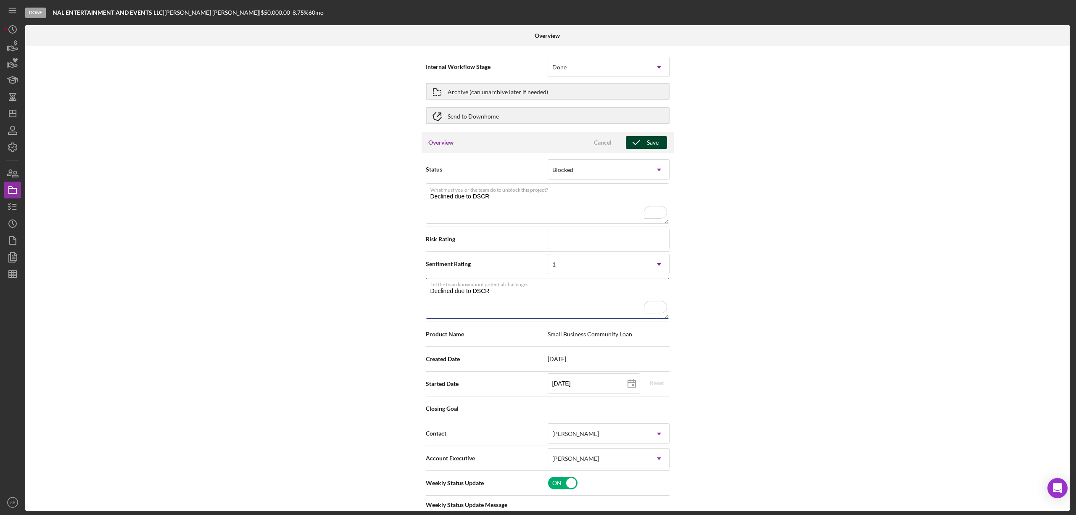
type textarea "Declined due to DSCR"
click at [647, 145] on div "Save" at bounding box center [653, 142] width 12 height 13
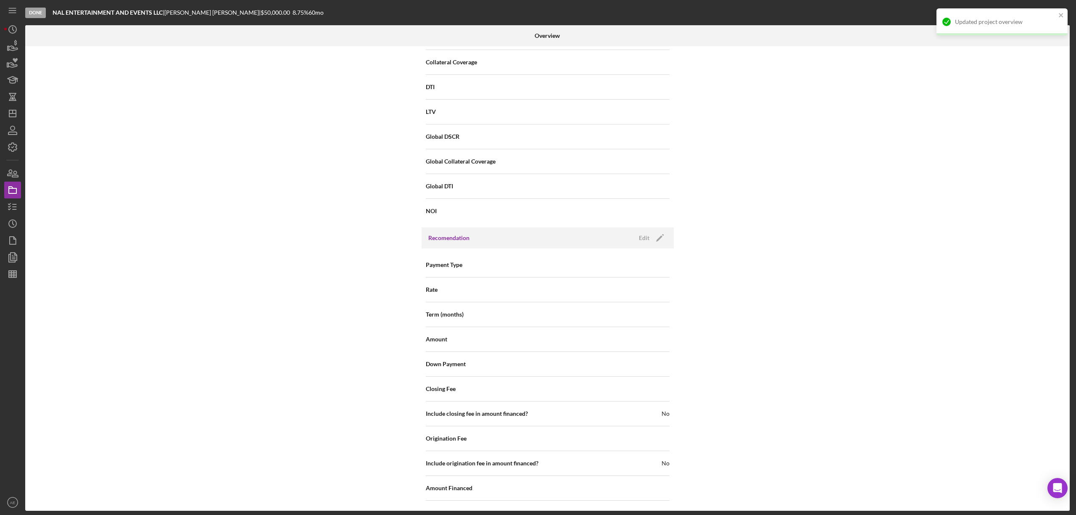
scroll to position [928, 0]
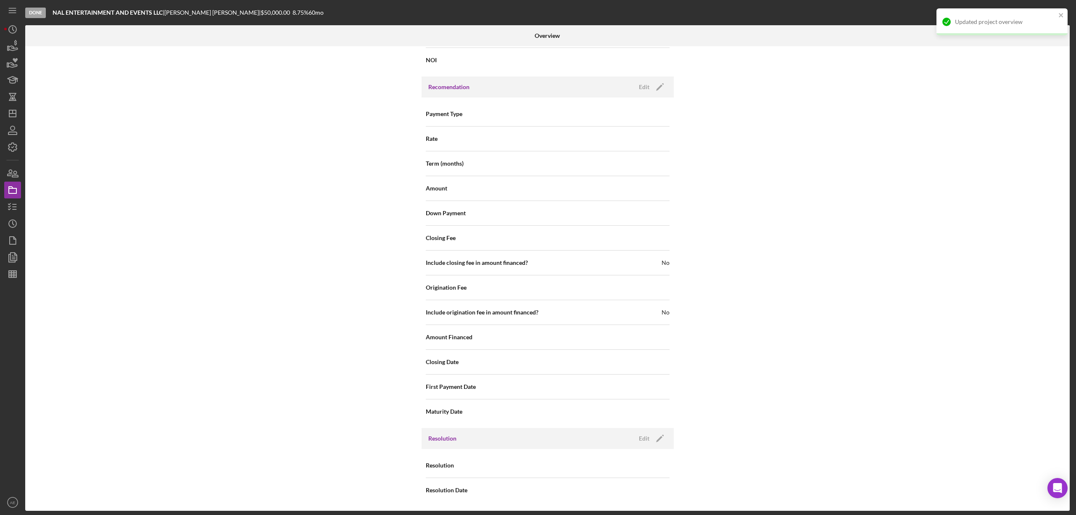
click at [652, 451] on div "Resolution Resolution Date" at bounding box center [547, 478] width 252 height 58
click at [649, 441] on icon "Icon/Edit" at bounding box center [659, 438] width 21 height 21
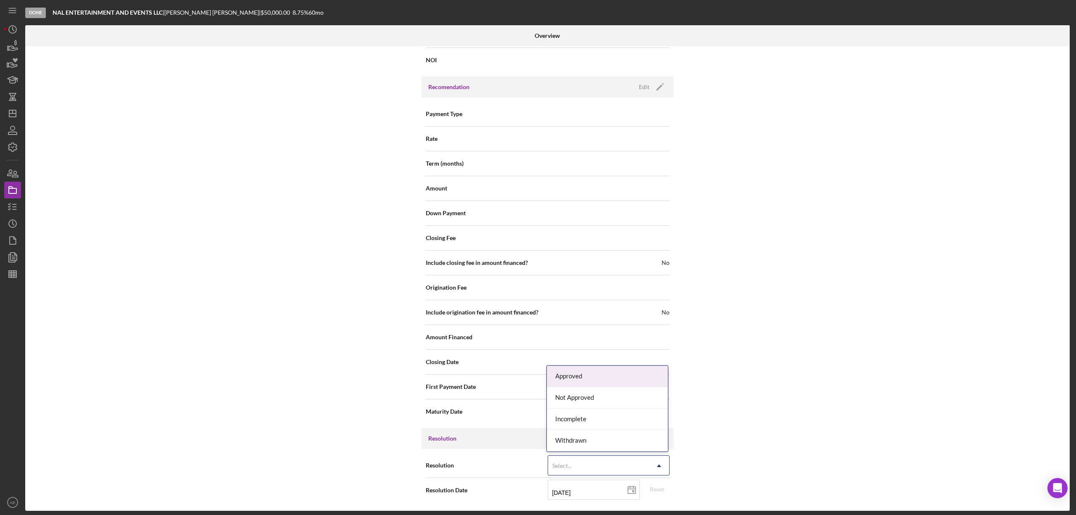
click at [609, 459] on div "Select..." at bounding box center [598, 465] width 101 height 19
click at [587, 398] on div "Not Approved" at bounding box center [607, 397] width 121 height 21
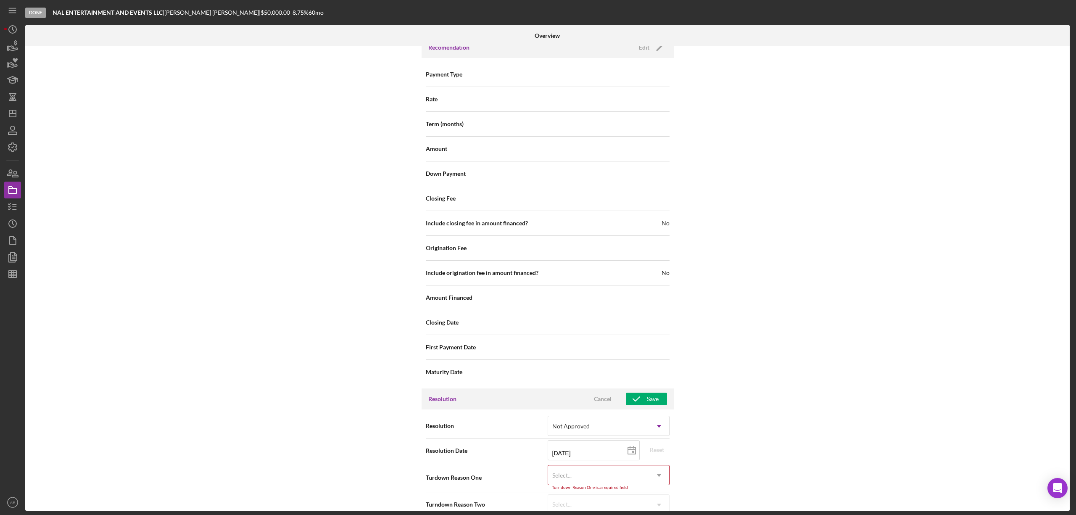
scroll to position [982, 0]
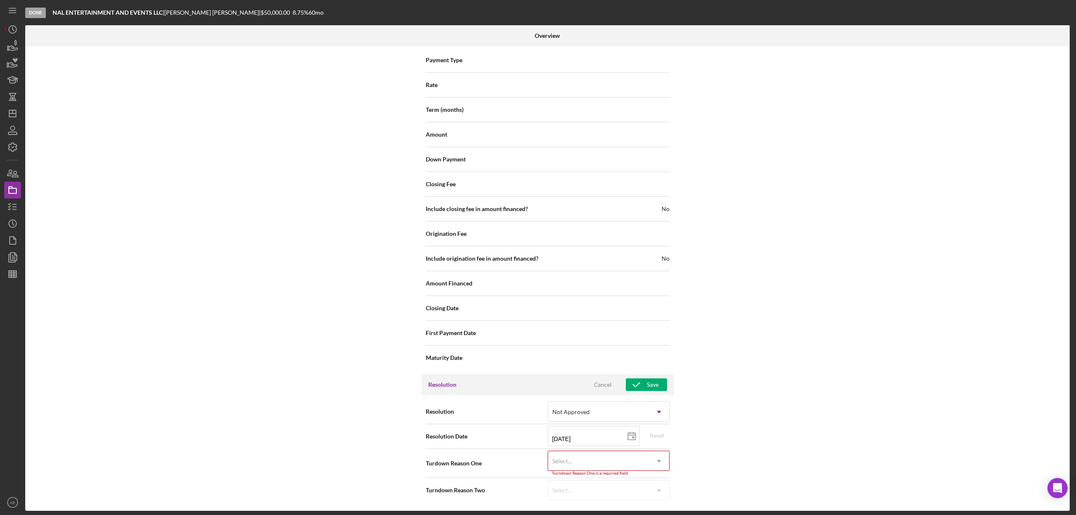
click at [592, 464] on div "Select..." at bounding box center [598, 460] width 101 height 19
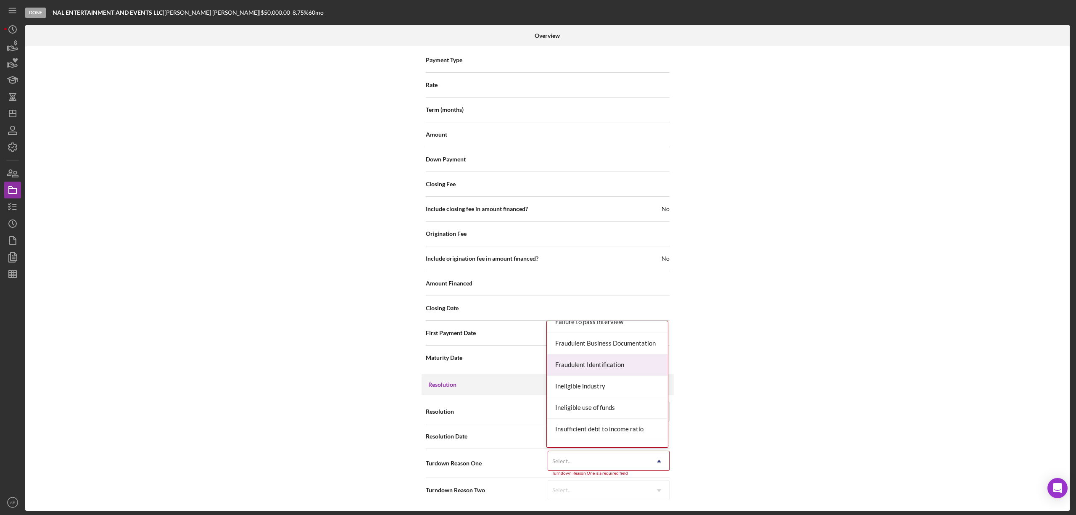
scroll to position [280, 0]
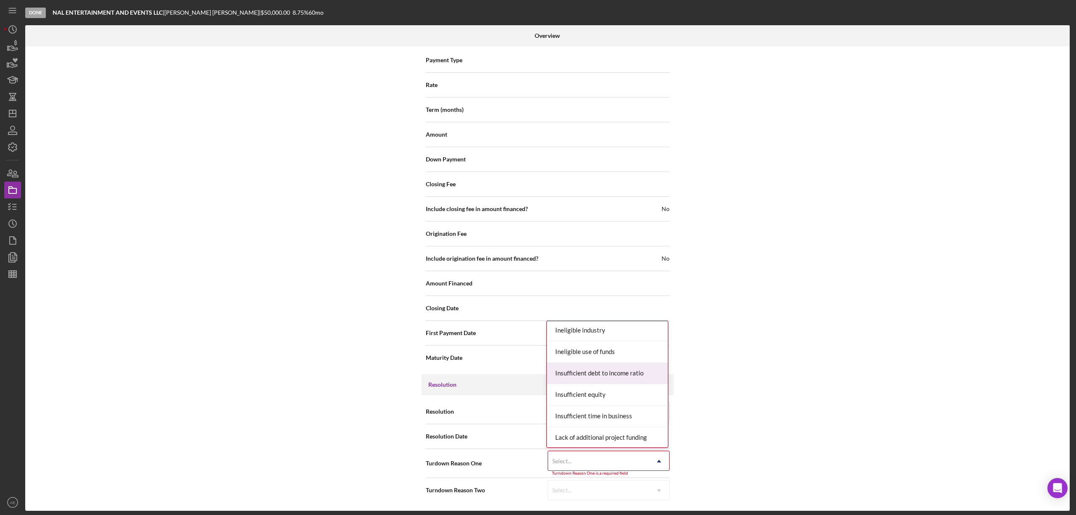
click at [616, 370] on div "Insufficient debt to income ratio" at bounding box center [607, 373] width 121 height 21
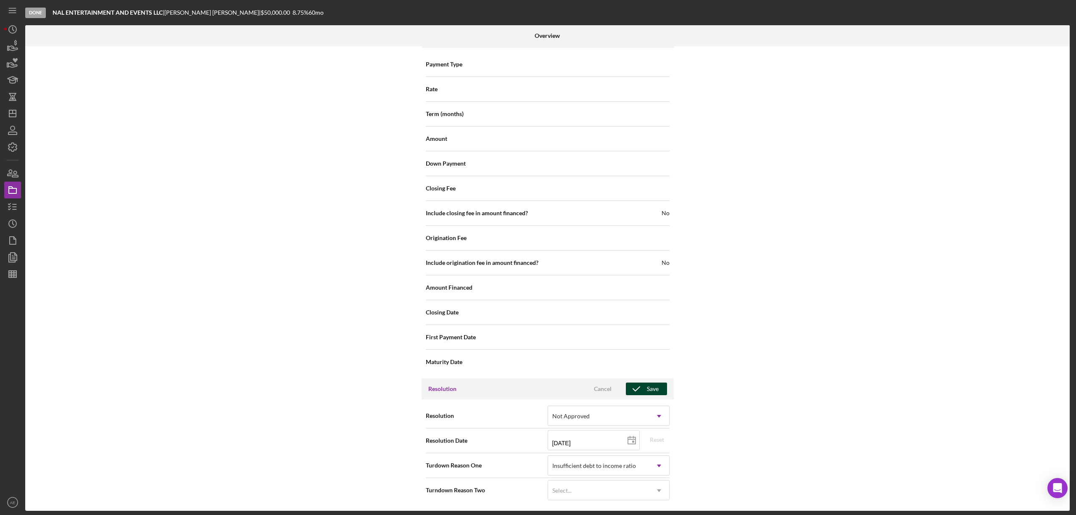
click at [647, 391] on div "Save" at bounding box center [653, 388] width 12 height 13
click at [10, 203] on polyline "button" at bounding box center [9, 203] width 2 height 1
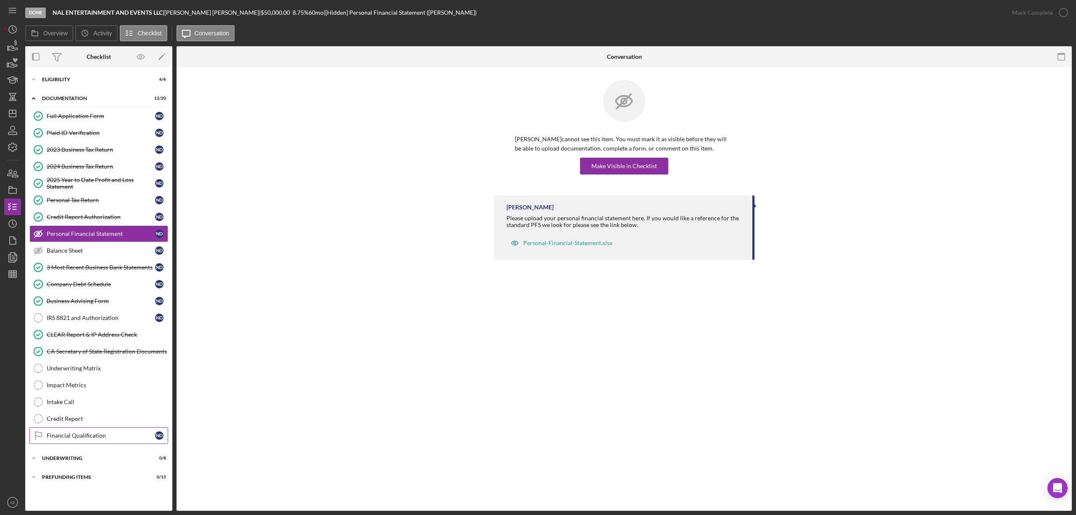
click at [104, 439] on div "Financial Qualification" at bounding box center [101, 435] width 108 height 7
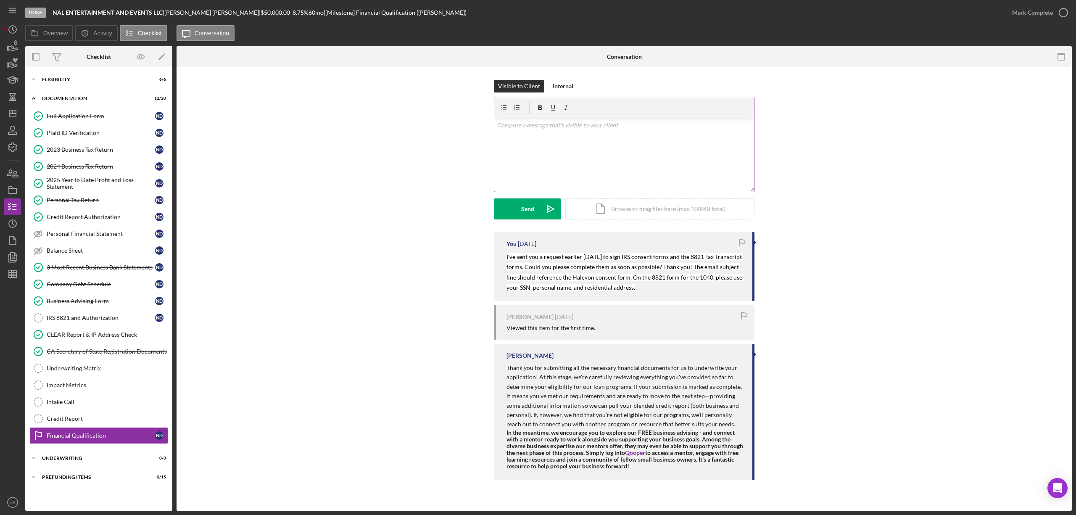
click at [554, 162] on div "v Color teal Color pink Remove color Add row above Add row below Add column bef…" at bounding box center [624, 155] width 260 height 74
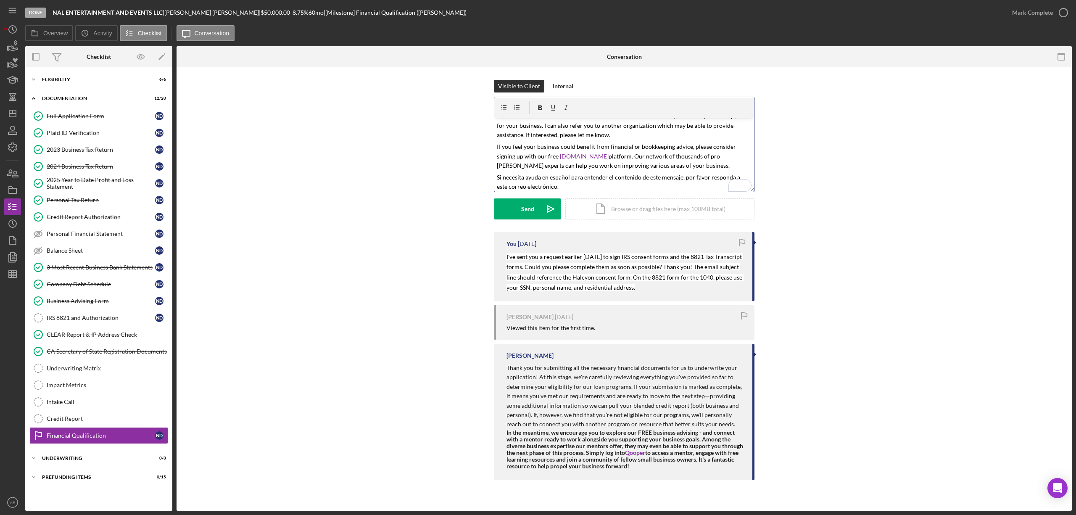
scroll to position [110, 0]
click at [521, 214] on div "Send" at bounding box center [527, 208] width 13 height 21
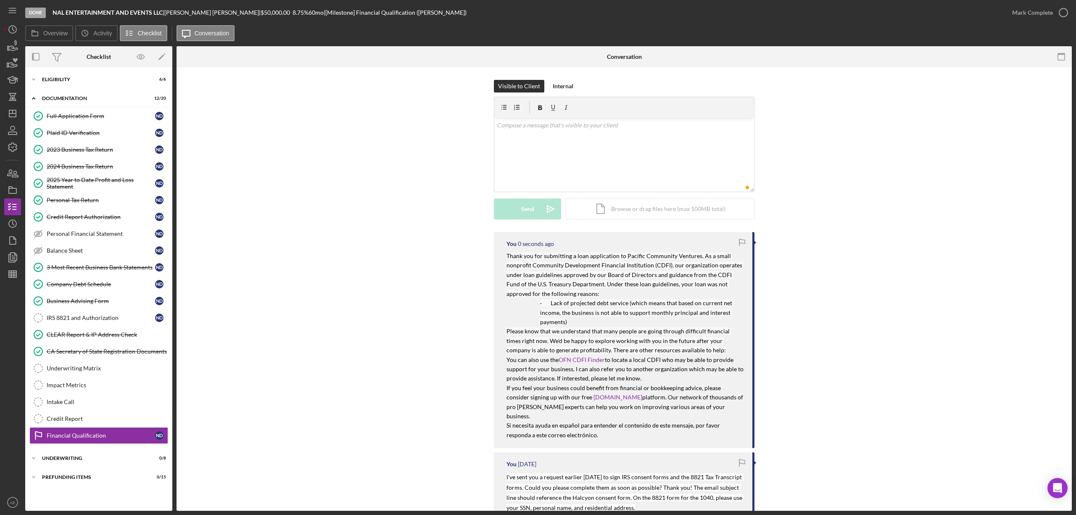
scroll to position [0, 0]
click at [11, 185] on icon "button" at bounding box center [12, 189] width 21 height 21
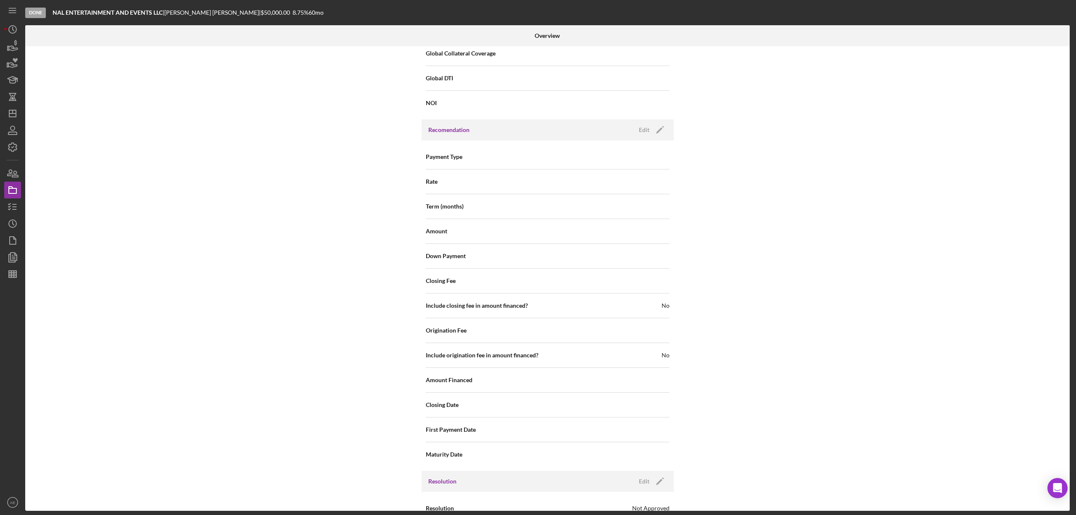
scroll to position [977, 0]
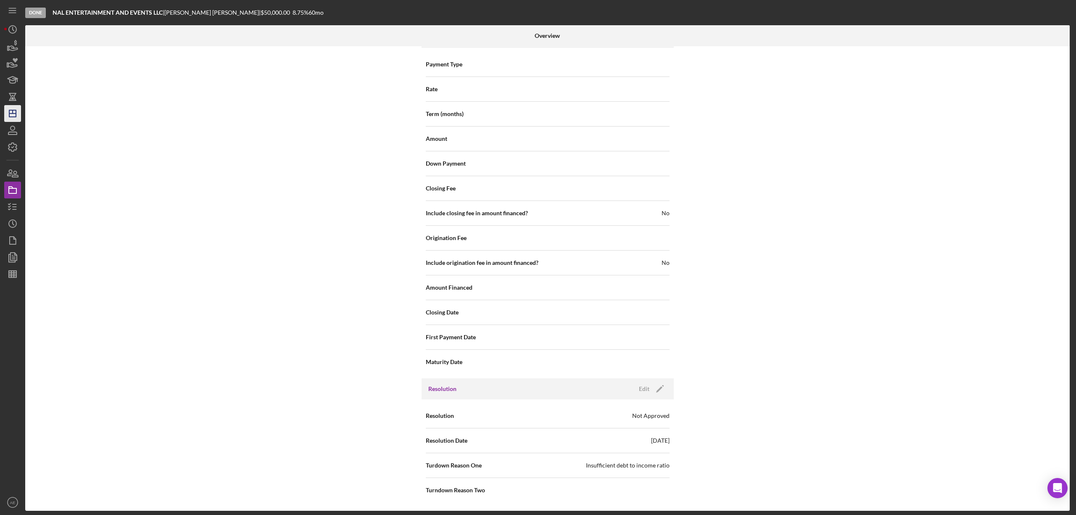
click at [13, 115] on icon "Icon/Dashboard" at bounding box center [12, 113] width 21 height 21
